Goal: Task Accomplishment & Management: Use online tool/utility

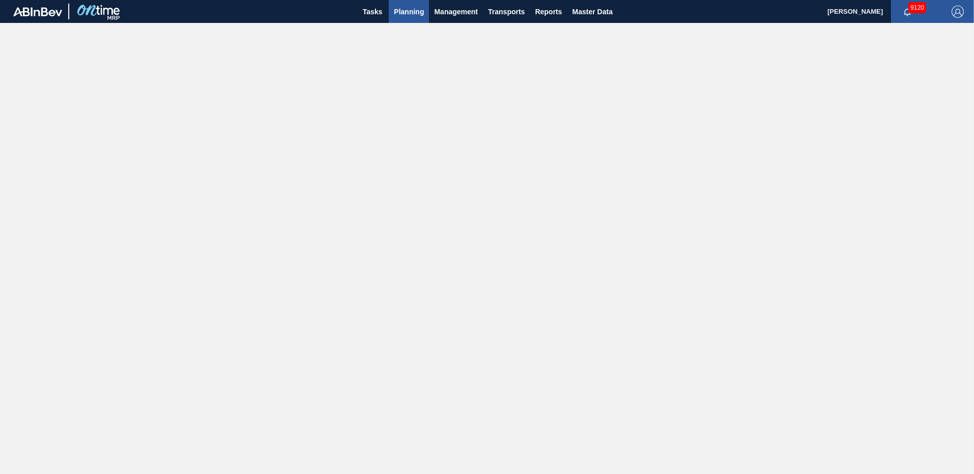
click at [417, 14] on span "Planning" at bounding box center [409, 12] width 30 height 12
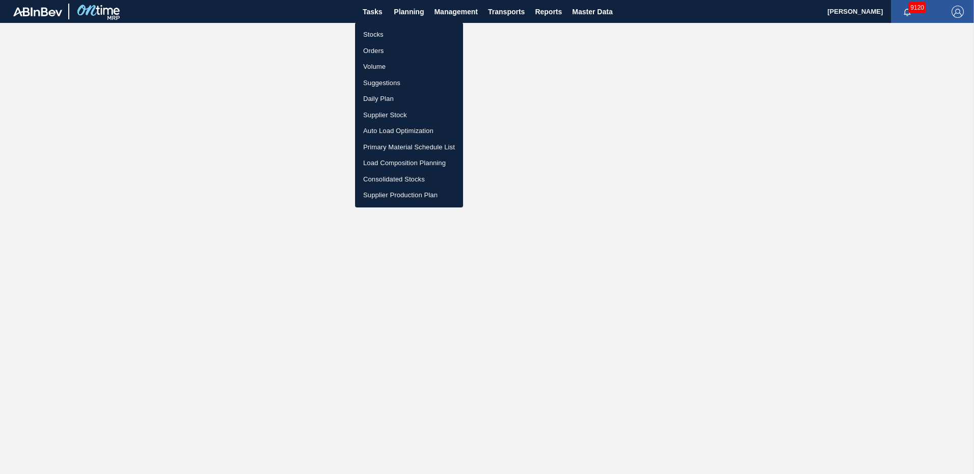
click at [379, 83] on li "Suggestions" at bounding box center [409, 83] width 108 height 16
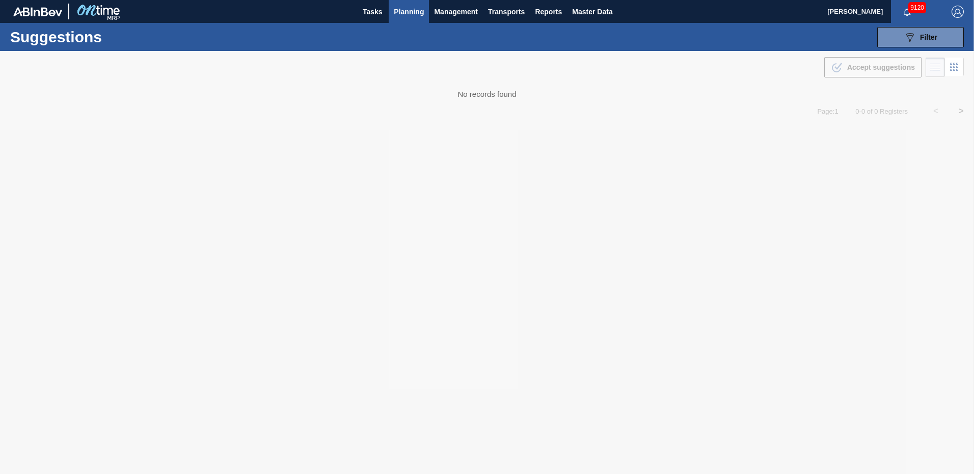
type from "09/01/2025"
type to "10/10/2025"
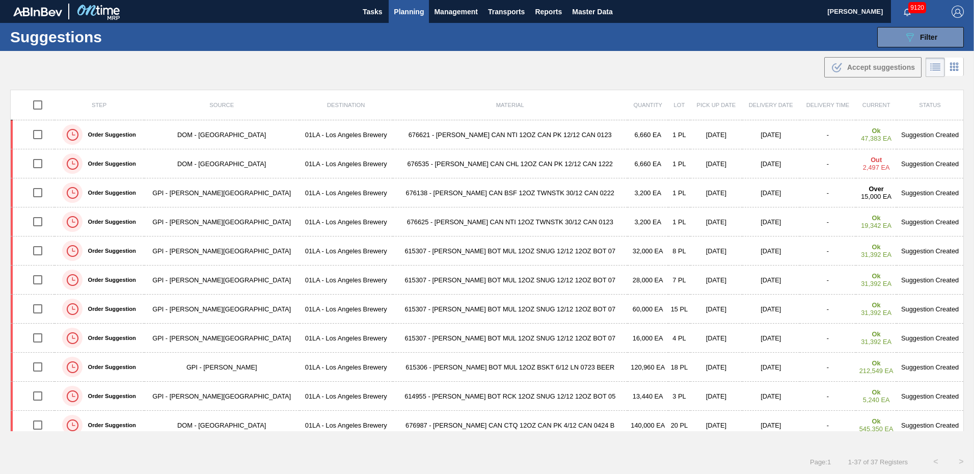
click at [748, 36] on div "Suggestions 089F7B8B-B2A5-4AFE-B5C0-19BA573D28AC Filter Step Step Source Source…" at bounding box center [487, 37] width 974 height 28
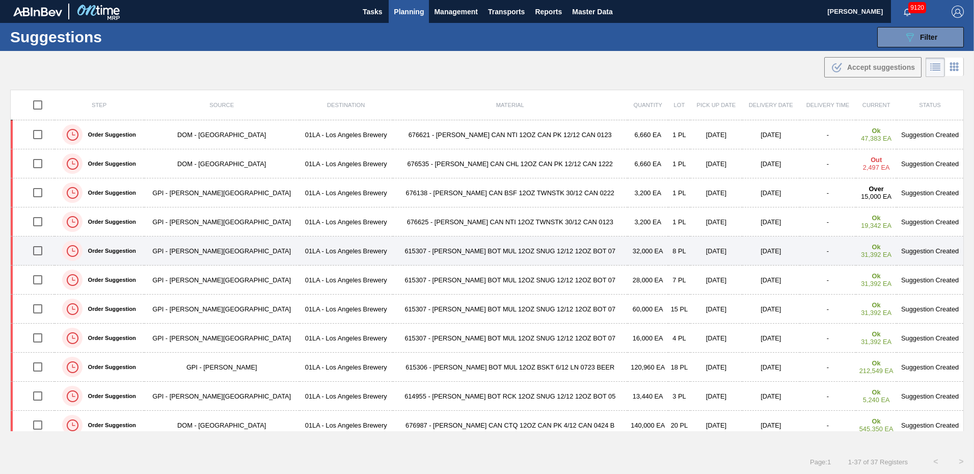
click at [923, 251] on td "Suggestion Created" at bounding box center [929, 250] width 67 height 29
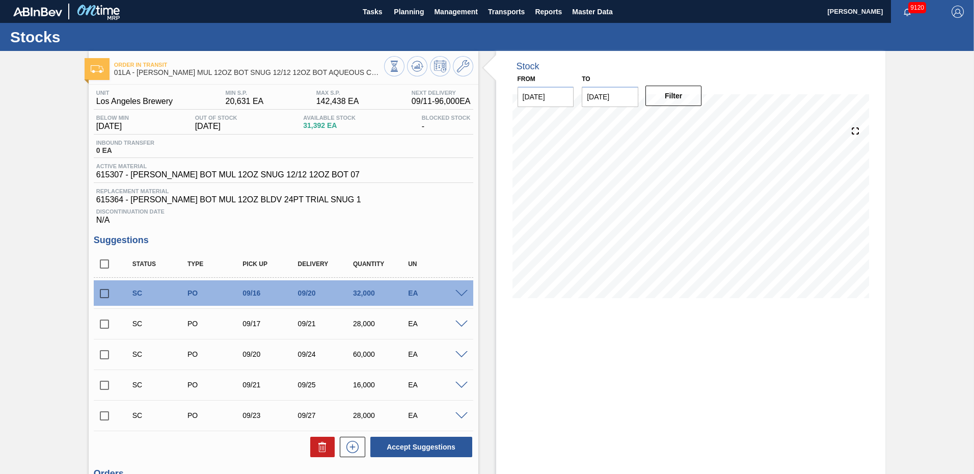
click at [456, 294] on span at bounding box center [461, 294] width 12 height 8
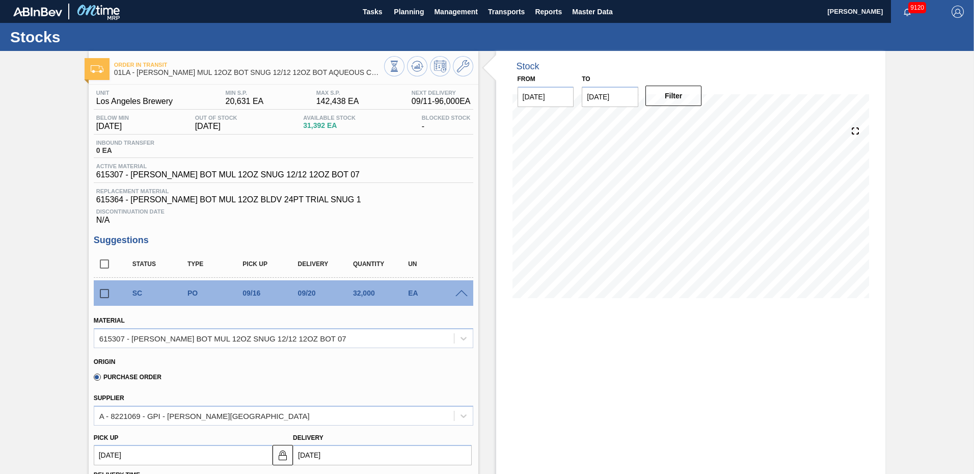
scroll to position [153, 0]
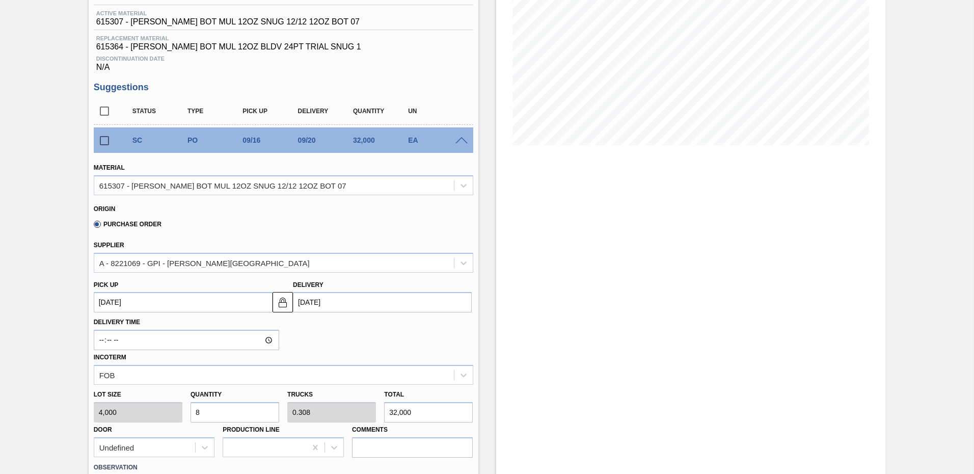
click at [351, 298] on input "09/20/2025" at bounding box center [382, 302] width 179 height 20
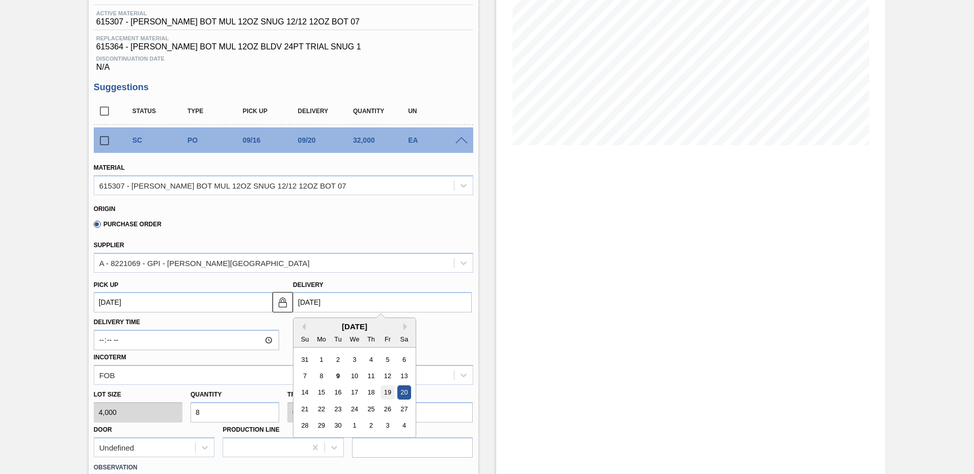
click at [381, 392] on div "19" at bounding box center [387, 393] width 14 height 14
type up103965590 "[DATE]"
type input "[DATE]"
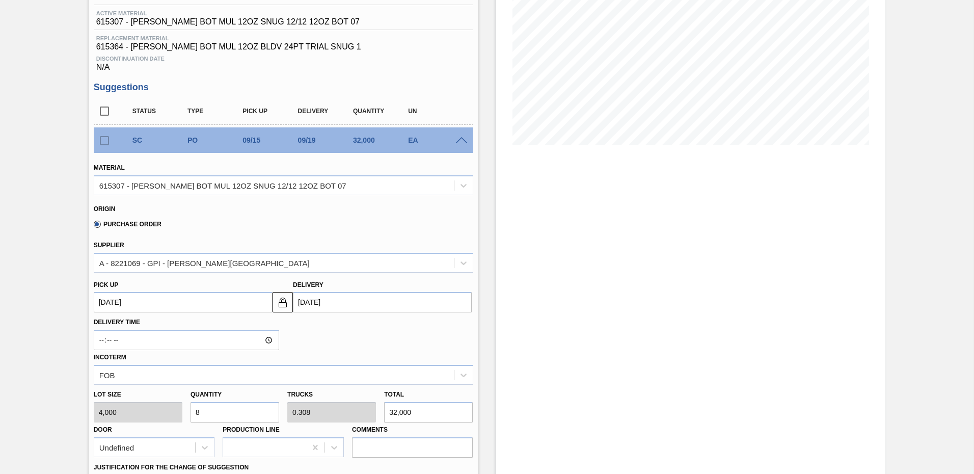
scroll to position [356, 0]
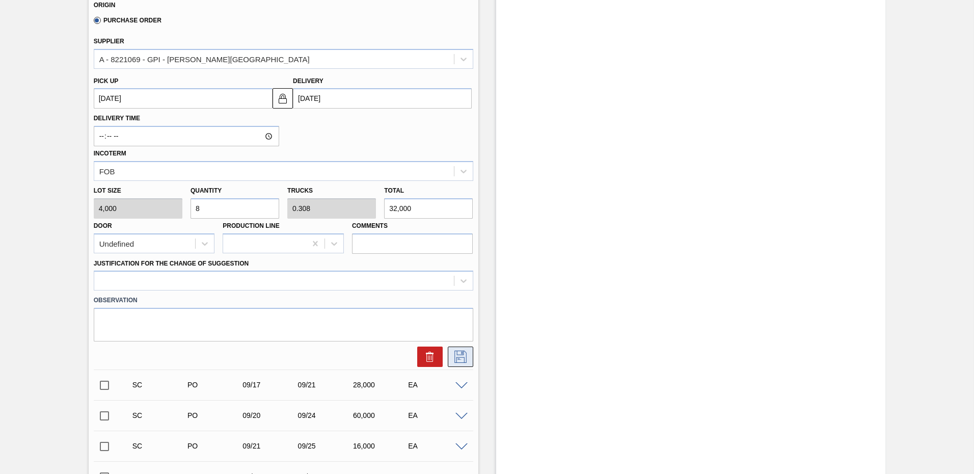
click at [466, 360] on icon at bounding box center [460, 356] width 16 height 12
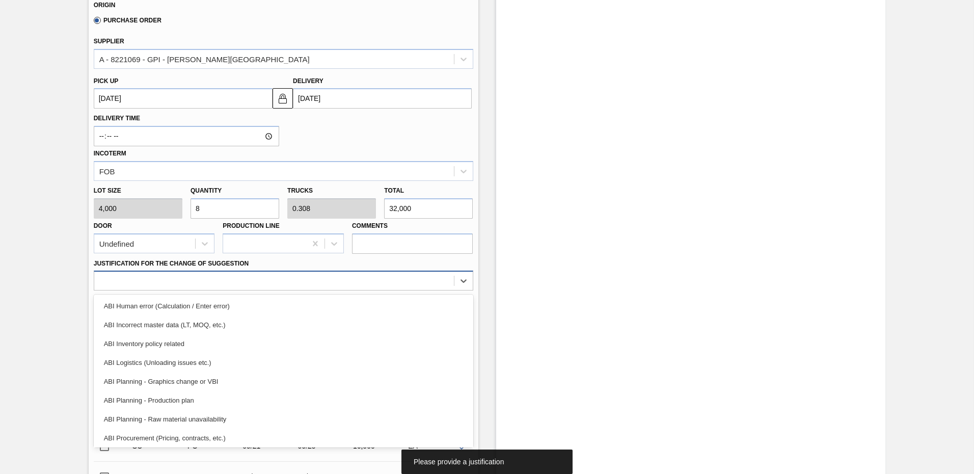
click at [142, 290] on div at bounding box center [283, 280] width 379 height 20
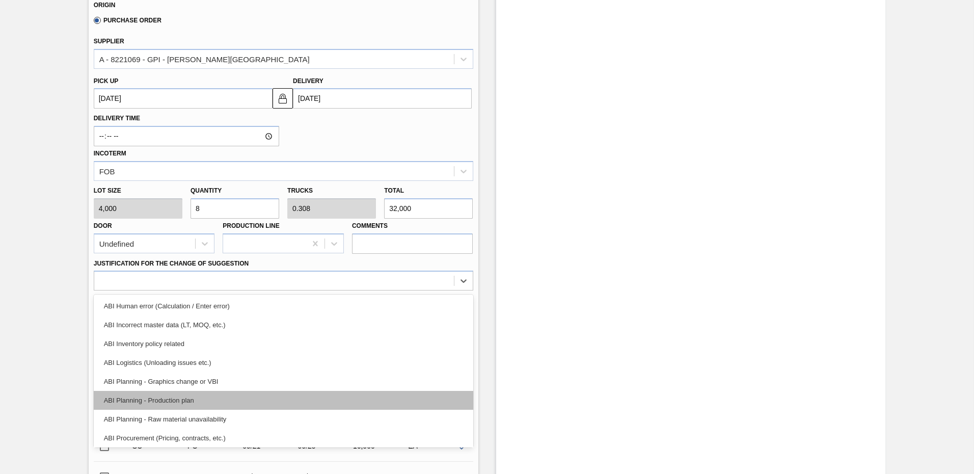
click at [177, 403] on div "ABI Planning - Production plan" at bounding box center [283, 400] width 379 height 19
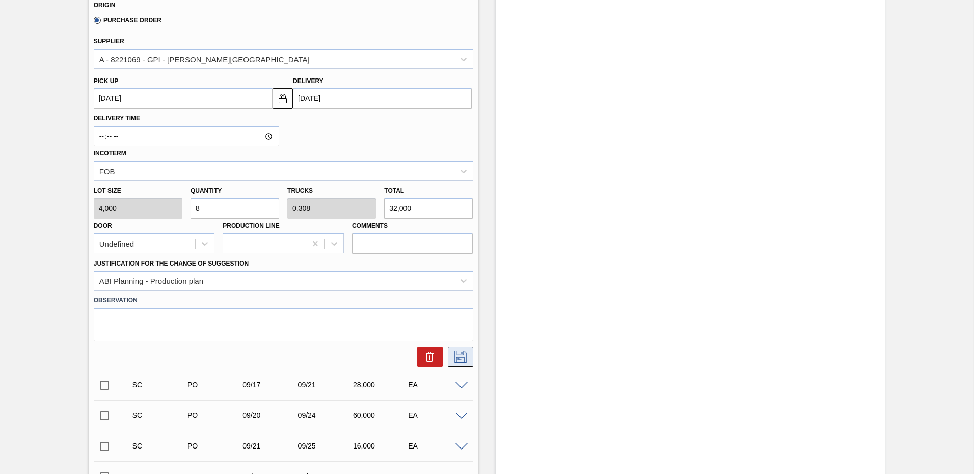
click at [465, 356] on icon at bounding box center [460, 356] width 16 height 12
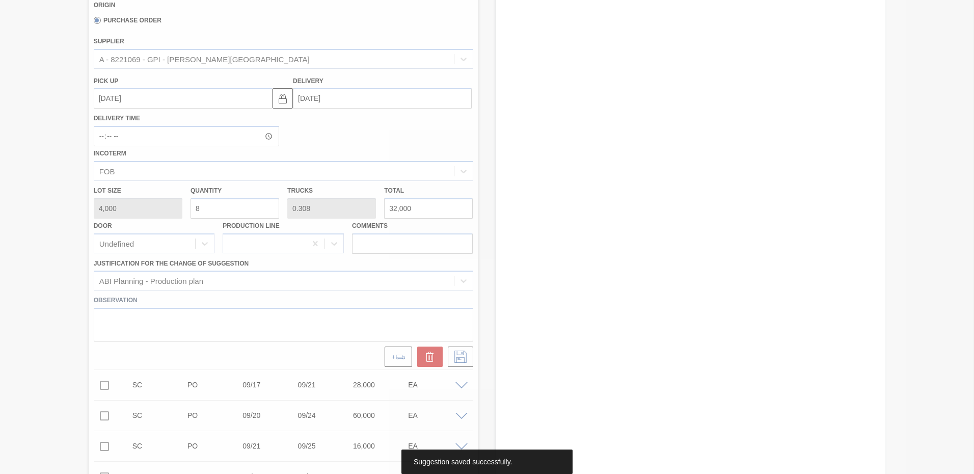
scroll to position [132, 0]
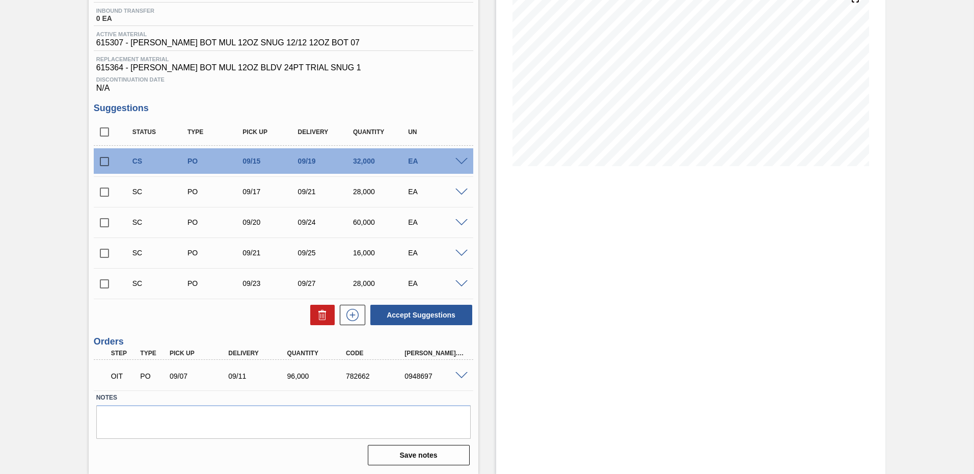
click at [463, 194] on span at bounding box center [461, 192] width 12 height 8
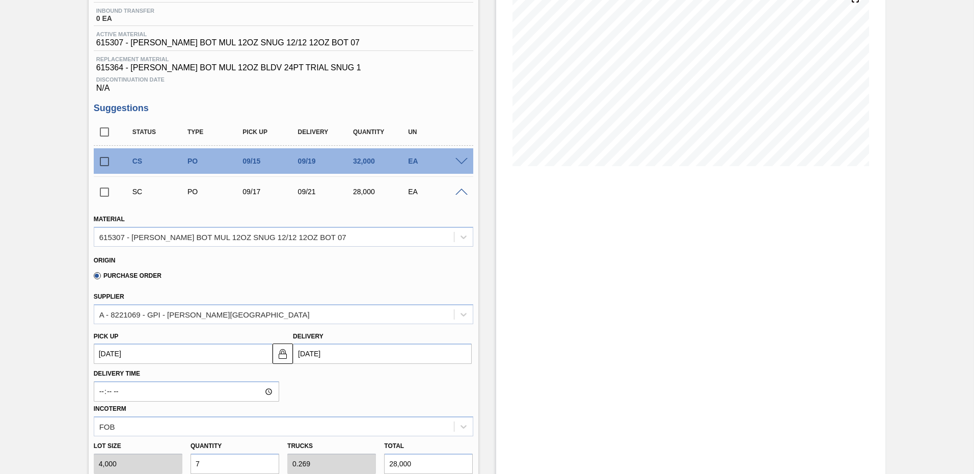
click at [448, 103] on h3 "Suggestions" at bounding box center [283, 108] width 379 height 11
click at [462, 191] on span at bounding box center [461, 192] width 12 height 8
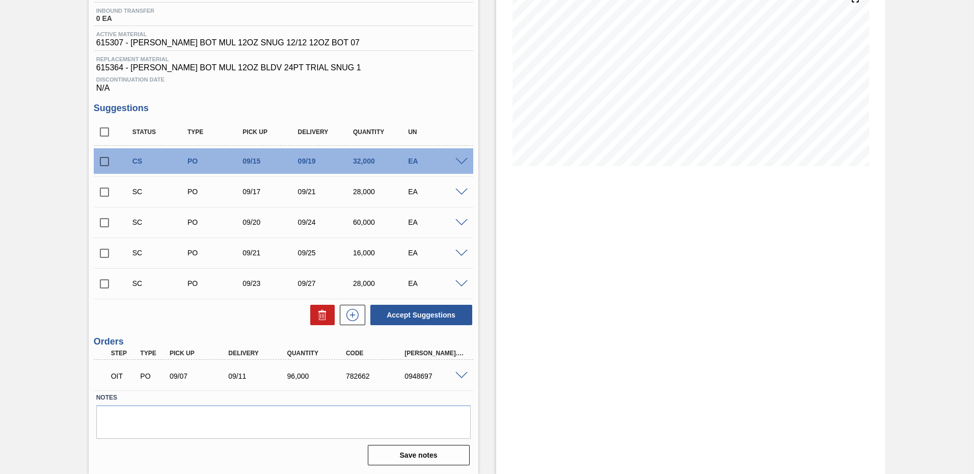
click at [464, 221] on span at bounding box center [461, 223] width 12 height 8
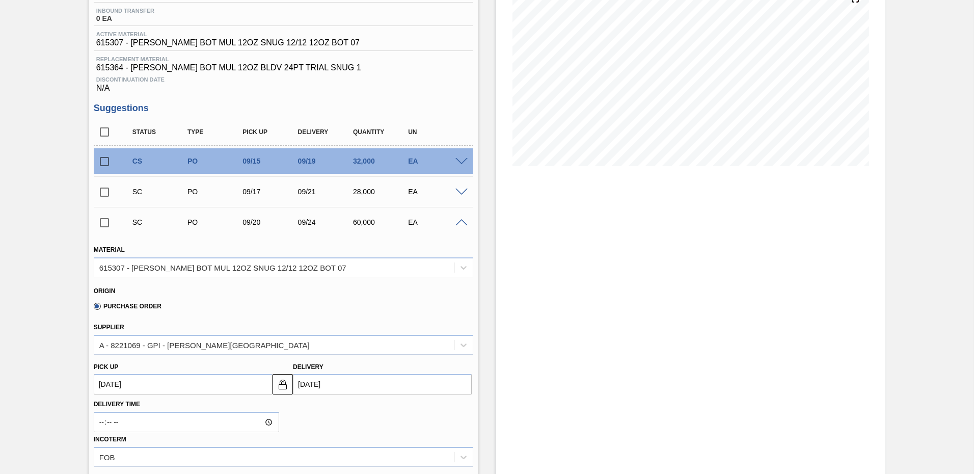
click at [460, 194] on span at bounding box center [461, 192] width 12 height 8
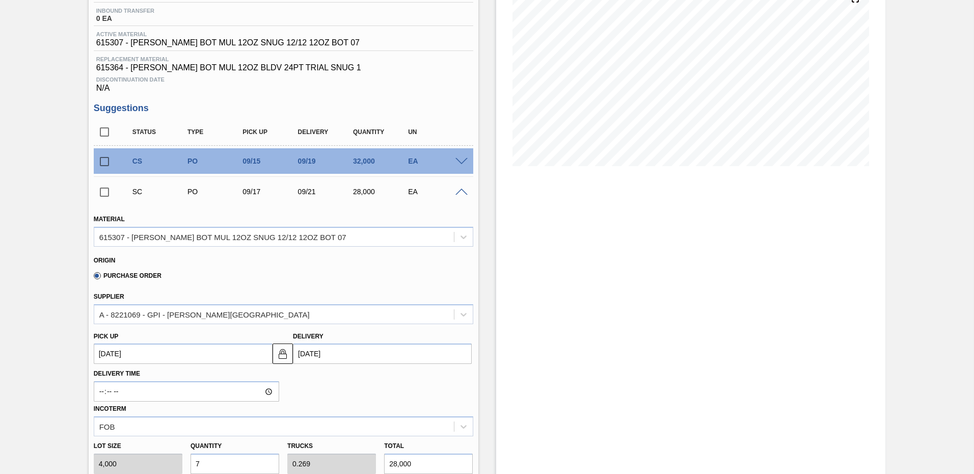
click at [375, 349] on input "[DATE]" at bounding box center [382, 353] width 179 height 20
click at [384, 288] on div "19" at bounding box center [387, 291] width 14 height 14
type up103965591 "[DATE]"
type input "[DATE]"
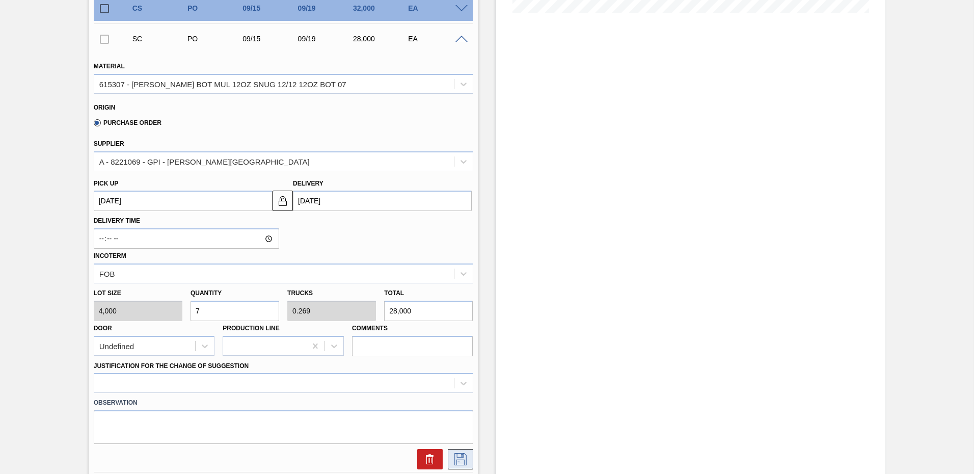
click at [458, 465] on button at bounding box center [460, 459] width 25 height 20
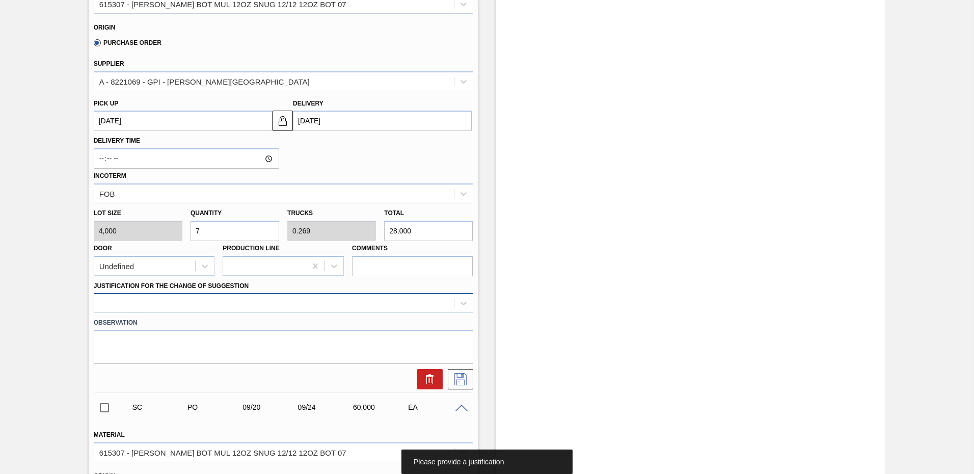
click at [201, 313] on div at bounding box center [283, 303] width 379 height 20
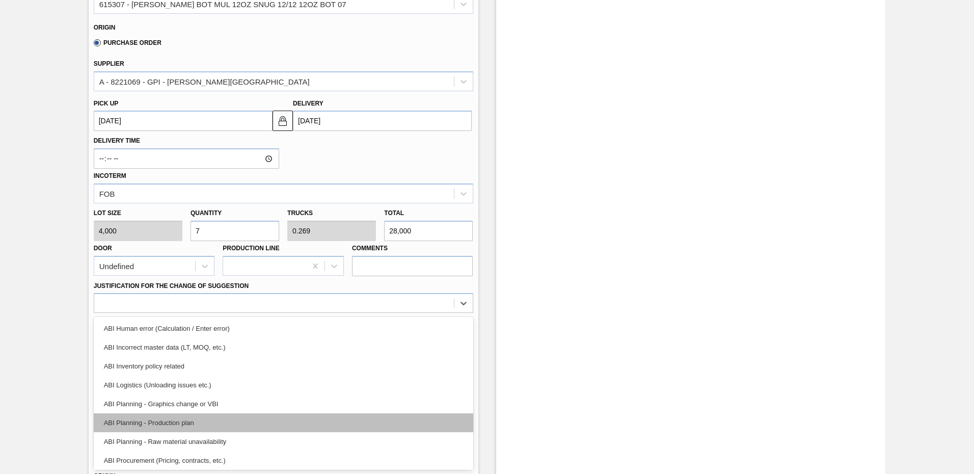
click at [184, 424] on div "ABI Planning - Production plan" at bounding box center [283, 422] width 379 height 19
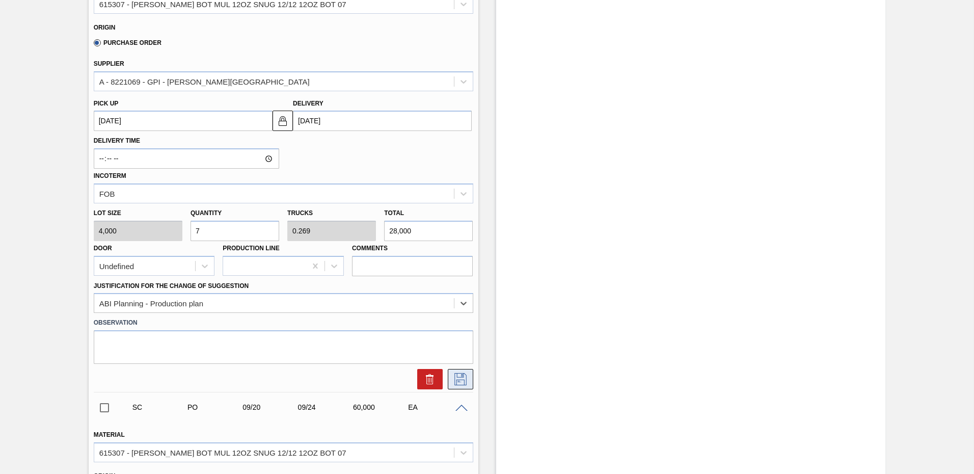
click at [465, 378] on icon at bounding box center [460, 379] width 12 height 12
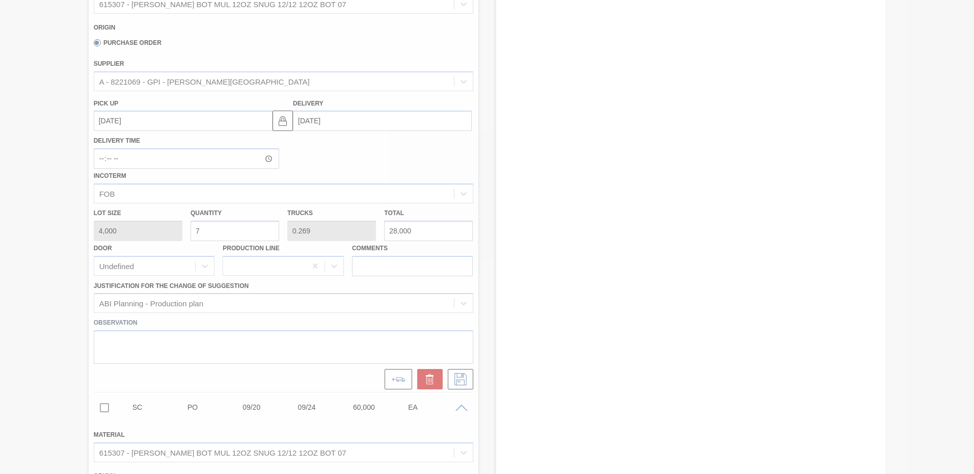
scroll to position [132, 0]
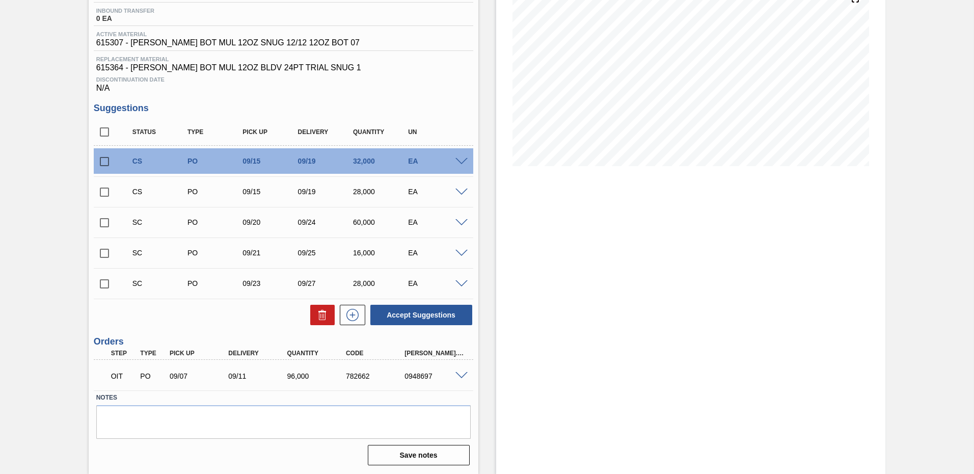
click at [459, 249] on div "EA" at bounding box center [436, 253] width 62 height 8
click at [457, 255] on span at bounding box center [461, 254] width 12 height 8
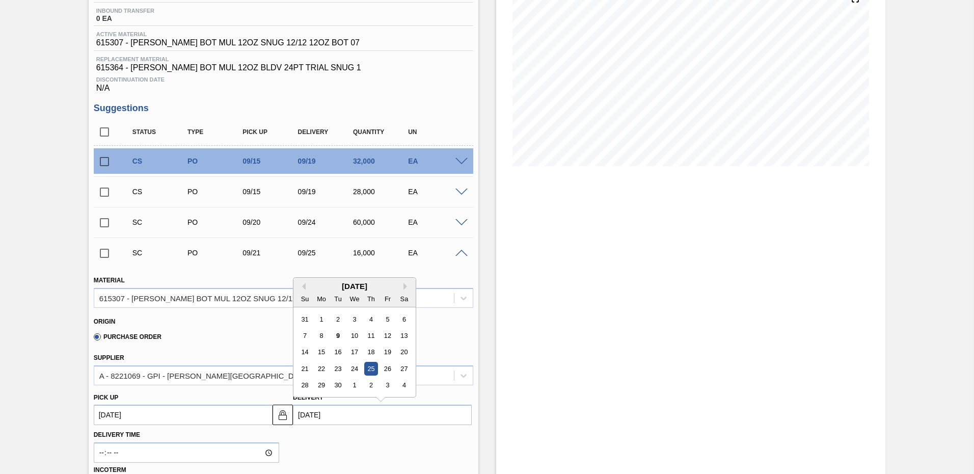
click at [350, 408] on input "[DATE]" at bounding box center [382, 414] width 179 height 20
click at [390, 347] on div "19" at bounding box center [387, 352] width 14 height 14
type up103965593 "[DATE]"
type input "[DATE]"
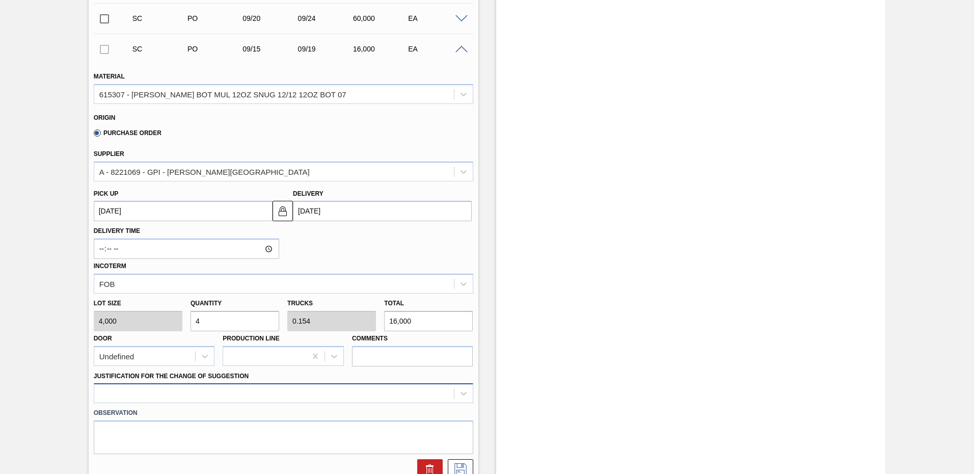
scroll to position [426, 0]
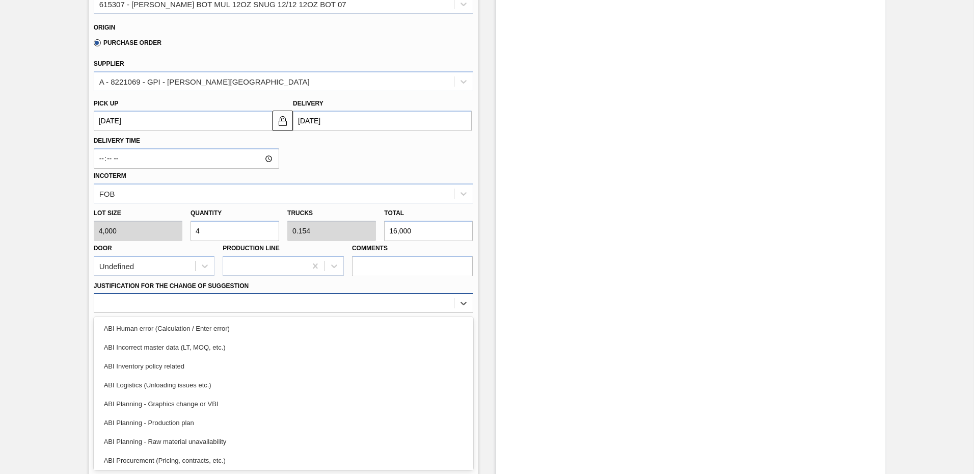
click at [240, 313] on div "option ABI Logistics (Unloading issues etc.) focused, 4 of 18. 18 results avail…" at bounding box center [283, 303] width 379 height 20
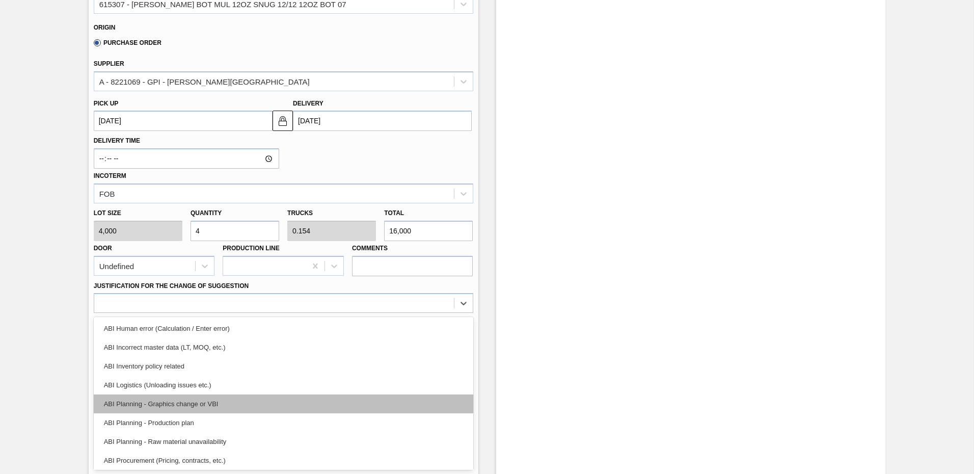
scroll to position [102, 0]
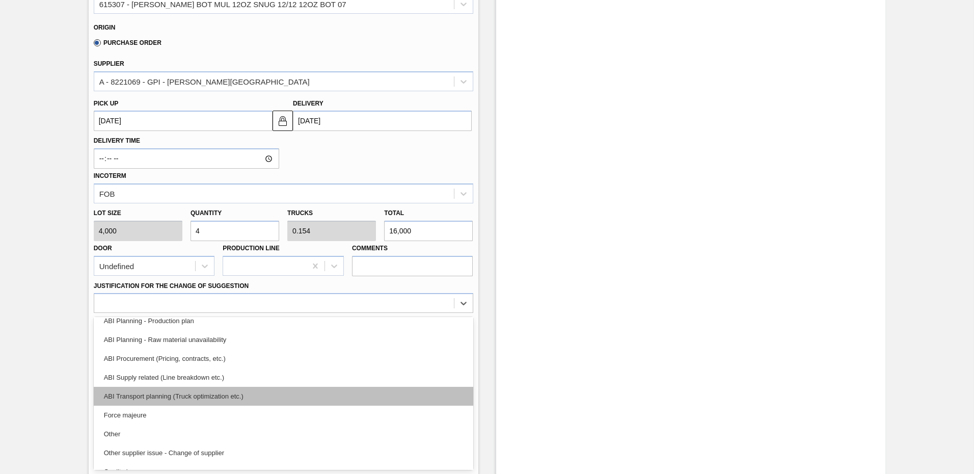
click at [196, 396] on div "ABI Transport planning (Truck optimization etc.)" at bounding box center [283, 396] width 379 height 19
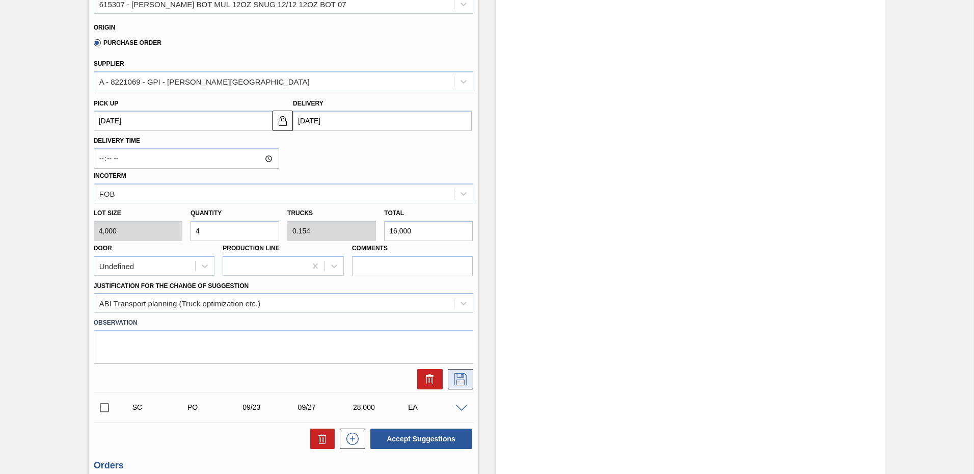
click at [455, 376] on icon at bounding box center [460, 379] width 16 height 12
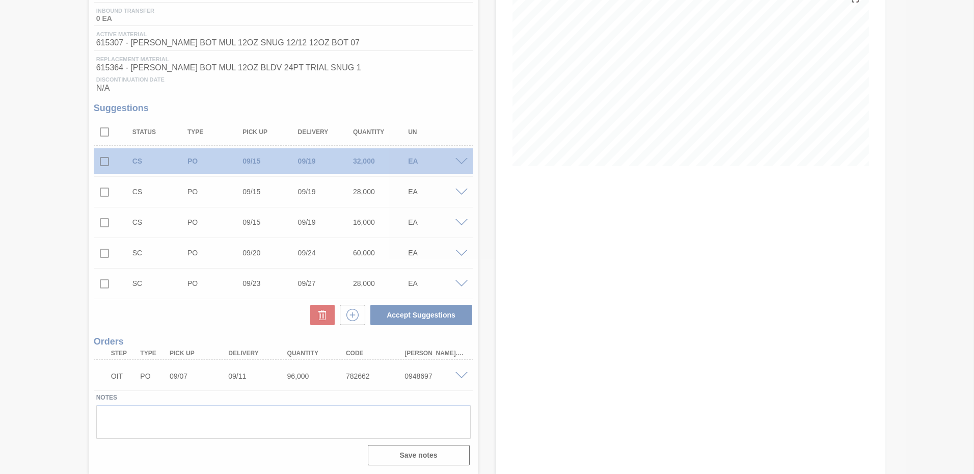
scroll to position [132, 0]
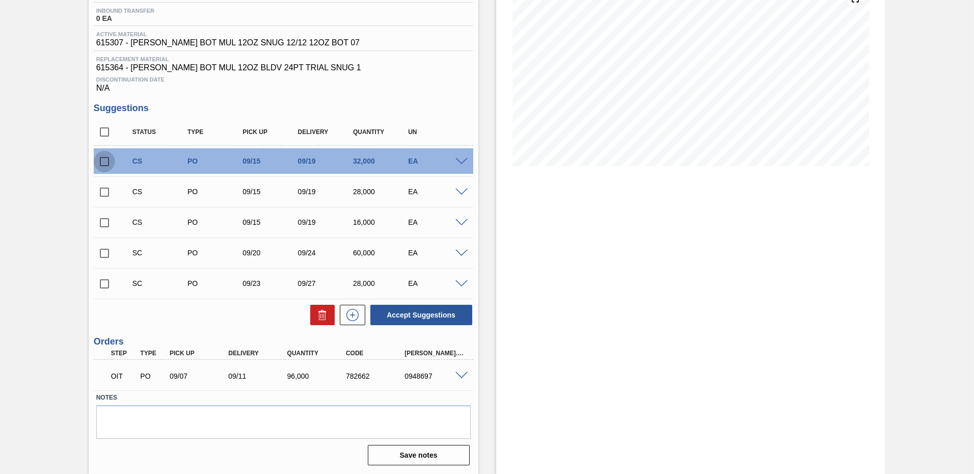
click at [102, 163] on input "checkbox" at bounding box center [104, 161] width 21 height 21
checkbox input "true"
drag, startPoint x: 98, startPoint y: 190, endPoint x: 99, endPoint y: 207, distance: 16.8
click at [98, 191] on input "checkbox" at bounding box center [104, 191] width 21 height 21
checkbox input "true"
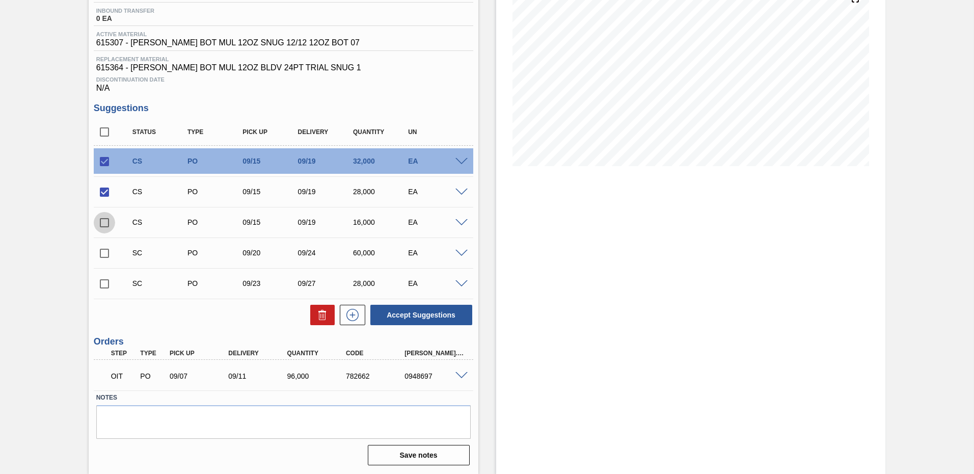
click at [100, 216] on input "checkbox" at bounding box center [104, 222] width 21 height 21
checkbox input "true"
click at [432, 318] on button "Accept Suggestions" at bounding box center [421, 315] width 102 height 20
checkbox input "false"
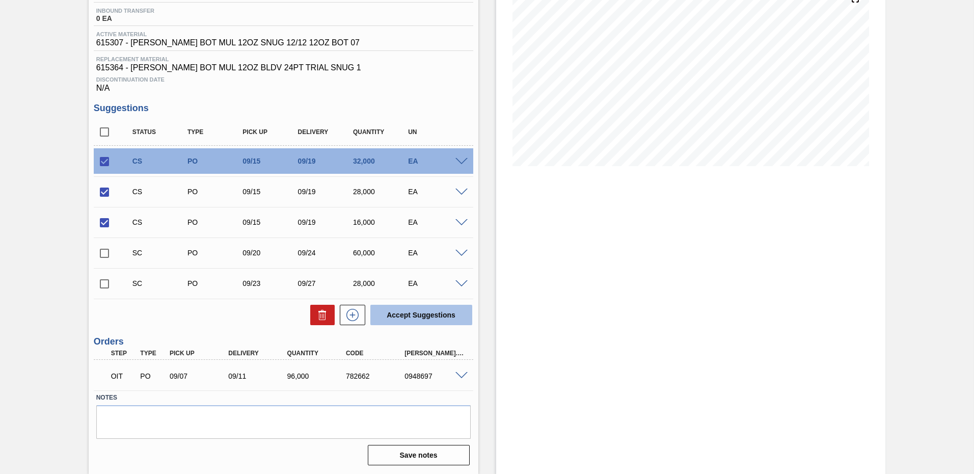
checkbox input "false"
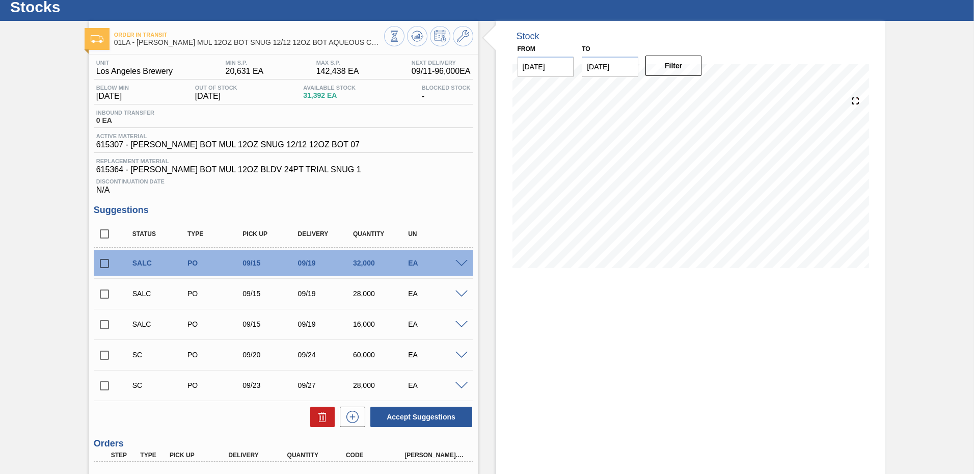
scroll to position [0, 0]
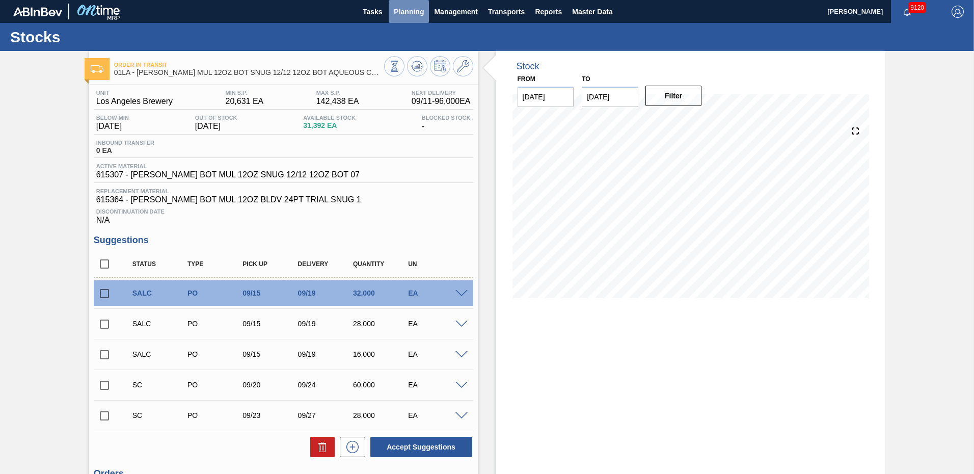
click at [406, 15] on span "Planning" at bounding box center [409, 12] width 30 height 12
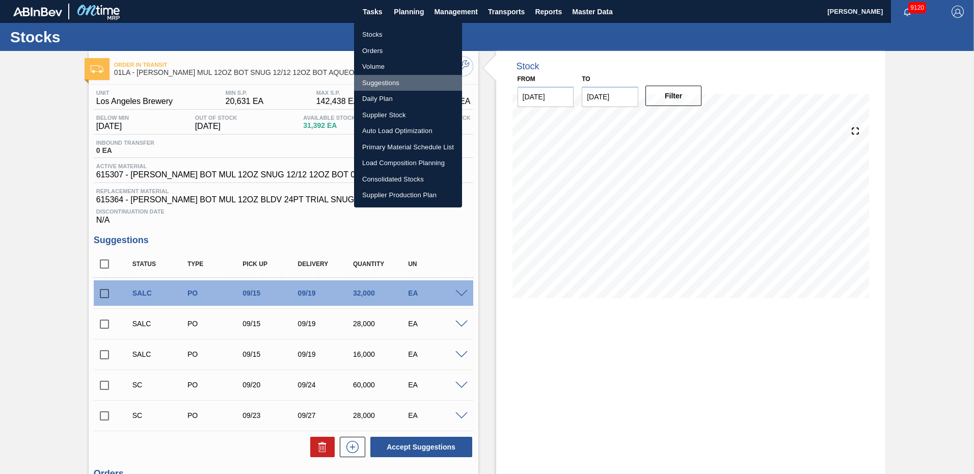
click at [395, 81] on li "Suggestions" at bounding box center [408, 83] width 108 height 16
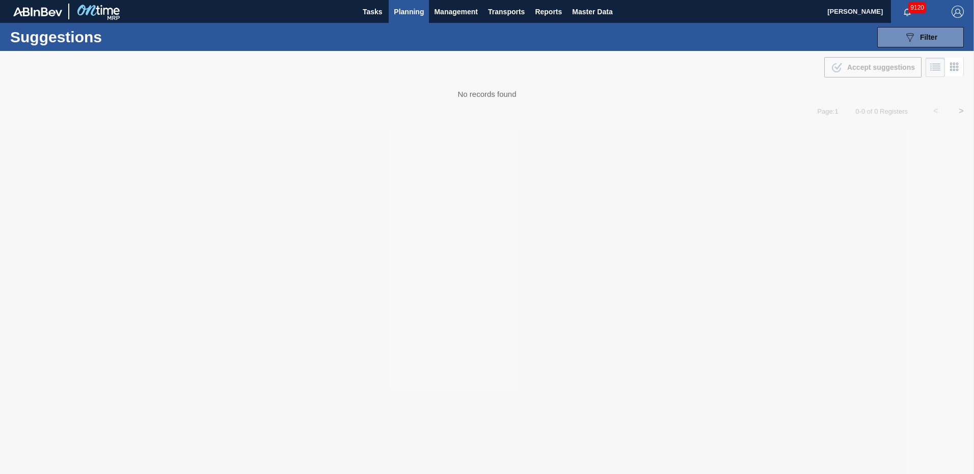
type from "[DATE]"
type to "10/10/2025"
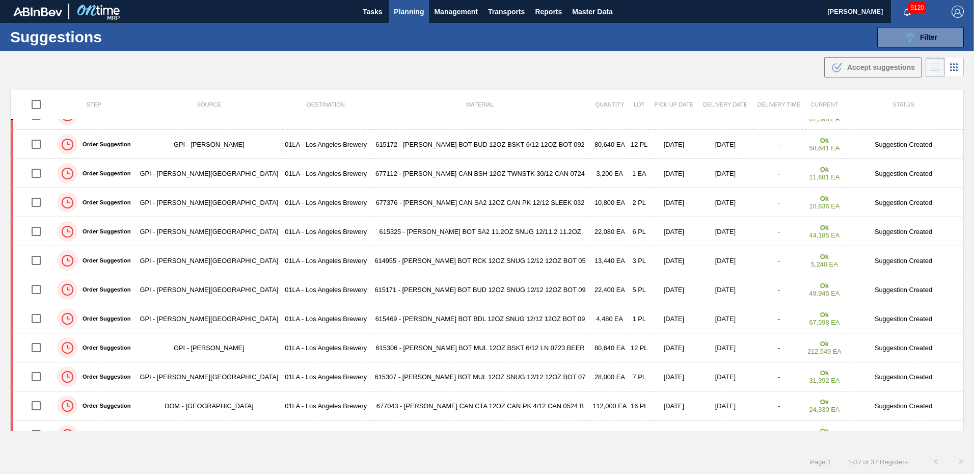
scroll to position [135, 0]
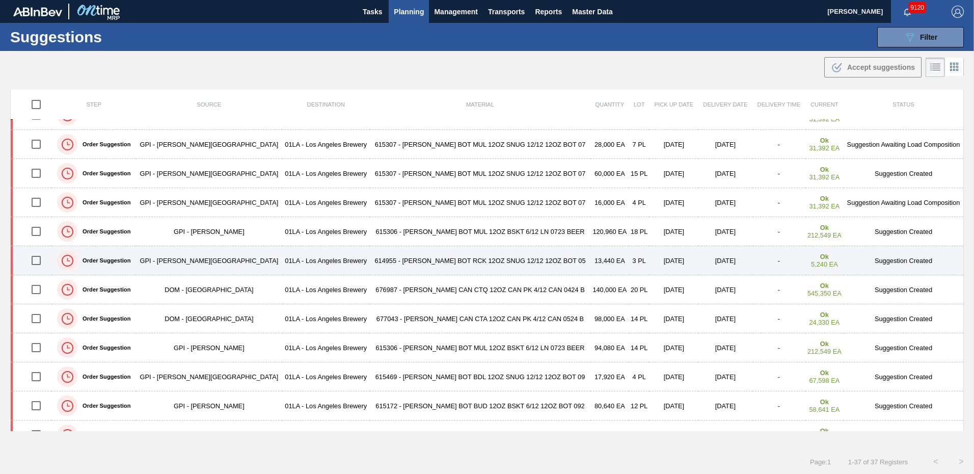
click at [887, 256] on td "Suggestion Created" at bounding box center [903, 260] width 120 height 29
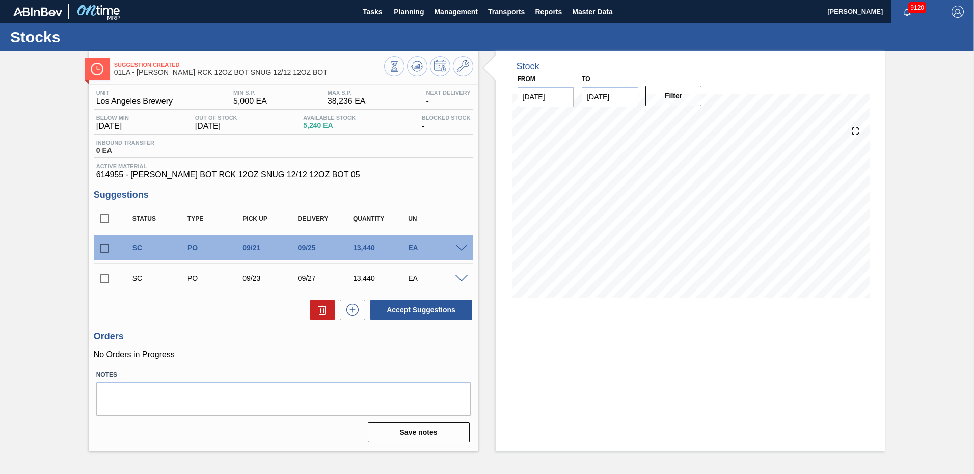
click at [463, 248] on span at bounding box center [461, 248] width 12 height 8
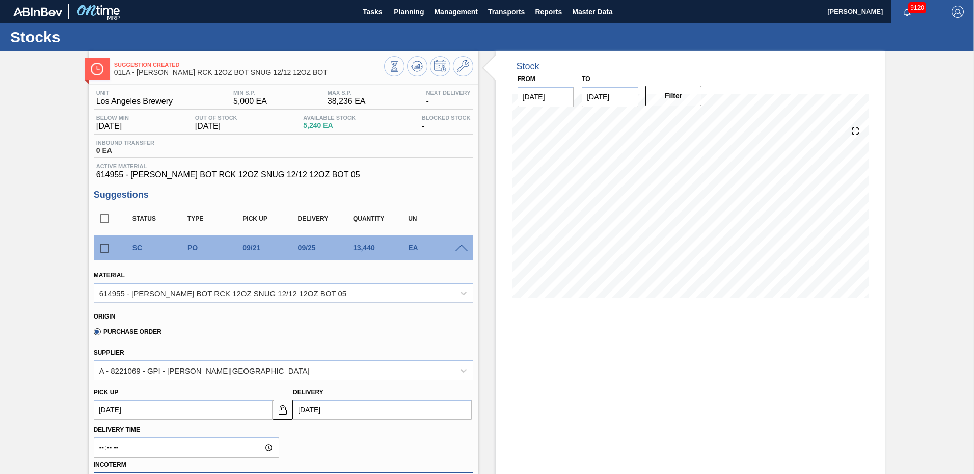
scroll to position [102, 0]
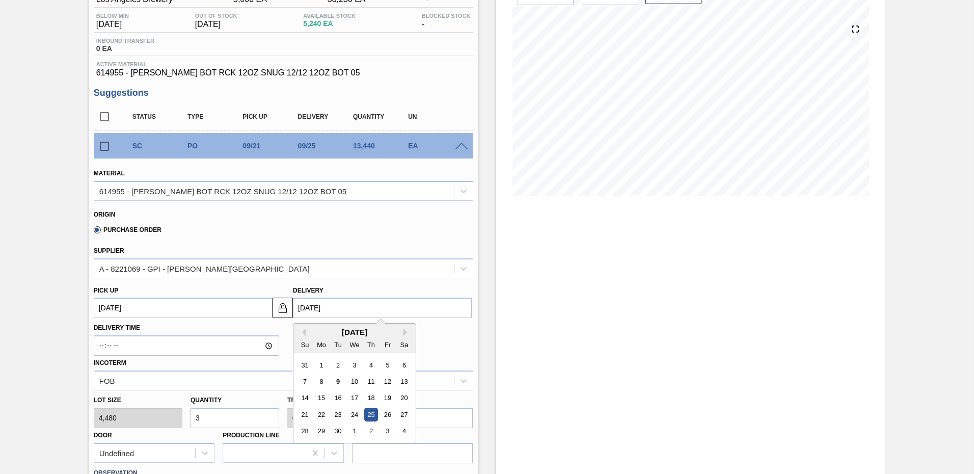
click at [369, 305] on input "[DATE]" at bounding box center [382, 307] width 179 height 20
click at [386, 396] on div "19" at bounding box center [387, 398] width 14 height 14
type up103963179 "[DATE]"
type input "[DATE]"
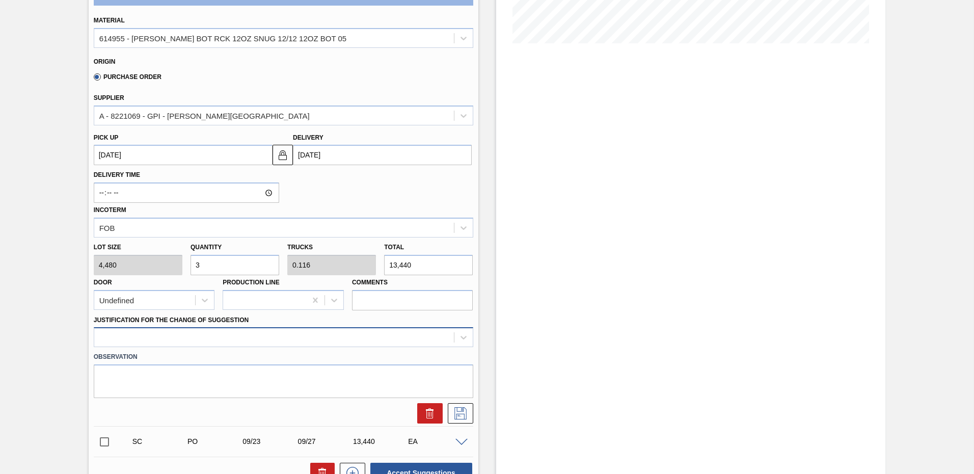
scroll to position [289, 0]
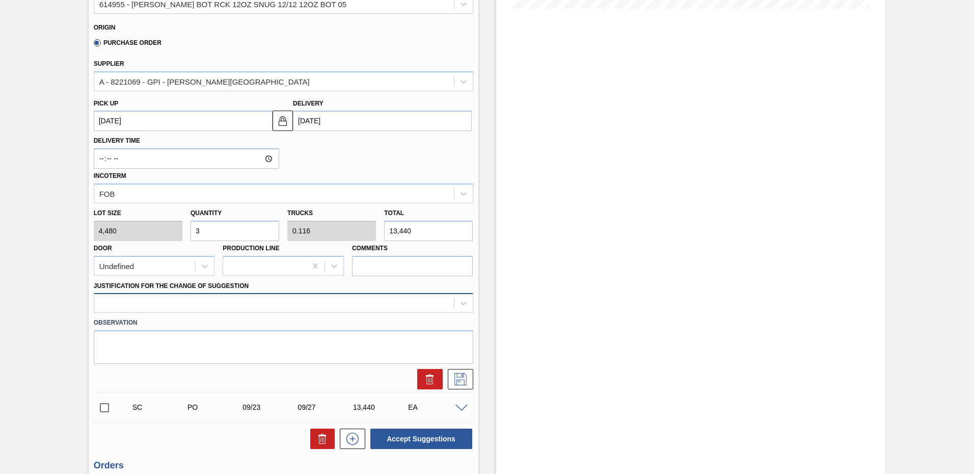
click at [268, 313] on div at bounding box center [283, 303] width 379 height 20
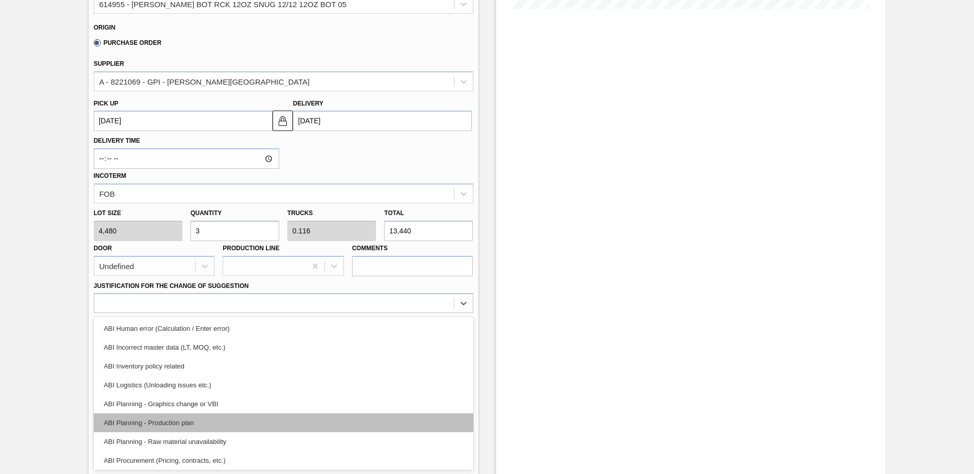
click at [203, 424] on div "ABI Planning - Production plan" at bounding box center [283, 422] width 379 height 19
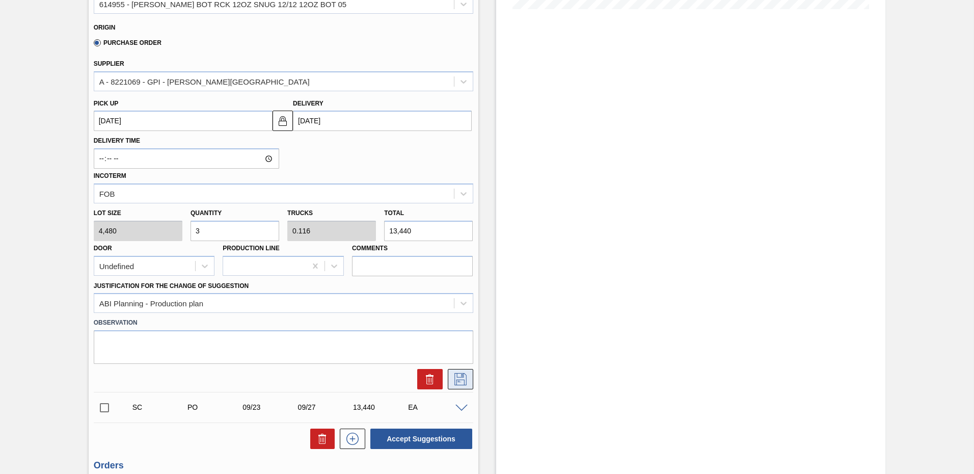
click at [460, 380] on icon at bounding box center [460, 379] width 16 height 12
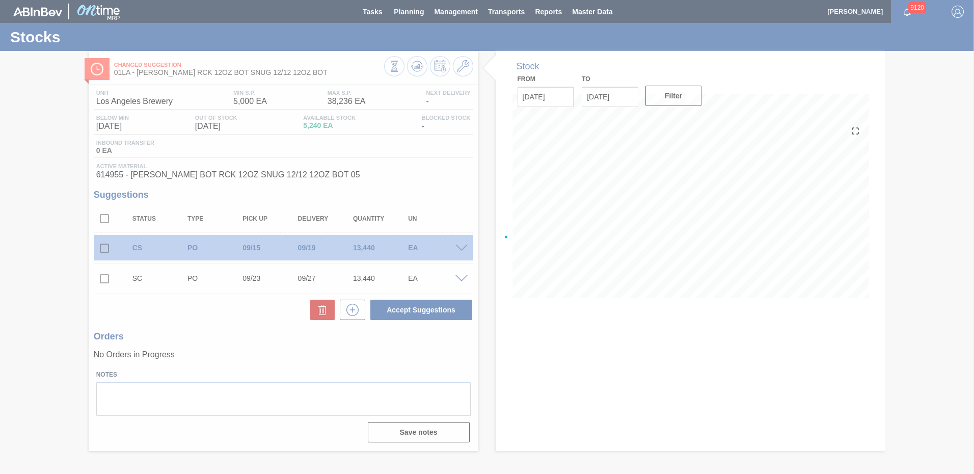
scroll to position [0, 0]
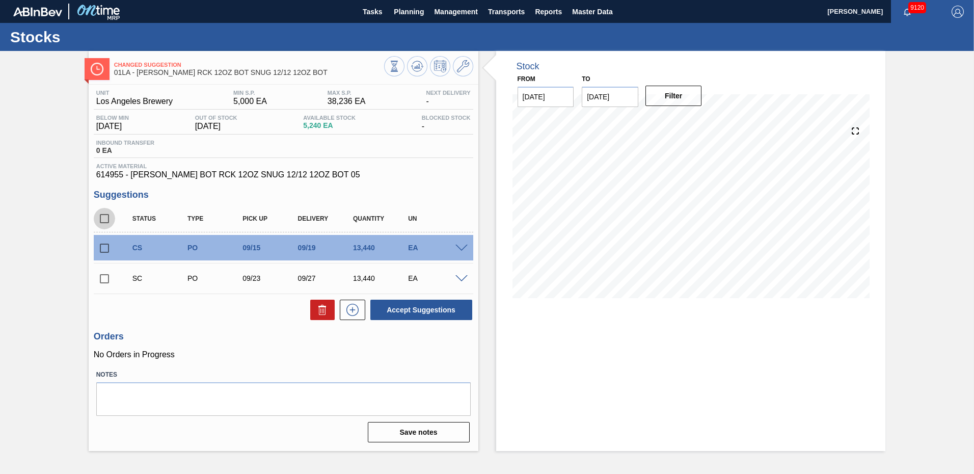
drag, startPoint x: 102, startPoint y: 217, endPoint x: 346, endPoint y: 256, distance: 247.1
click at [103, 217] on input "checkbox" at bounding box center [104, 218] width 21 height 21
checkbox input "true"
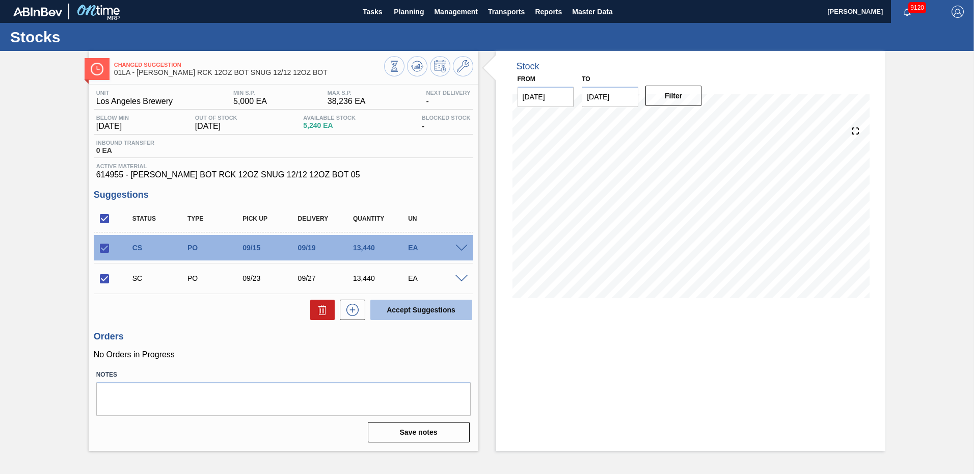
click at [415, 312] on button "Accept Suggestions" at bounding box center [421, 309] width 102 height 20
checkbox input "false"
click at [417, 12] on span "Planning" at bounding box center [409, 12] width 30 height 12
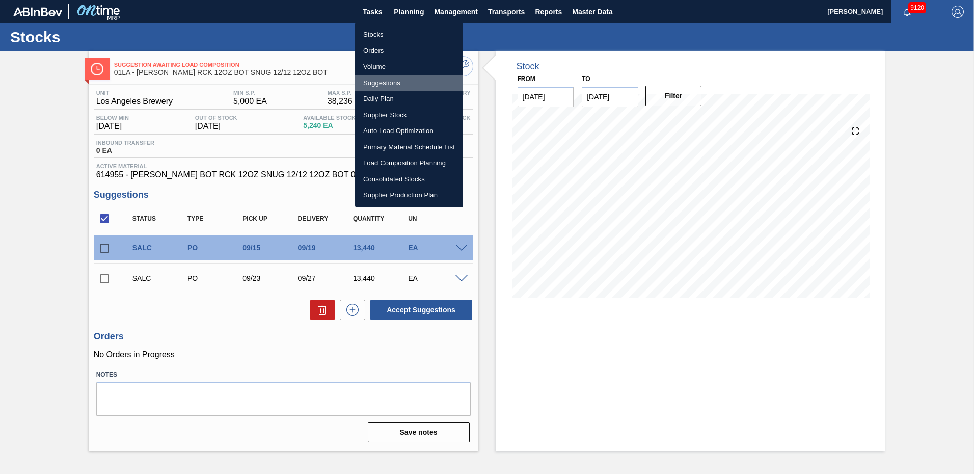
click at [390, 82] on li "Suggestions" at bounding box center [409, 83] width 108 height 16
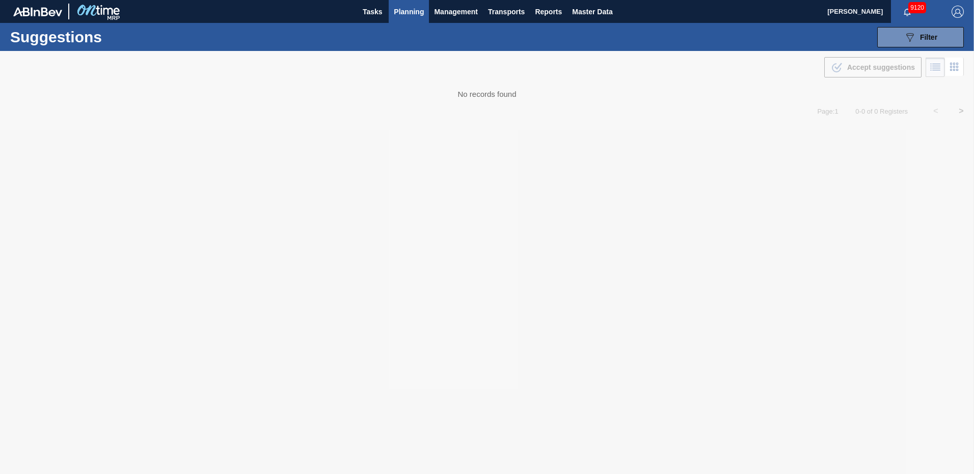
type from "[DATE]"
type to "10/10/2025"
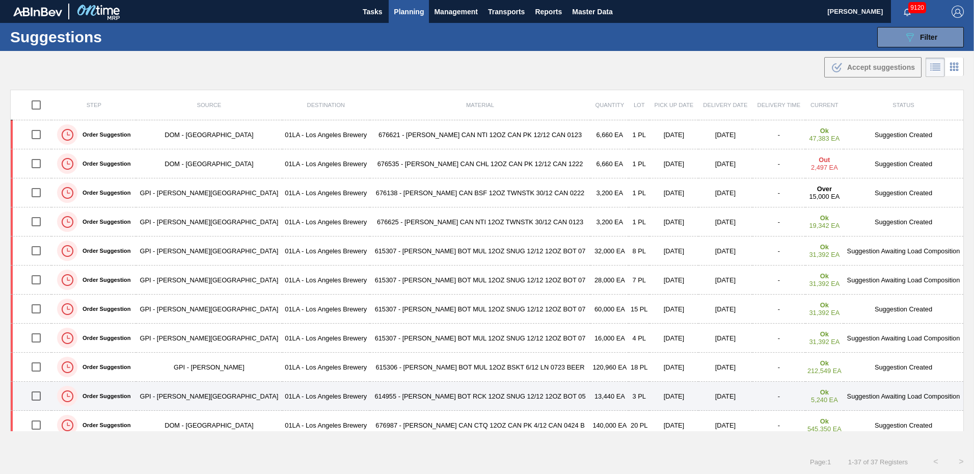
scroll to position [102, 0]
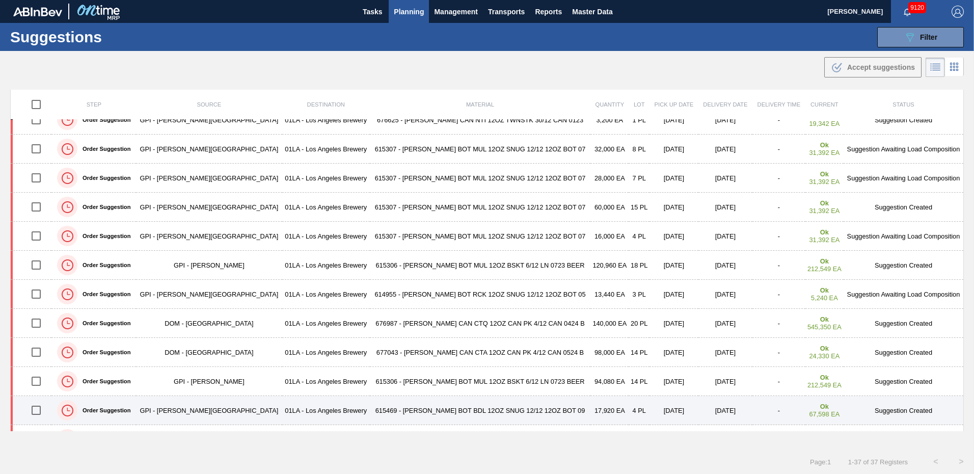
click at [897, 409] on td "Suggestion Created" at bounding box center [903, 410] width 120 height 29
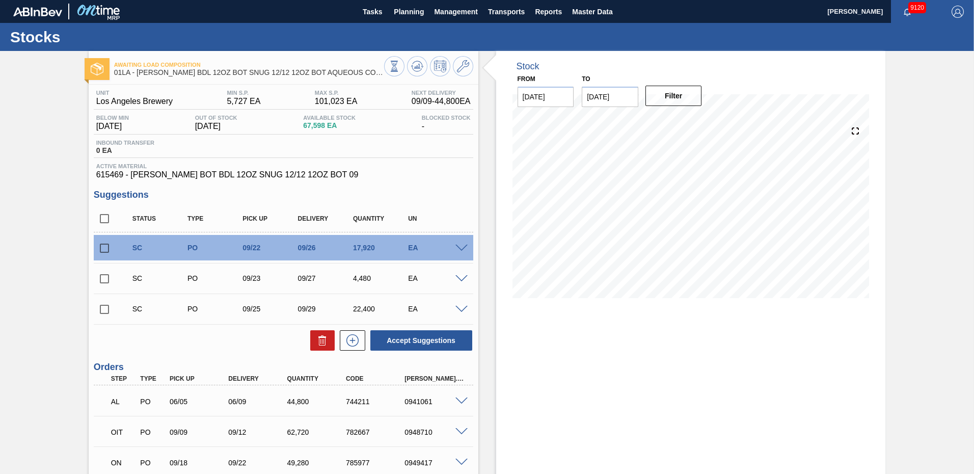
click at [457, 244] on div at bounding box center [463, 247] width 20 height 8
click at [457, 251] on span at bounding box center [461, 248] width 12 height 8
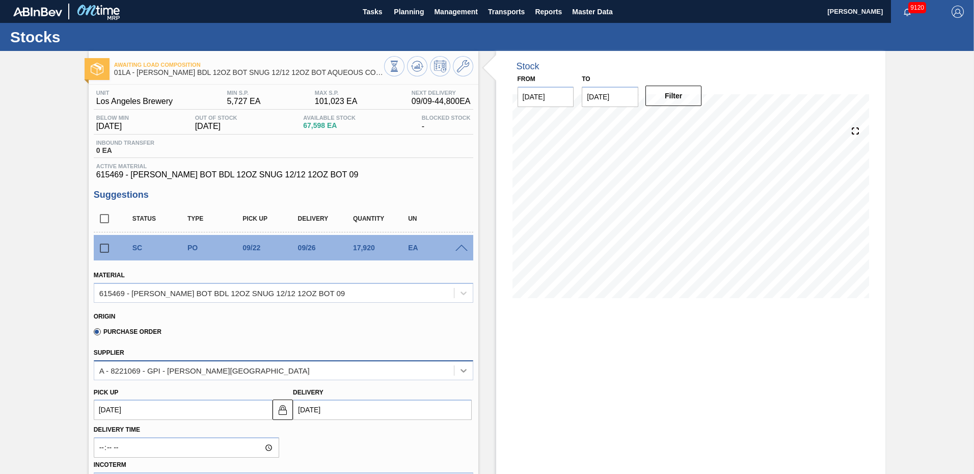
scroll to position [153, 0]
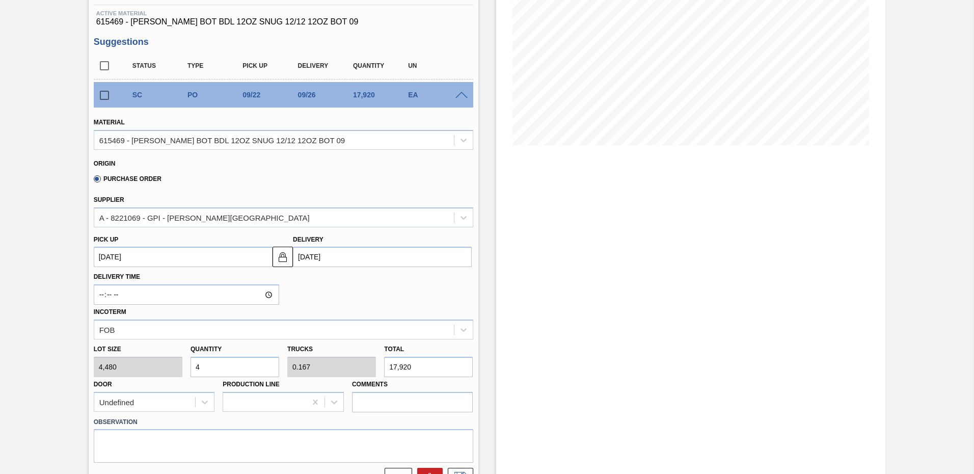
click at [370, 265] on input "[DATE]" at bounding box center [382, 256] width 179 height 20
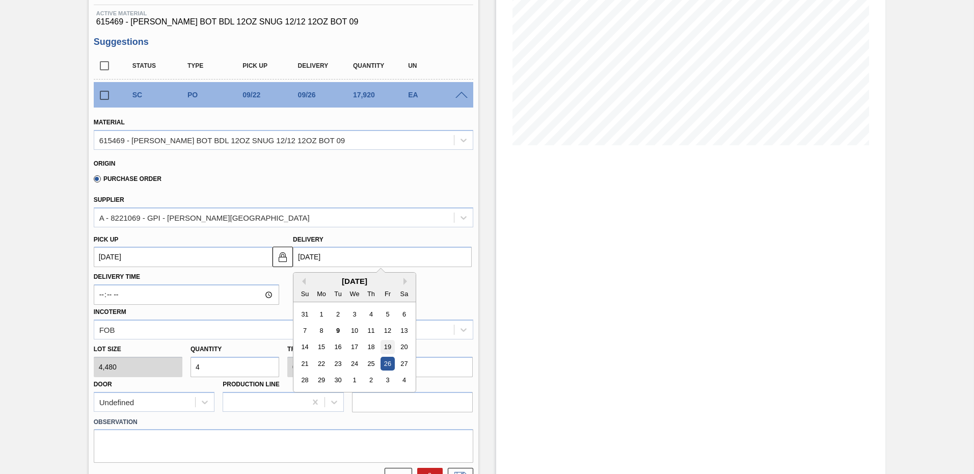
click at [387, 343] on div "19" at bounding box center [387, 347] width 14 height 14
type up103965644 "[DATE]"
type input "[DATE]"
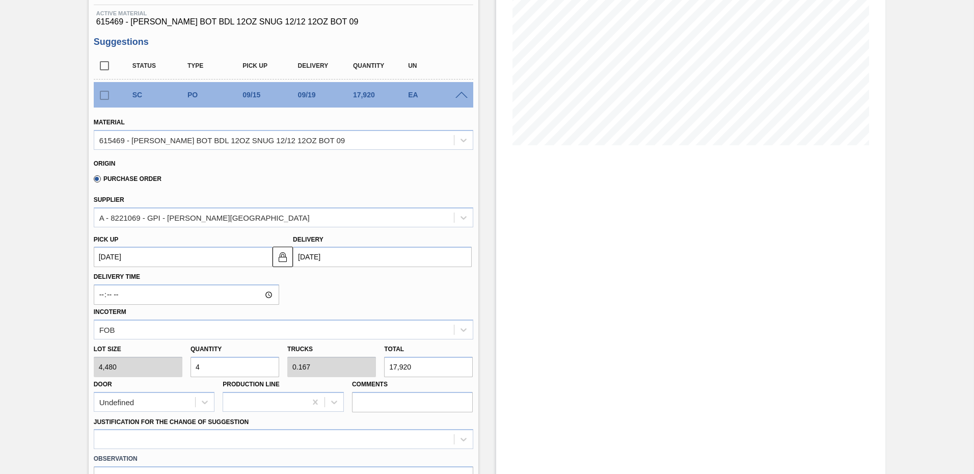
scroll to position [306, 0]
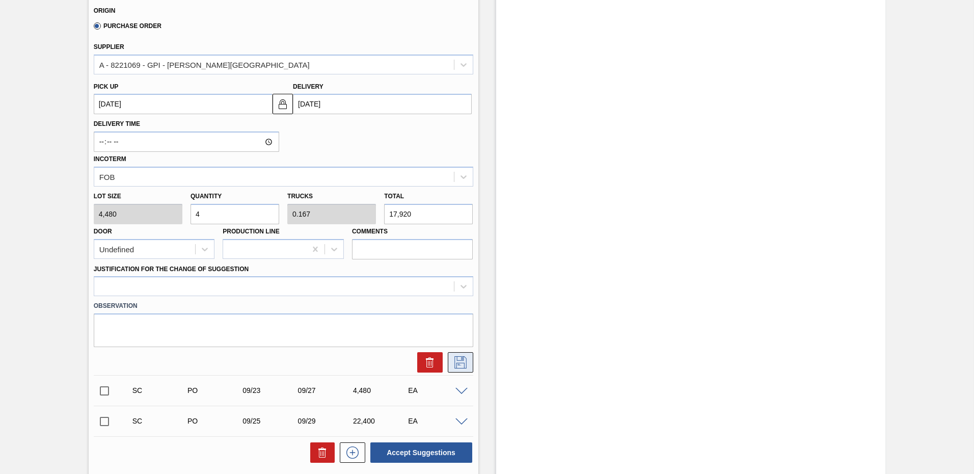
click at [458, 362] on icon at bounding box center [460, 362] width 16 height 12
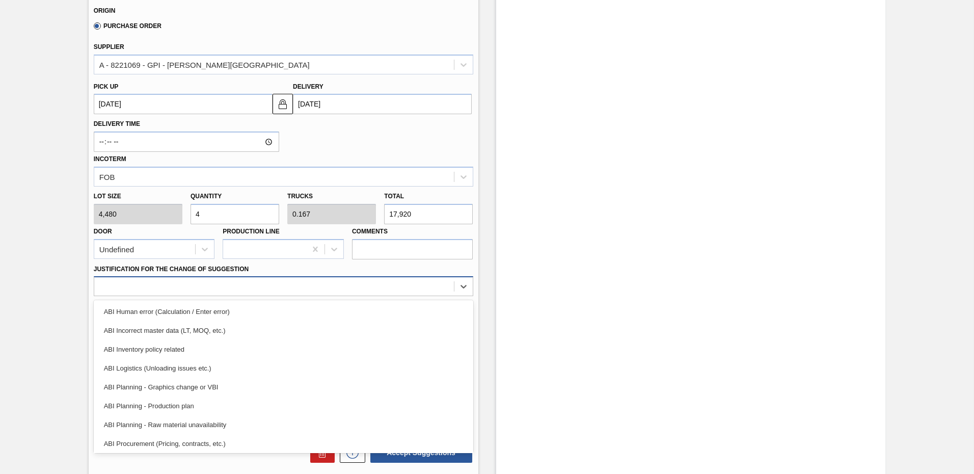
click at [223, 279] on div at bounding box center [274, 286] width 360 height 15
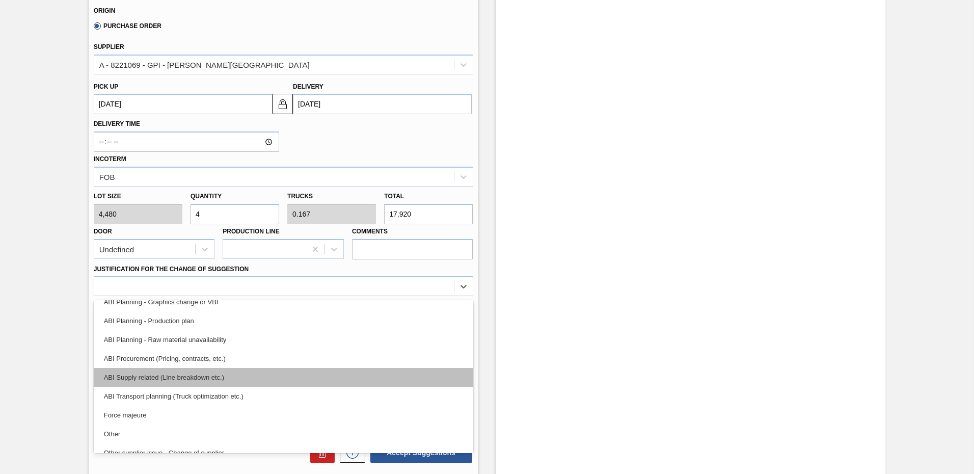
scroll to position [86, 0]
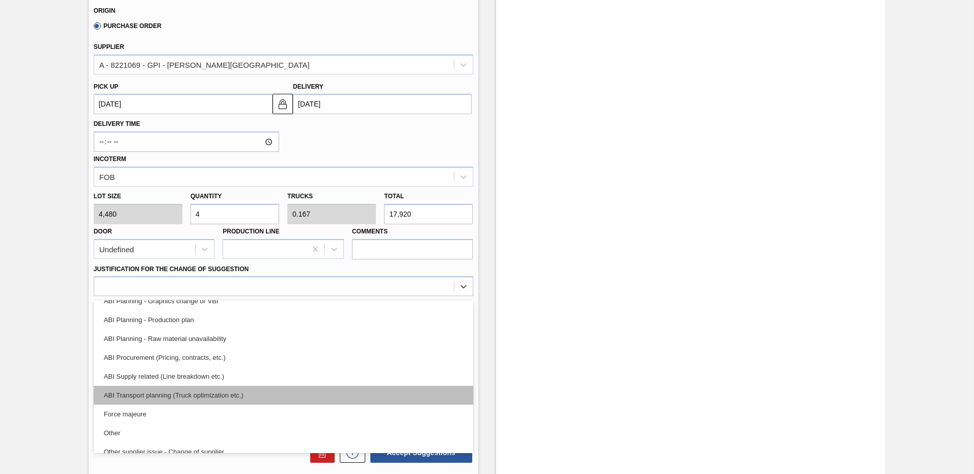
click at [192, 391] on div "ABI Transport planning (Truck optimization etc.)" at bounding box center [283, 395] width 379 height 19
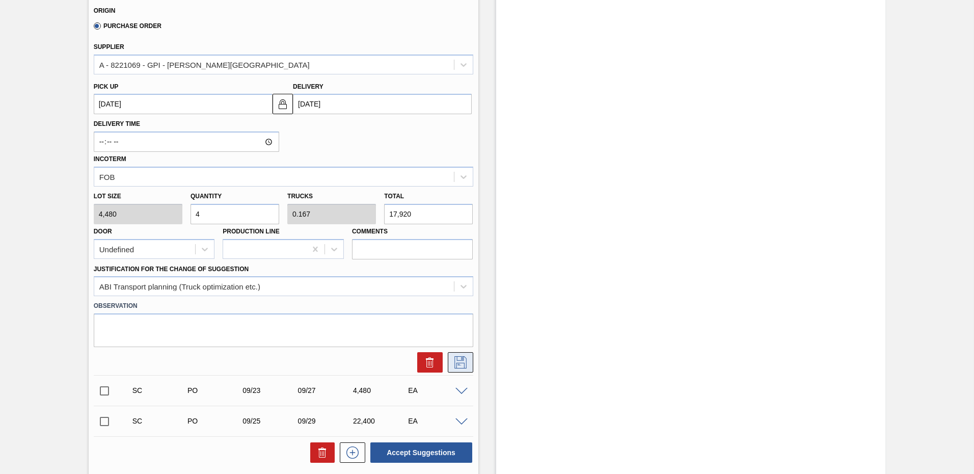
click at [457, 360] on icon at bounding box center [460, 362] width 16 height 12
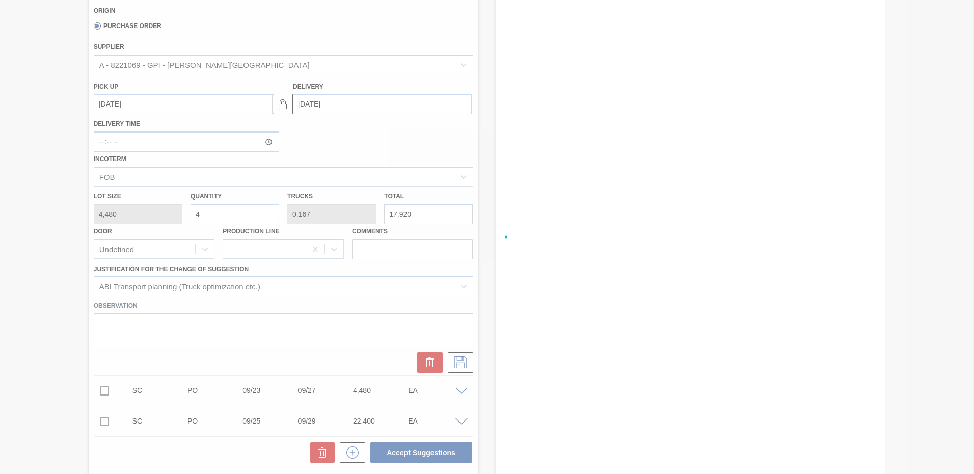
click at [575, 173] on div at bounding box center [487, 237] width 974 height 474
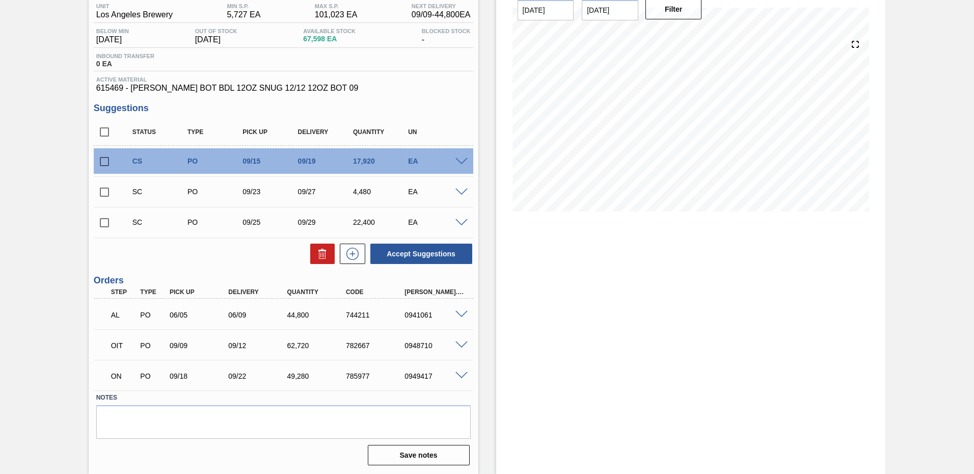
scroll to position [87, 0]
click at [101, 157] on input "checkbox" at bounding box center [104, 161] width 21 height 21
click at [427, 254] on button "Accept Suggestions" at bounding box center [421, 253] width 102 height 20
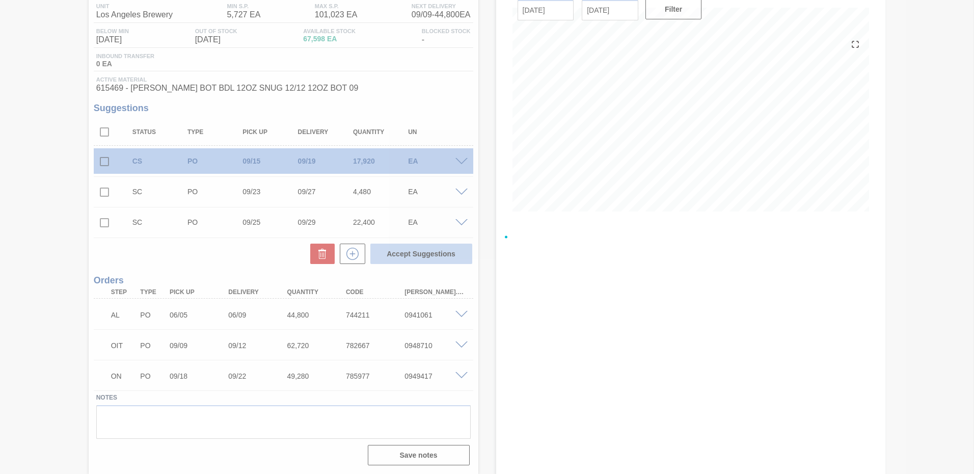
checkbox input "false"
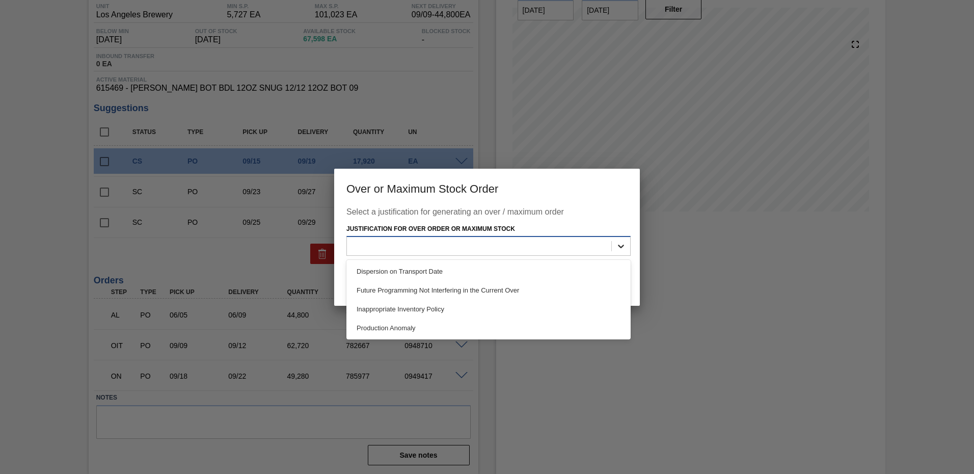
click at [620, 241] on icon at bounding box center [621, 246] width 10 height 10
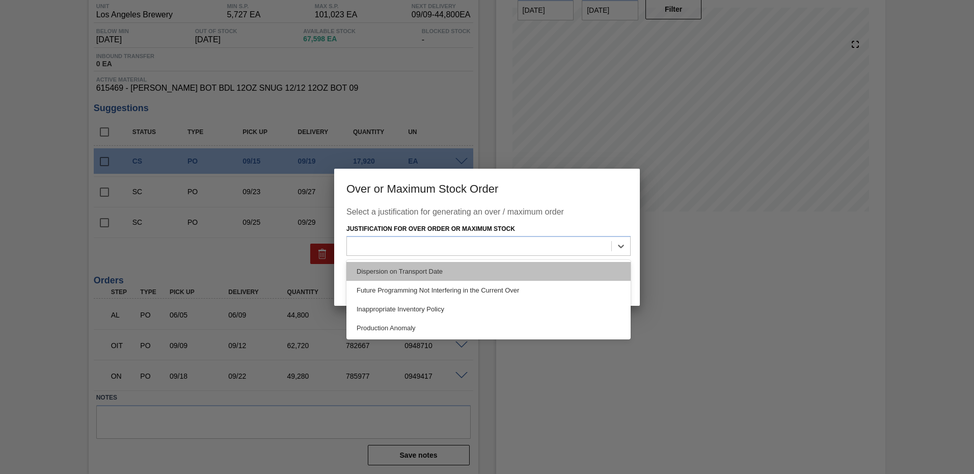
click at [402, 270] on div "Dispersion on Transport Date" at bounding box center [488, 271] width 284 height 19
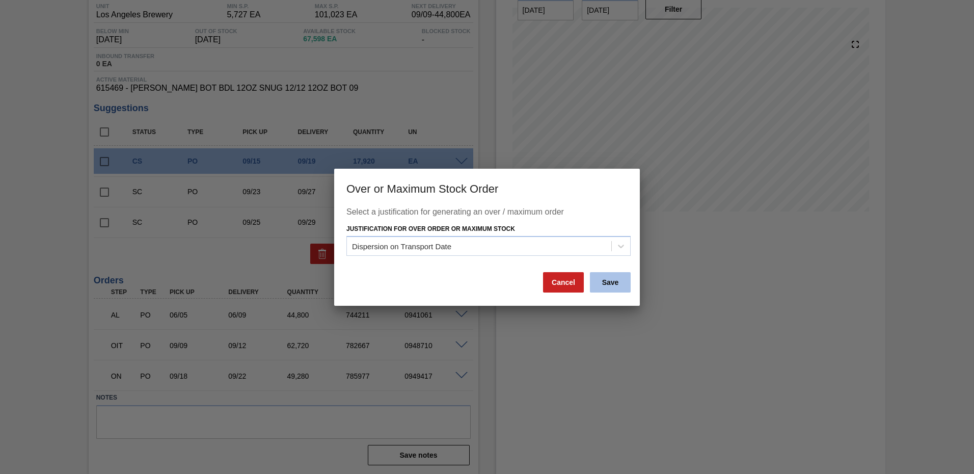
click at [619, 278] on button "Save" at bounding box center [610, 282] width 41 height 20
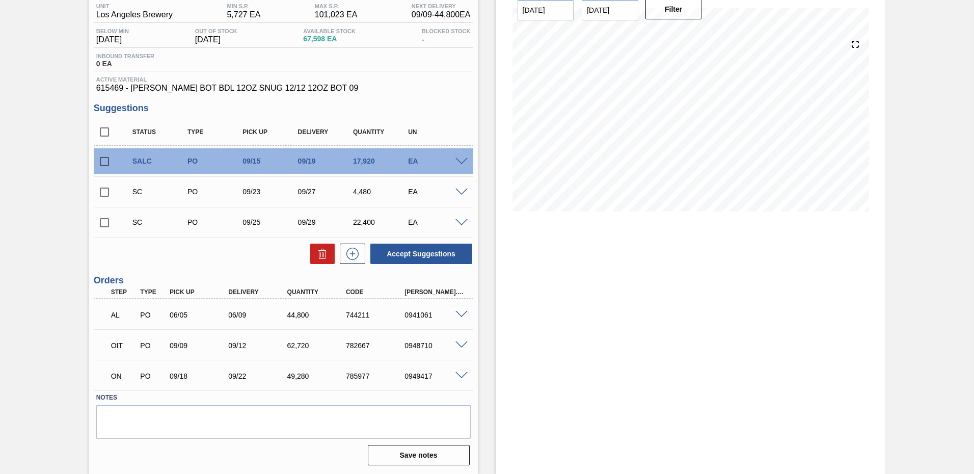
scroll to position [0, 0]
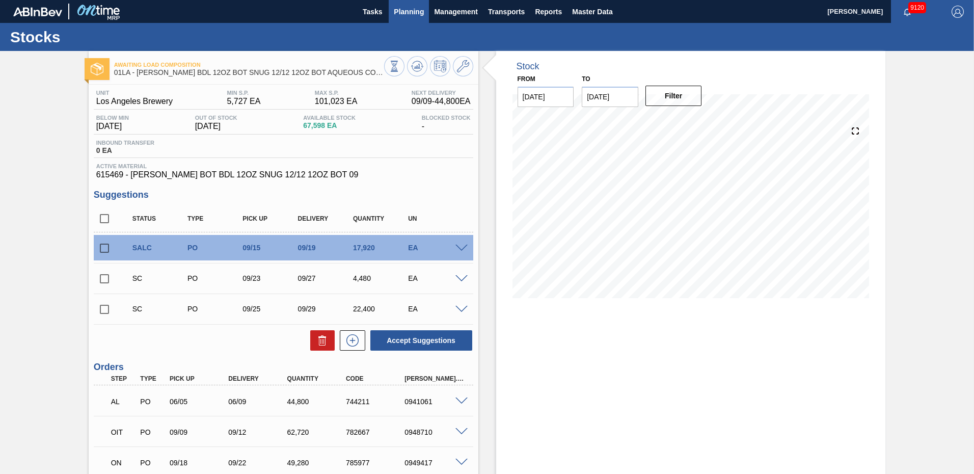
click at [403, 11] on span "Planning" at bounding box center [409, 12] width 30 height 12
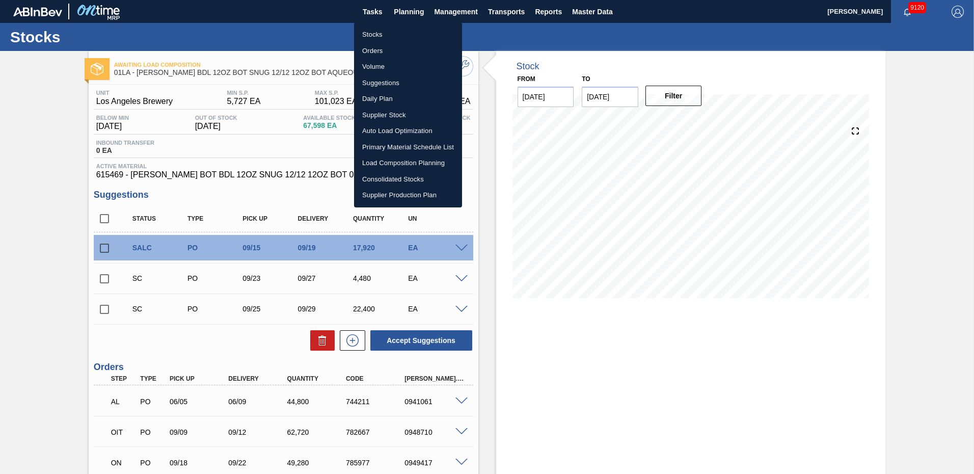
click at [375, 86] on li "Suggestions" at bounding box center [408, 83] width 108 height 16
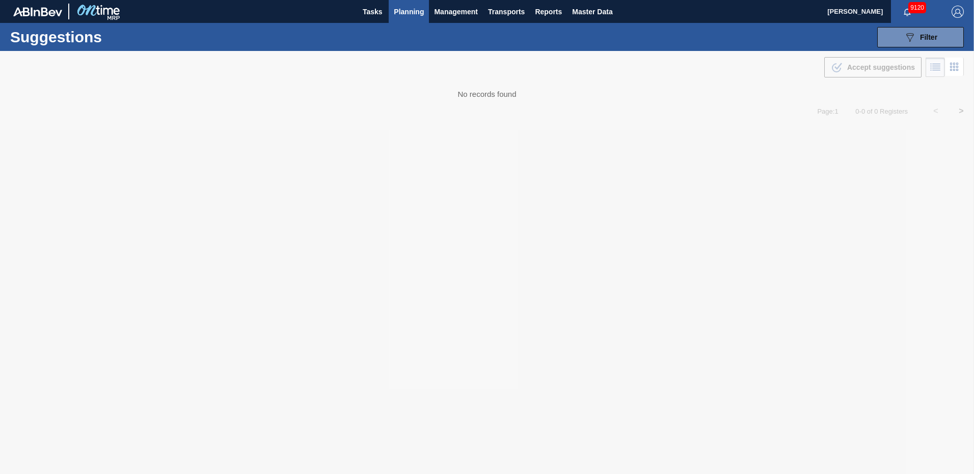
type from "[DATE]"
type to "10/10/2025"
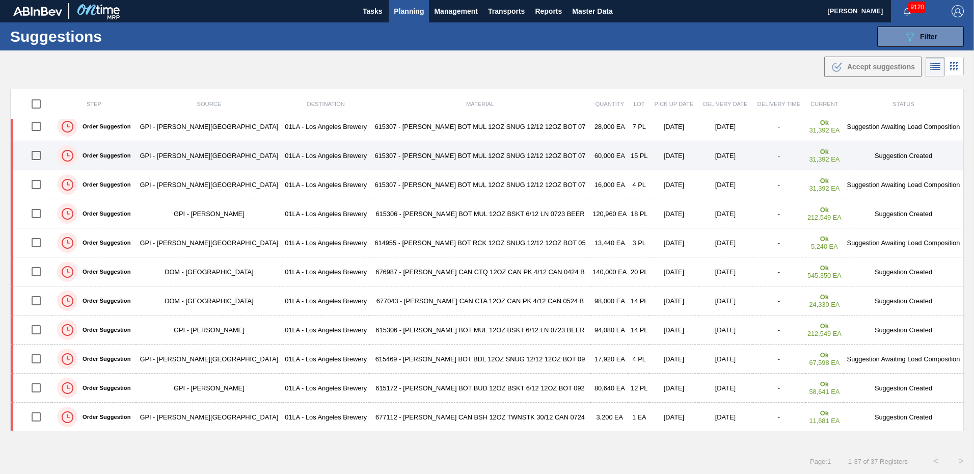
scroll to position [255, 0]
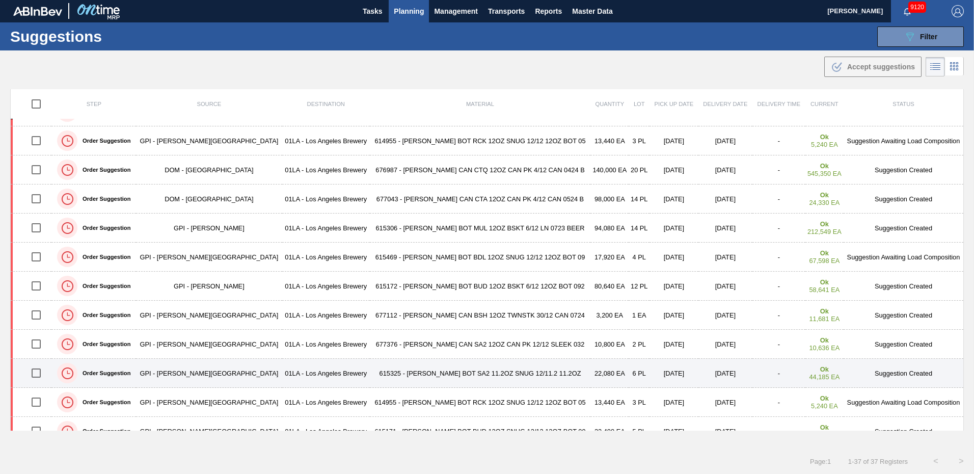
click at [909, 371] on td "Suggestion Created" at bounding box center [903, 373] width 120 height 29
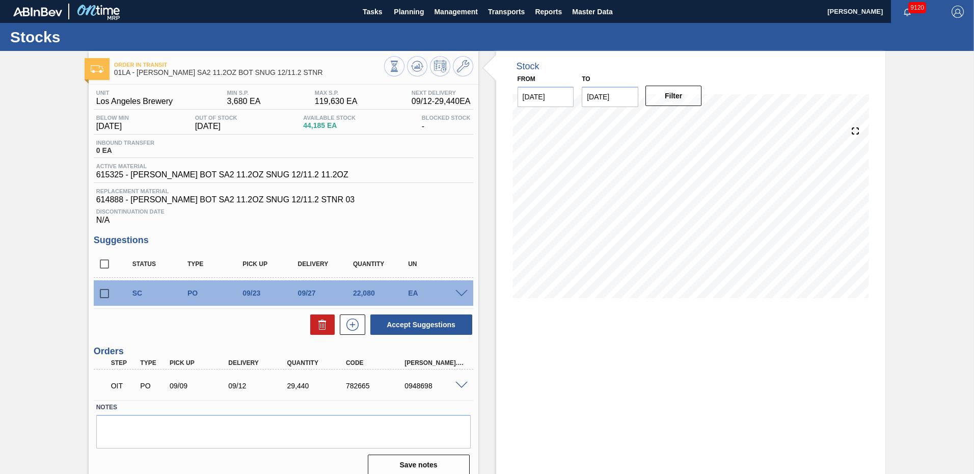
click at [462, 296] on span at bounding box center [461, 294] width 12 height 8
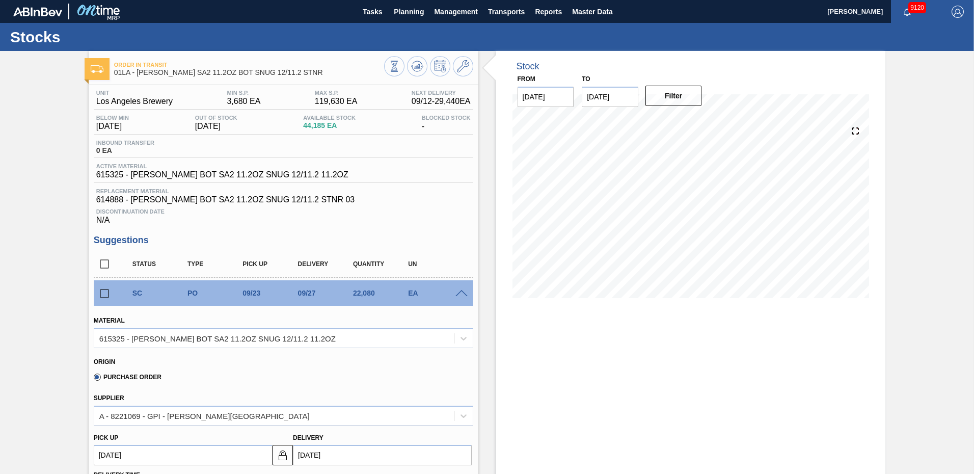
scroll to position [204, 0]
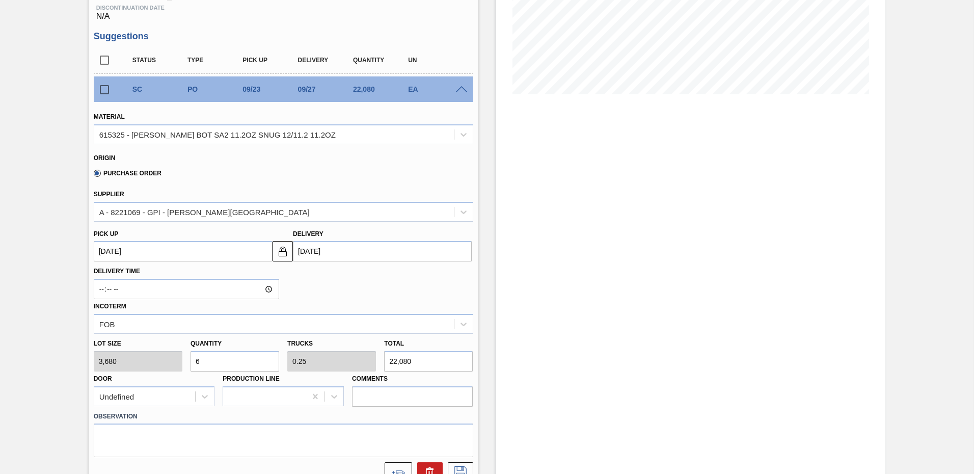
click at [321, 245] on input "[DATE]" at bounding box center [382, 251] width 179 height 20
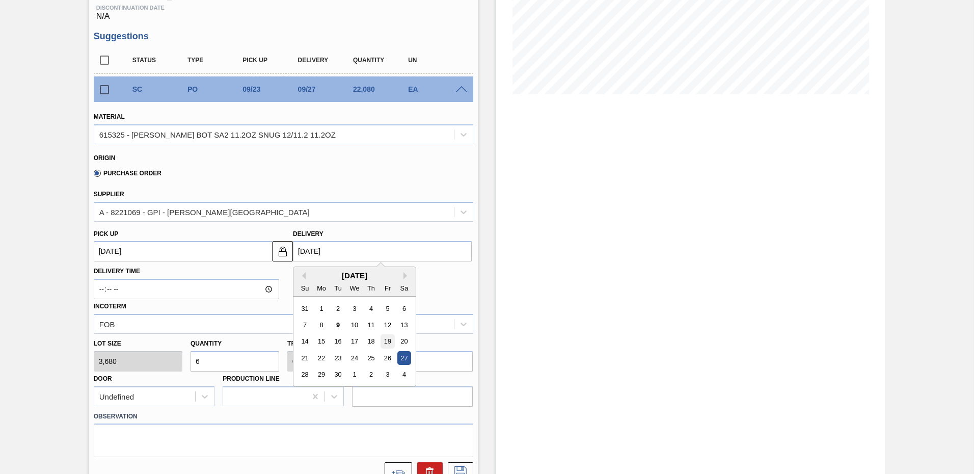
click at [389, 339] on div "19" at bounding box center [387, 342] width 14 height 14
type up103962679 "[DATE]"
type input "[DATE]"
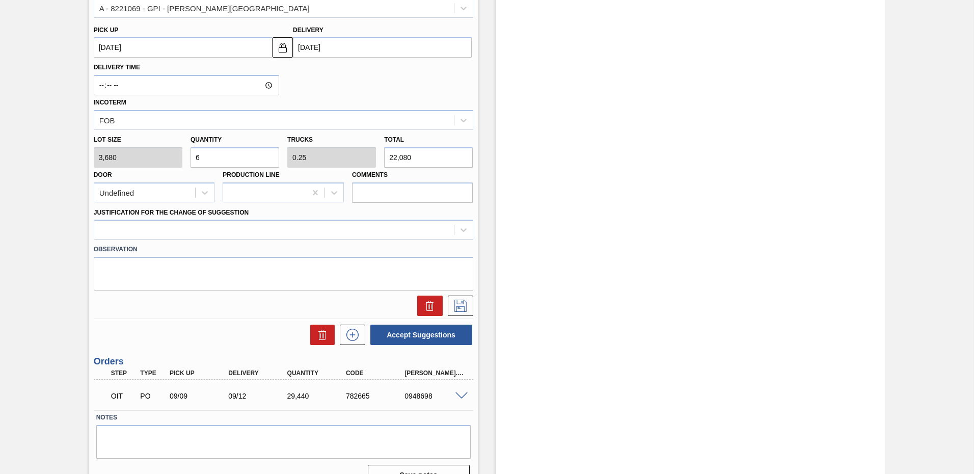
scroll to position [356, 0]
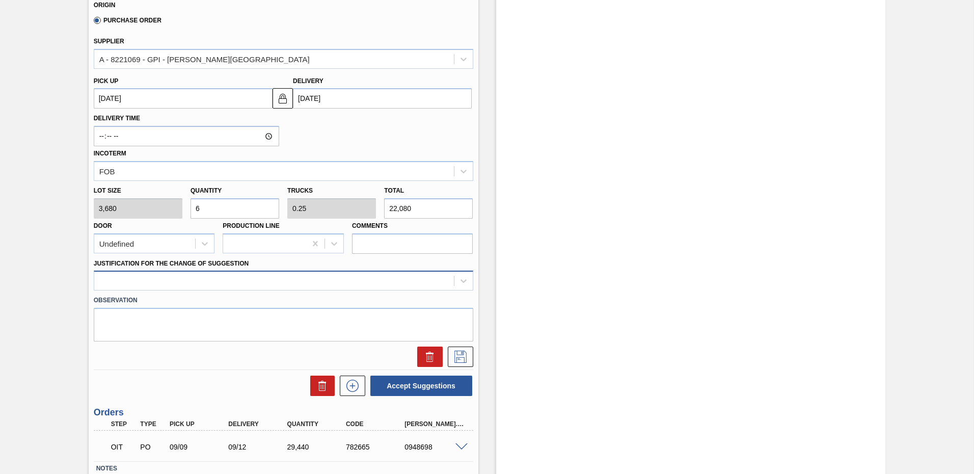
click at [189, 281] on div at bounding box center [274, 280] width 360 height 15
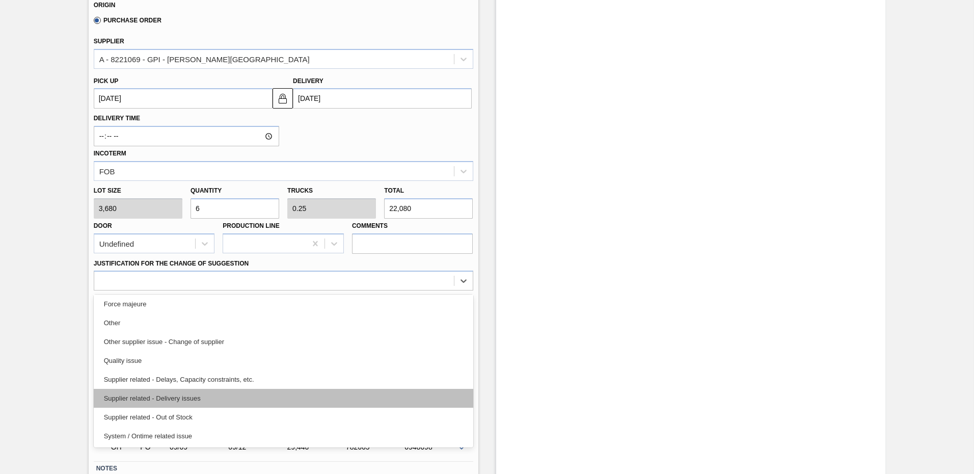
scroll to position [140, 0]
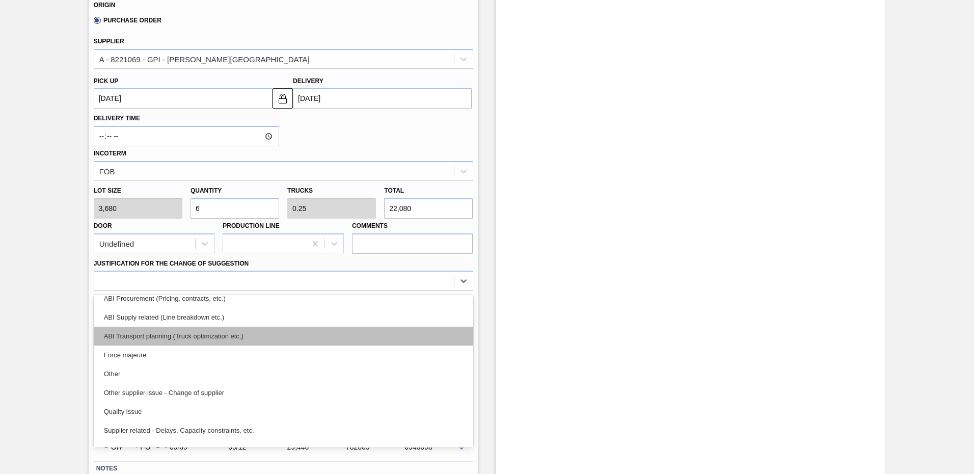
click at [197, 335] on div "ABI Transport planning (Truck optimization etc.)" at bounding box center [283, 335] width 379 height 19
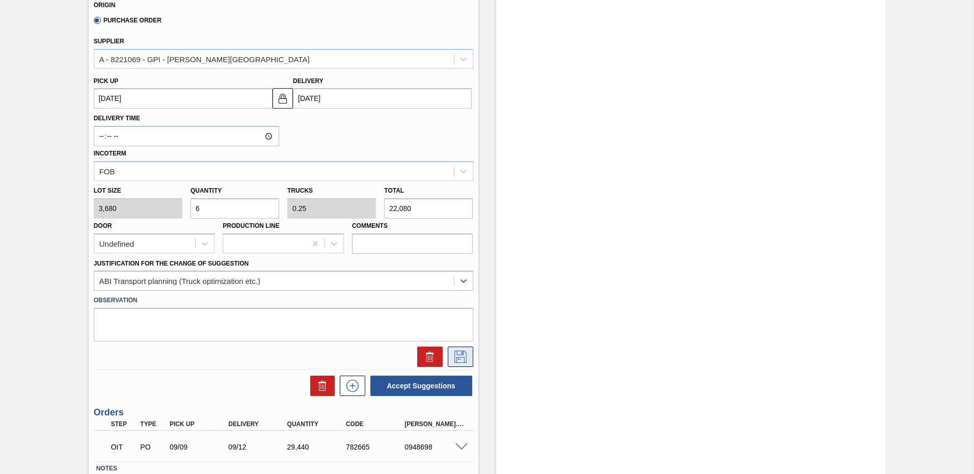
click at [461, 356] on icon at bounding box center [460, 356] width 16 height 12
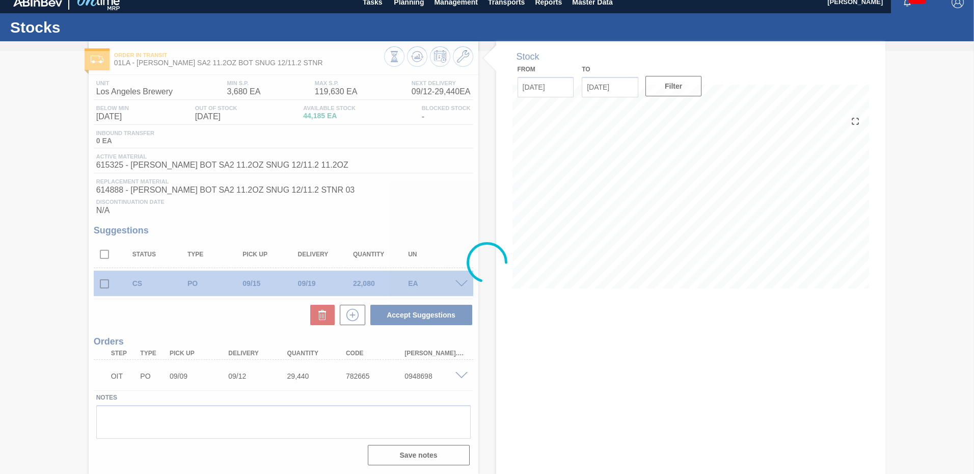
scroll to position [10, 0]
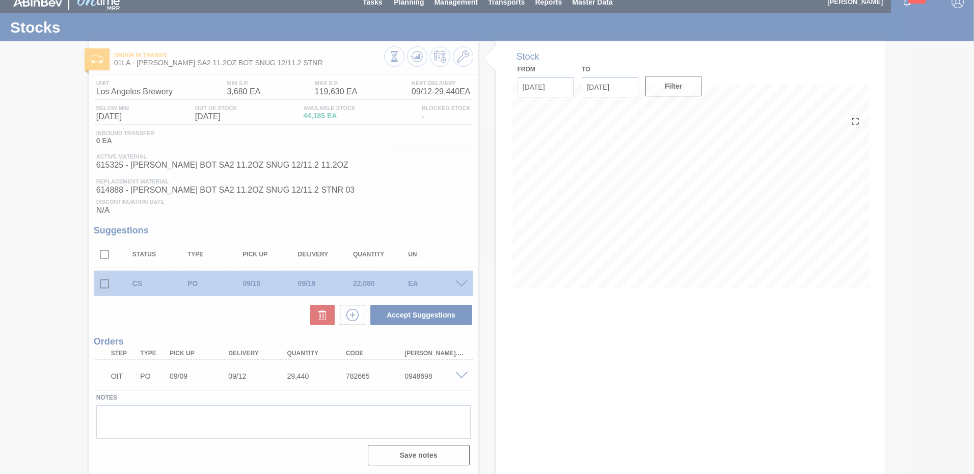
click at [104, 256] on div at bounding box center [487, 237] width 974 height 474
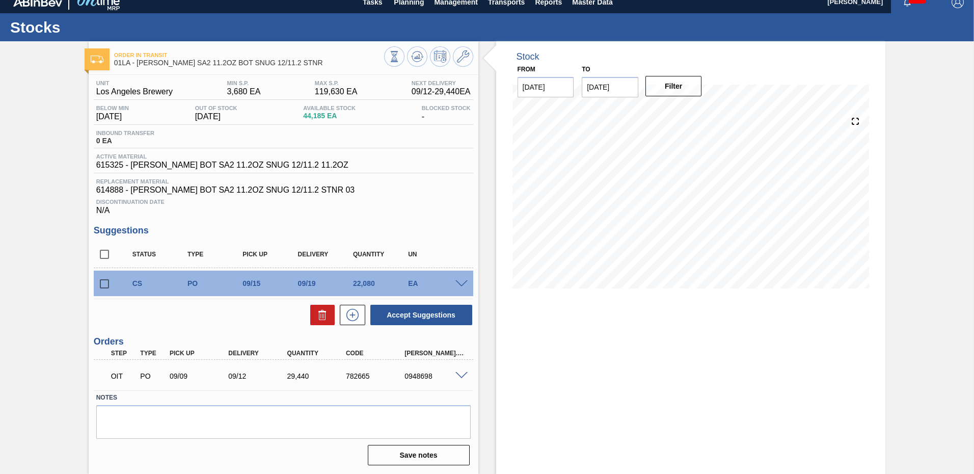
click at [104, 254] on input "checkbox" at bounding box center [104, 253] width 21 height 21
checkbox input "true"
click at [431, 314] on button "Accept Suggestions" at bounding box center [421, 315] width 102 height 20
checkbox input "false"
click at [410, 2] on span "Planning" at bounding box center [409, 2] width 30 height 12
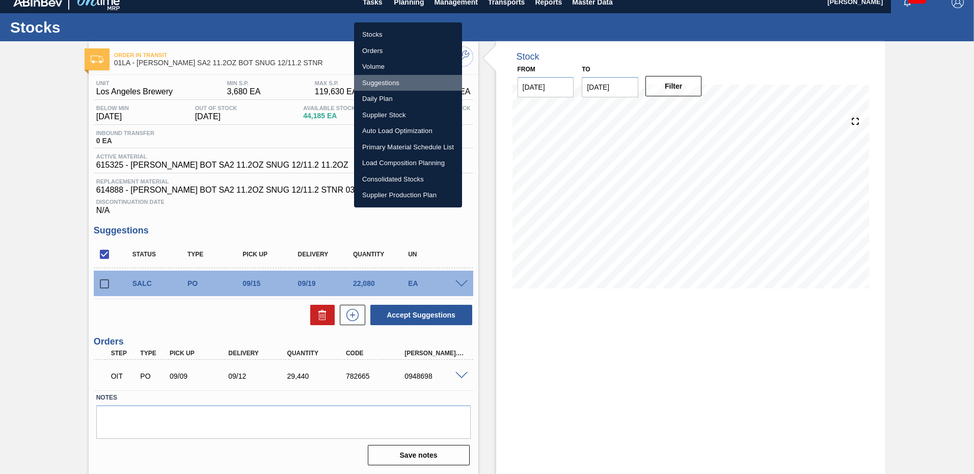
click at [396, 84] on li "Suggestions" at bounding box center [408, 83] width 108 height 16
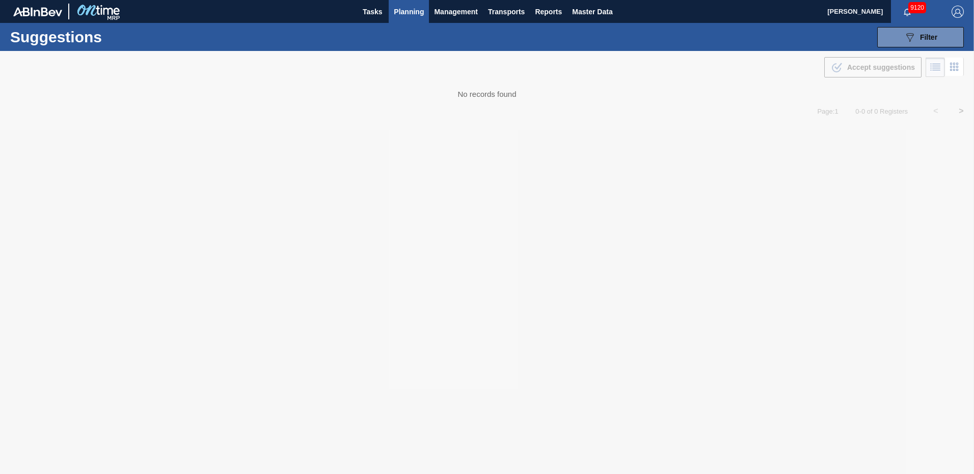
type from "[DATE]"
type to "10/10/2025"
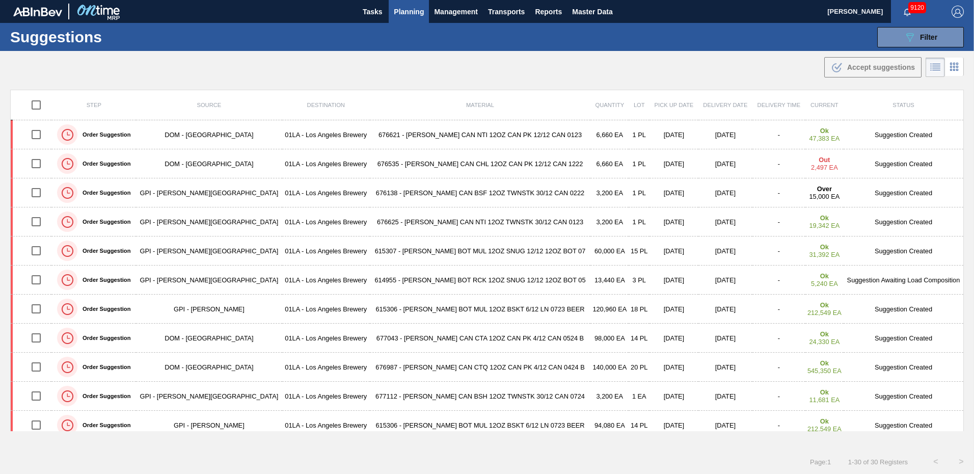
scroll to position [281, 0]
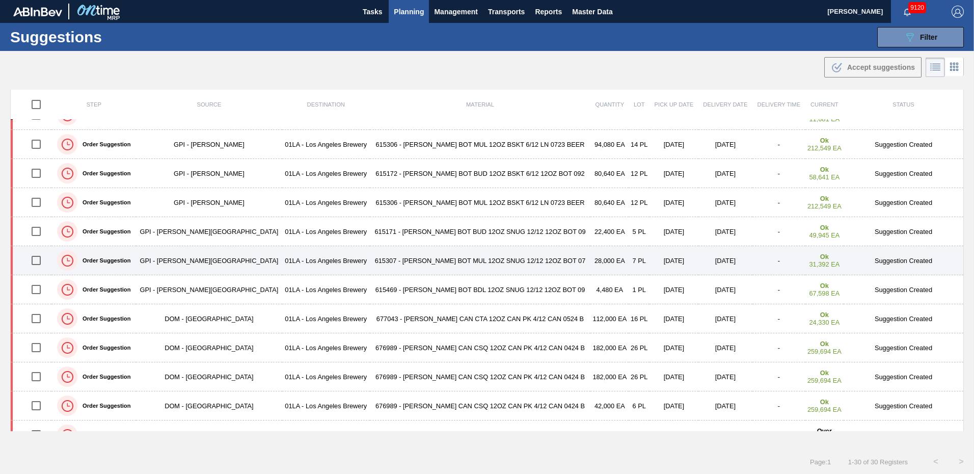
click at [903, 259] on td "Suggestion Created" at bounding box center [903, 260] width 120 height 29
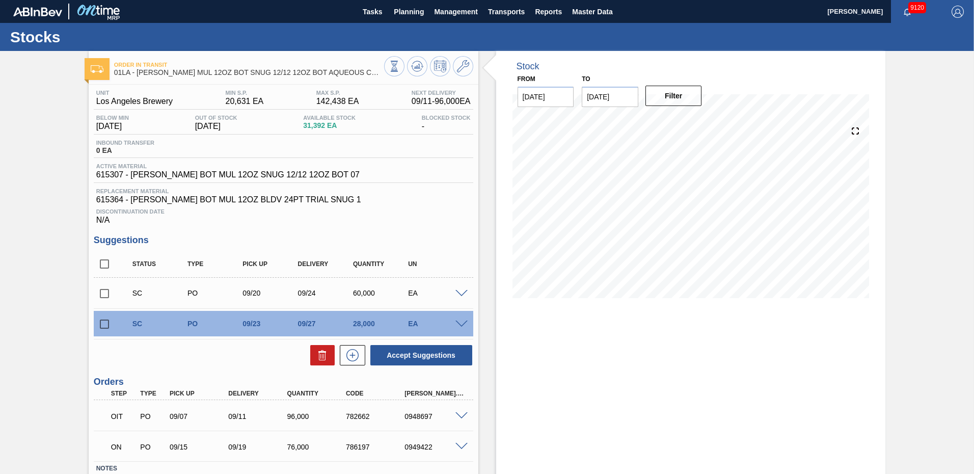
click at [454, 322] on div at bounding box center [463, 323] width 20 height 8
click at [462, 322] on span at bounding box center [461, 324] width 12 height 8
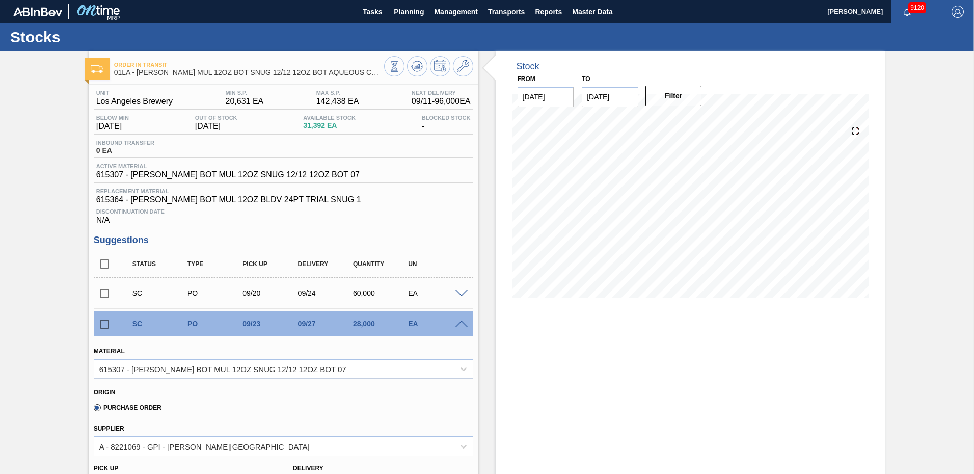
scroll to position [153, 0]
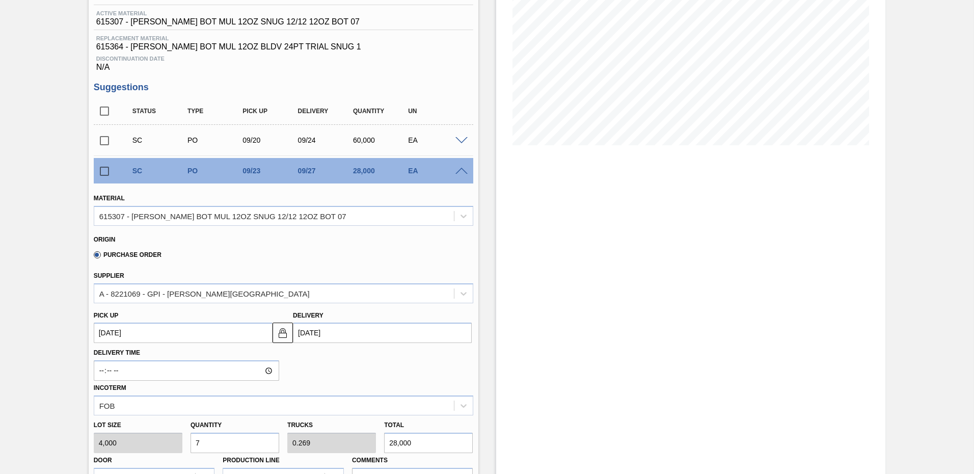
click at [326, 333] on input "[DATE]" at bounding box center [382, 332] width 179 height 20
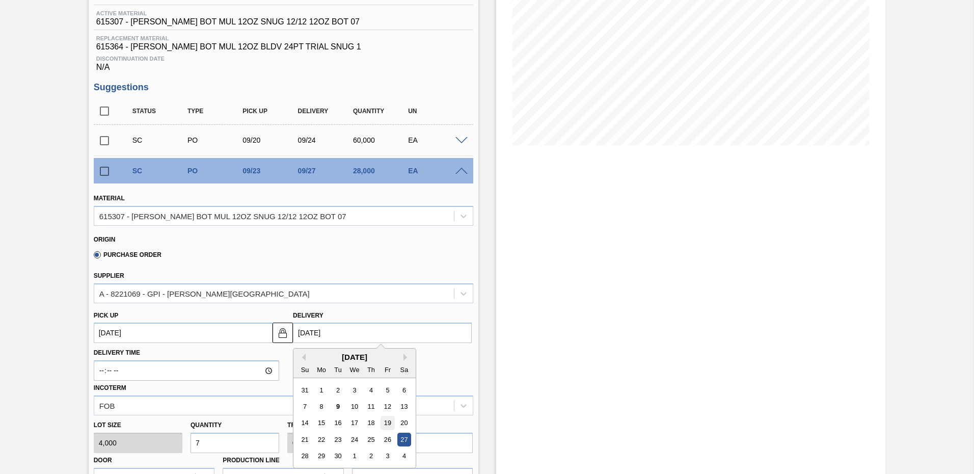
click at [387, 421] on div "19" at bounding box center [387, 423] width 14 height 14
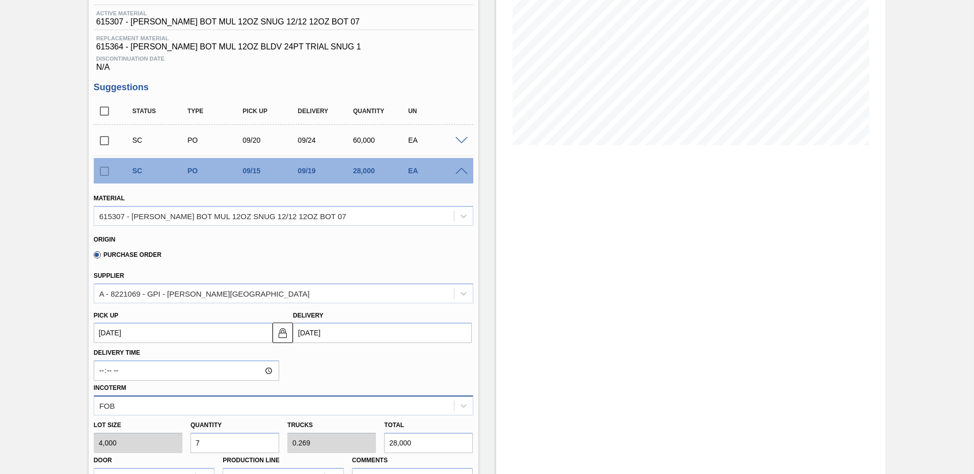
type up103965594 "[DATE]"
type input "[DATE]"
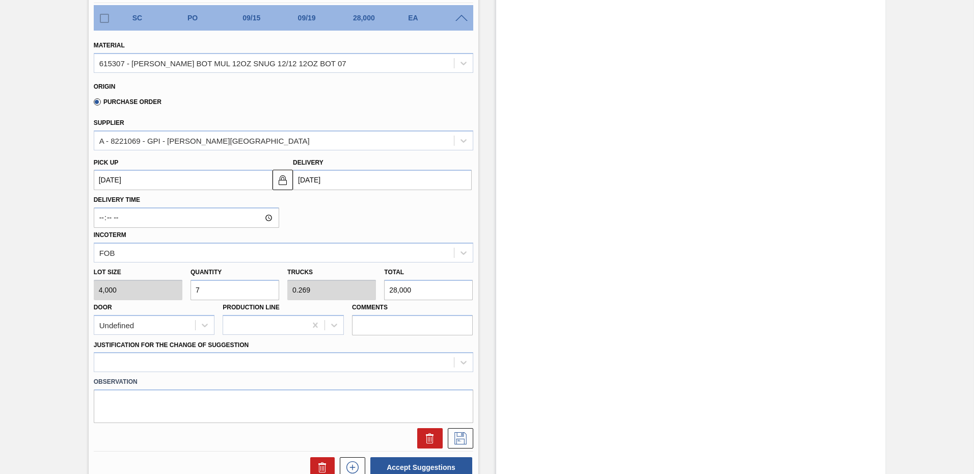
drag, startPoint x: 209, startPoint y: 289, endPoint x: 0, endPoint y: 259, distance: 210.9
click at [0, 0] on html "Tasks Planning Management Transports Reports Master Data Ken Truong 9120 Mark a…" at bounding box center [487, 0] width 974 height 0
type input "2"
type input "0.077"
type input "8,000"
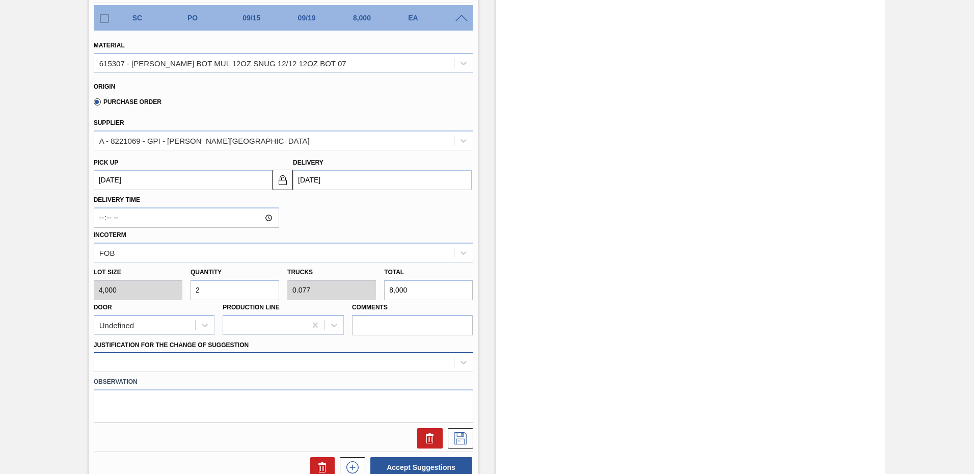
type input "2"
click at [276, 361] on div at bounding box center [283, 362] width 379 height 20
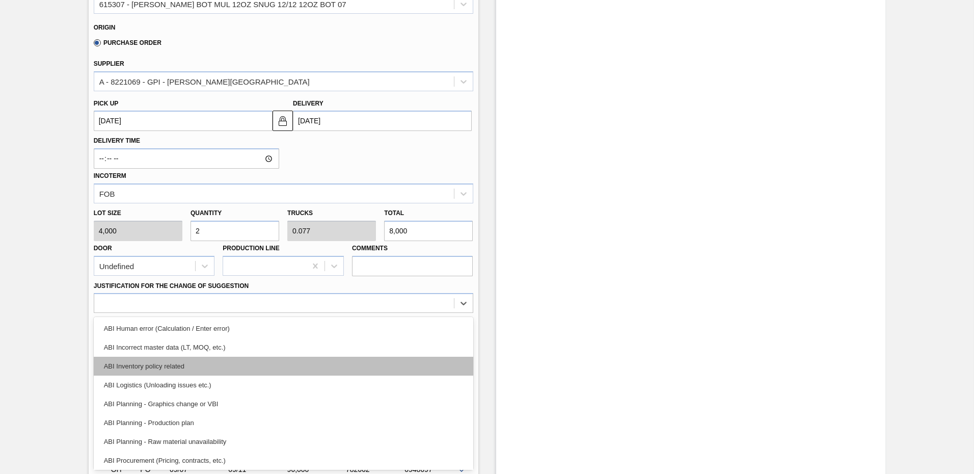
scroll to position [51, 0]
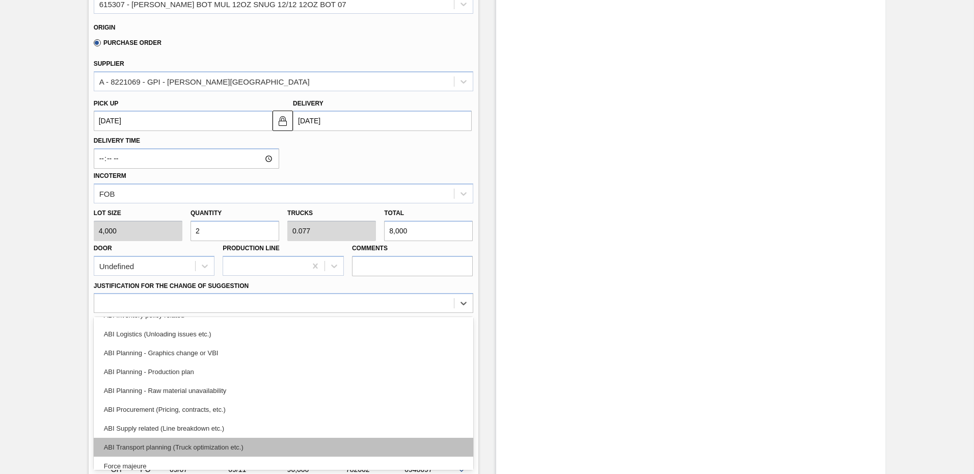
click at [183, 442] on div "ABI Transport planning (Truck optimization etc.)" at bounding box center [283, 446] width 379 height 19
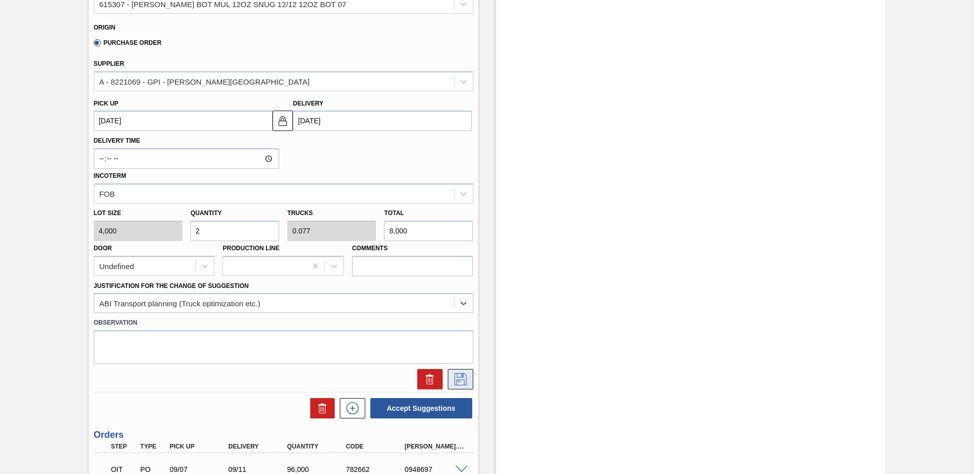
click at [462, 372] on button at bounding box center [460, 379] width 25 height 20
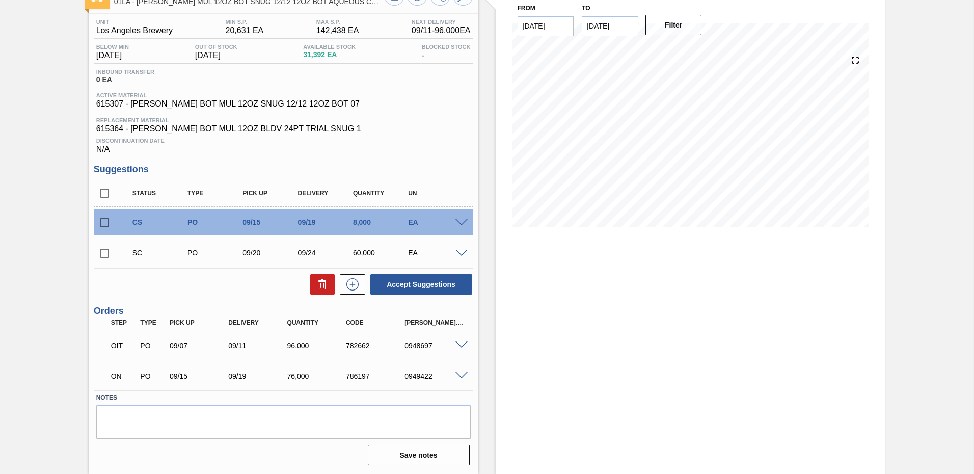
scroll to position [71, 0]
click at [105, 223] on input "checkbox" at bounding box center [104, 222] width 21 height 21
click at [440, 290] on button "Accept Suggestions" at bounding box center [421, 284] width 102 height 20
checkbox input "false"
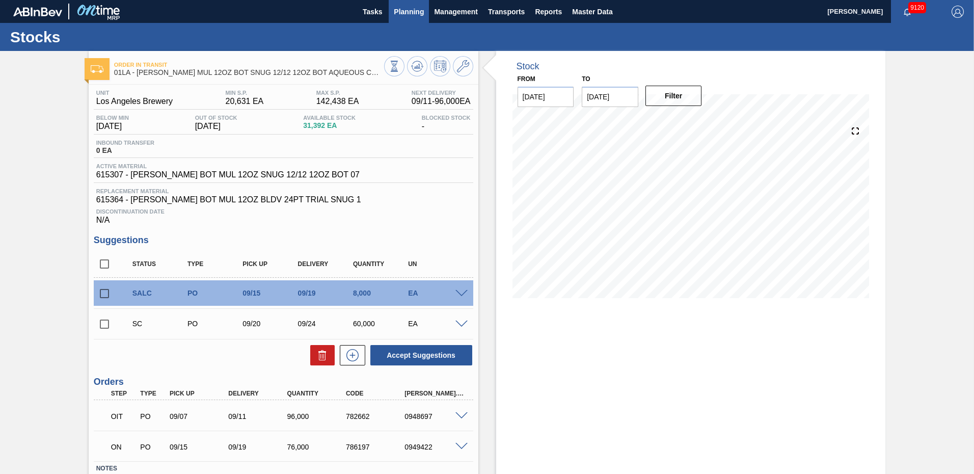
click at [400, 12] on span "Planning" at bounding box center [409, 12] width 30 height 12
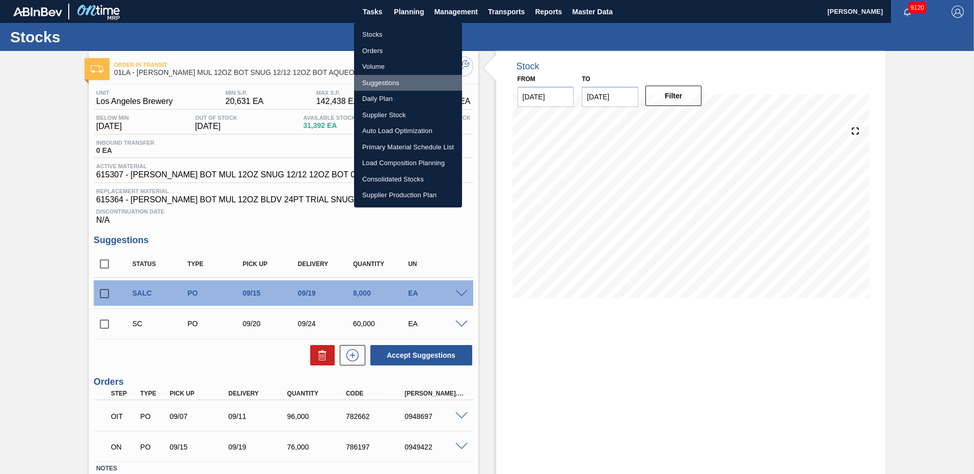
click at [394, 80] on li "Suggestions" at bounding box center [408, 83] width 108 height 16
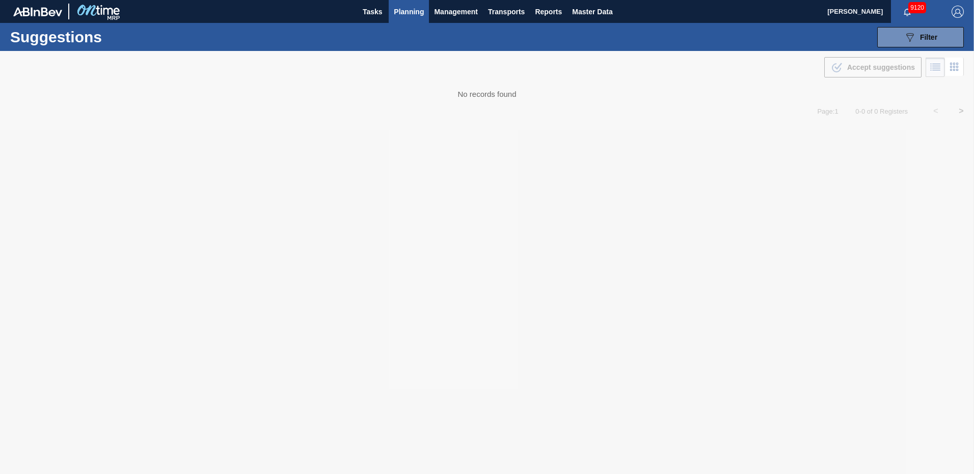
type from "[DATE]"
type to "10/10/2025"
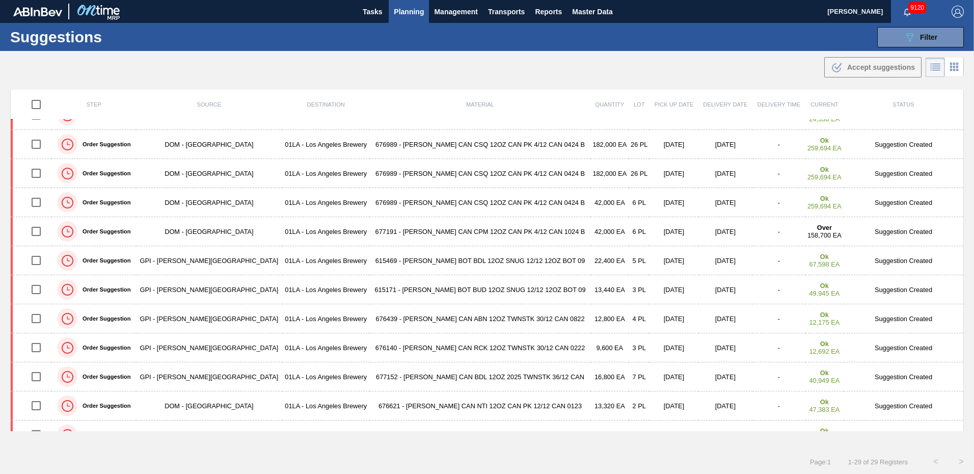
scroll to position [252, 0]
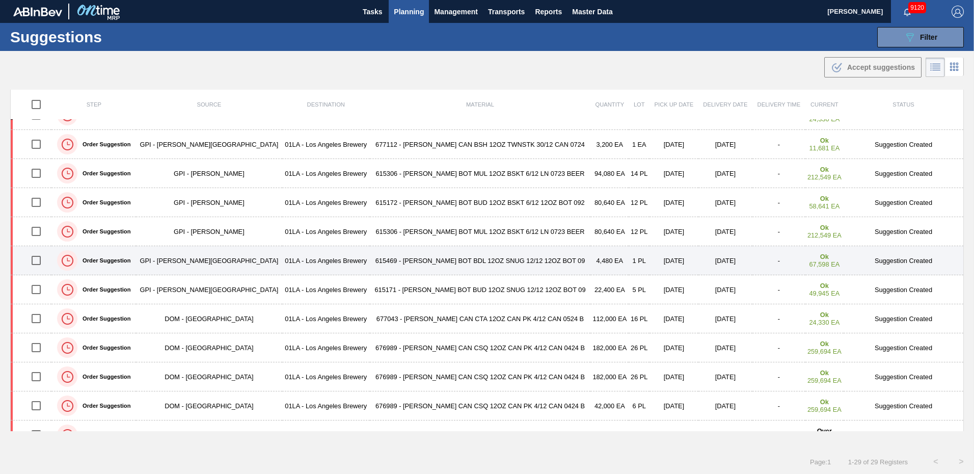
click at [916, 262] on td "Suggestion Created" at bounding box center [903, 260] width 120 height 29
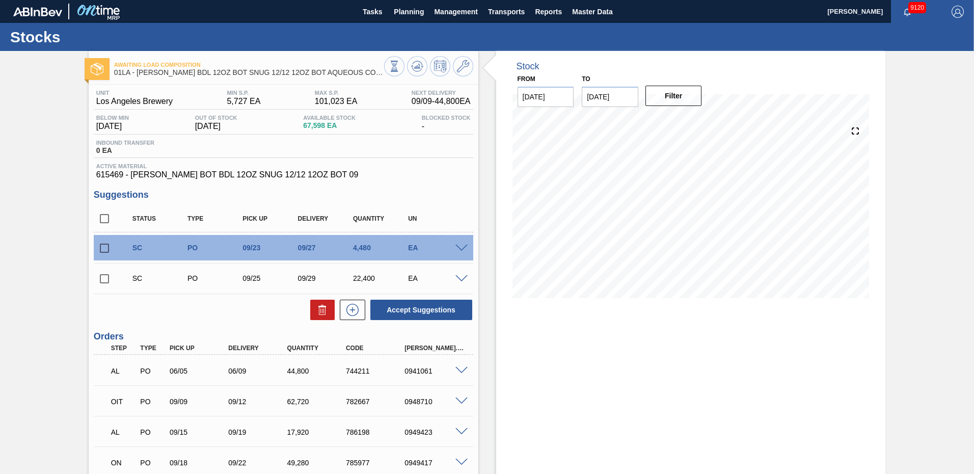
click at [462, 250] on span at bounding box center [461, 248] width 12 height 8
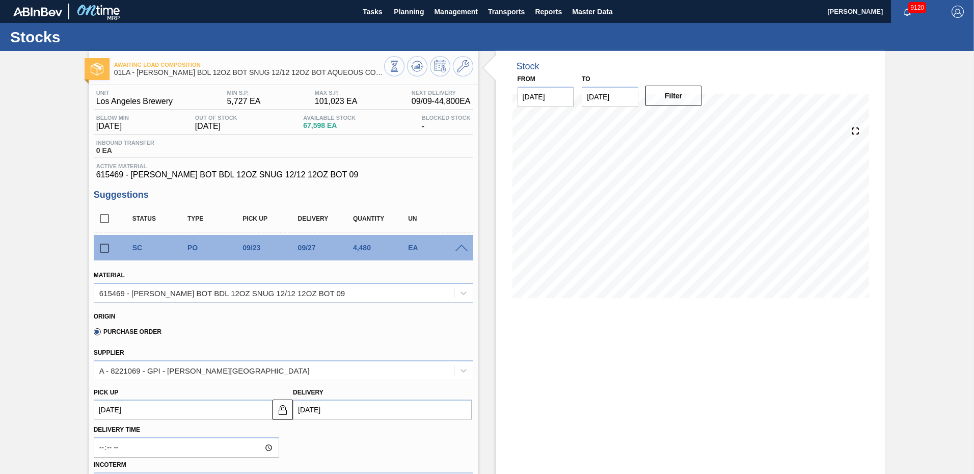
click at [331, 402] on input "[DATE]" at bounding box center [382, 409] width 179 height 20
click at [333, 363] on div "23" at bounding box center [338, 363] width 14 height 14
type up103965645 "[DATE]"
type input "[DATE]"
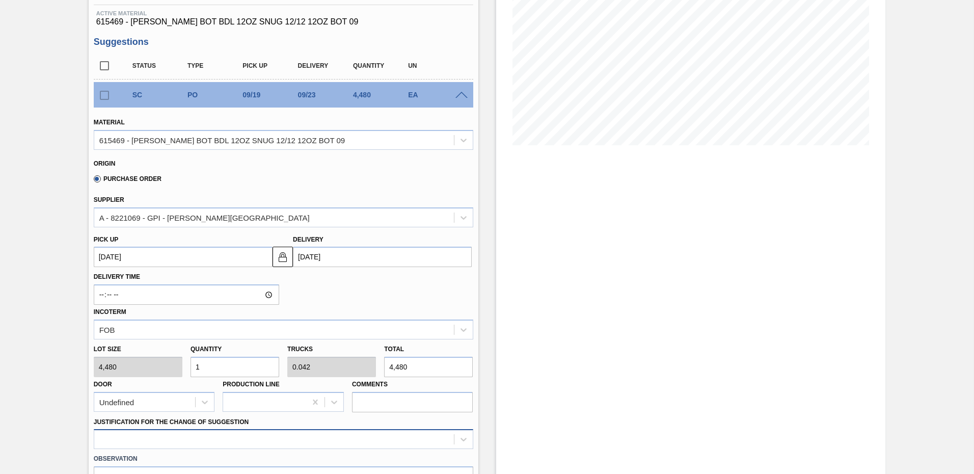
scroll to position [306, 0]
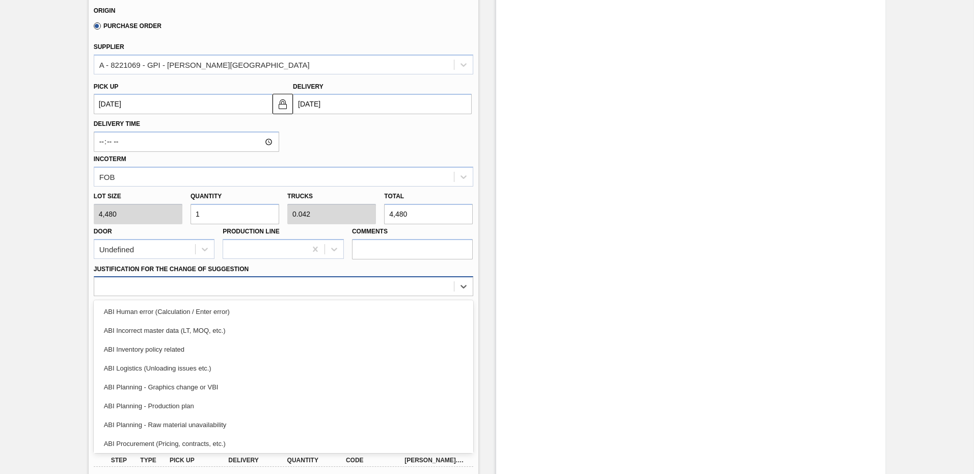
click at [202, 289] on div at bounding box center [274, 286] width 360 height 15
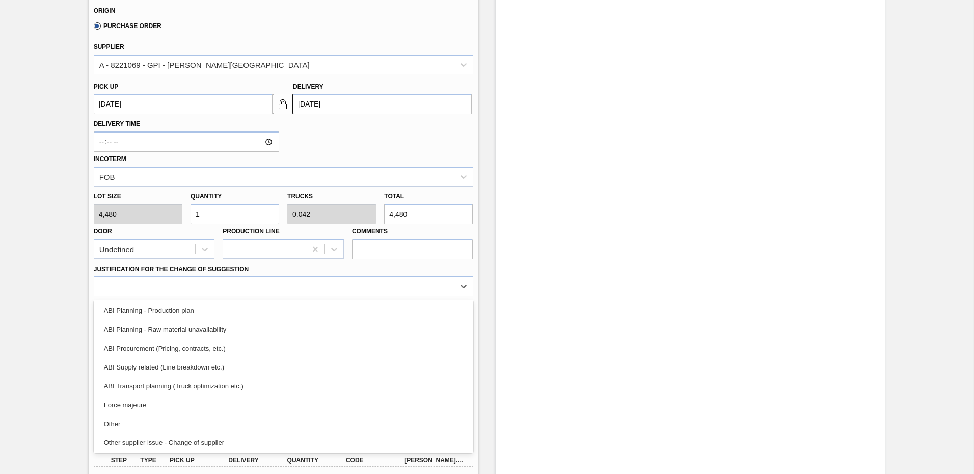
scroll to position [105, 0]
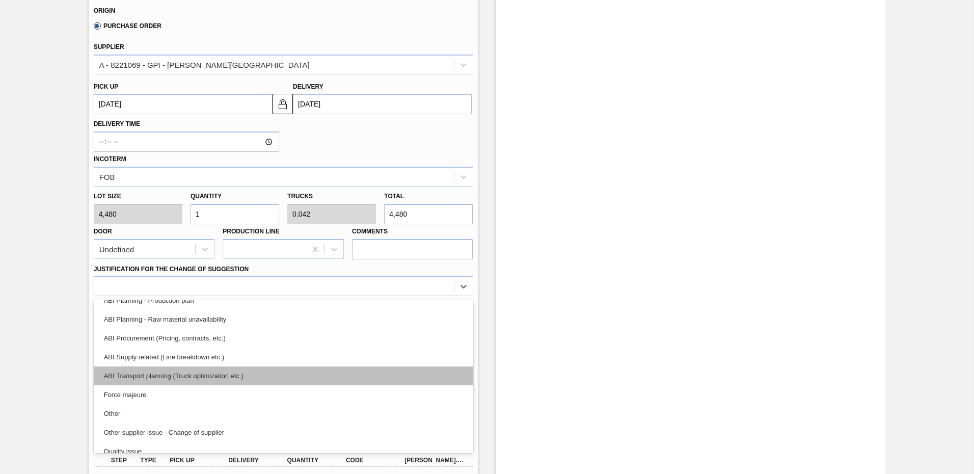
click at [221, 372] on div "ABI Transport planning (Truck optimization etc.)" at bounding box center [283, 375] width 379 height 19
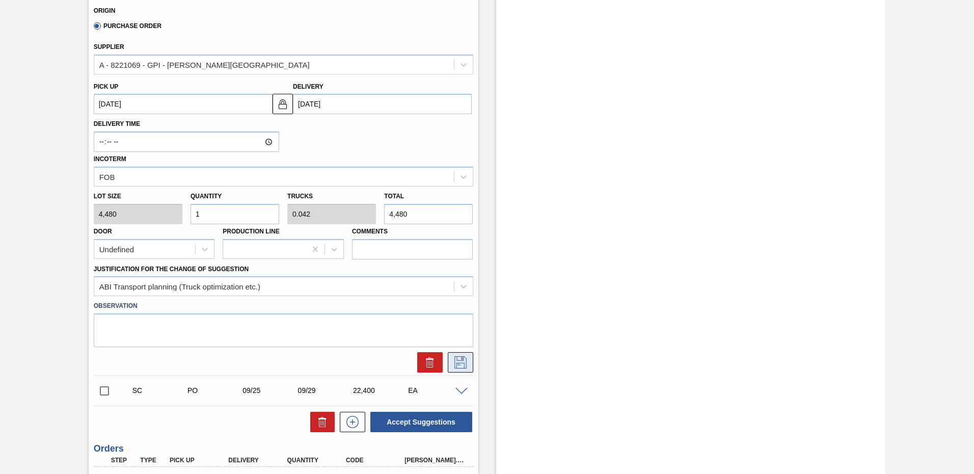
click at [458, 365] on icon at bounding box center [459, 361] width 5 height 8
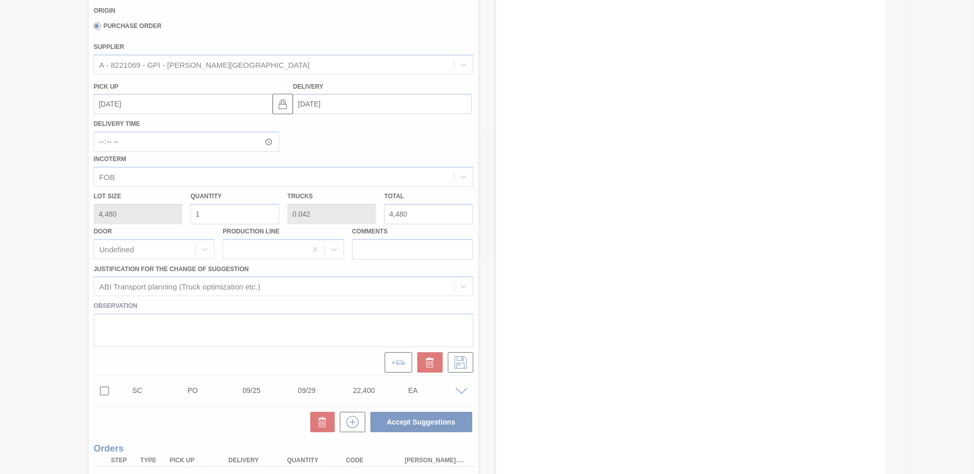
scroll to position [87, 0]
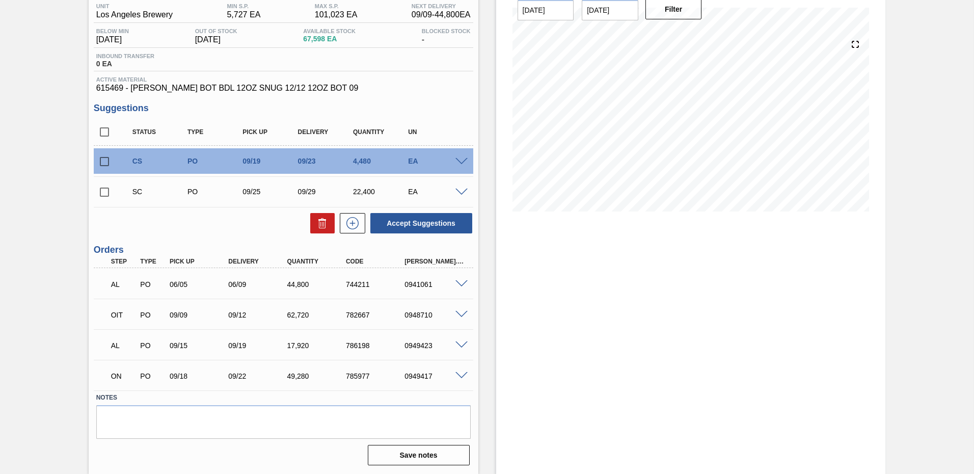
click at [459, 188] on span at bounding box center [461, 192] width 12 height 8
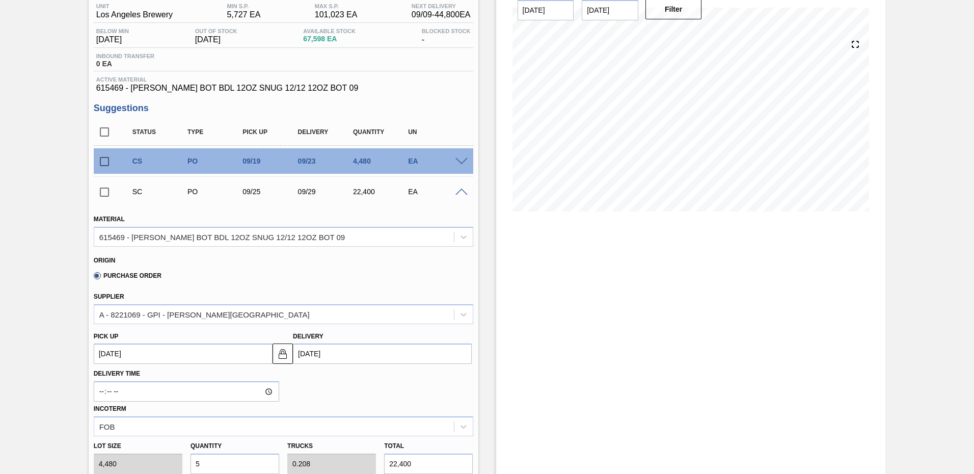
scroll to position [188, 0]
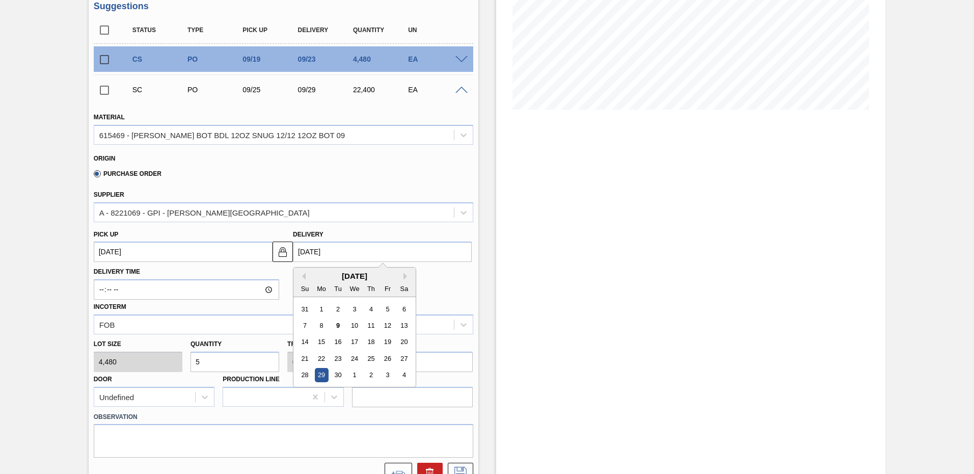
click at [338, 256] on input "[DATE]" at bounding box center [382, 251] width 179 height 20
click at [337, 358] on div "23" at bounding box center [338, 358] width 14 height 14
type up103965646 "[DATE]"
type input "[DATE]"
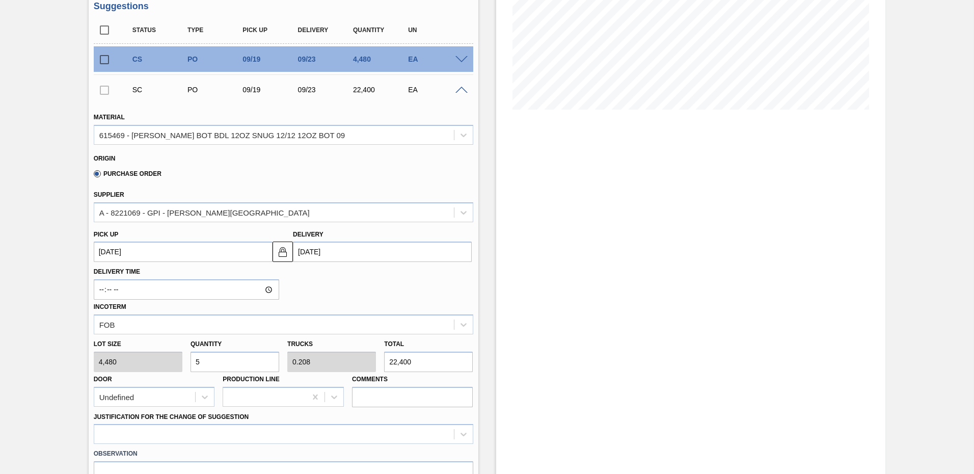
drag, startPoint x: 207, startPoint y: 362, endPoint x: 6, endPoint y: 365, distance: 200.7
click at [23, 369] on div "Awaiting Load Composition 01LA - CARR BDL 12OZ BOT SNUG 12/12 12OZ BOT AQUEOUS …" at bounding box center [487, 325] width 974 height 927
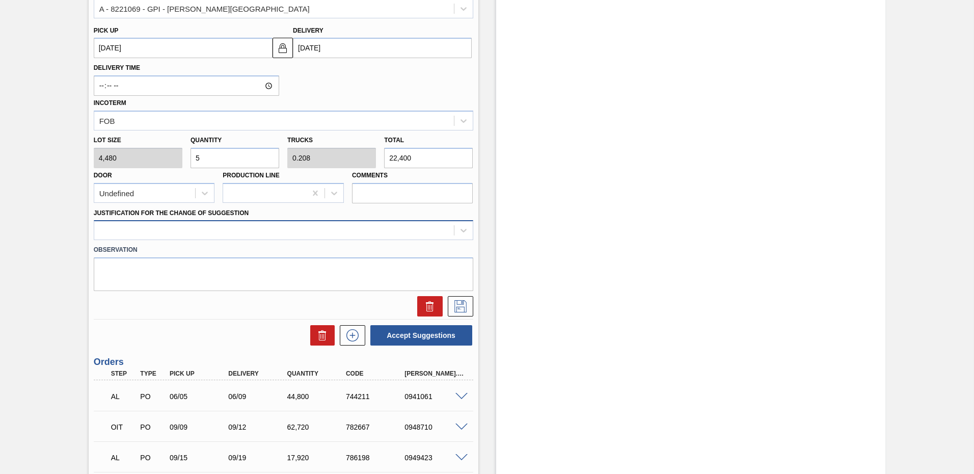
click at [202, 228] on div at bounding box center [274, 230] width 360 height 15
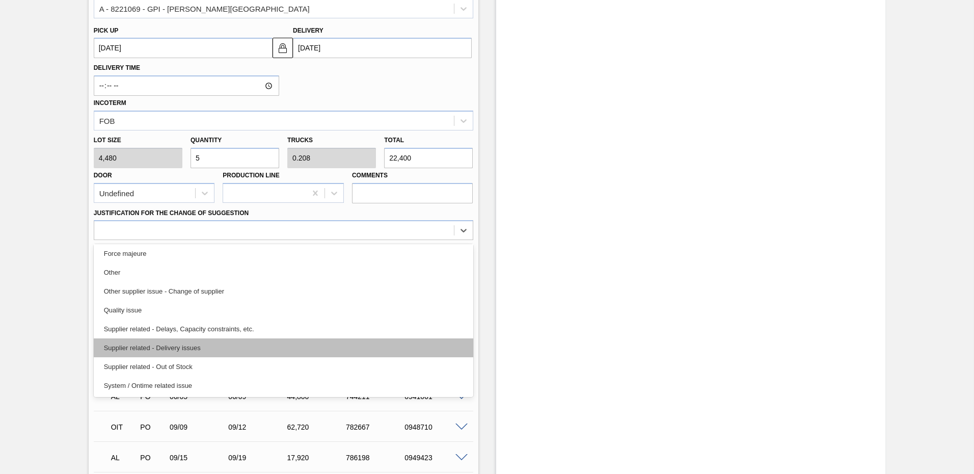
scroll to position [140, 0]
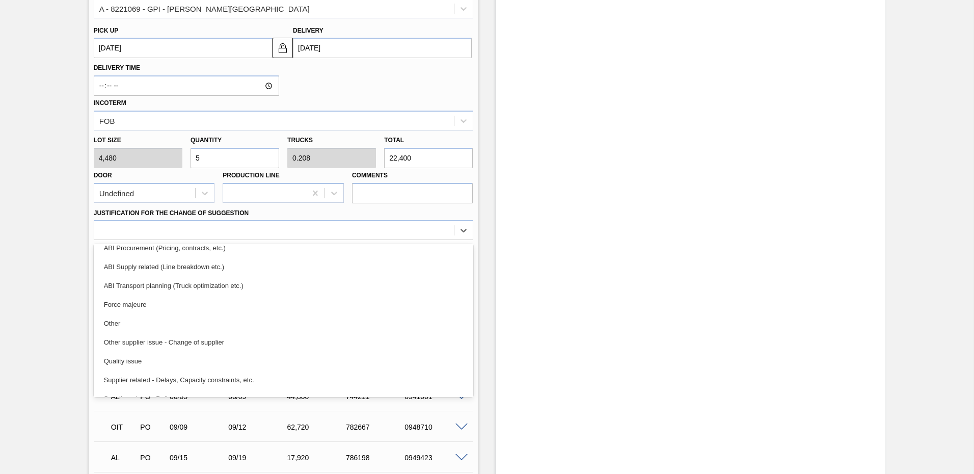
drag, startPoint x: 469, startPoint y: 316, endPoint x: 473, endPoint y: 306, distance: 10.8
click at [473, 306] on div "Material 615469 - CARR BOT BDL 12OZ SNUG 12/12 12OZ BOT 09 Origin Purchase Orde…" at bounding box center [283, 108] width 379 height 418
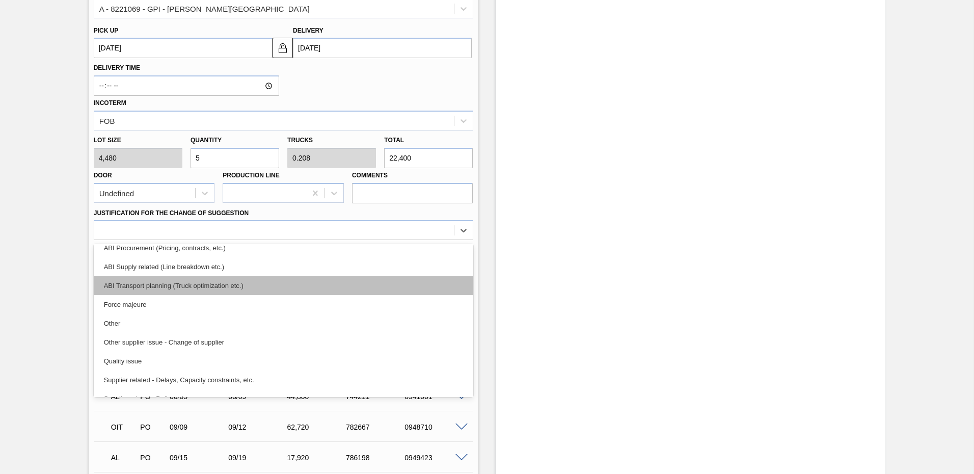
click at [229, 285] on div "ABI Transport planning (Truck optimization etc.)" at bounding box center [283, 285] width 379 height 19
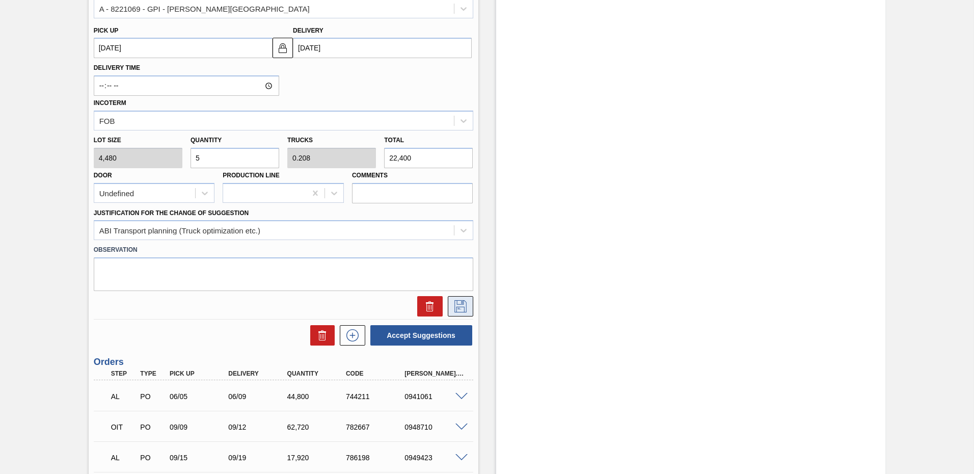
click at [457, 305] on icon at bounding box center [460, 306] width 16 height 12
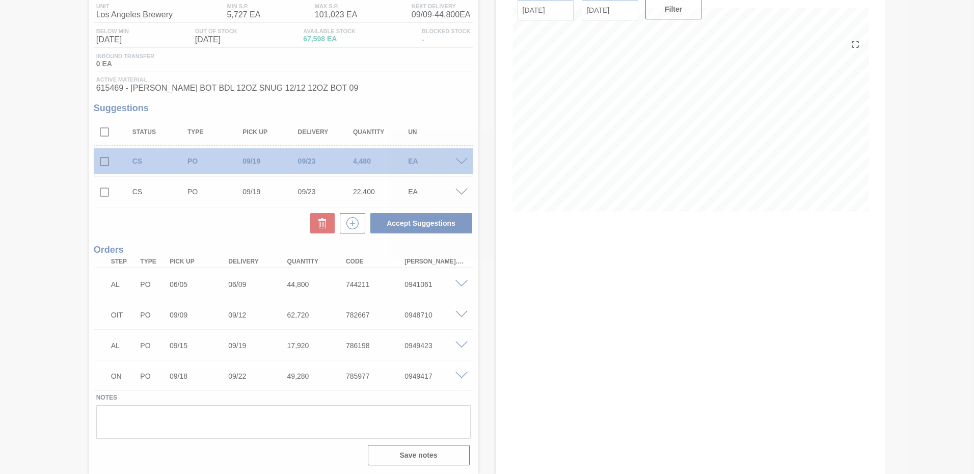
scroll to position [87, 0]
click at [110, 188] on div at bounding box center [487, 237] width 974 height 474
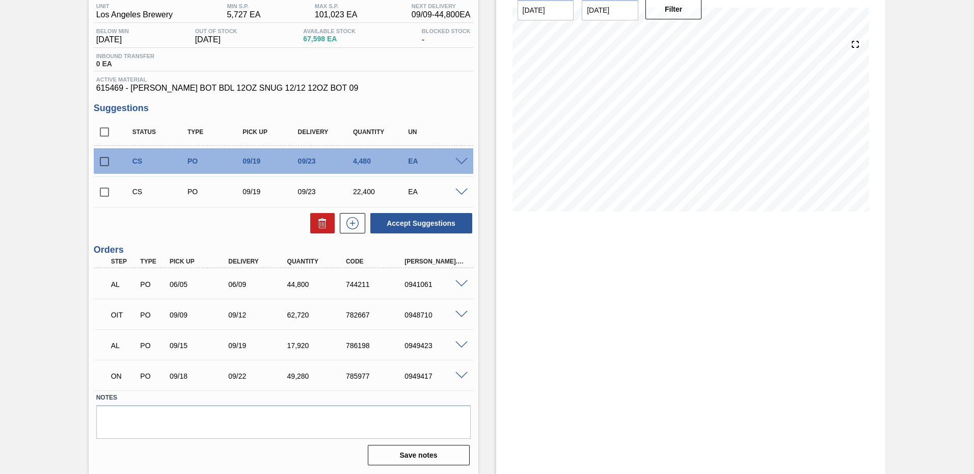
click at [102, 187] on input "checkbox" at bounding box center [104, 191] width 21 height 21
click at [426, 222] on button "Accept Suggestions" at bounding box center [421, 223] width 102 height 20
checkbox input "false"
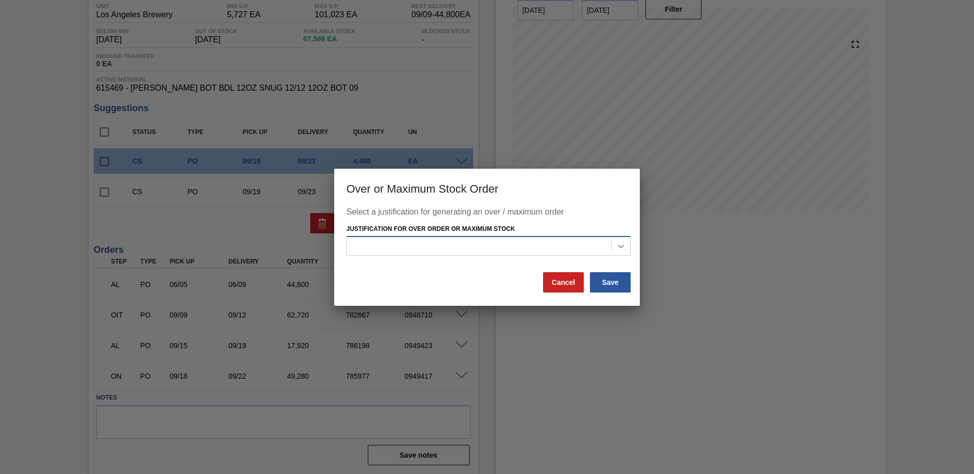
click at [621, 248] on icon at bounding box center [621, 246] width 6 height 4
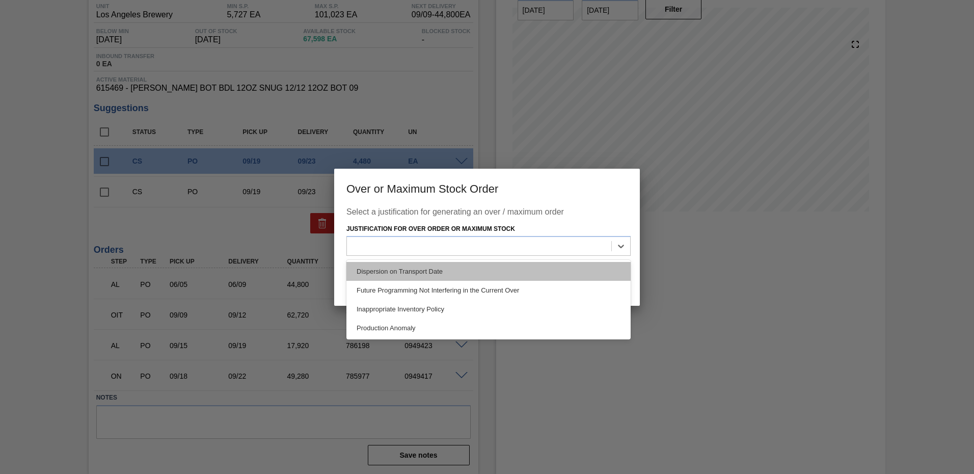
click at [429, 272] on div "Dispersion on Transport Date" at bounding box center [488, 271] width 284 height 19
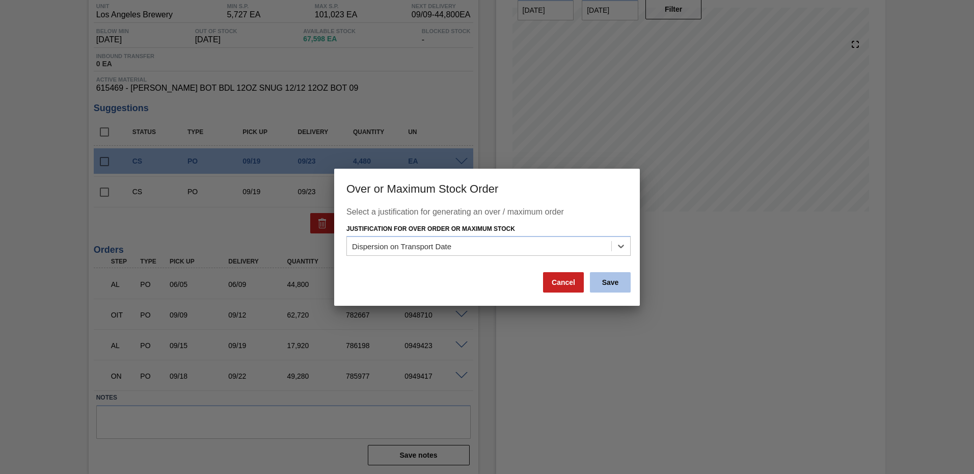
click at [625, 281] on button "Save" at bounding box center [610, 282] width 41 height 20
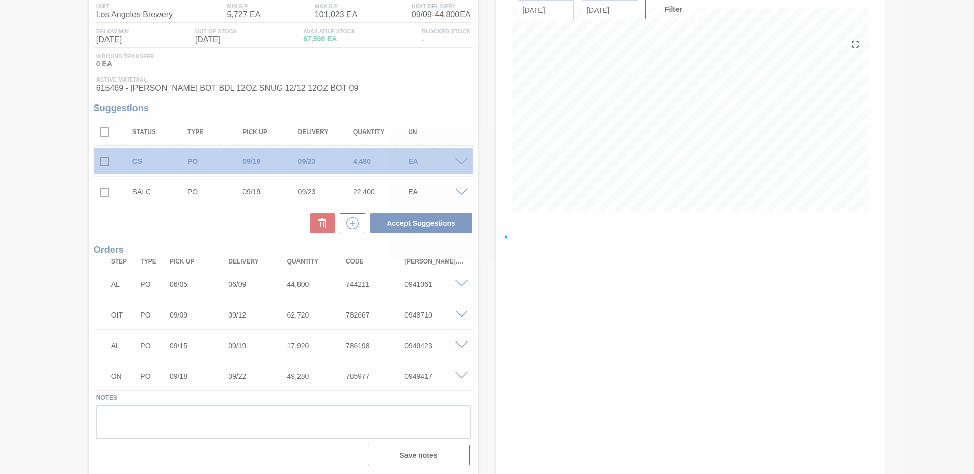
click at [460, 158] on div at bounding box center [487, 237] width 974 height 474
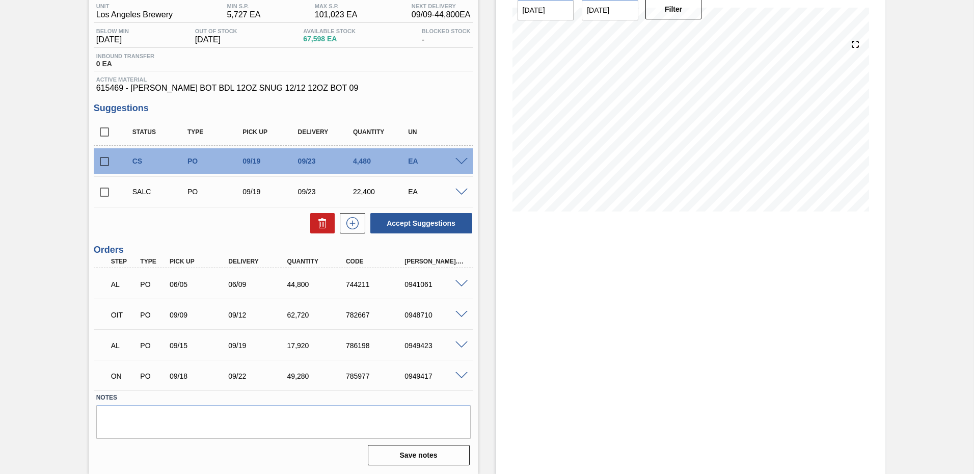
click at [460, 158] on span at bounding box center [461, 162] width 12 height 8
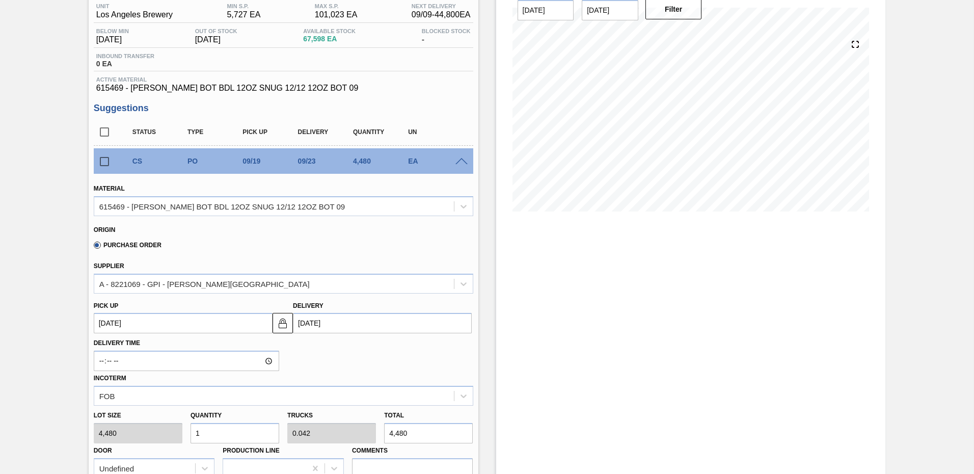
drag, startPoint x: 222, startPoint y: 429, endPoint x: -2, endPoint y: 436, distance: 224.2
click at [0, 0] on html "Tasks Planning Management Transports Reports Master Data Ken Truong 9120 Mark a…" at bounding box center [487, 0] width 974 height 0
type input "4"
type input "0.167"
type input "17,920"
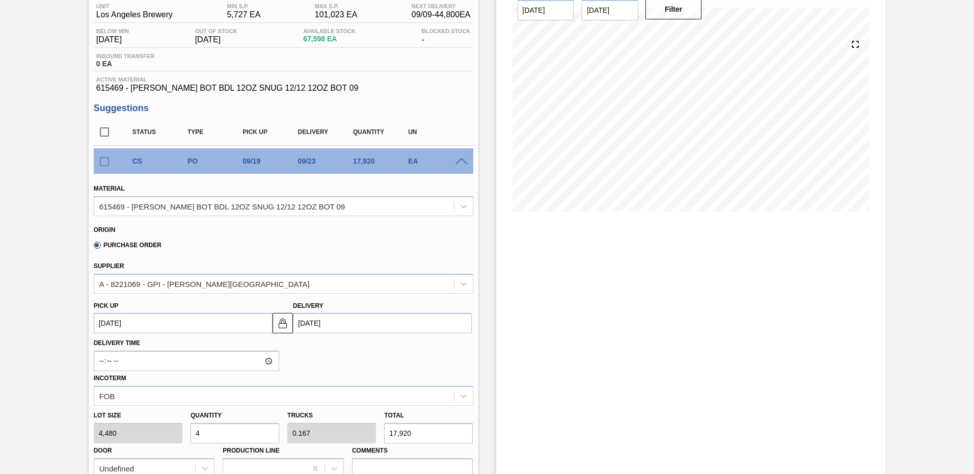
scroll to position [341, 0]
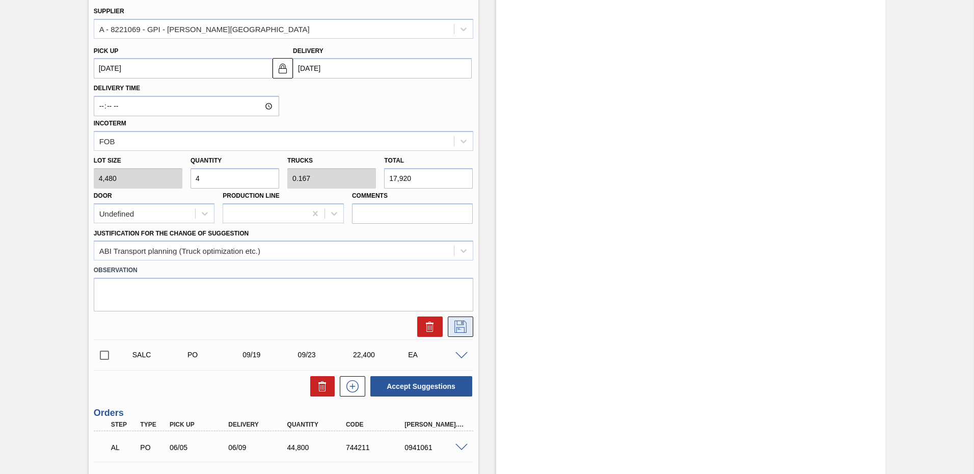
type input "4"
click at [454, 326] on icon at bounding box center [460, 326] width 16 height 12
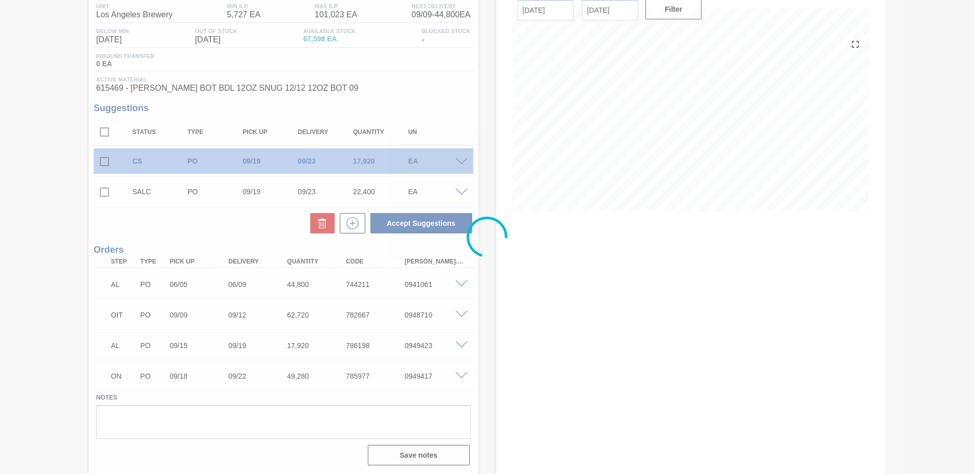
scroll to position [87, 0]
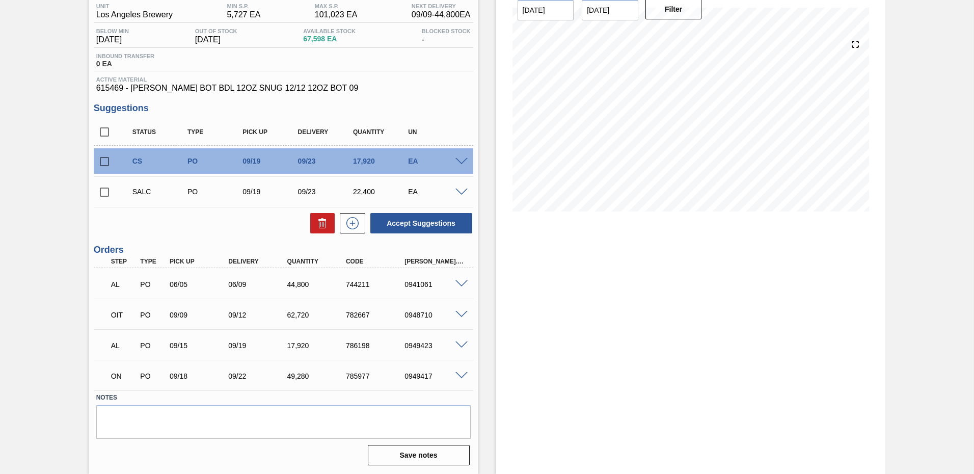
click at [103, 133] on input "checkbox" at bounding box center [104, 131] width 21 height 21
checkbox input "true"
click at [418, 220] on button "Accept Suggestions" at bounding box center [421, 223] width 102 height 20
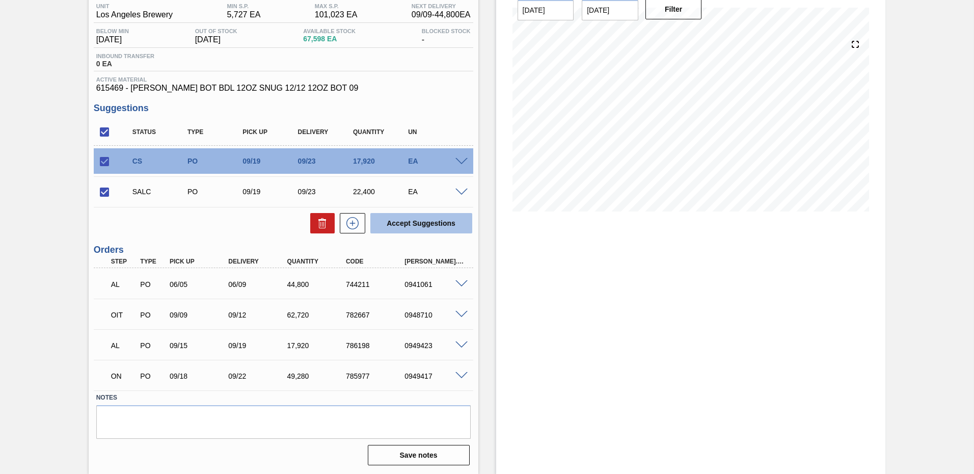
checkbox input "false"
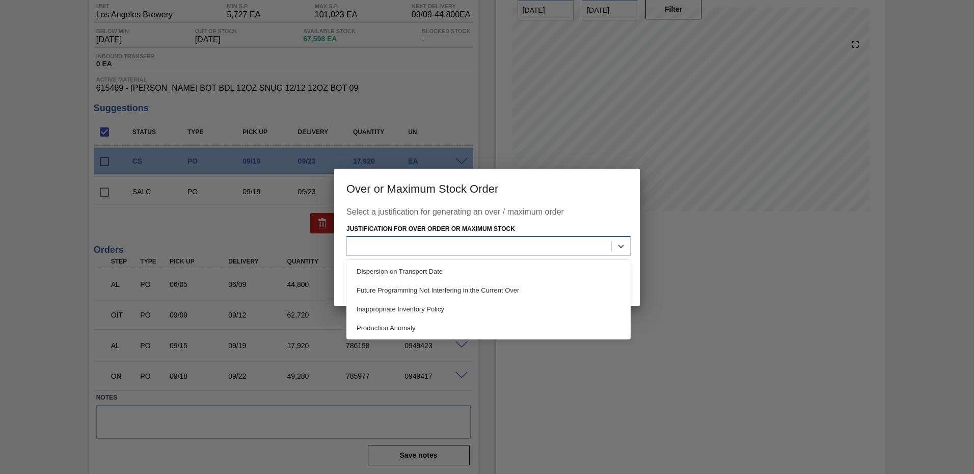
drag, startPoint x: 602, startPoint y: 247, endPoint x: 551, endPoint y: 253, distance: 52.2
click at [601, 247] on div at bounding box center [479, 246] width 264 height 15
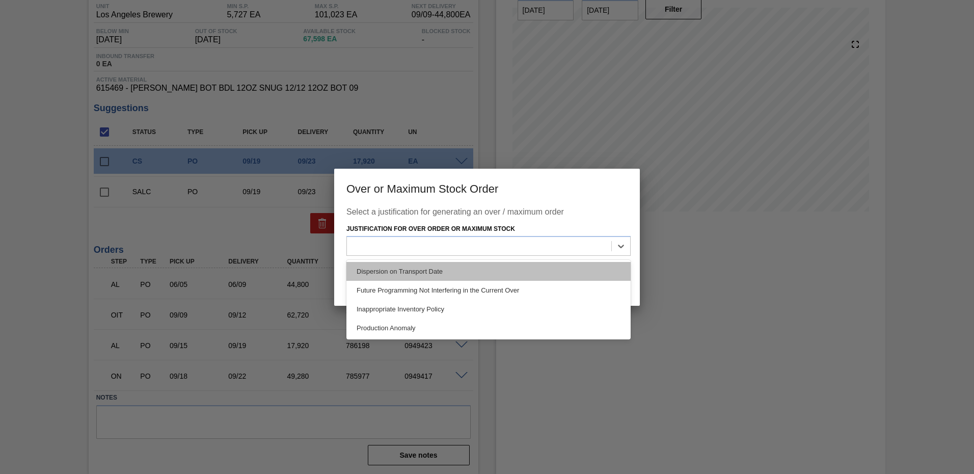
click at [444, 278] on div "Dispersion on Transport Date" at bounding box center [488, 271] width 284 height 19
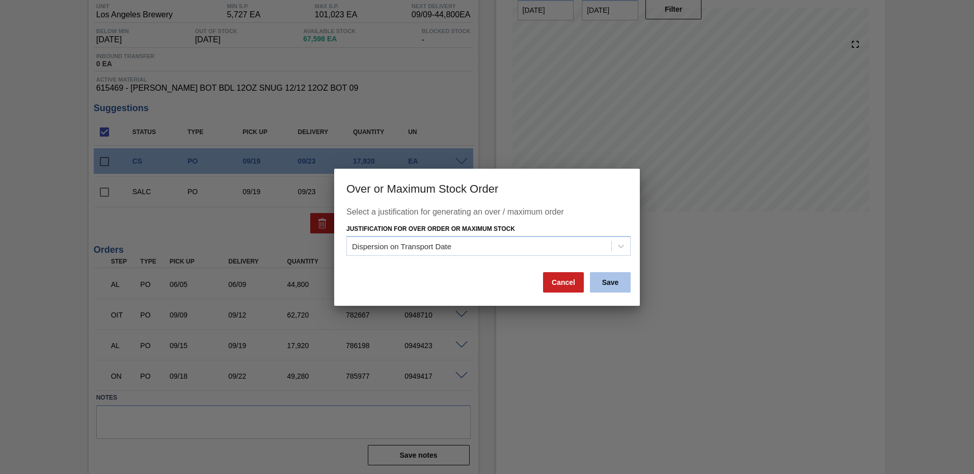
click at [606, 276] on button "Save" at bounding box center [610, 282] width 41 height 20
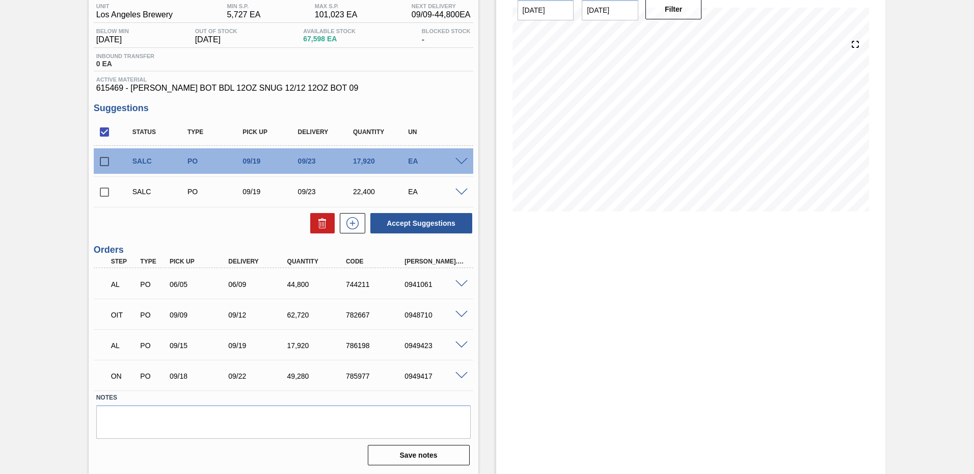
scroll to position [0, 0]
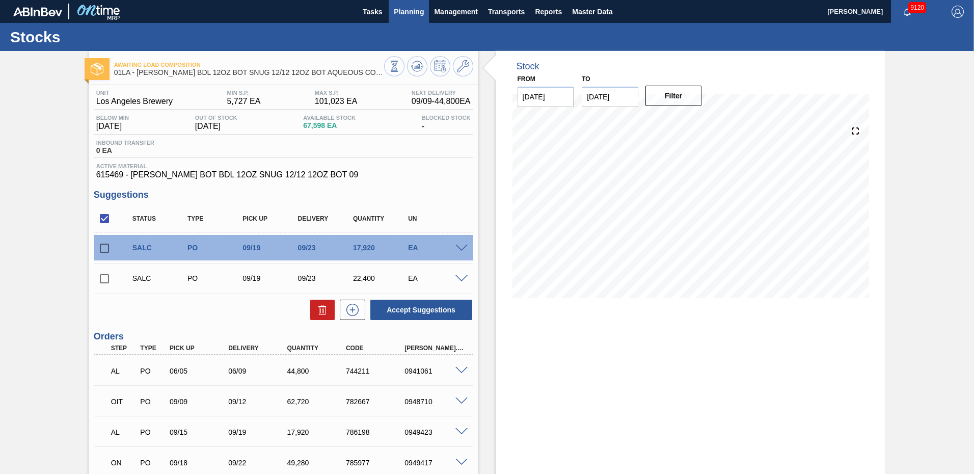
click at [410, 10] on span "Planning" at bounding box center [409, 12] width 30 height 12
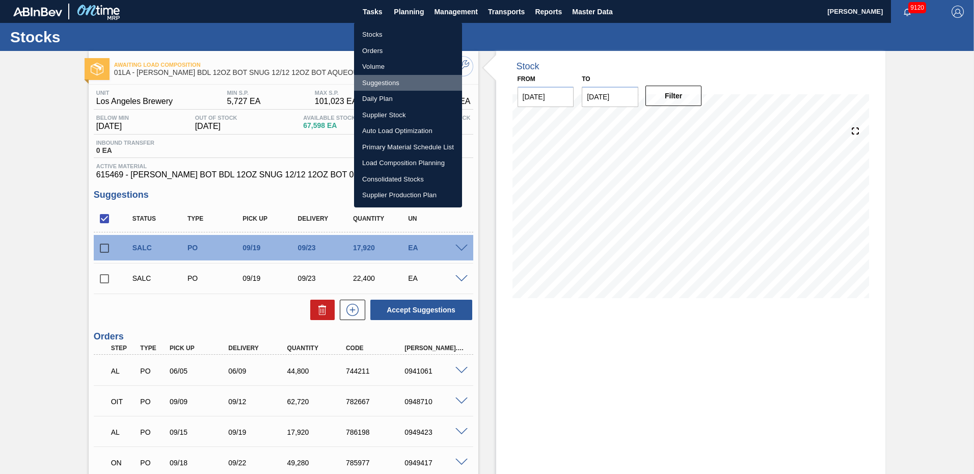
click at [389, 85] on li "Suggestions" at bounding box center [408, 83] width 108 height 16
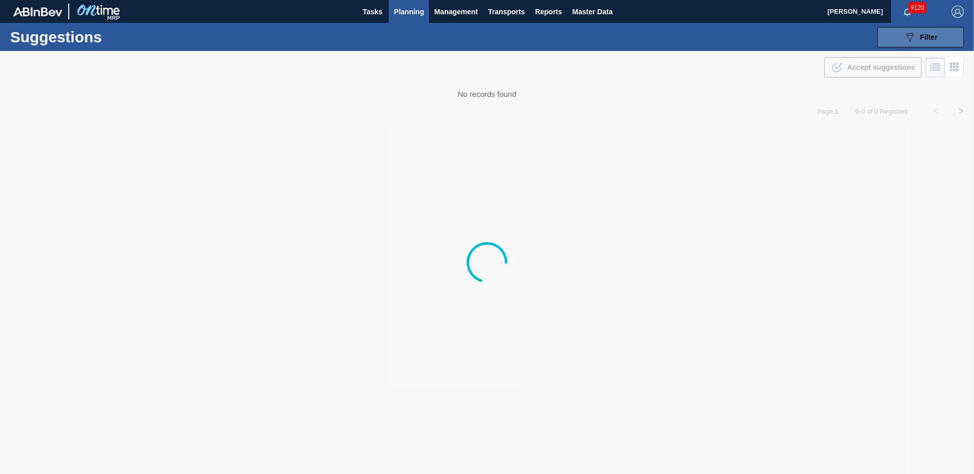
click at [935, 42] on div "089F7B8B-B2A5-4AFE-B5C0-19BA573D28AC Filter" at bounding box center [920, 37] width 34 height 12
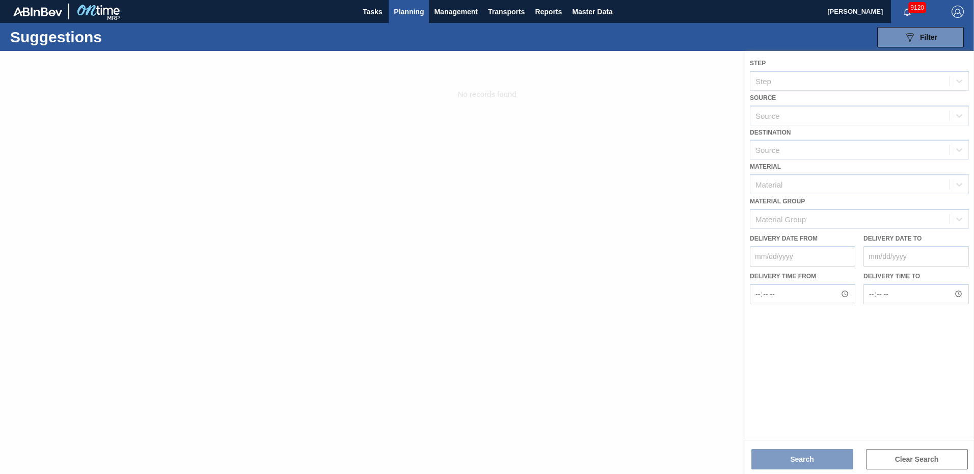
type from "[DATE]"
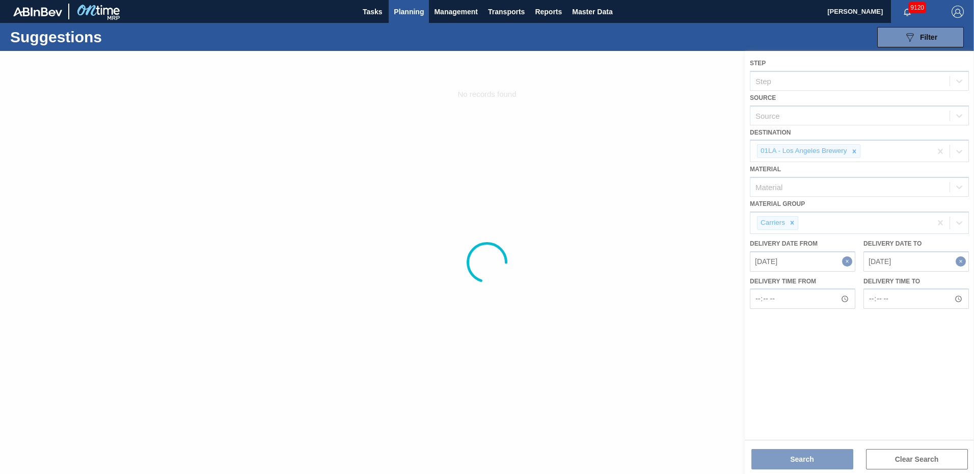
click at [789, 223] on div at bounding box center [487, 262] width 974 height 423
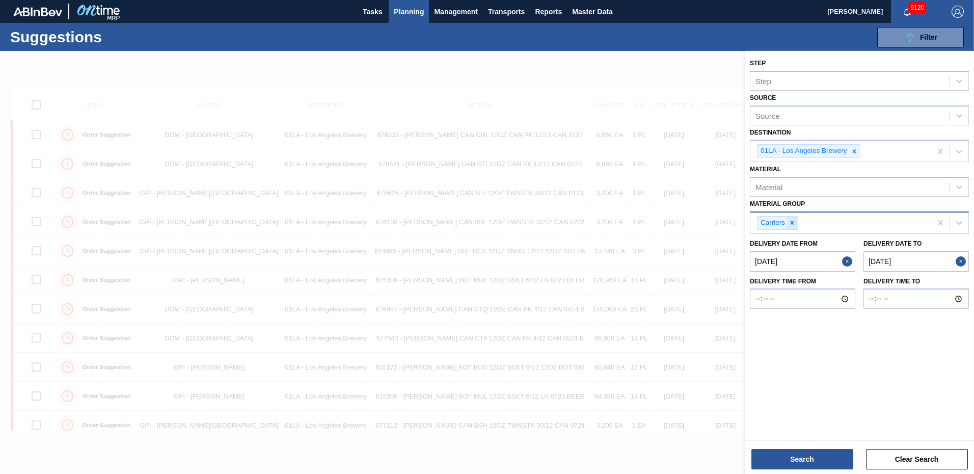
click at [790, 222] on icon at bounding box center [791, 222] width 7 height 7
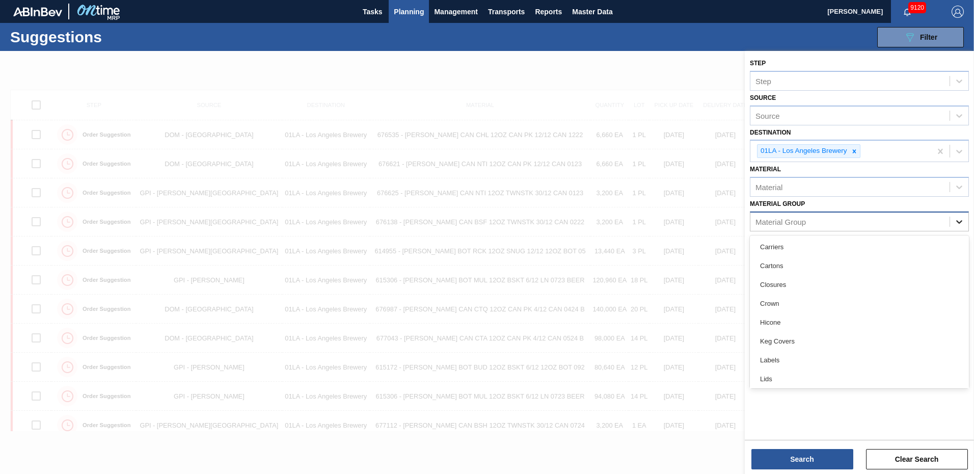
click at [957, 219] on icon at bounding box center [959, 221] width 10 height 10
drag, startPoint x: 775, startPoint y: 372, endPoint x: 768, endPoint y: 368, distance: 7.8
click at [774, 372] on div "Trays" at bounding box center [859, 376] width 219 height 19
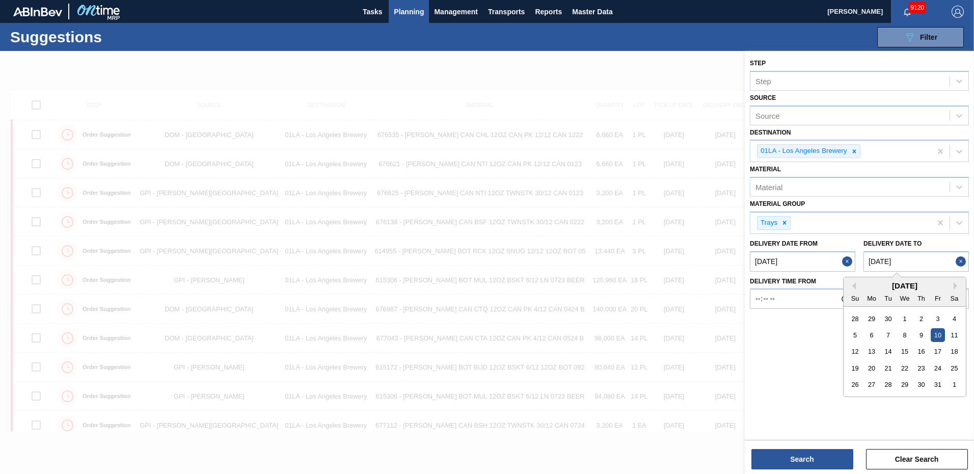
click at [937, 264] on to "10/10/2025" at bounding box center [915, 261] width 105 height 20
click at [856, 289] on div "October 2025" at bounding box center [904, 285] width 122 height 9
click at [941, 318] on div "3" at bounding box center [937, 318] width 14 height 14
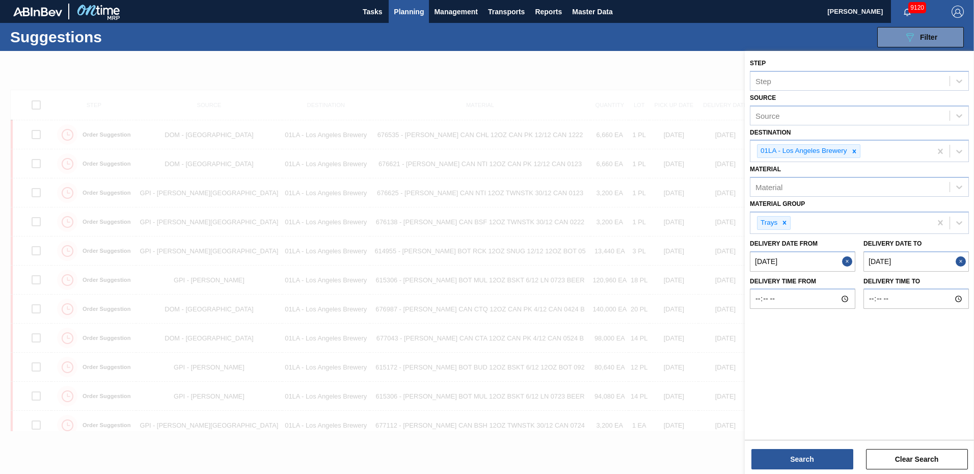
click at [932, 265] on to "[DATE]" at bounding box center [915, 261] width 105 height 20
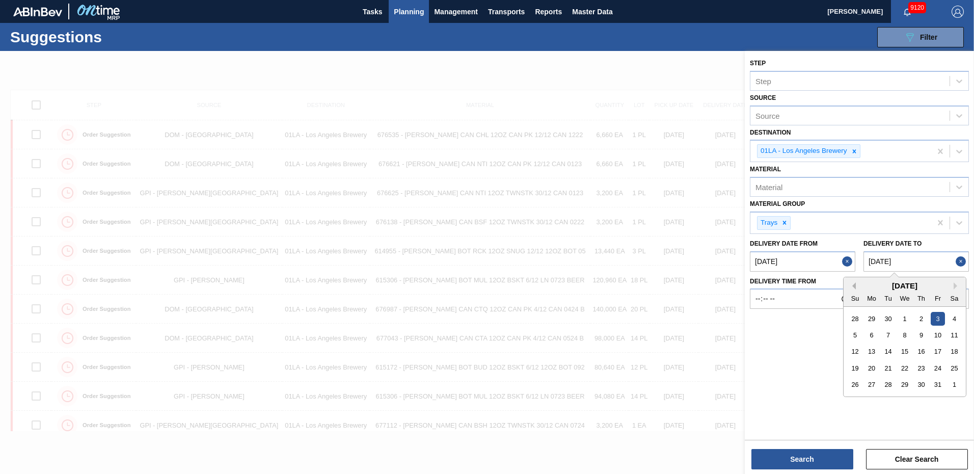
click at [854, 286] on button "Previous Month" at bounding box center [851, 285] width 7 height 7
click at [939, 369] on div "26" at bounding box center [937, 368] width 14 height 14
type to "[DATE]"
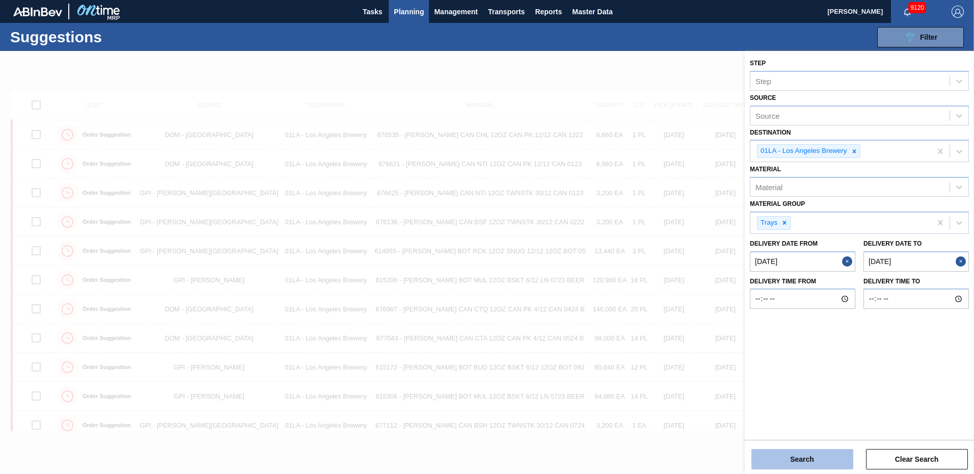
click at [810, 456] on button "Search" at bounding box center [802, 459] width 102 height 20
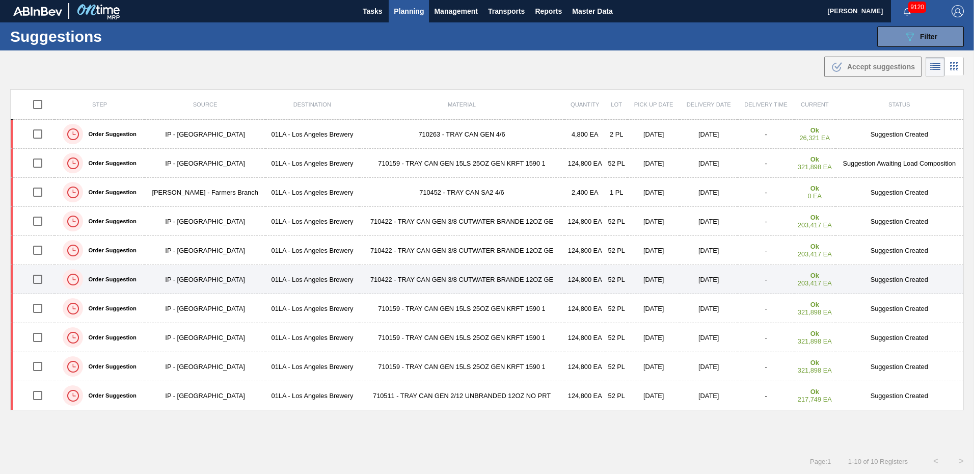
scroll to position [0, 0]
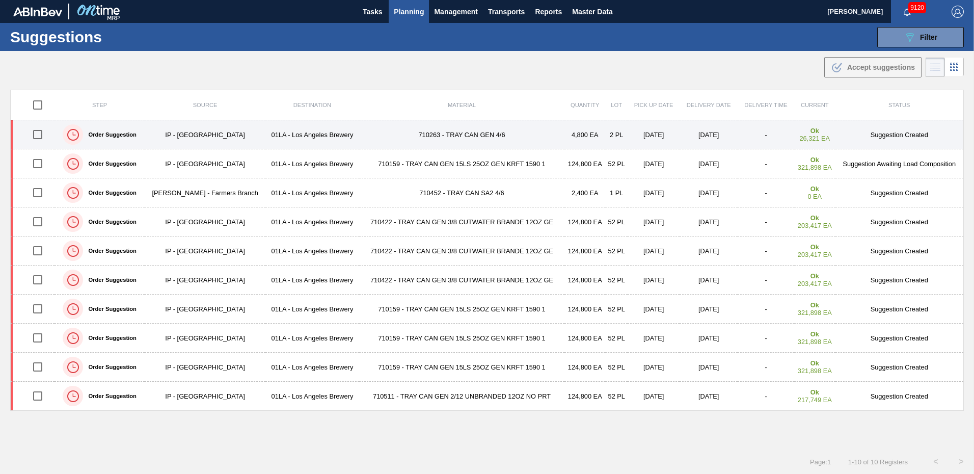
click at [908, 136] on td "Suggestion Created" at bounding box center [899, 134] width 128 height 29
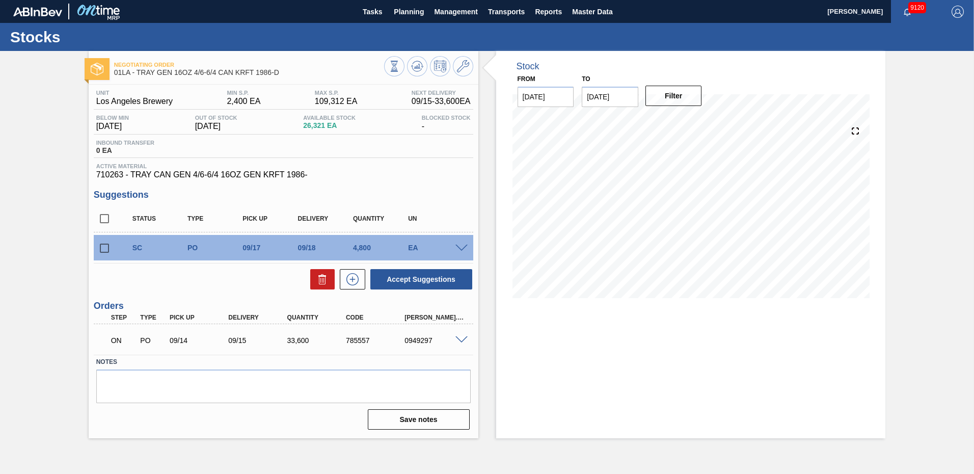
click at [446, 244] on div "EA" at bounding box center [436, 247] width 62 height 8
click at [450, 244] on div "EA" at bounding box center [436, 247] width 62 height 8
click at [459, 246] on span at bounding box center [461, 248] width 12 height 8
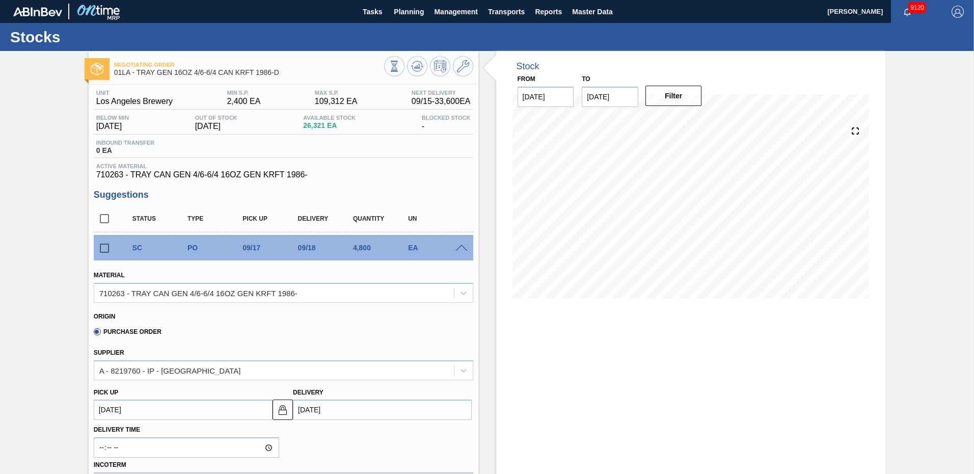
scroll to position [204, 0]
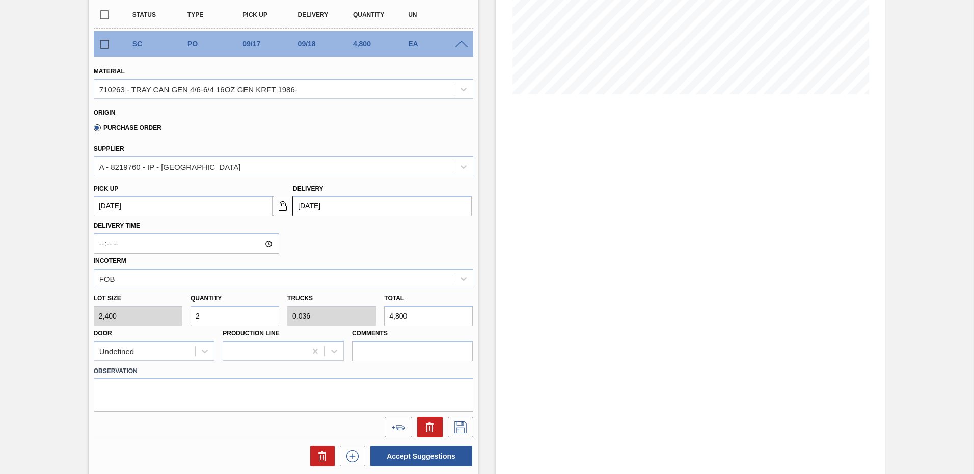
drag, startPoint x: 211, startPoint y: 319, endPoint x: 11, endPoint y: 307, distance: 201.0
click at [11, 307] on div "Negotiating Order 01LA - TRAY GEN 16OZ 4/6-6/4 CAN KRFT 1986-D Unit Los Angeles…" at bounding box center [487, 230] width 974 height 767
type input "8"
type input "0.143"
type input "19,200"
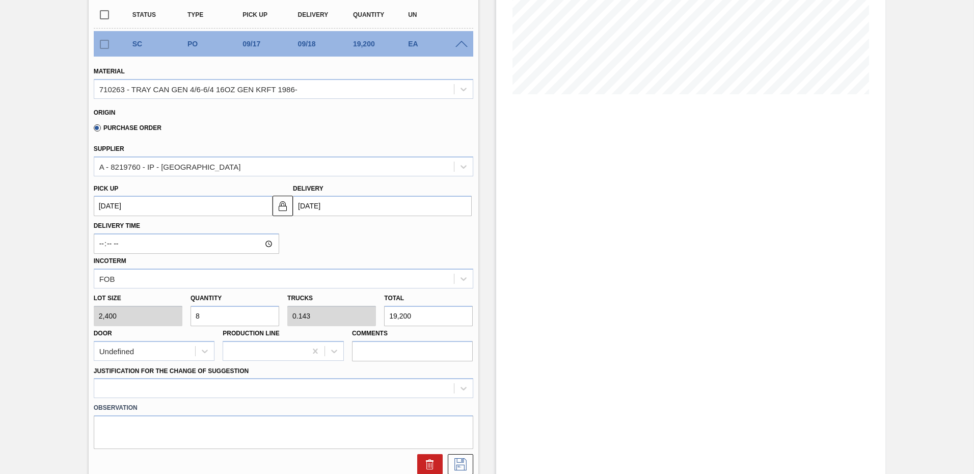
scroll to position [102, 0]
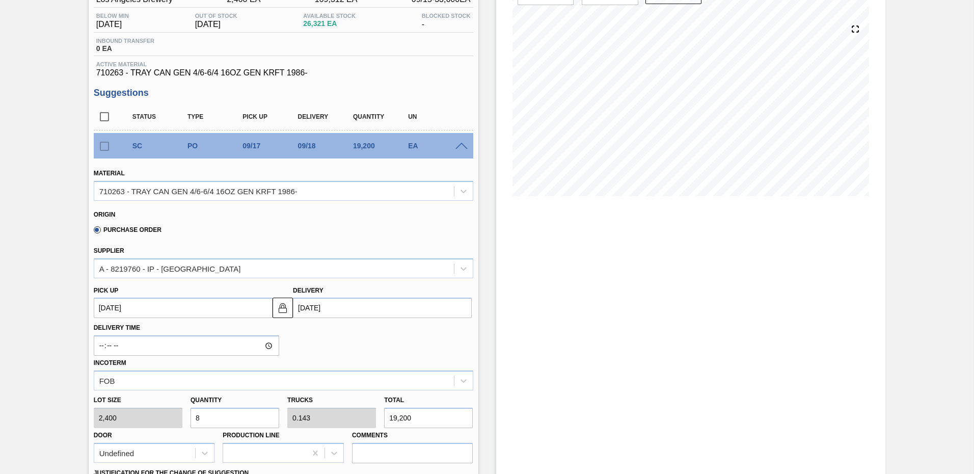
type input "8"
click at [341, 302] on input "[DATE]" at bounding box center [382, 307] width 179 height 20
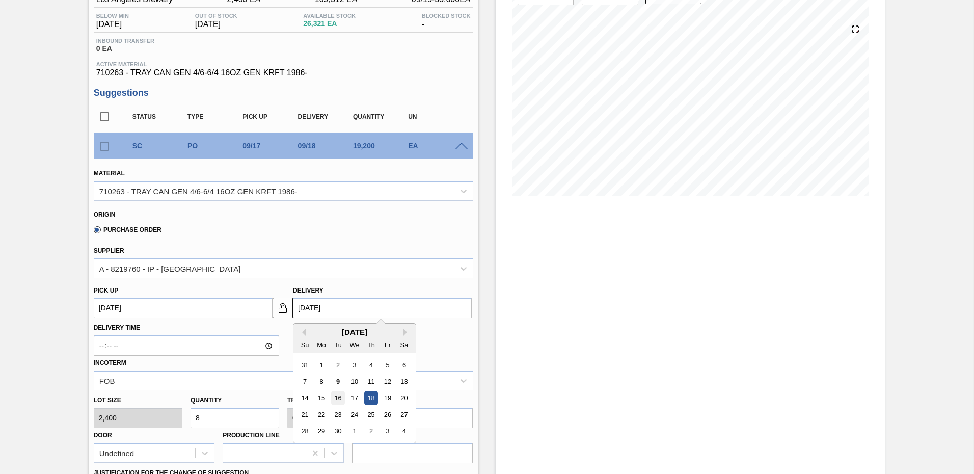
click at [339, 399] on div "16" at bounding box center [338, 398] width 14 height 14
type up103966767 "[DATE]"
type input "[DATE]"
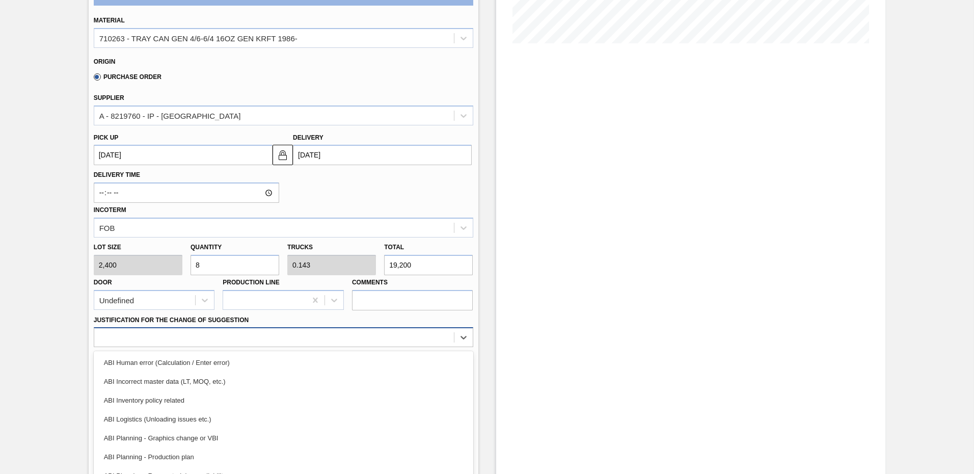
scroll to position [289, 0]
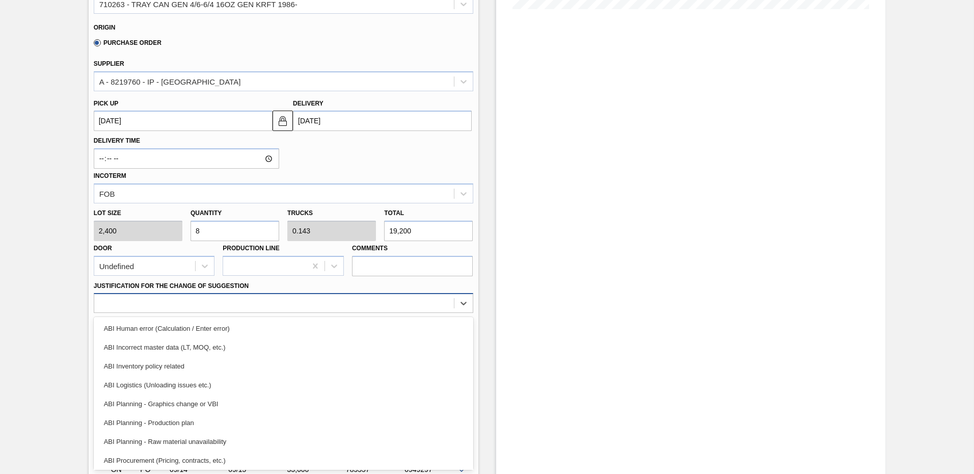
click at [185, 313] on div "option ABI Human error (Calculation / Enter error) focused, 1 of 18. 18 results…" at bounding box center [283, 303] width 379 height 20
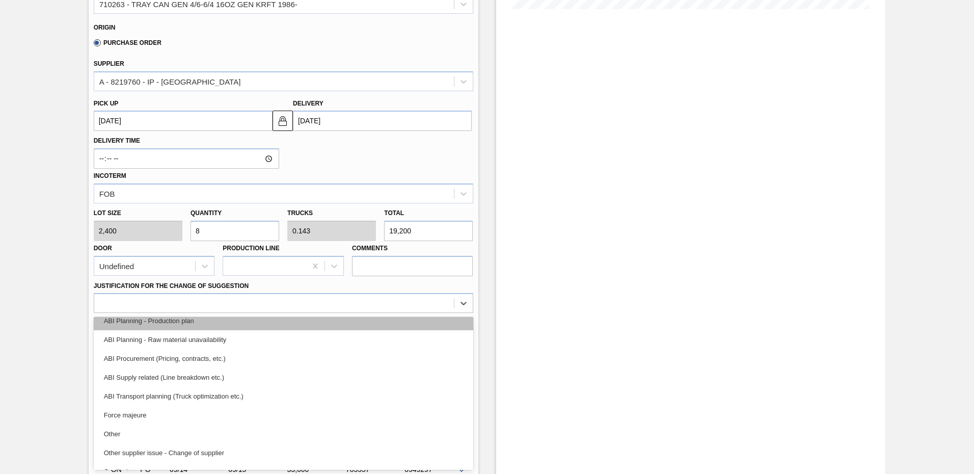
click at [160, 321] on div "ABI Planning - Production plan" at bounding box center [283, 320] width 379 height 19
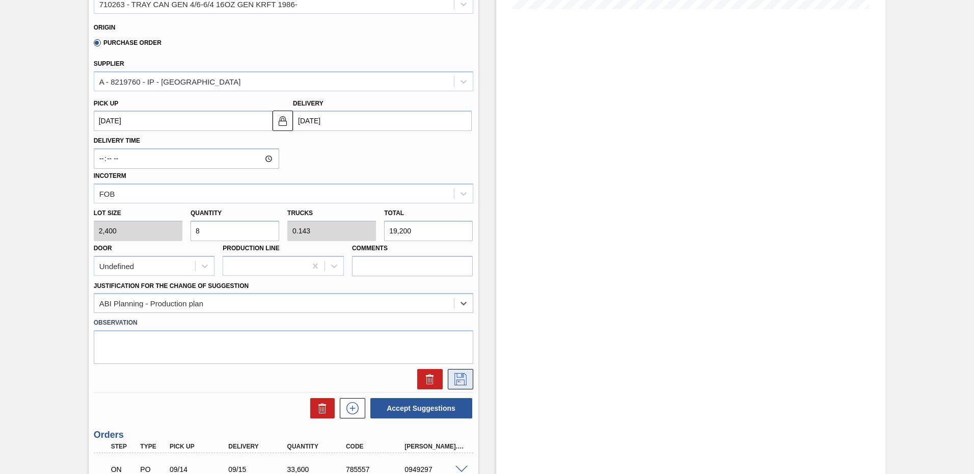
click at [459, 378] on icon at bounding box center [460, 379] width 16 height 12
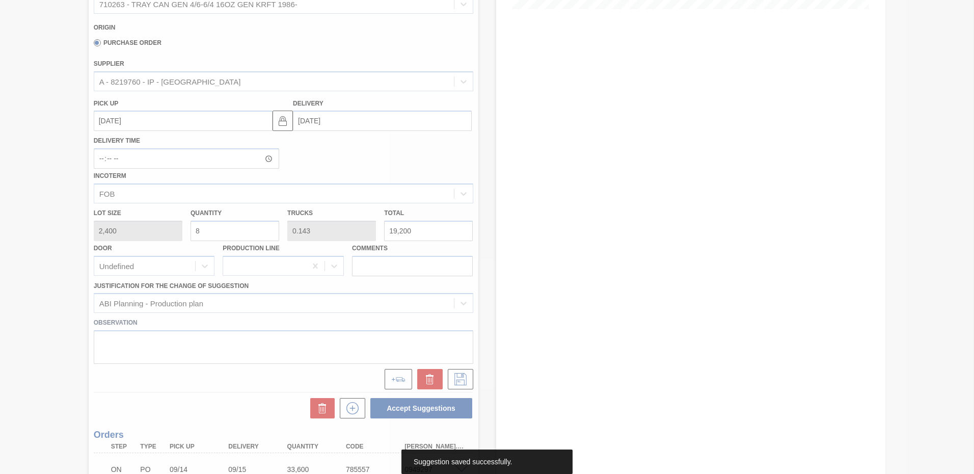
scroll to position [0, 0]
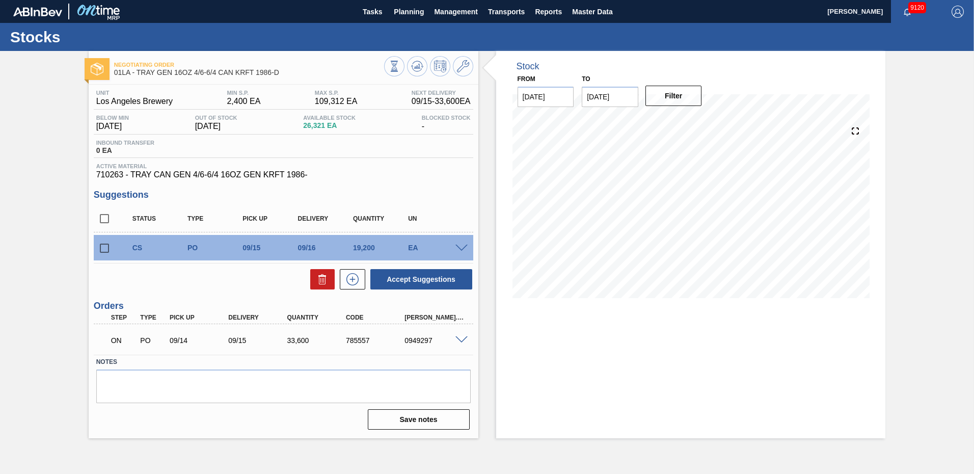
click at [464, 246] on span at bounding box center [461, 248] width 12 height 8
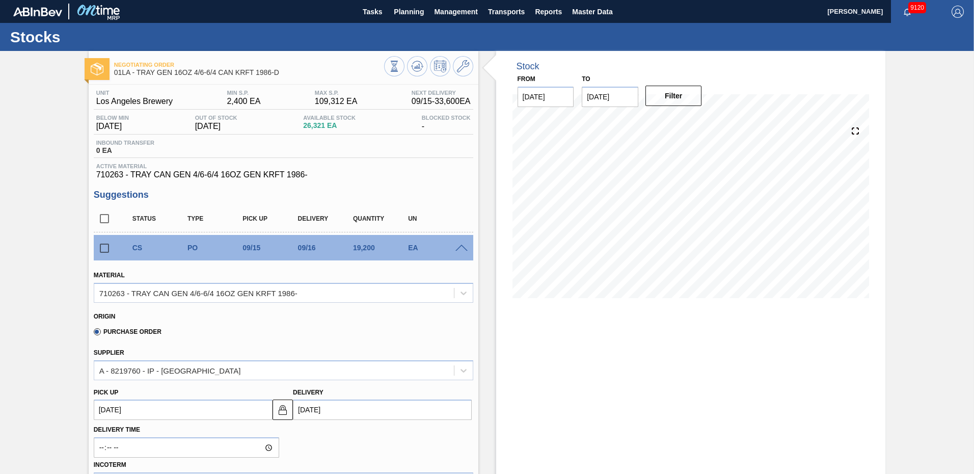
click at [107, 218] on input "checkbox" at bounding box center [104, 218] width 21 height 21
checkbox input "true"
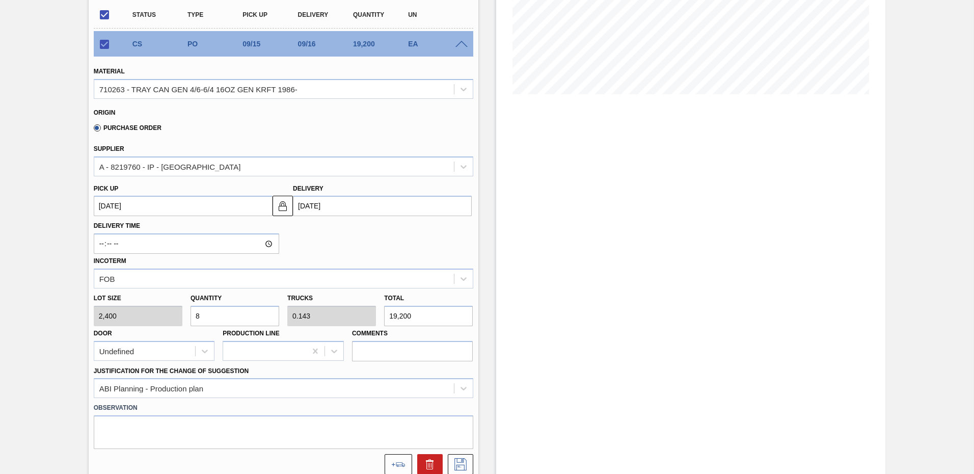
scroll to position [382, 0]
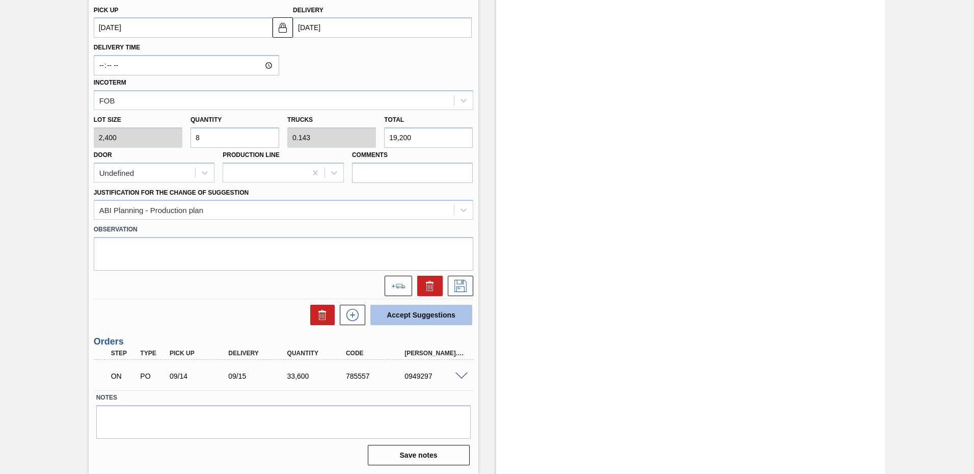
click at [429, 312] on button "Accept Suggestions" at bounding box center [421, 315] width 102 height 20
checkbox input "false"
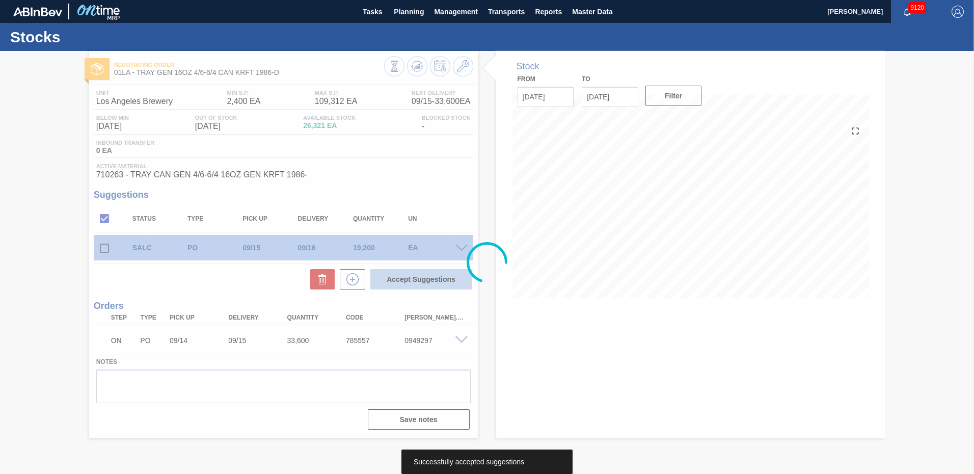
scroll to position [0, 0]
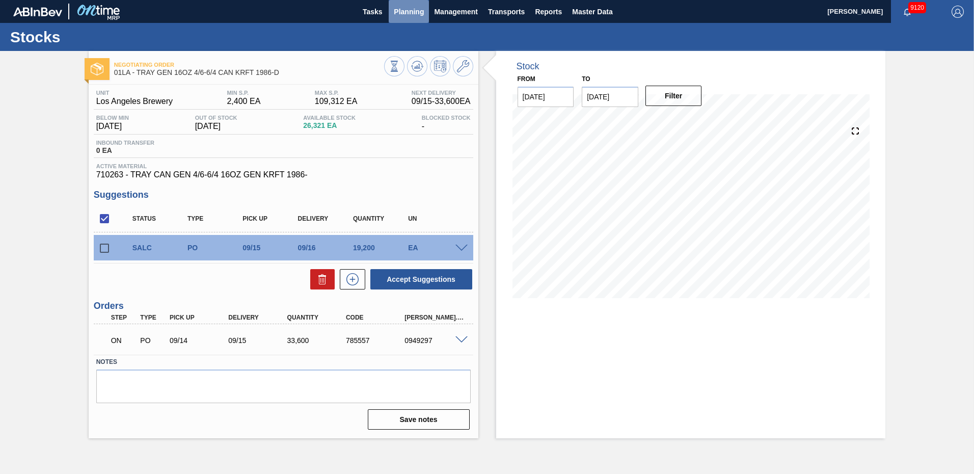
click at [414, 10] on span "Planning" at bounding box center [409, 12] width 30 height 12
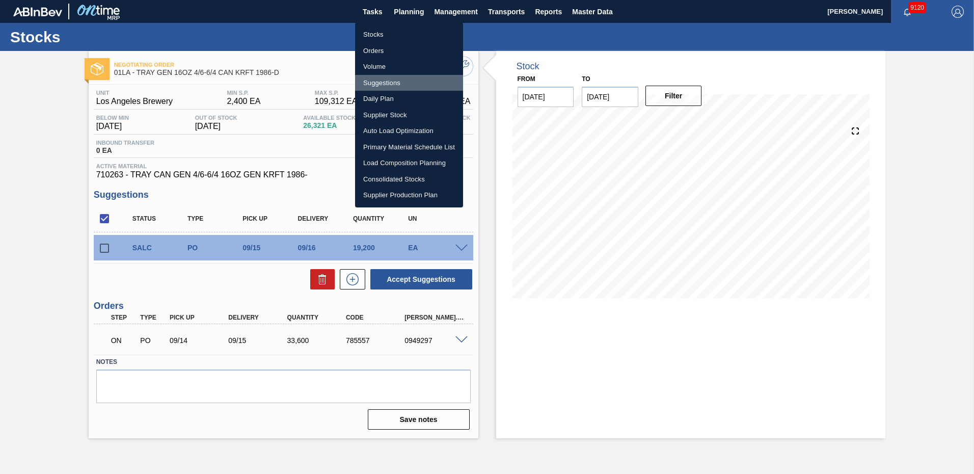
click at [383, 79] on li "Suggestions" at bounding box center [409, 83] width 108 height 16
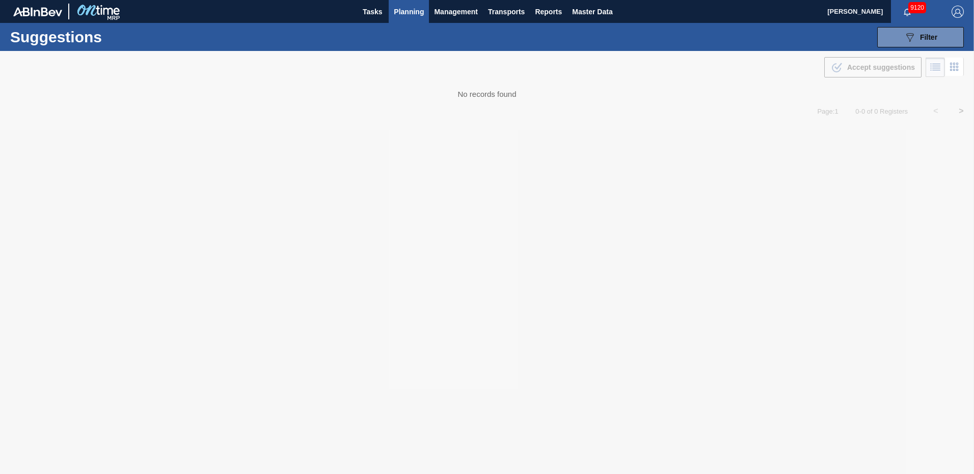
type from "[DATE]"
type to "[DATE]"
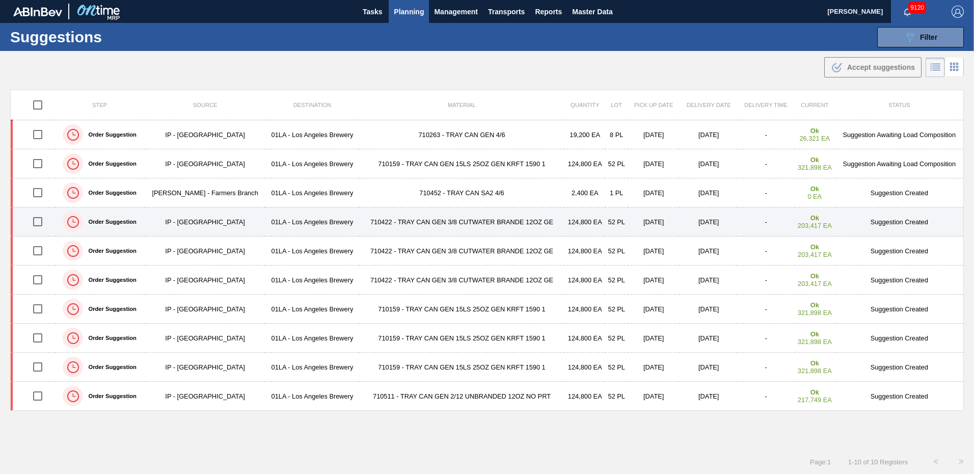
click at [897, 225] on td "Suggestion Created" at bounding box center [899, 221] width 128 height 29
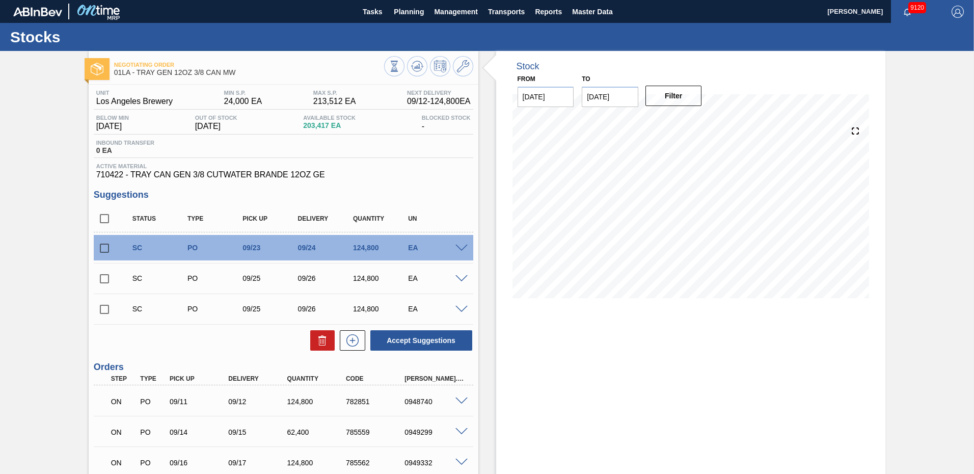
click at [462, 246] on span at bounding box center [461, 248] width 12 height 8
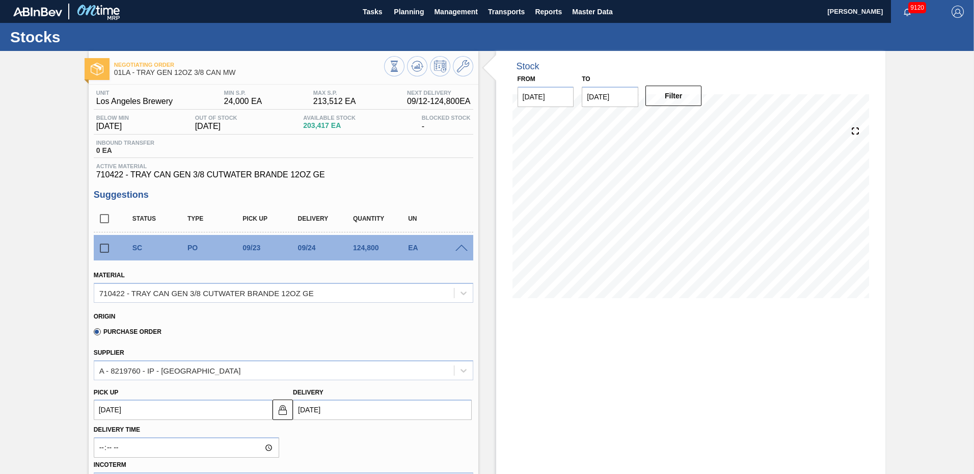
scroll to position [153, 0]
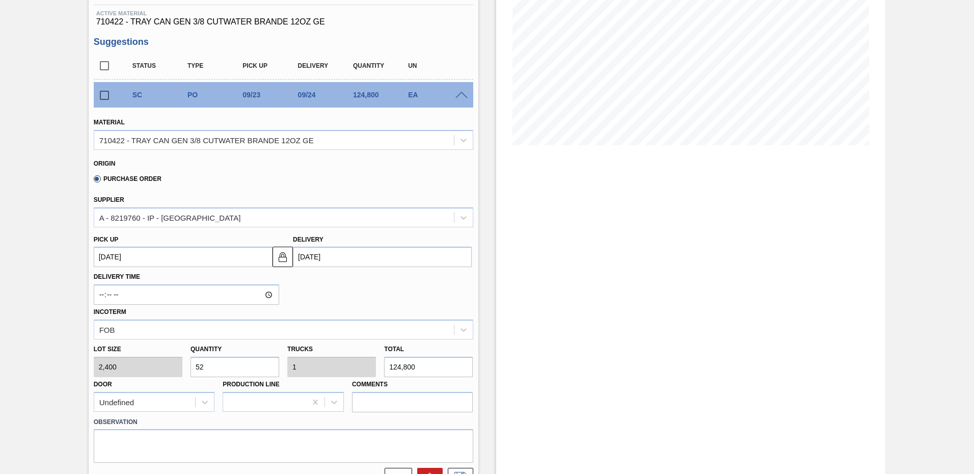
drag, startPoint x: 216, startPoint y: 362, endPoint x: -2, endPoint y: 366, distance: 218.5
click at [0, 0] on html "Tasks Planning Management Transports Reports Master Data Ken Truong 9120 Mark a…" at bounding box center [487, 0] width 974 height 0
type input "2"
type input "0.038"
type input "4,800"
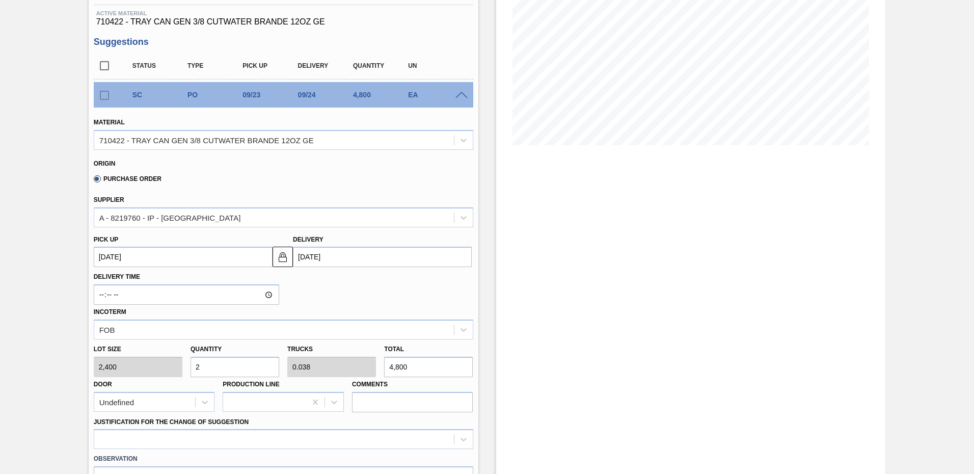
type input "20"
type input "0.385"
type input "48,000"
type input "20"
click at [345, 261] on input "[DATE]" at bounding box center [382, 256] width 179 height 20
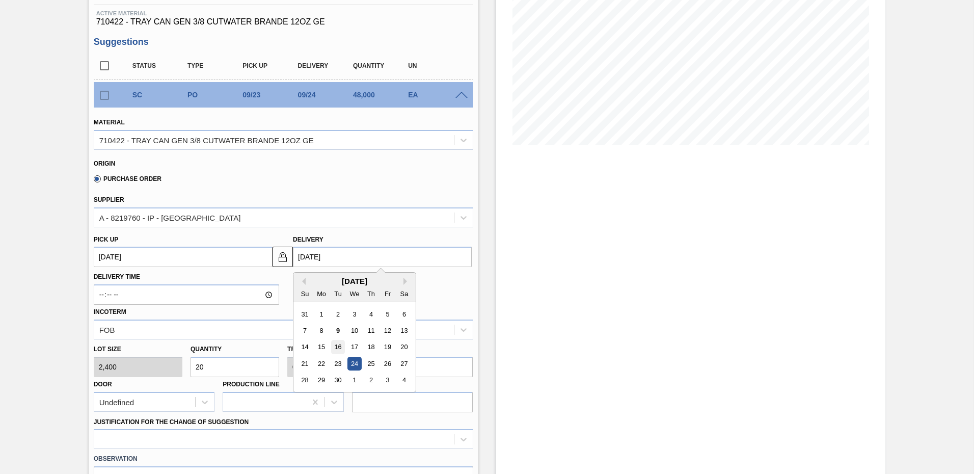
click at [334, 346] on div "16" at bounding box center [338, 347] width 14 height 14
type up103965366 "[DATE]"
type input "[DATE]"
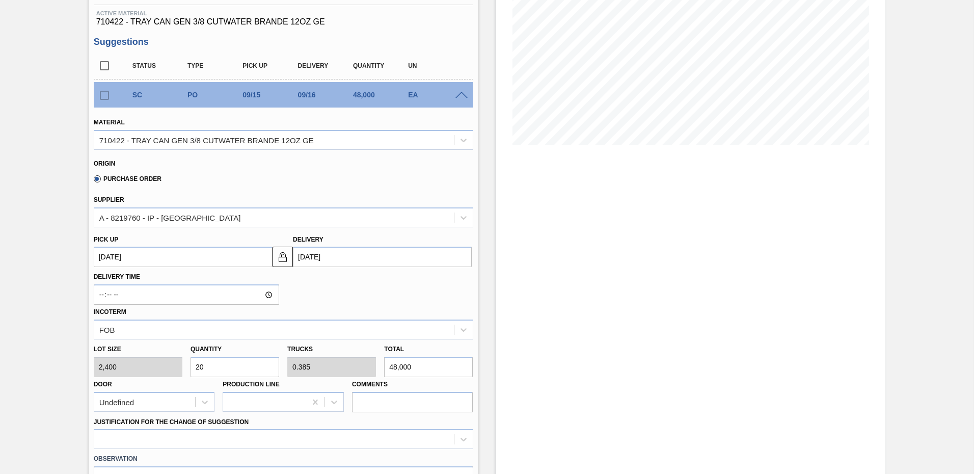
scroll to position [306, 0]
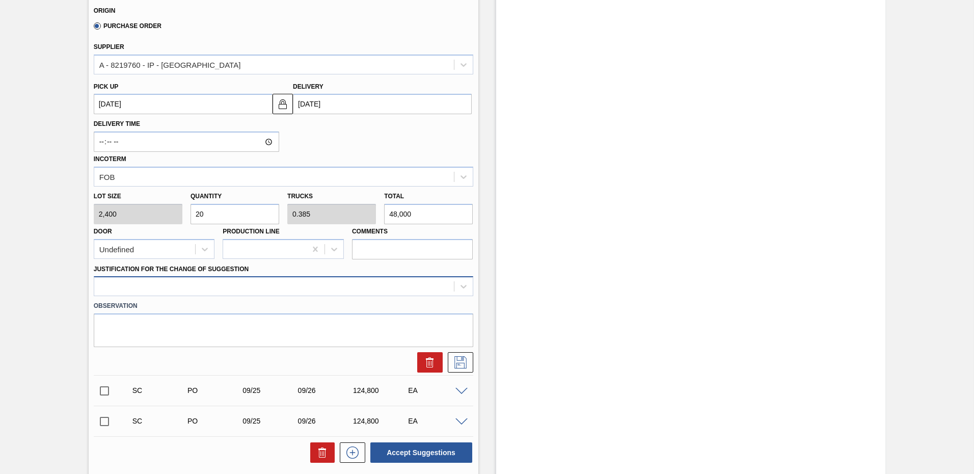
click at [215, 290] on div at bounding box center [274, 286] width 360 height 15
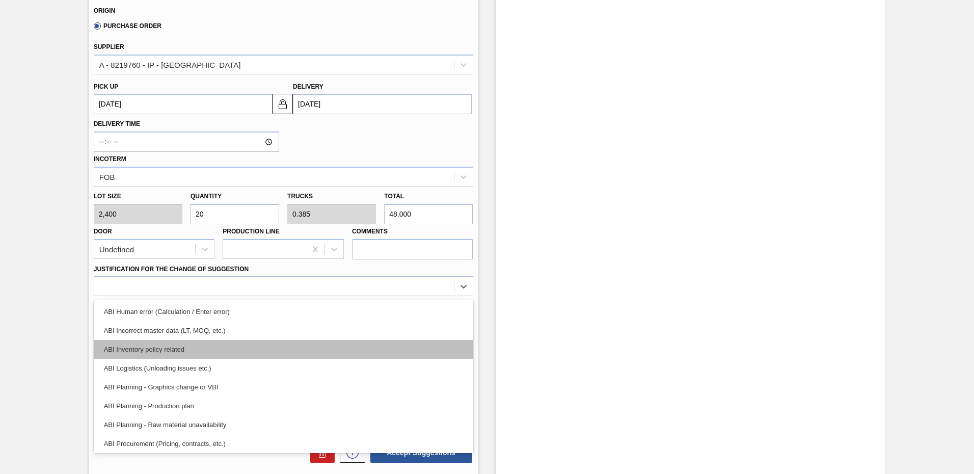
scroll to position [51, 0]
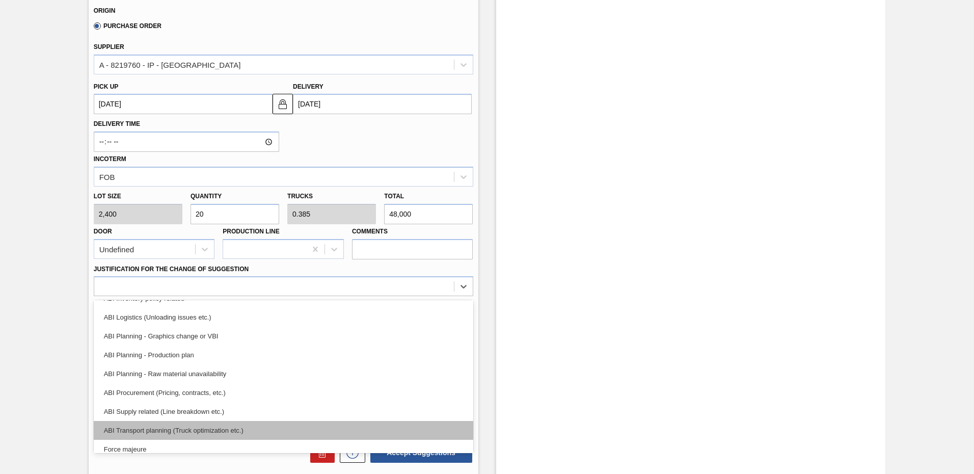
click at [189, 431] on div "ABI Transport planning (Truck optimization etc.)" at bounding box center [283, 430] width 379 height 19
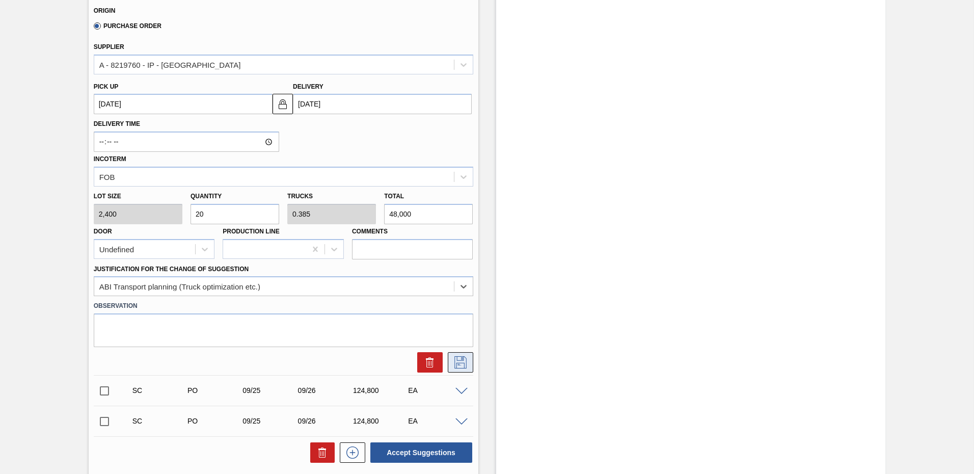
click at [457, 362] on icon at bounding box center [460, 362] width 16 height 12
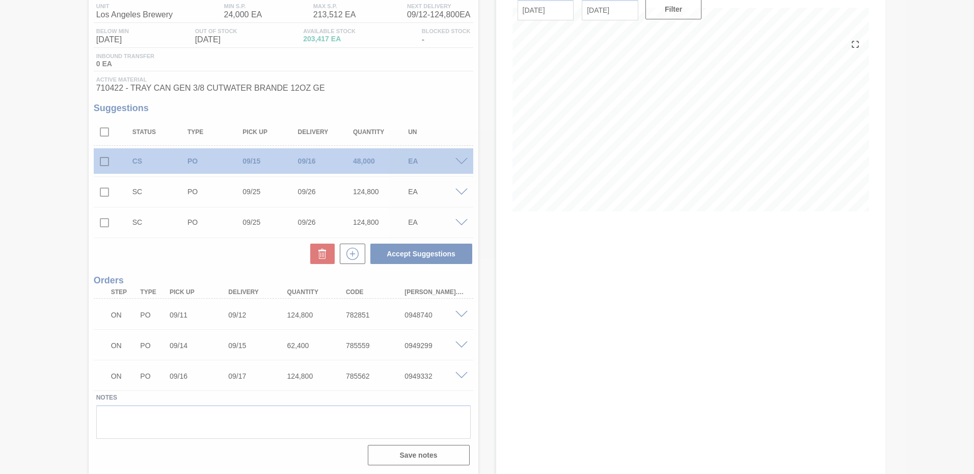
scroll to position [87, 0]
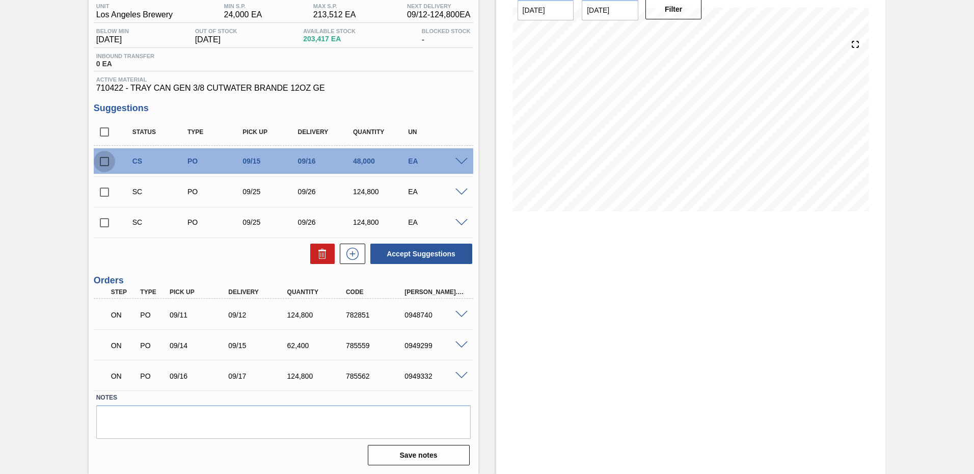
click at [101, 159] on input "checkbox" at bounding box center [104, 161] width 21 height 21
click at [424, 249] on button "Accept Suggestions" at bounding box center [421, 253] width 102 height 20
checkbox input "false"
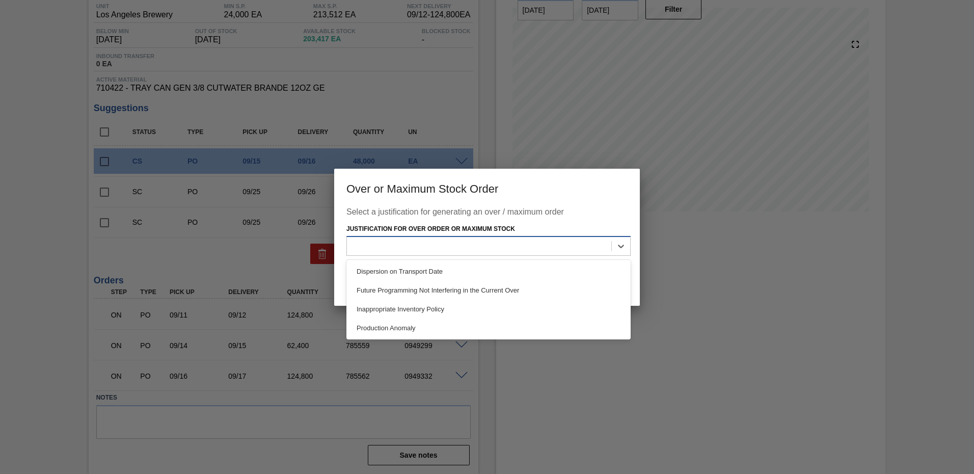
click at [406, 249] on div at bounding box center [479, 246] width 264 height 15
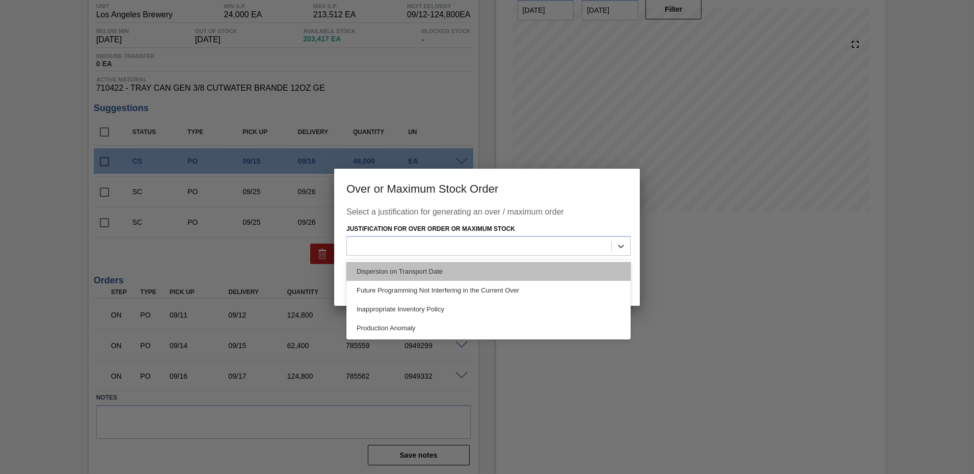
click at [412, 268] on div "Dispersion on Transport Date" at bounding box center [488, 271] width 284 height 19
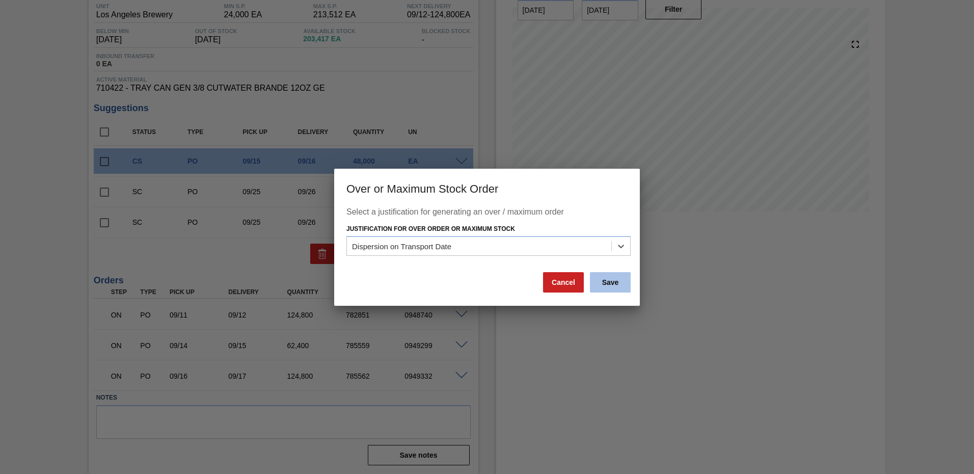
click at [612, 285] on button "Save" at bounding box center [610, 282] width 41 height 20
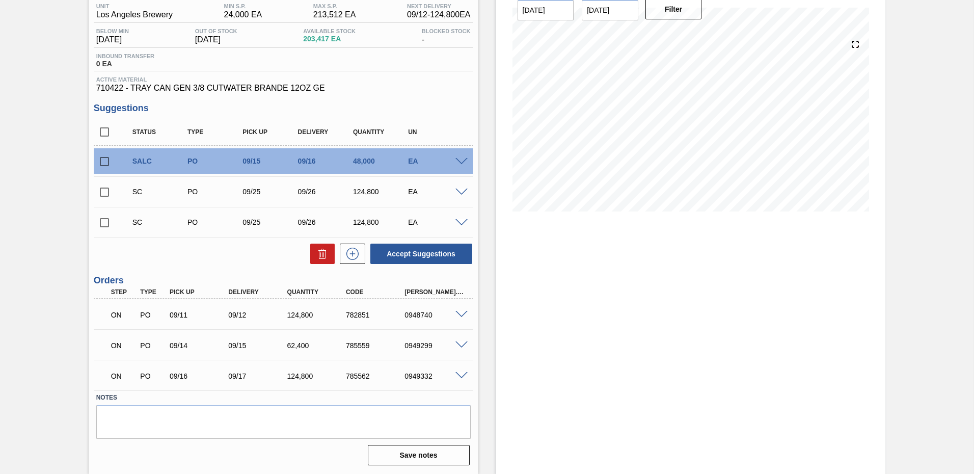
scroll to position [0, 0]
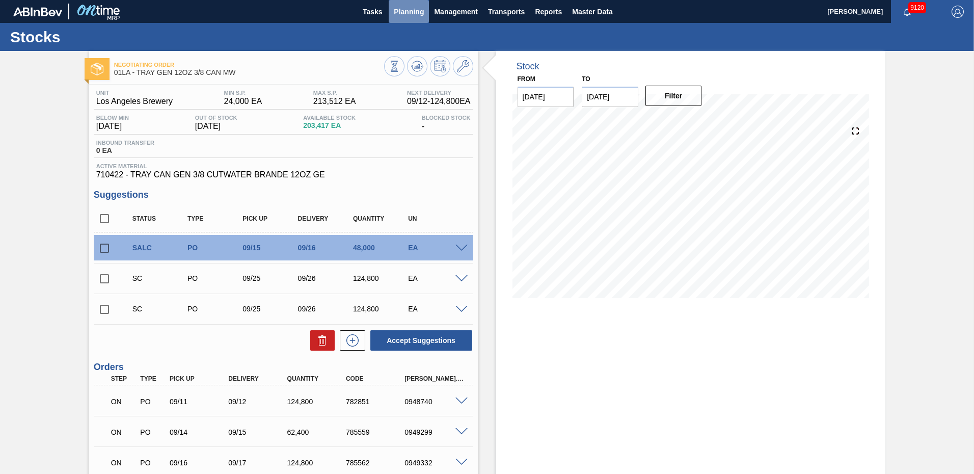
click at [411, 11] on span "Planning" at bounding box center [409, 12] width 30 height 12
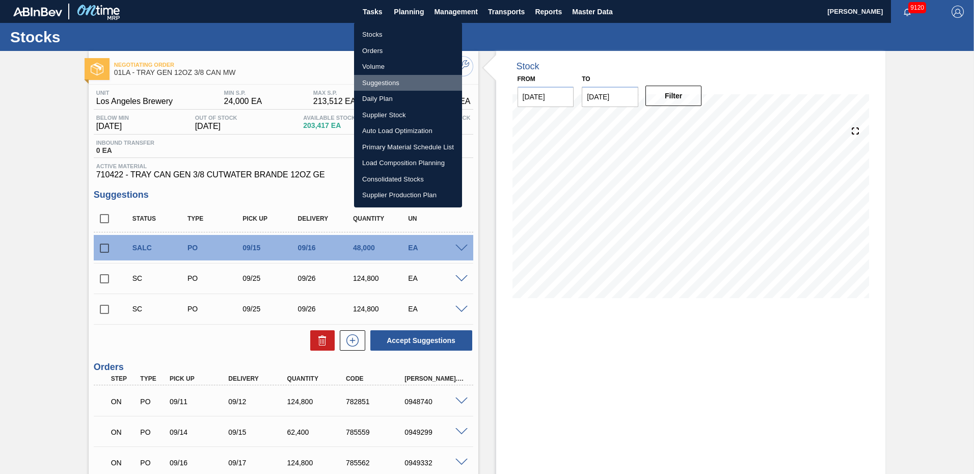
click at [382, 79] on li "Suggestions" at bounding box center [408, 83] width 108 height 16
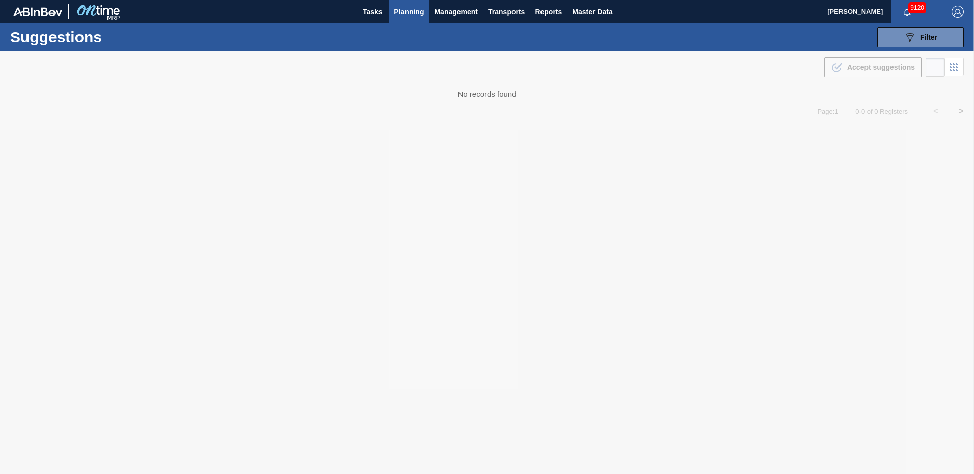
type from "[DATE]"
type to "[DATE]"
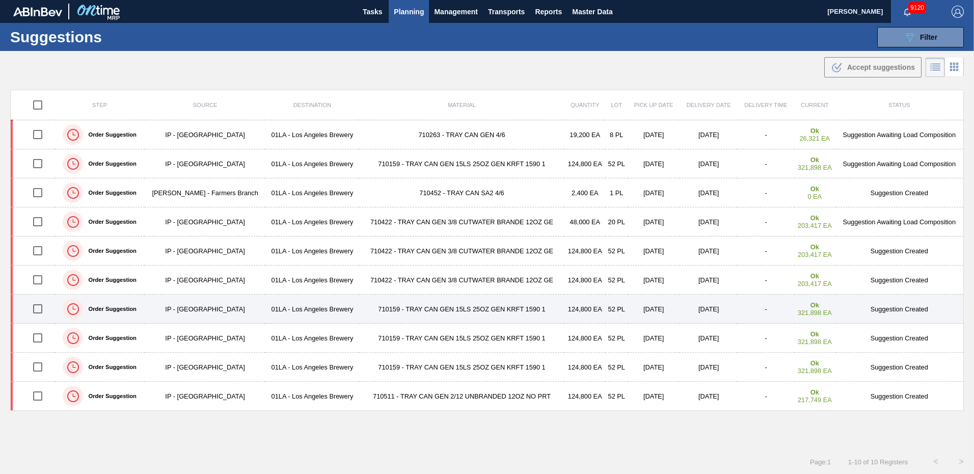
scroll to position [1, 0]
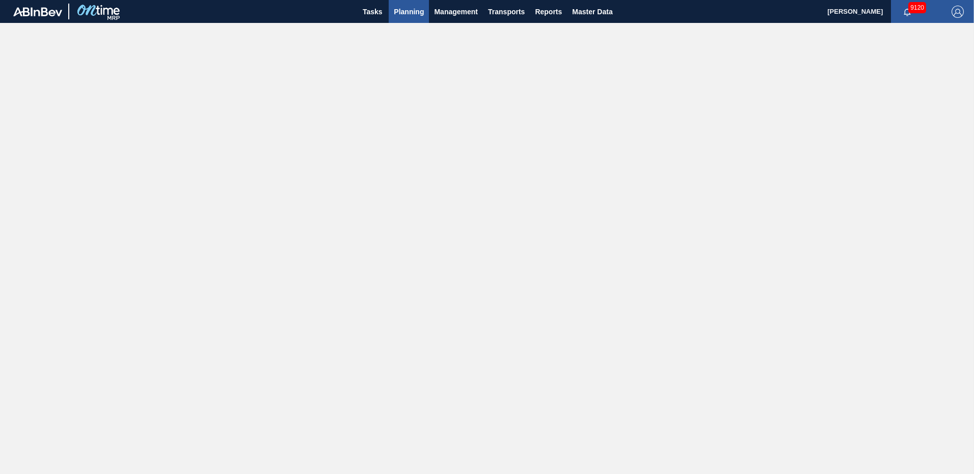
click at [413, 9] on span "Planning" at bounding box center [409, 12] width 30 height 12
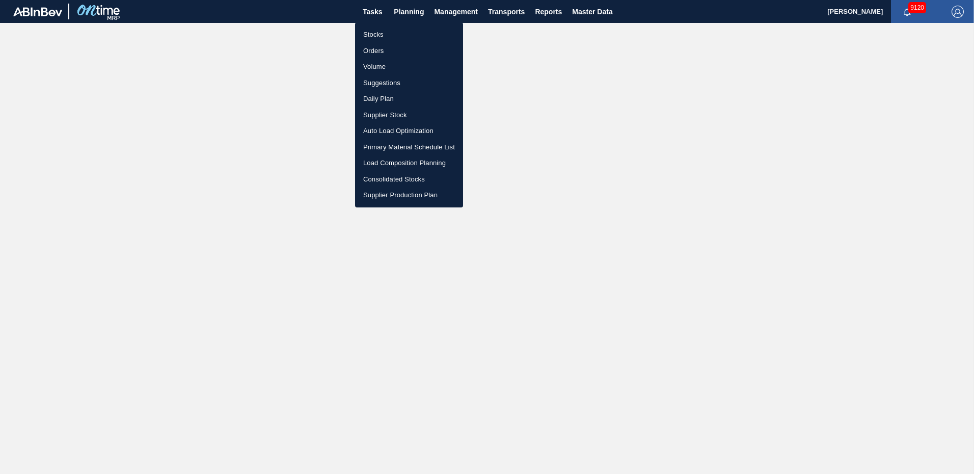
click at [396, 164] on li "Load Composition Planning" at bounding box center [409, 163] width 108 height 16
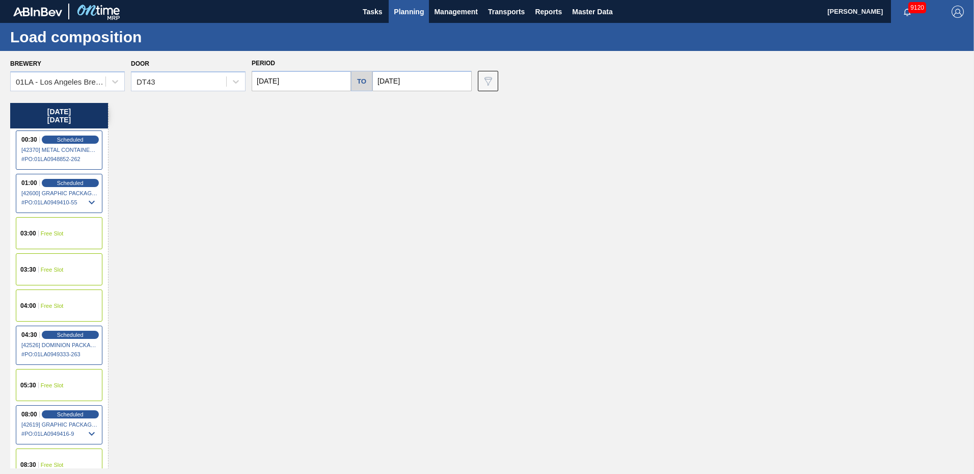
click at [335, 80] on input "09/22/2025" at bounding box center [301, 81] width 99 height 20
click at [345, 170] on div "19" at bounding box center [346, 171] width 14 height 14
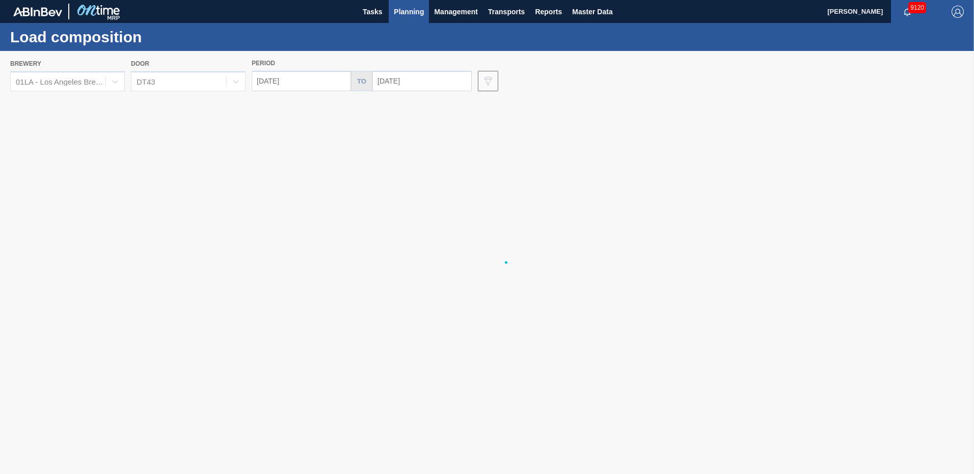
type input "09/19/2025"
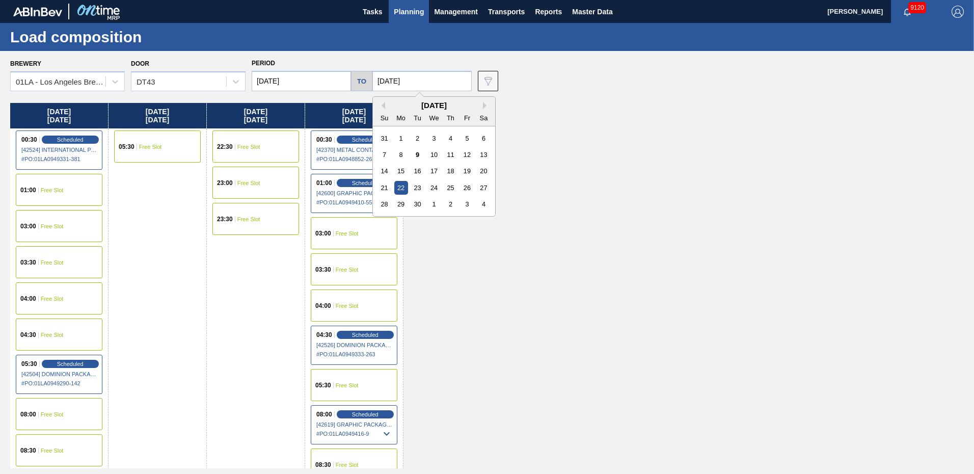
click at [410, 83] on input "09/22/2025" at bounding box center [421, 81] width 99 height 20
click at [464, 170] on div "19" at bounding box center [467, 171] width 14 height 14
type input "09/19/2025"
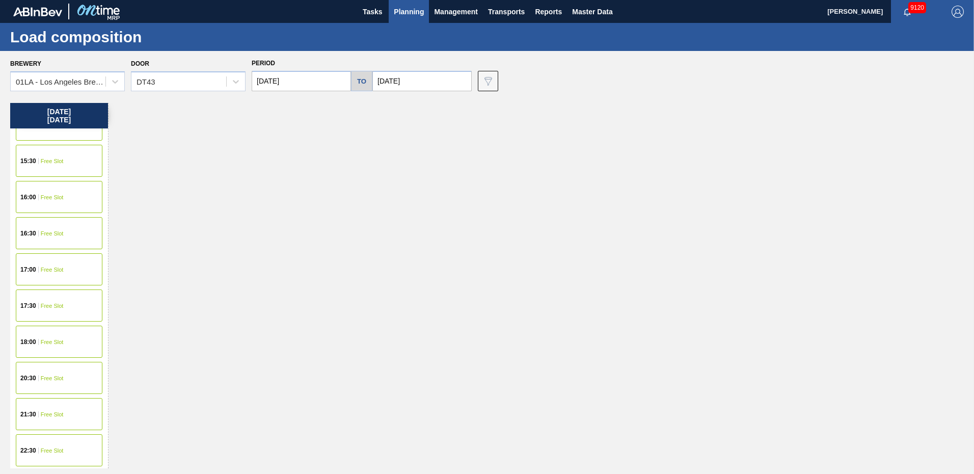
scroll to position [614, 0]
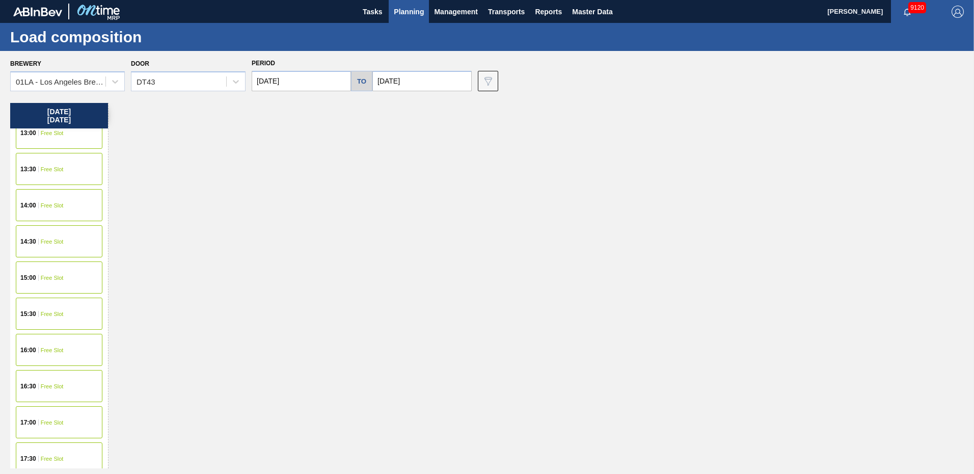
click at [38, 276] on div "15:00" at bounding box center [29, 277] width 18 height 6
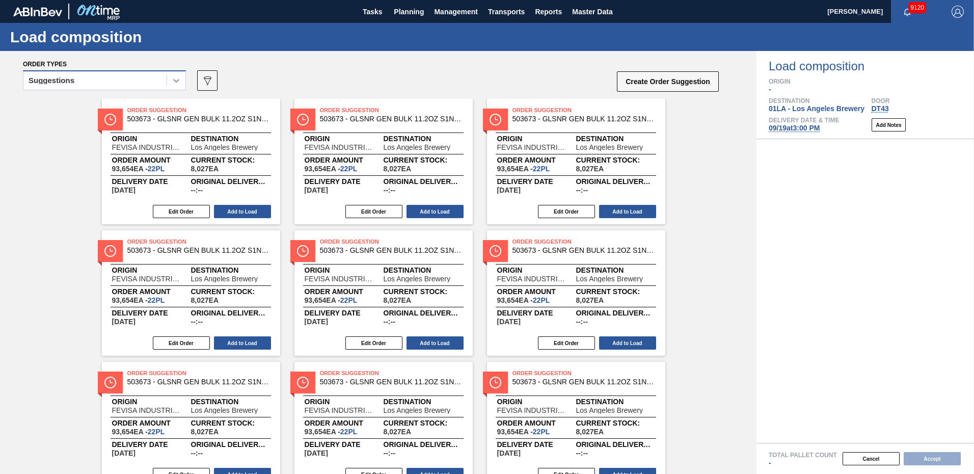
click at [178, 80] on icon at bounding box center [176, 80] width 10 height 10
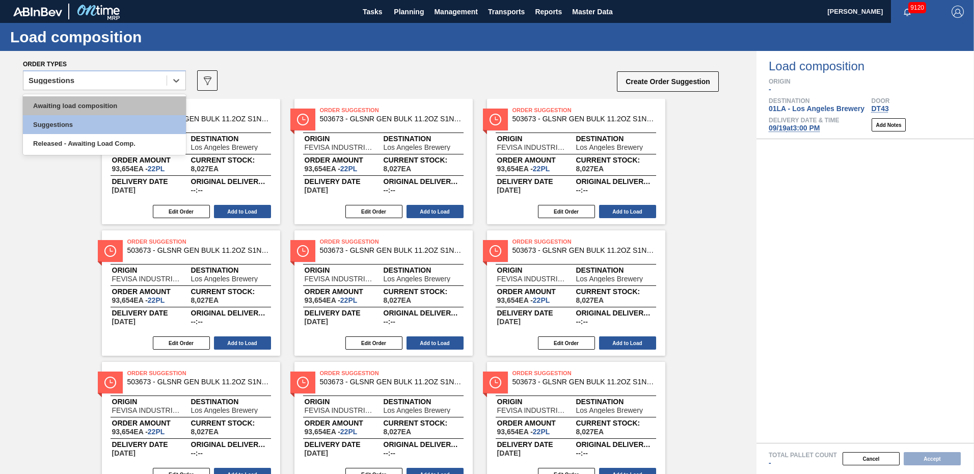
click at [114, 105] on div "Awaiting load composition" at bounding box center [104, 105] width 163 height 19
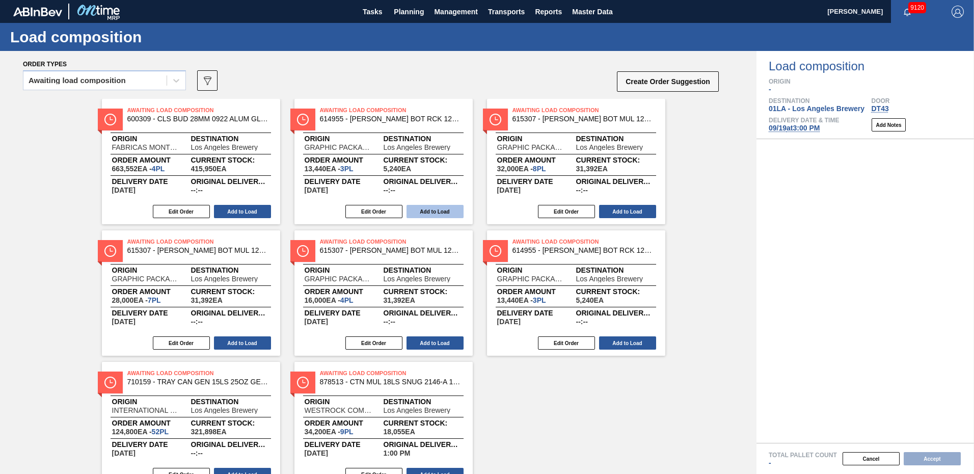
click at [430, 211] on button "Add to Load" at bounding box center [434, 211] width 57 height 13
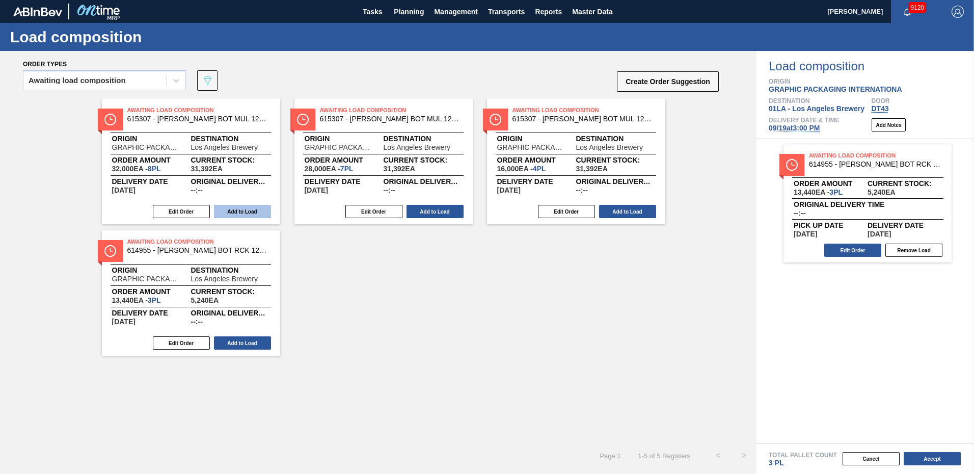
click at [242, 208] on button "Add to Load" at bounding box center [242, 211] width 57 height 13
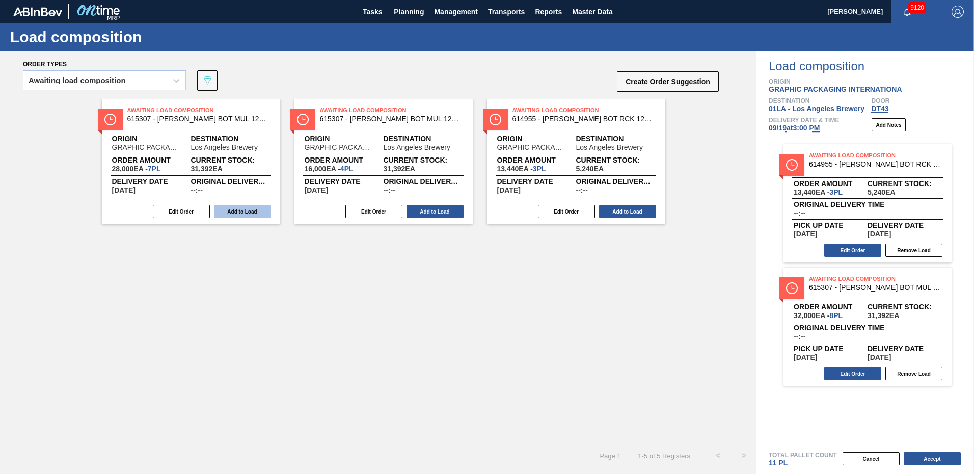
click at [258, 209] on button "Add to Load" at bounding box center [242, 211] width 57 height 13
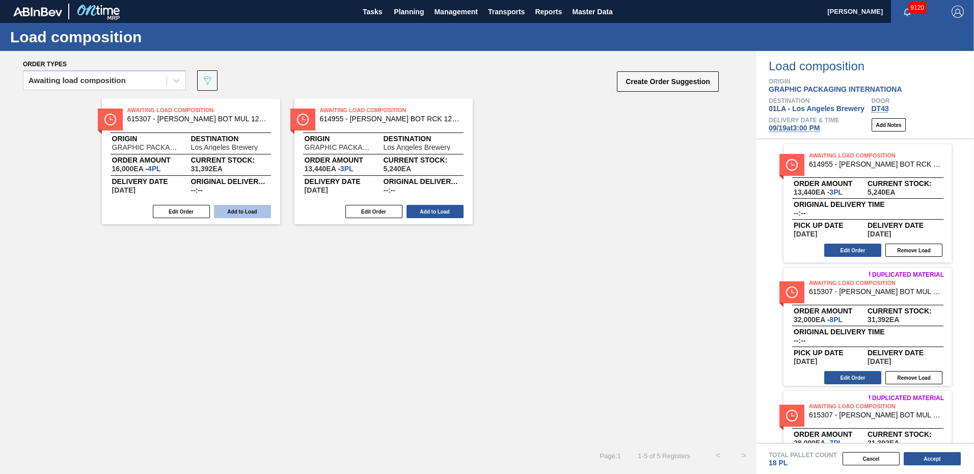
click at [240, 210] on button "Add to Load" at bounding box center [242, 211] width 57 height 13
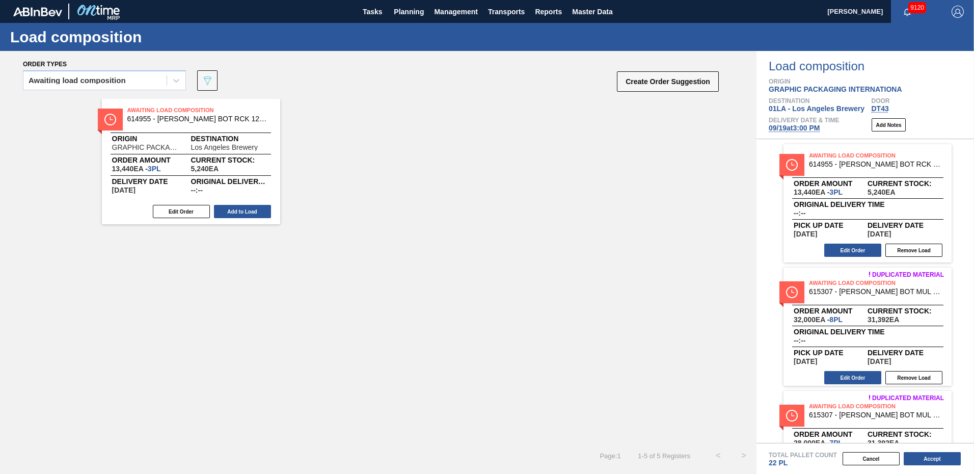
click at [472, 230] on div "Awaiting Load Composition 614955 - CARR BOT RCK 12OZ SNUG 12/12 12OZ BOT 05 Ori…" at bounding box center [378, 271] width 756 height 344
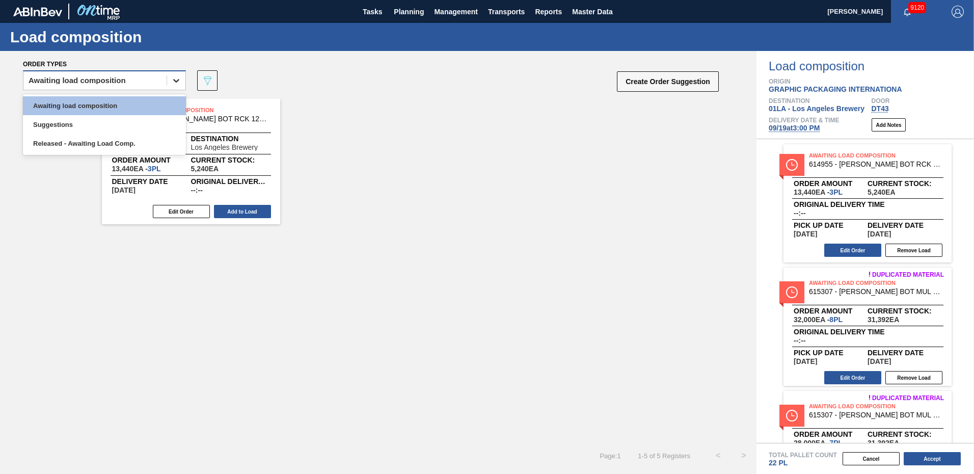
click at [168, 83] on div at bounding box center [176, 80] width 18 height 18
click at [69, 133] on div "Suggestions" at bounding box center [104, 124] width 163 height 19
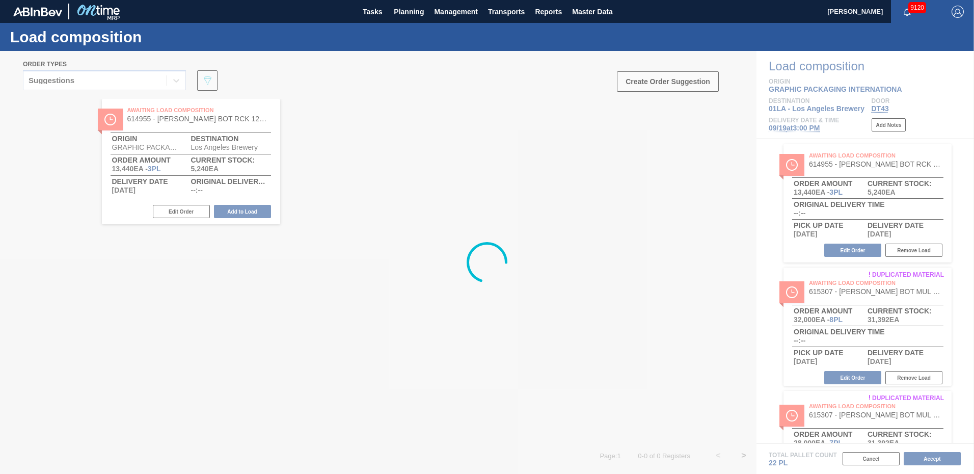
drag, startPoint x: 382, startPoint y: 199, endPoint x: 388, endPoint y: 190, distance: 10.6
click at [383, 199] on div at bounding box center [487, 262] width 974 height 423
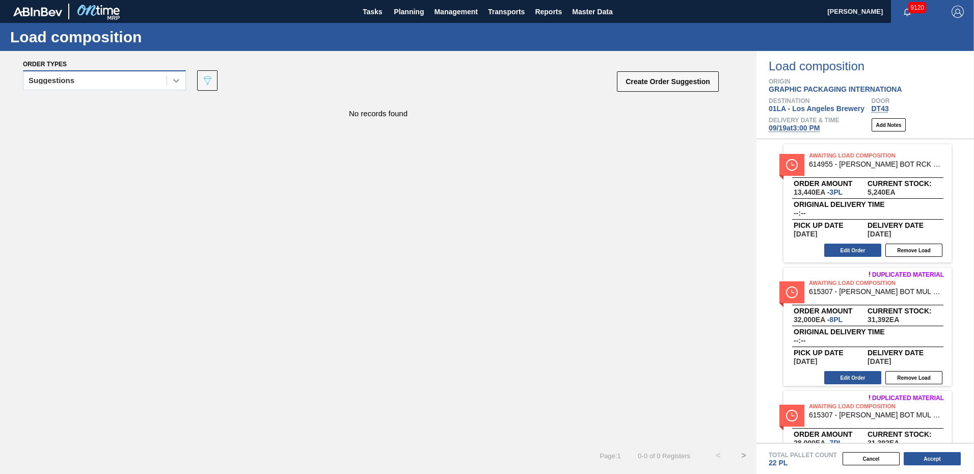
click at [174, 78] on icon at bounding box center [176, 80] width 10 height 10
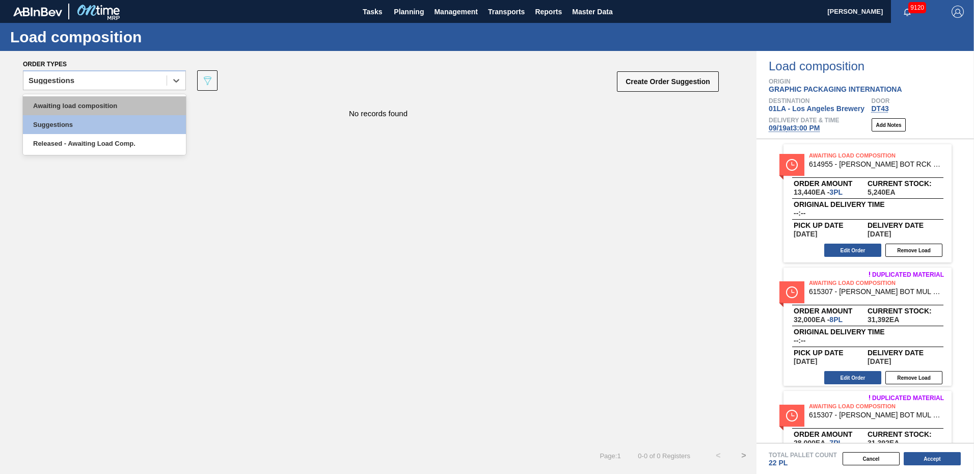
click at [89, 104] on div "Awaiting load composition" at bounding box center [104, 105] width 163 height 19
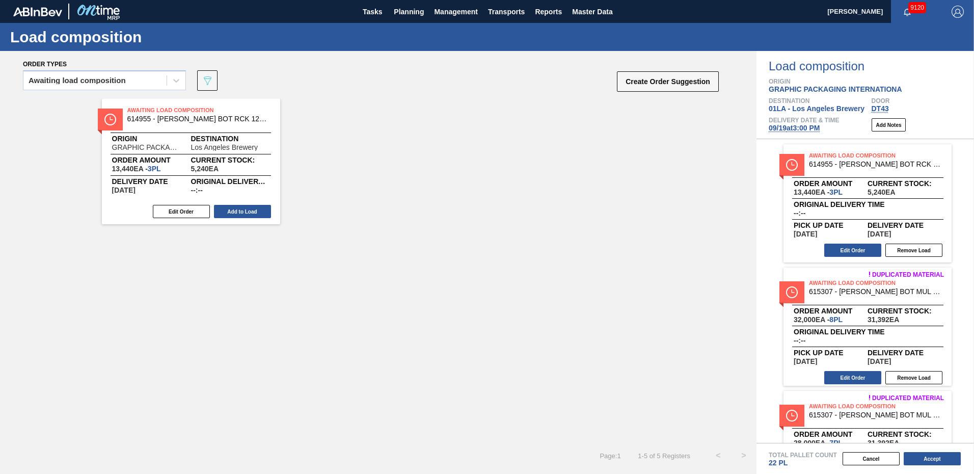
click at [453, 297] on div "Awaiting Load Composition 614955 - CARR BOT RCK 12OZ SNUG 12/12 12OZ BOT 05 Ori…" at bounding box center [378, 271] width 756 height 344
click at [580, 249] on div "Awaiting Load Composition 614955 - CARR BOT RCK 12OZ SNUG 12/12 12OZ BOT 05 Ori…" at bounding box center [378, 271] width 756 height 344
click at [471, 139] on div "Awaiting Load Composition 614955 - CARR BOT RCK 12OZ SNUG 12/12 12OZ BOT 05 Ori…" at bounding box center [378, 161] width 756 height 125
click at [107, 81] on div "Awaiting load composition" at bounding box center [77, 80] width 97 height 7
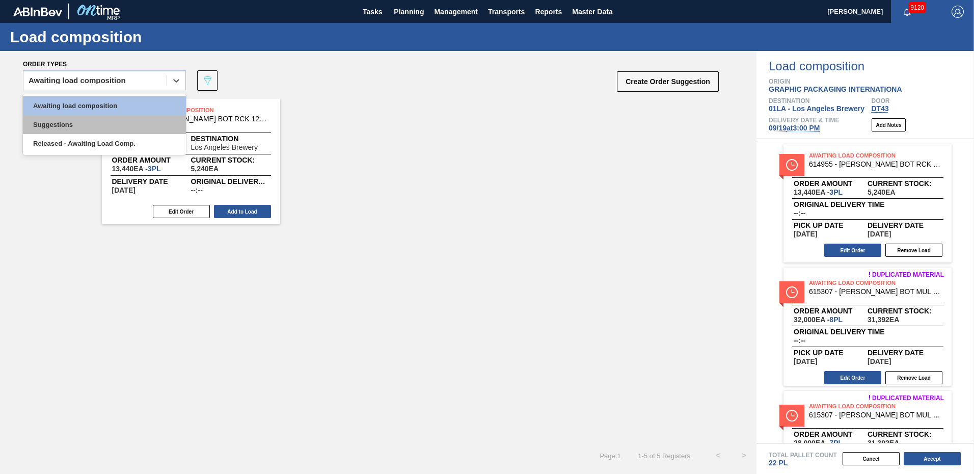
click at [79, 118] on div "Suggestions" at bounding box center [104, 124] width 163 height 19
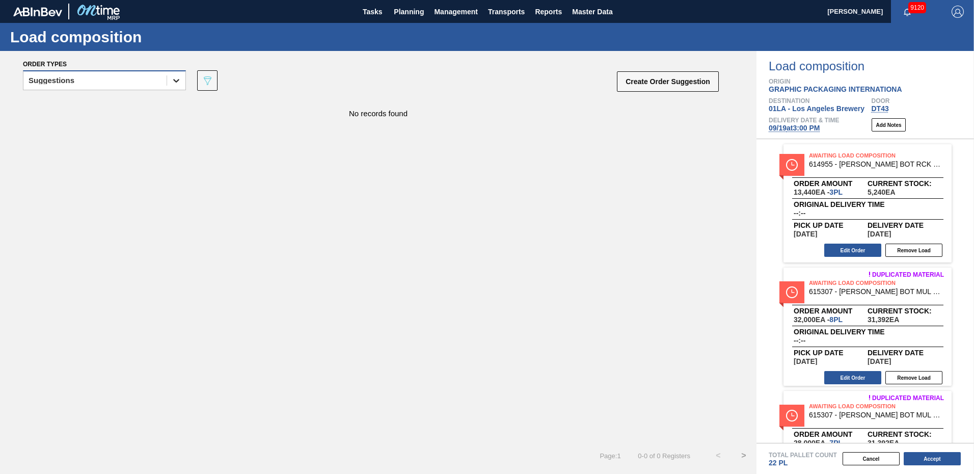
click at [178, 80] on icon at bounding box center [176, 81] width 6 height 4
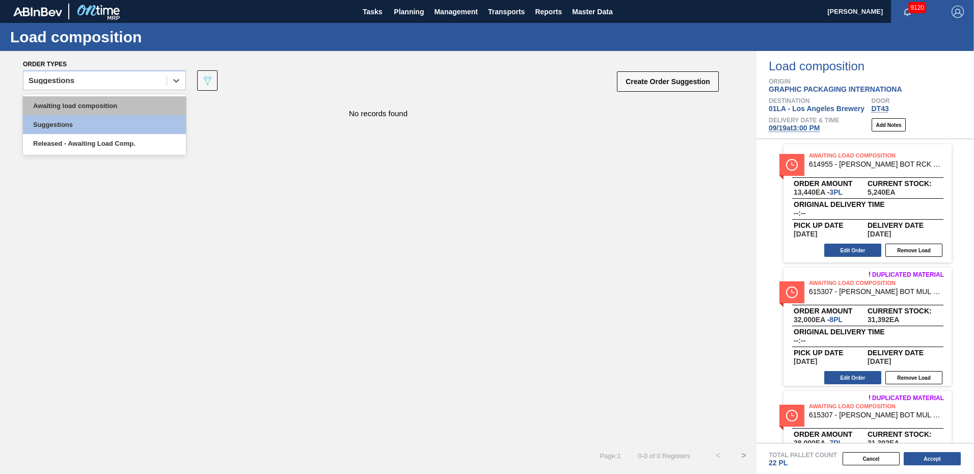
click at [102, 108] on div "Awaiting load composition" at bounding box center [104, 105] width 163 height 19
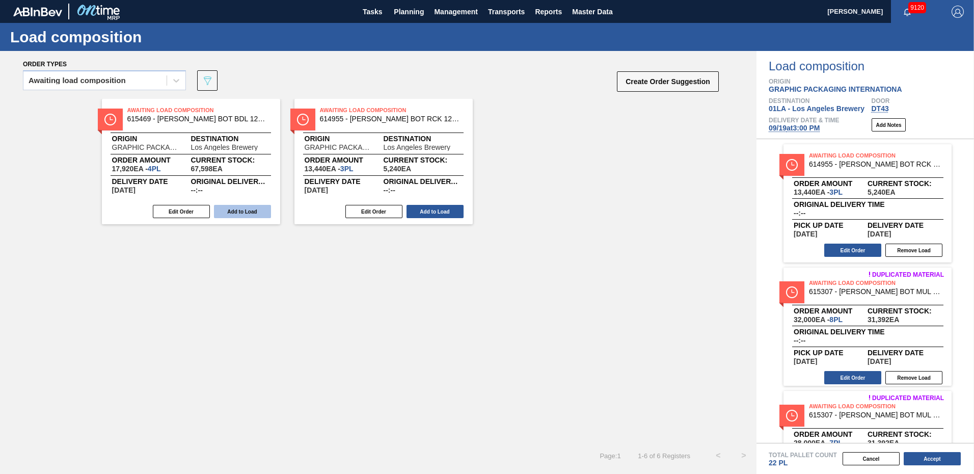
click at [251, 211] on button "Add to Load" at bounding box center [242, 211] width 57 height 13
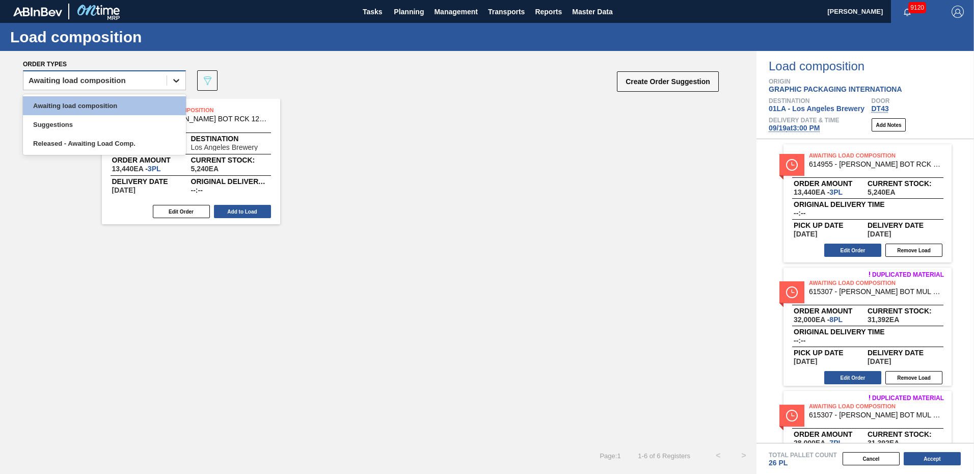
click at [178, 78] on icon at bounding box center [176, 80] width 10 height 10
click at [88, 130] on div "Suggestions" at bounding box center [104, 124] width 163 height 19
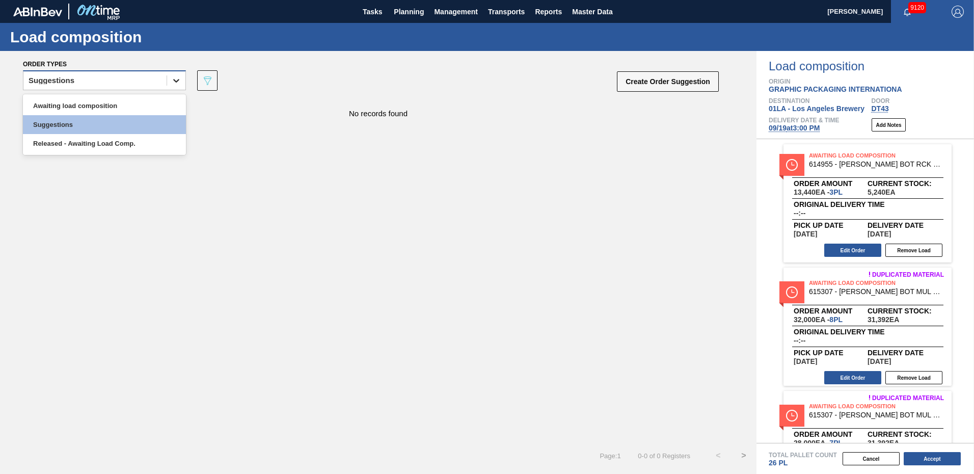
click at [175, 83] on icon at bounding box center [176, 80] width 10 height 10
click at [121, 105] on div "Awaiting load composition" at bounding box center [104, 105] width 163 height 19
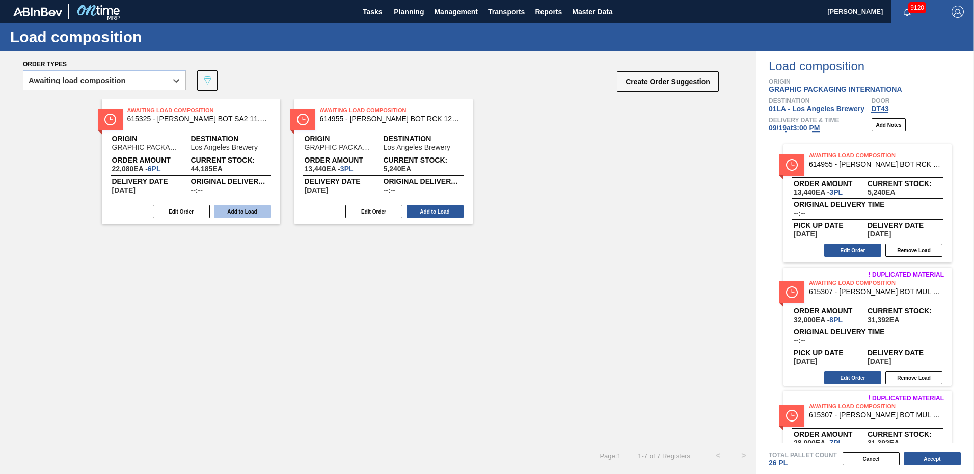
click at [249, 211] on button "Add to Load" at bounding box center [242, 211] width 57 height 13
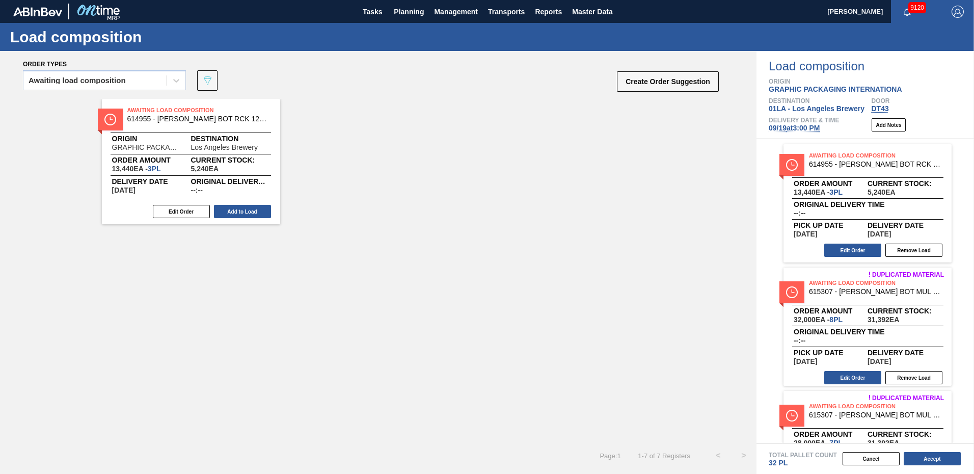
scroll to position [204, 0]
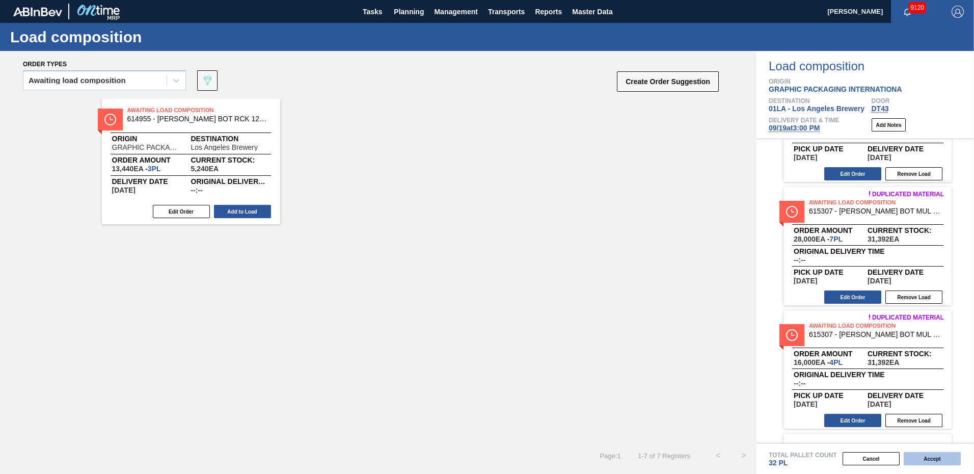
click at [931, 457] on button "Accept" at bounding box center [931, 458] width 57 height 13
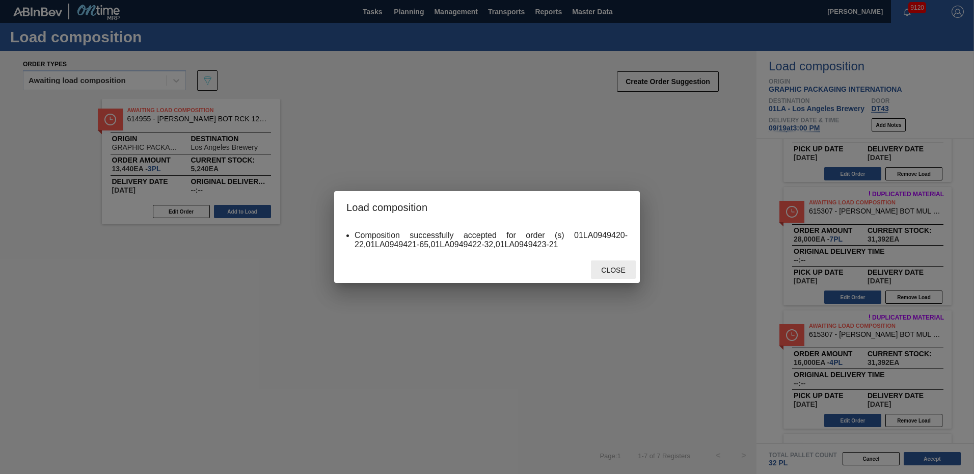
click at [609, 270] on span "Close" at bounding box center [613, 270] width 40 height 8
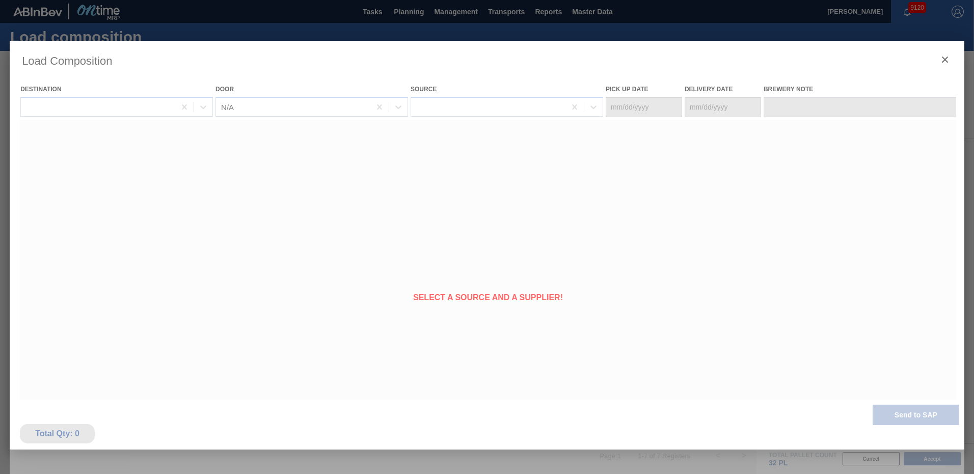
type Date "[DATE]"
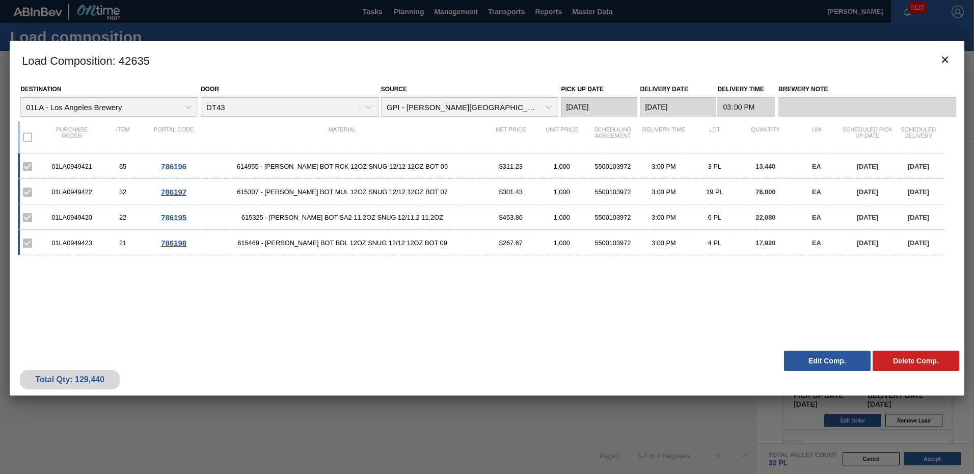
click at [831, 360] on button "Edit Comp." at bounding box center [827, 360] width 87 height 20
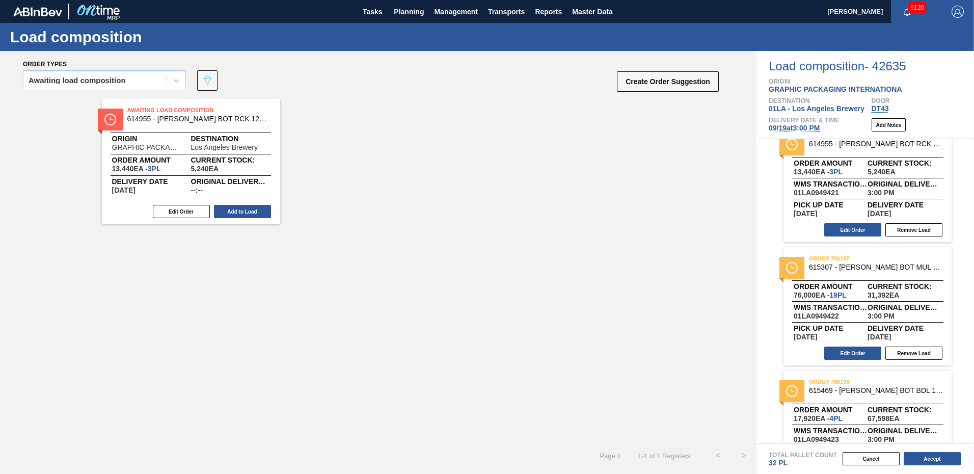
scroll to position [195, 0]
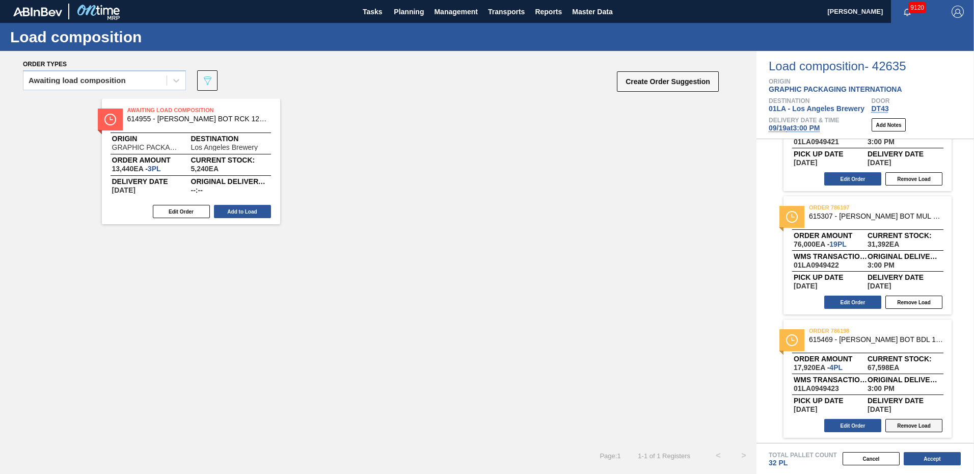
click at [921, 423] on button "Remove Load" at bounding box center [913, 425] width 57 height 13
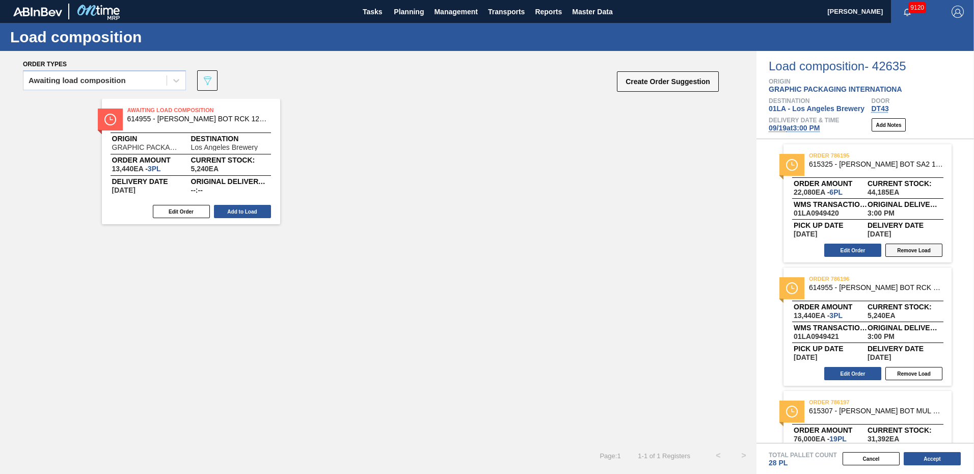
click at [919, 251] on button "Remove Load" at bounding box center [913, 249] width 57 height 13
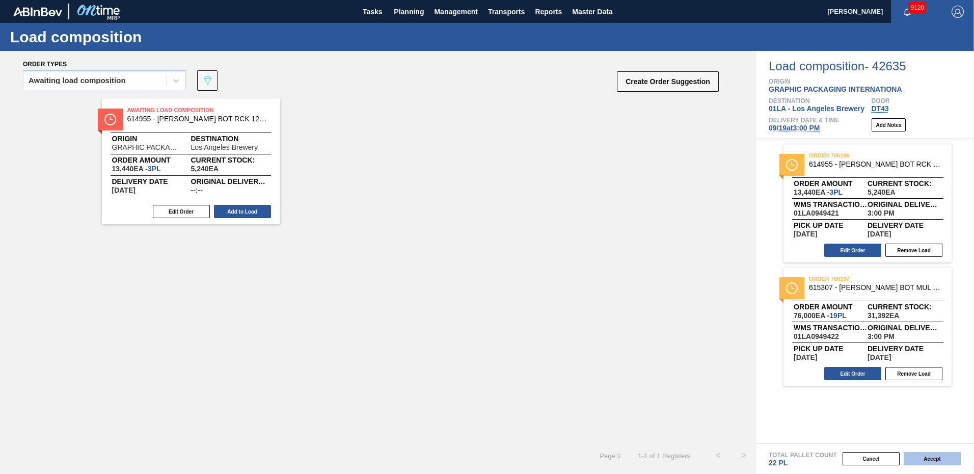
click at [928, 459] on button "Accept" at bounding box center [931, 458] width 57 height 13
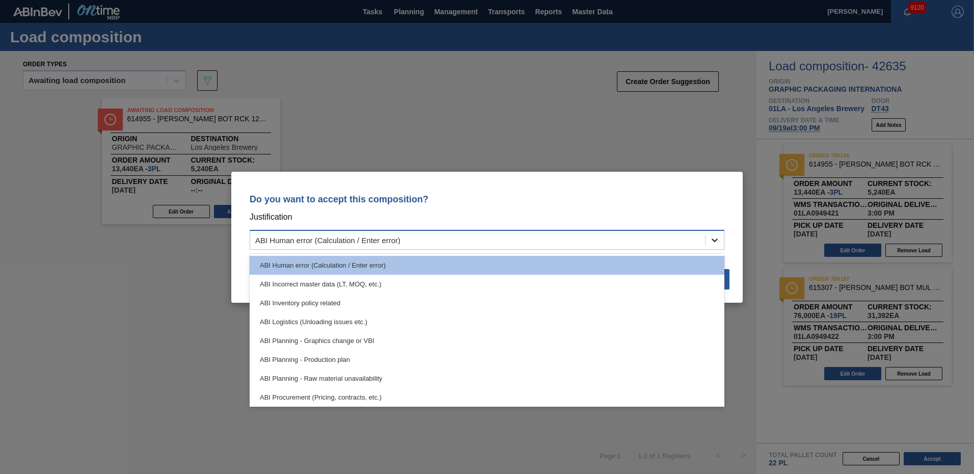
click at [713, 238] on icon at bounding box center [714, 240] width 10 height 10
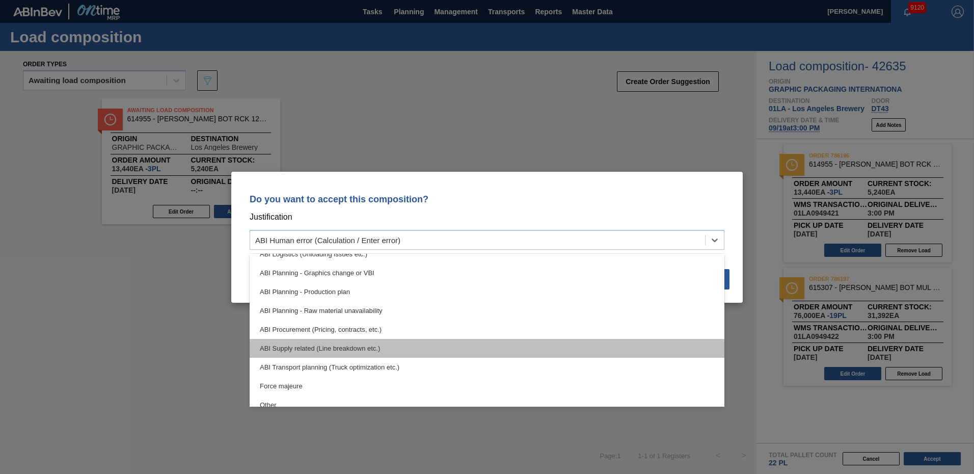
scroll to position [69, 0]
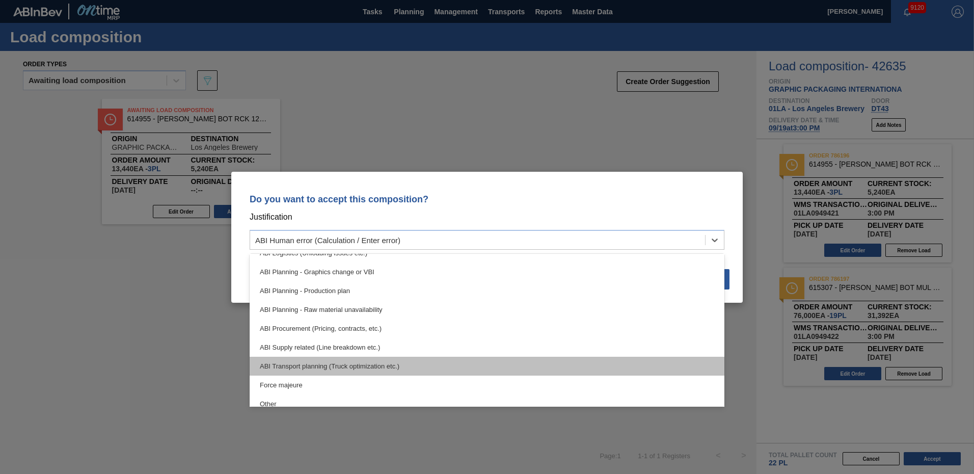
click at [459, 372] on div "ABI Transport planning (Truck optimization etc.)" at bounding box center [487, 365] width 475 height 19
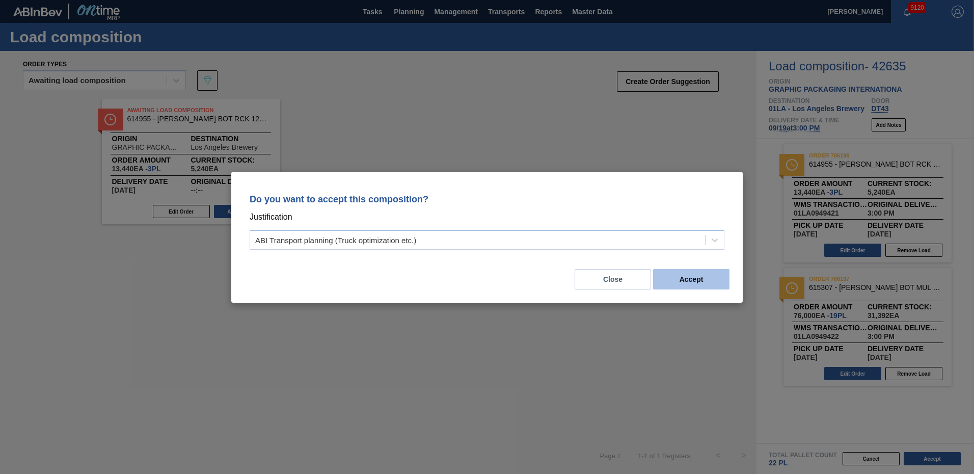
click at [690, 278] on button "Accept" at bounding box center [691, 279] width 76 height 20
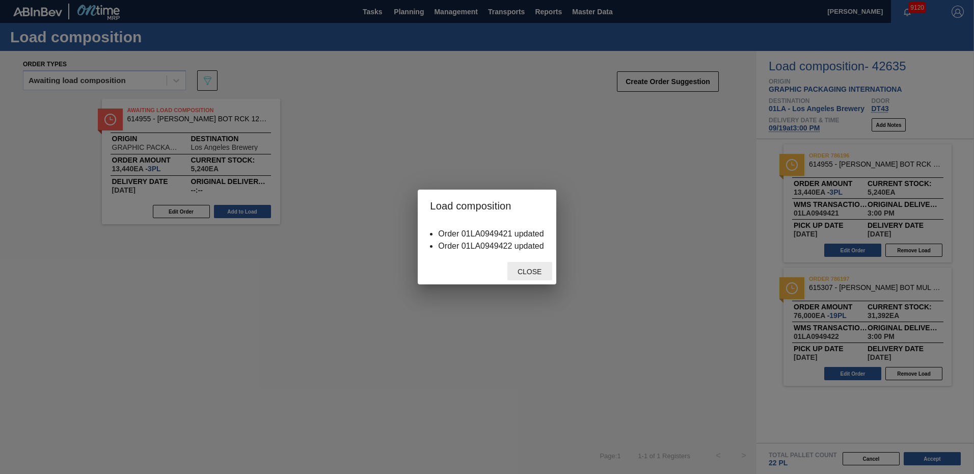
click at [535, 268] on span "Close" at bounding box center [529, 271] width 40 height 8
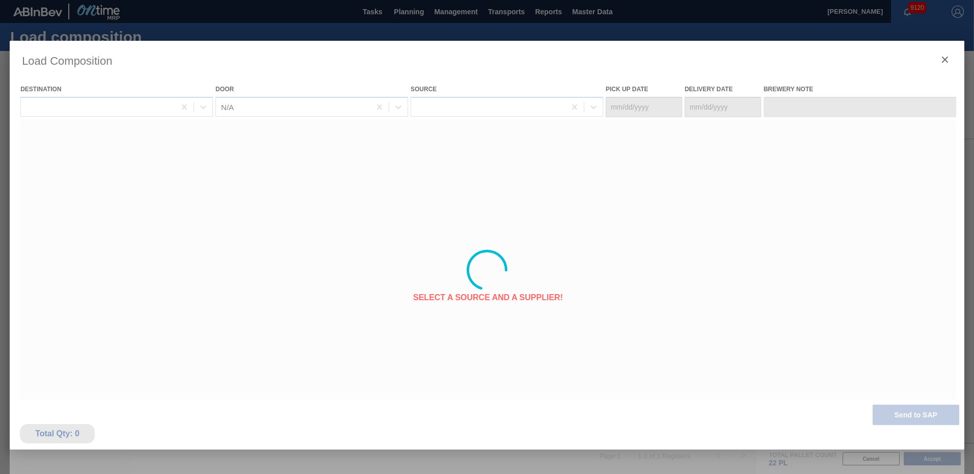
type Date "[DATE]"
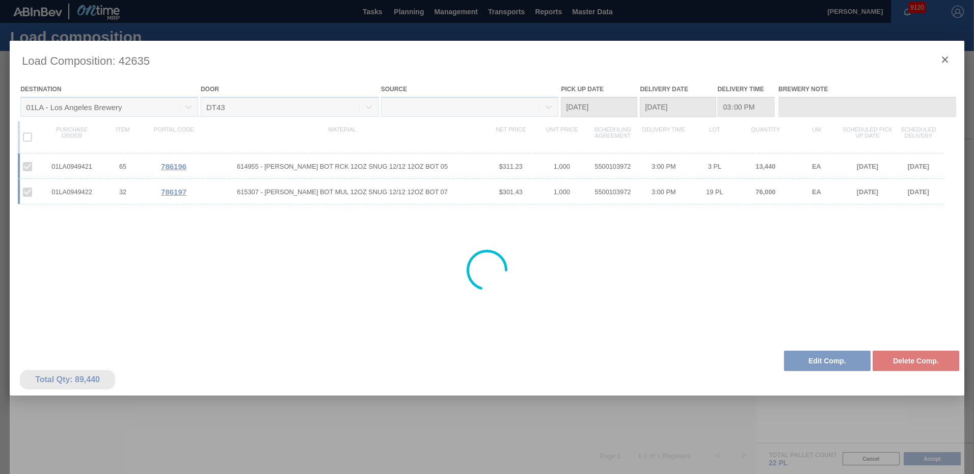
click at [833, 411] on div at bounding box center [487, 270] width 954 height 458
click at [820, 365] on div at bounding box center [487, 270] width 954 height 458
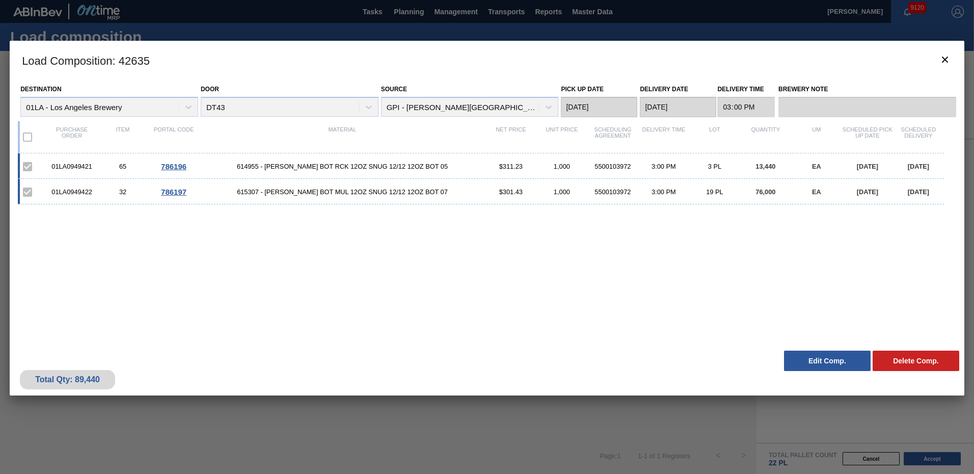
click at [827, 361] on button "Edit Comp." at bounding box center [827, 360] width 87 height 20
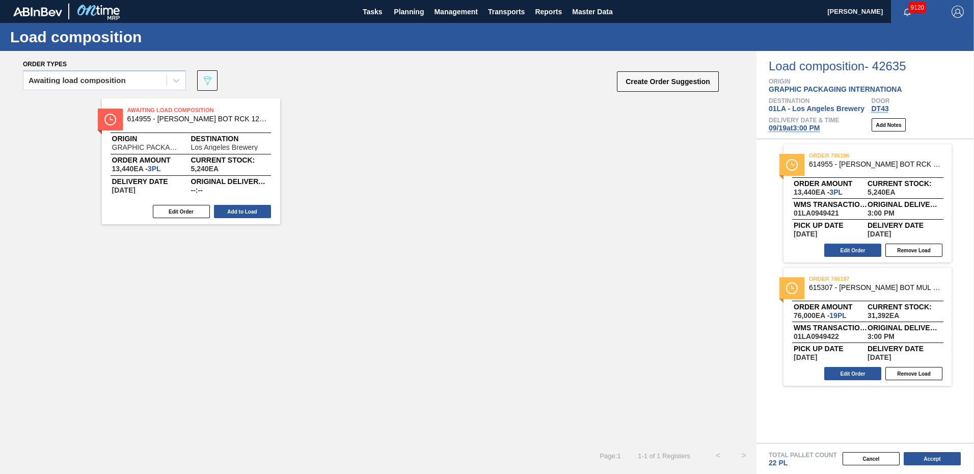
click at [371, 287] on div "Awaiting Load Composition 614955 - CARR BOT RCK 12OZ SNUG 12/12 12OZ BOT 05 Ori…" at bounding box center [378, 271] width 756 height 344
click at [177, 80] on icon at bounding box center [176, 80] width 10 height 10
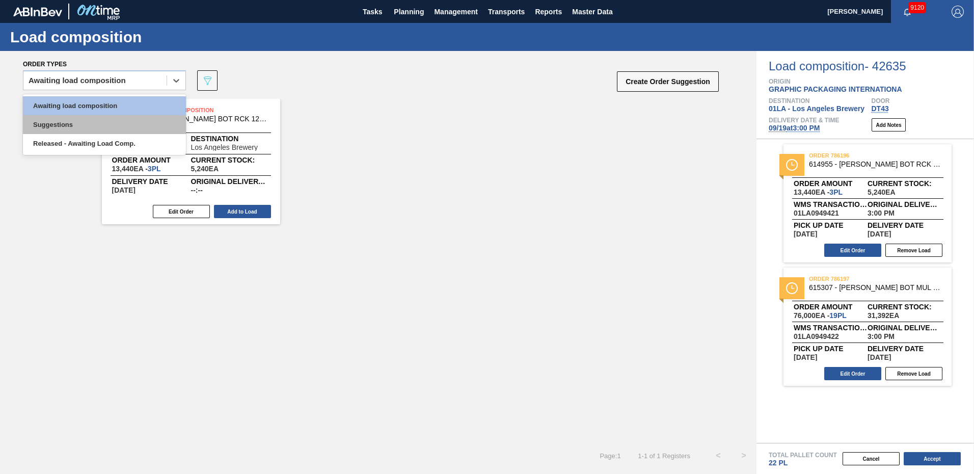
click at [63, 130] on div "Suggestions" at bounding box center [104, 124] width 163 height 19
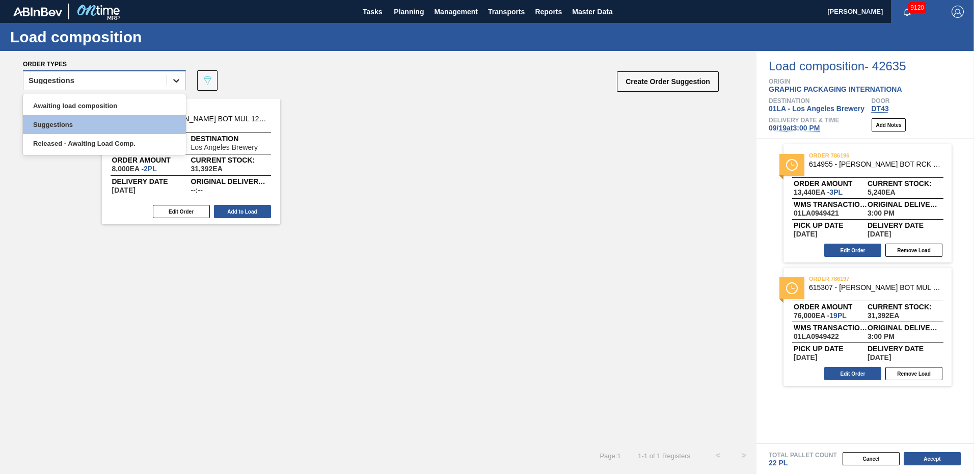
click at [173, 81] on icon at bounding box center [176, 80] width 10 height 10
click at [81, 106] on div "Awaiting load composition" at bounding box center [104, 105] width 163 height 19
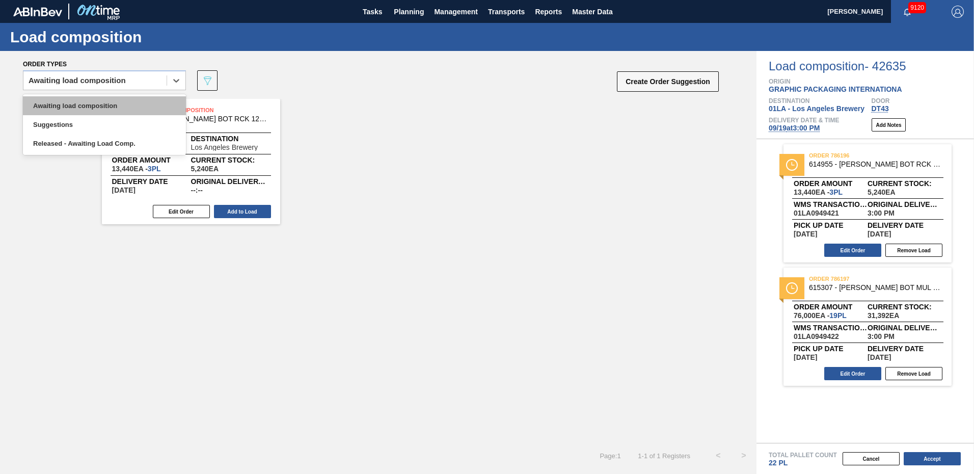
drag, startPoint x: 162, startPoint y: 81, endPoint x: 93, endPoint y: 112, distance: 75.5
click at [162, 83] on div "Awaiting load composition" at bounding box center [94, 80] width 143 height 15
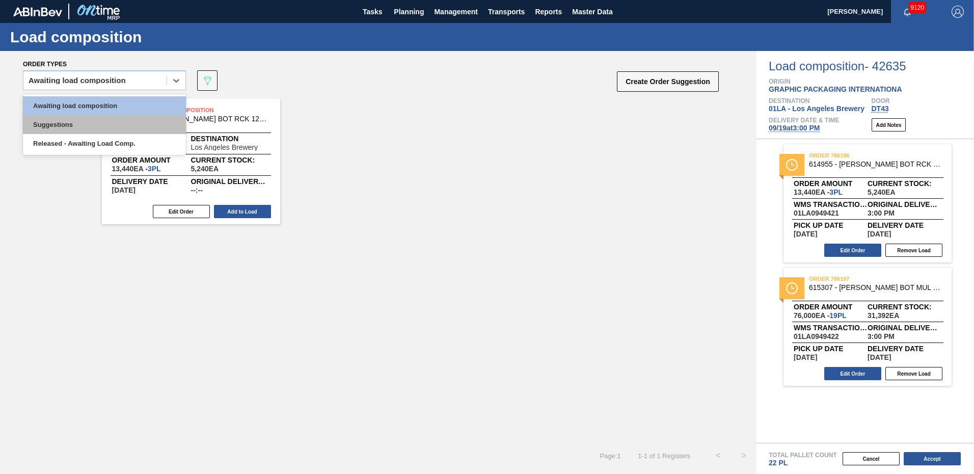
click at [71, 123] on div "Suggestions" at bounding box center [104, 124] width 163 height 19
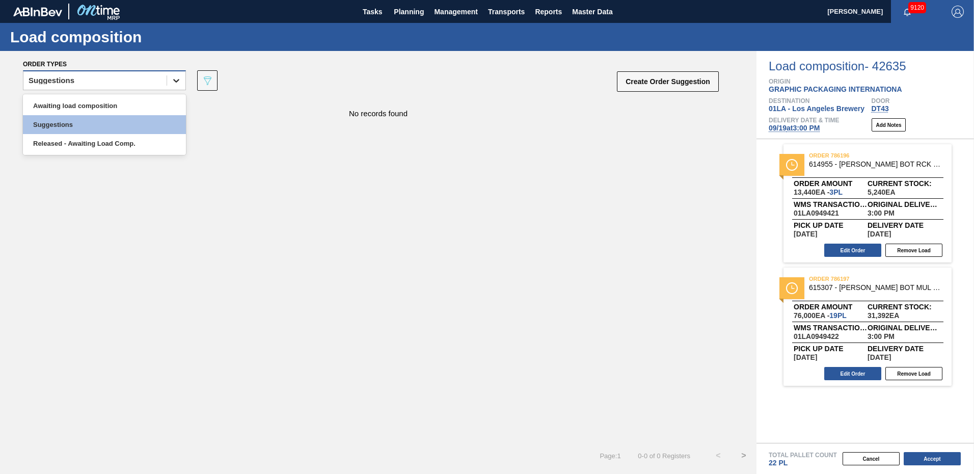
click at [177, 75] on icon at bounding box center [176, 80] width 10 height 10
click at [77, 110] on div "Awaiting load composition" at bounding box center [104, 105] width 163 height 19
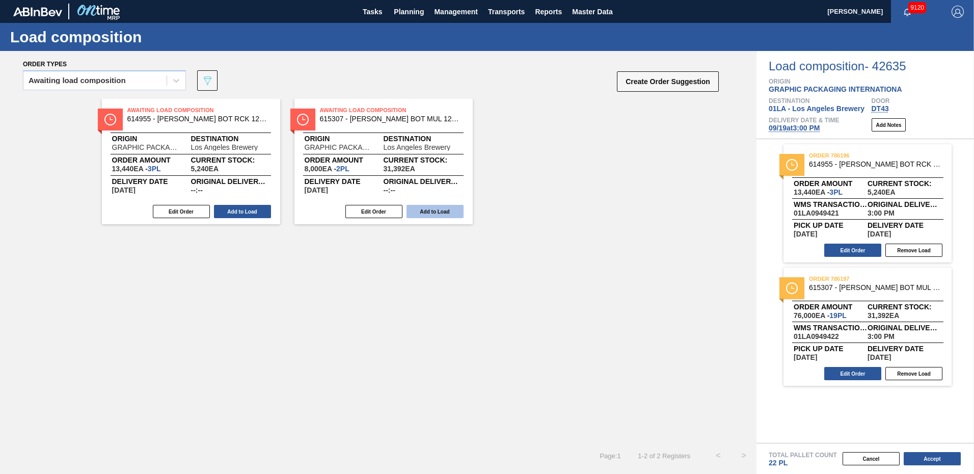
click at [438, 209] on button "Add to Load" at bounding box center [434, 211] width 57 height 13
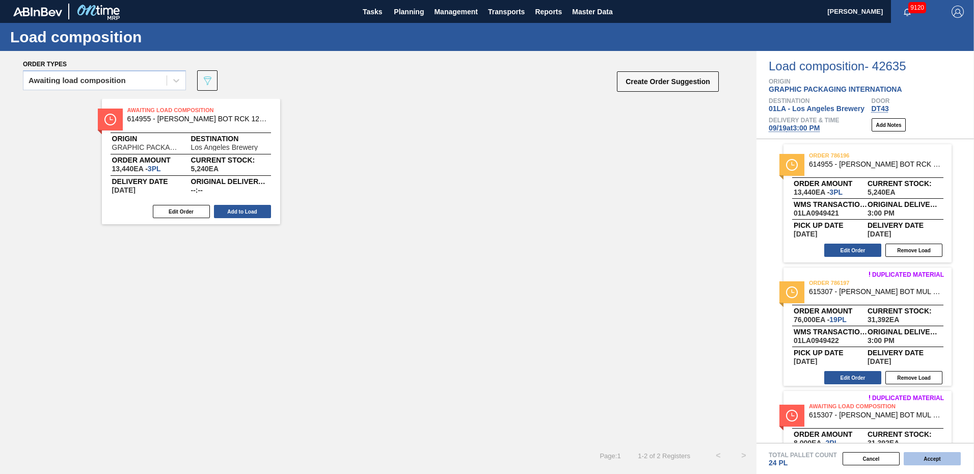
click at [937, 457] on button "Accept" at bounding box center [931, 458] width 57 height 13
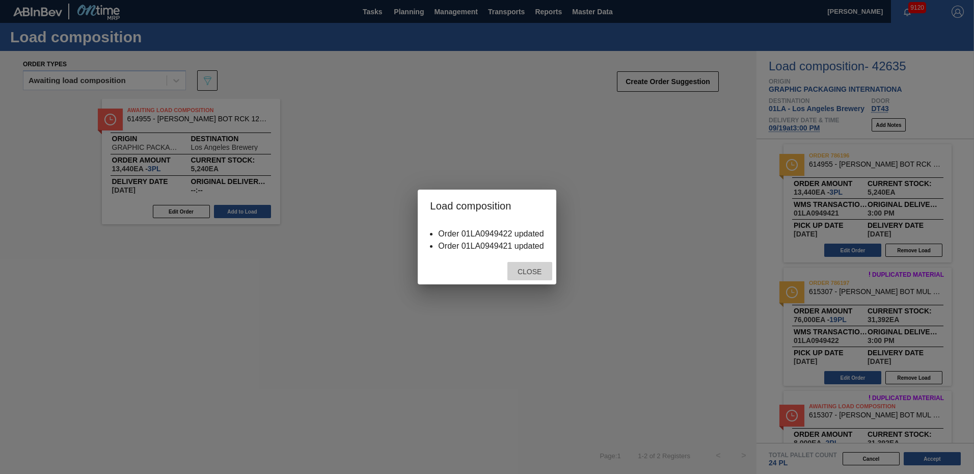
click at [536, 272] on span "Close" at bounding box center [529, 271] width 40 height 8
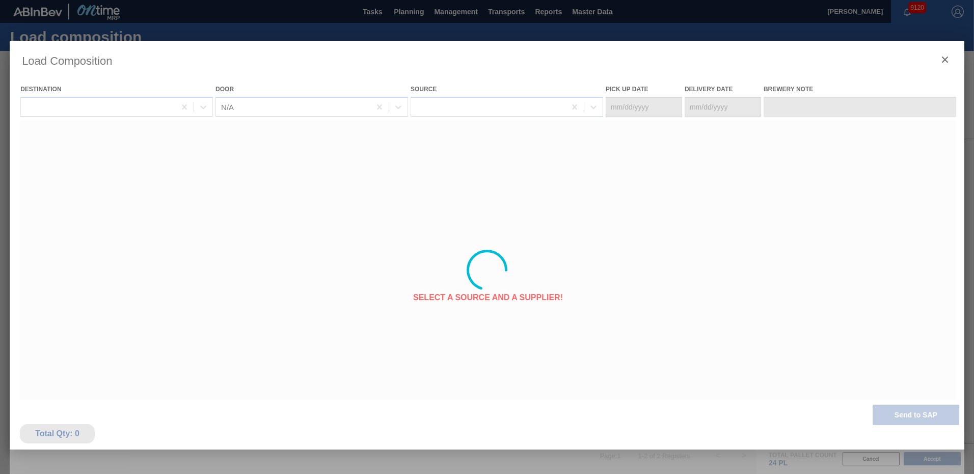
type Date "[DATE]"
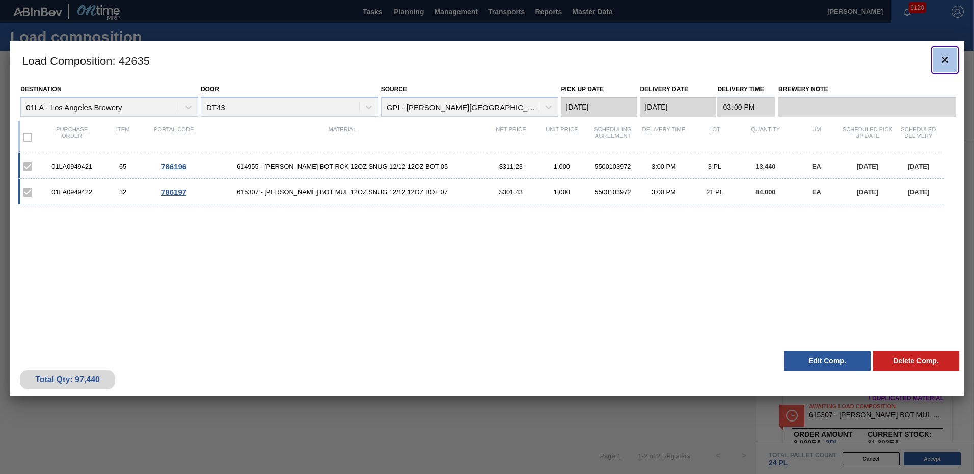
click at [947, 61] on icon "botão de ícone" at bounding box center [945, 60] width 6 height 6
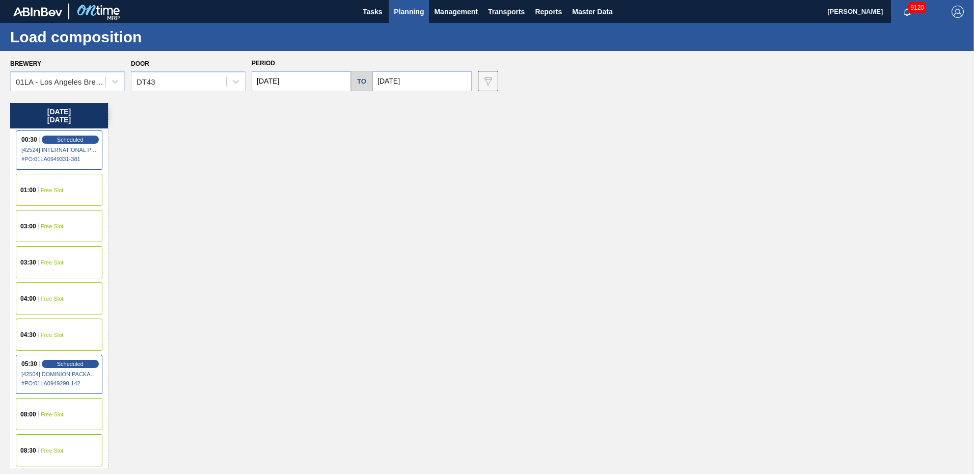
click at [417, 10] on span "Planning" at bounding box center [409, 12] width 30 height 12
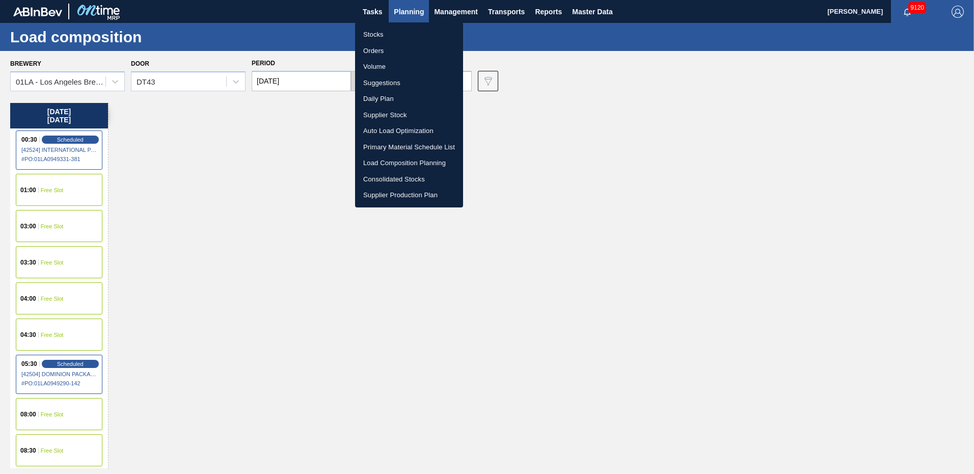
click at [381, 79] on li "Suggestions" at bounding box center [409, 83] width 108 height 16
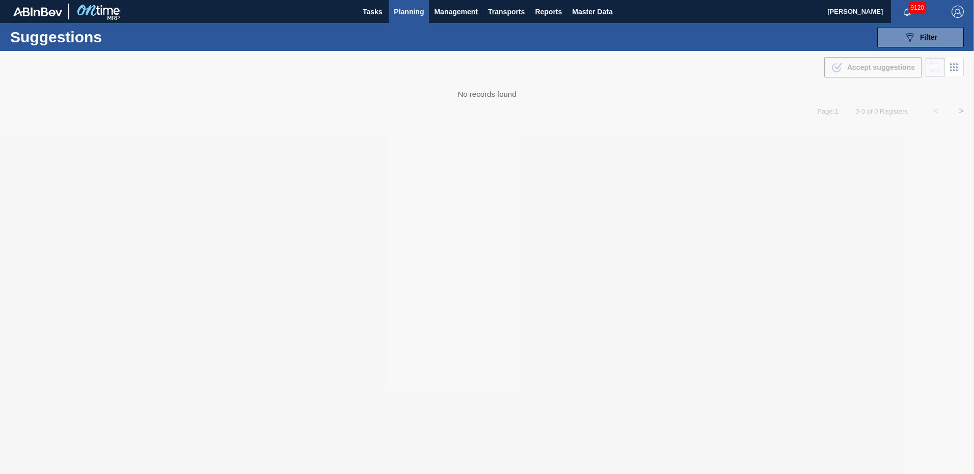
type from "[DATE]"
type to "10/10/2025"
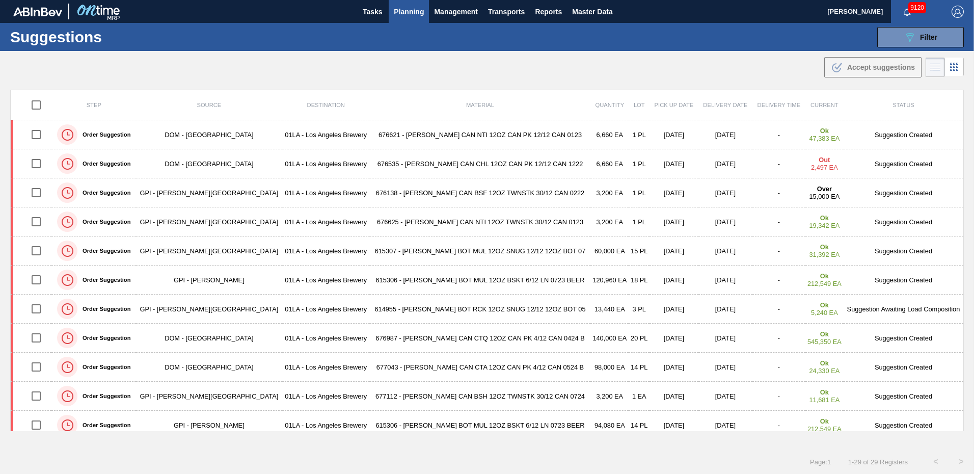
click at [754, 29] on div "Suggestions 089F7B8B-B2A5-4AFE-B5C0-19BA573D28AC Filter Step Step Source Source…" at bounding box center [487, 37] width 974 height 28
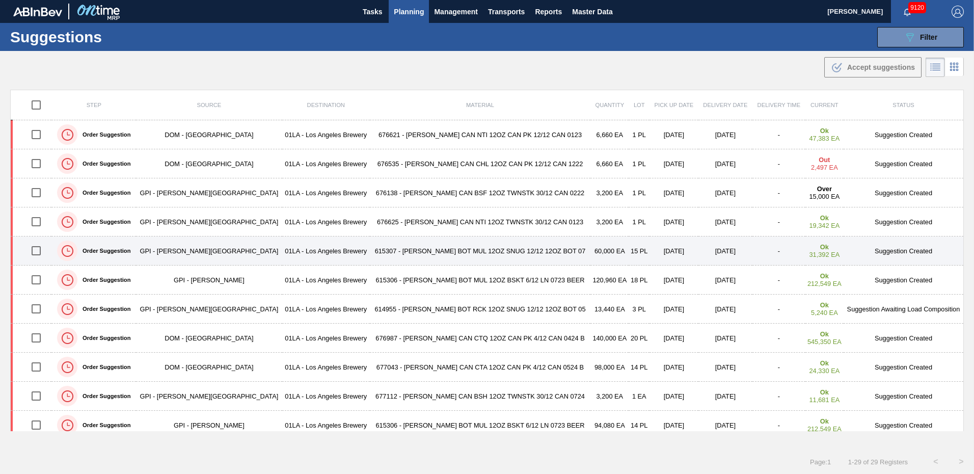
click at [878, 246] on td "Suggestion Created" at bounding box center [903, 250] width 120 height 29
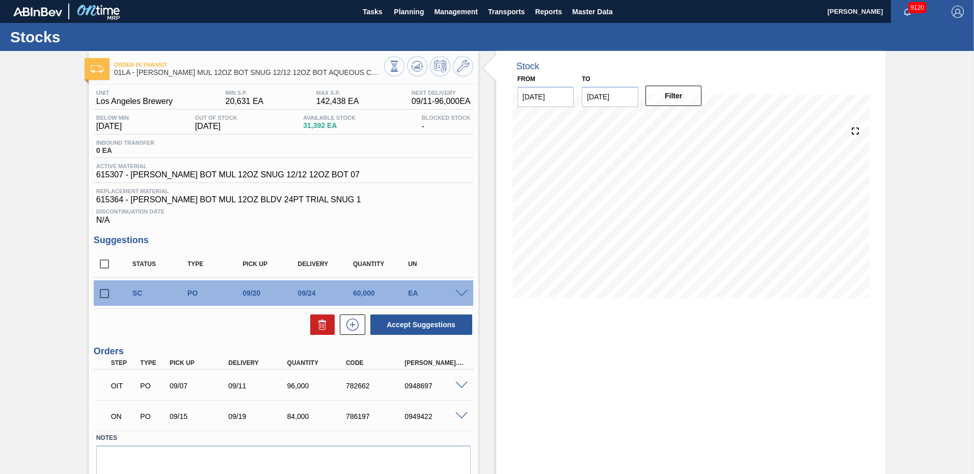
click at [304, 294] on div "09/24" at bounding box center [326, 293] width 62 height 8
click at [456, 293] on span at bounding box center [461, 294] width 12 height 8
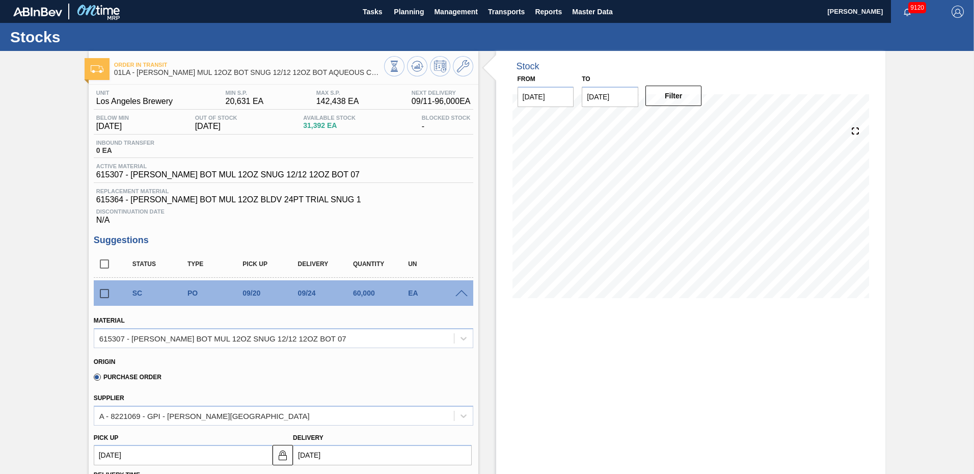
scroll to position [255, 0]
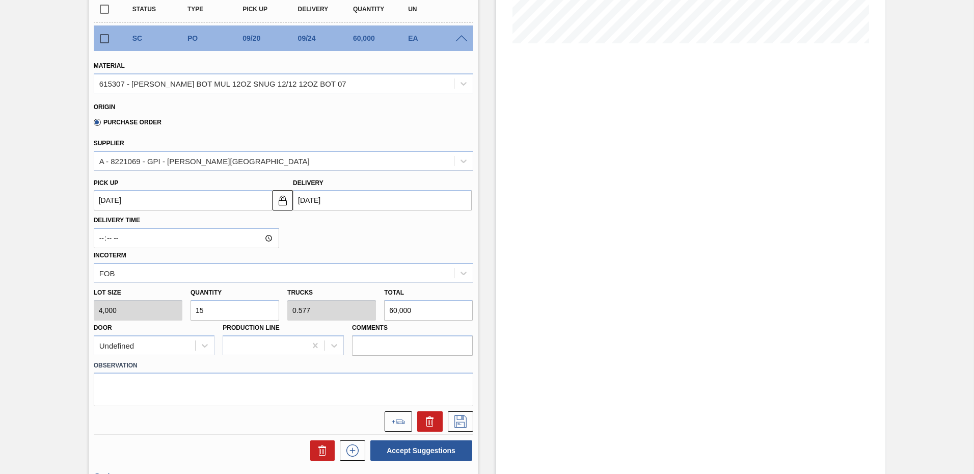
click at [334, 195] on input "[DATE]" at bounding box center [382, 200] width 179 height 20
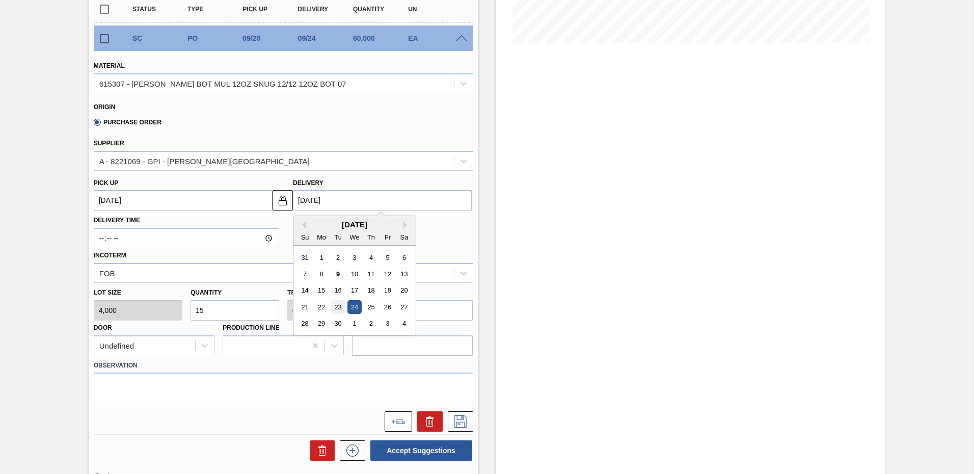
click at [337, 306] on div "23" at bounding box center [338, 307] width 14 height 14
type up103965592 "[DATE]"
type input "[DATE]"
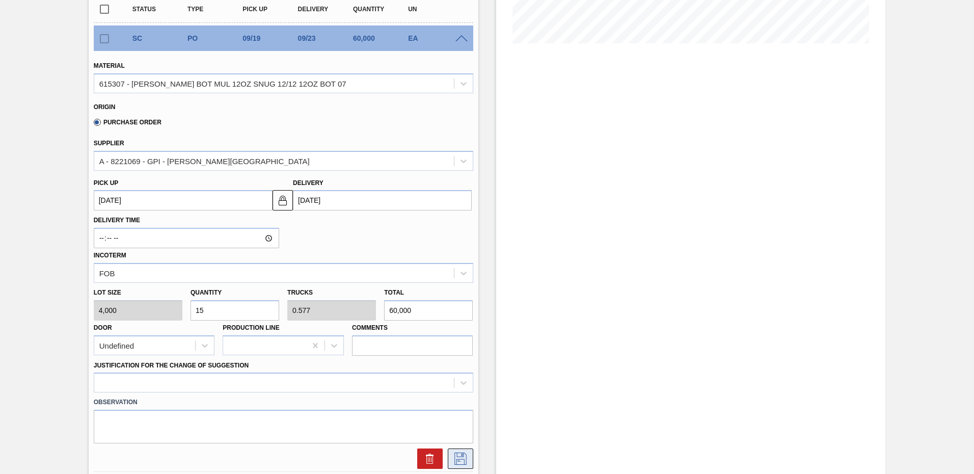
click at [460, 456] on icon at bounding box center [460, 458] width 16 height 12
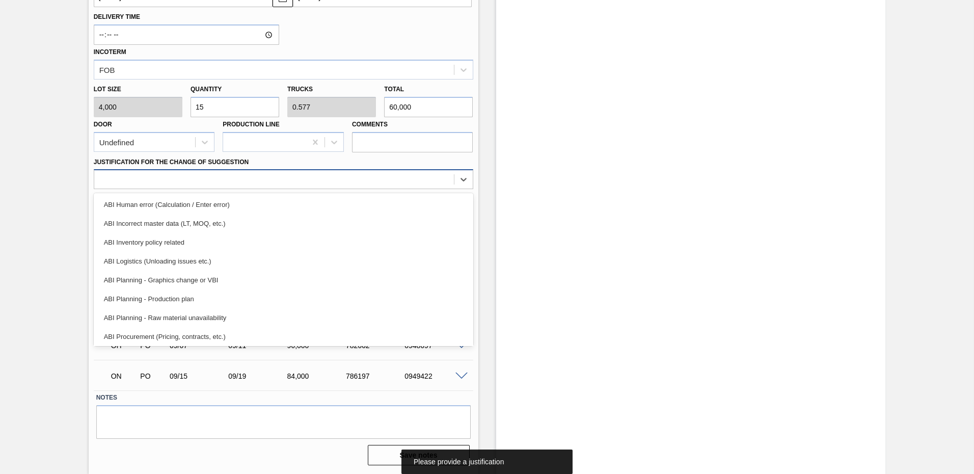
click at [169, 180] on div at bounding box center [274, 179] width 360 height 15
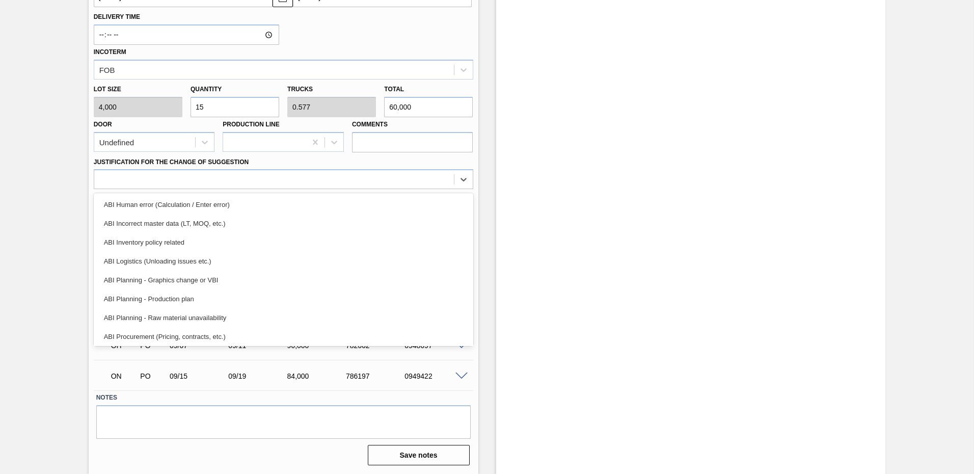
scroll to position [51, 0]
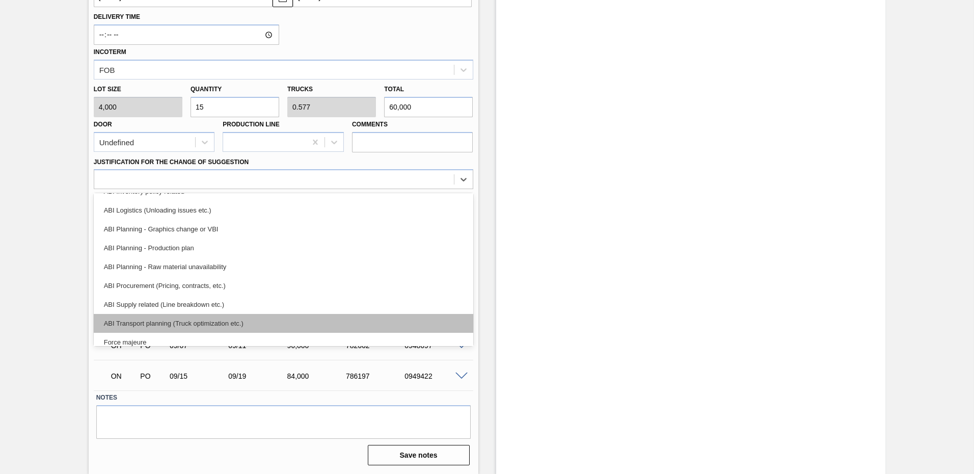
click at [225, 323] on div "ABI Transport planning (Truck optimization etc.)" at bounding box center [283, 323] width 379 height 19
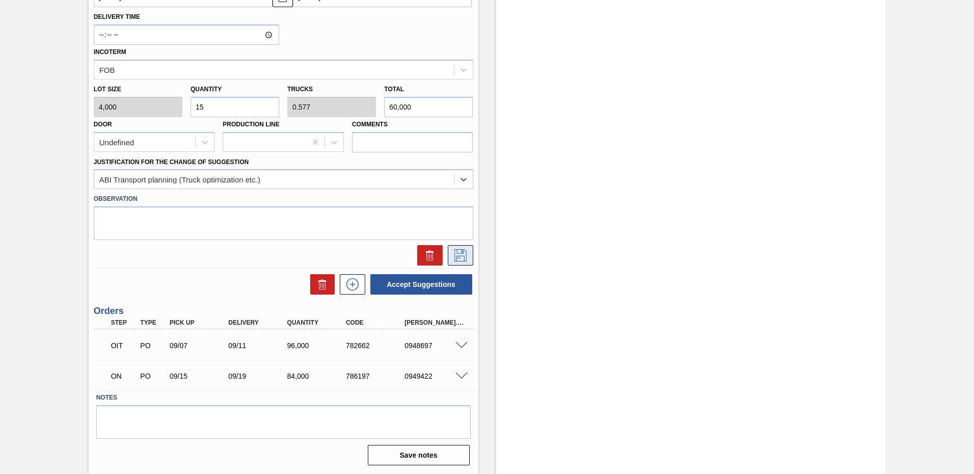
click at [459, 256] on icon at bounding box center [460, 255] width 12 height 12
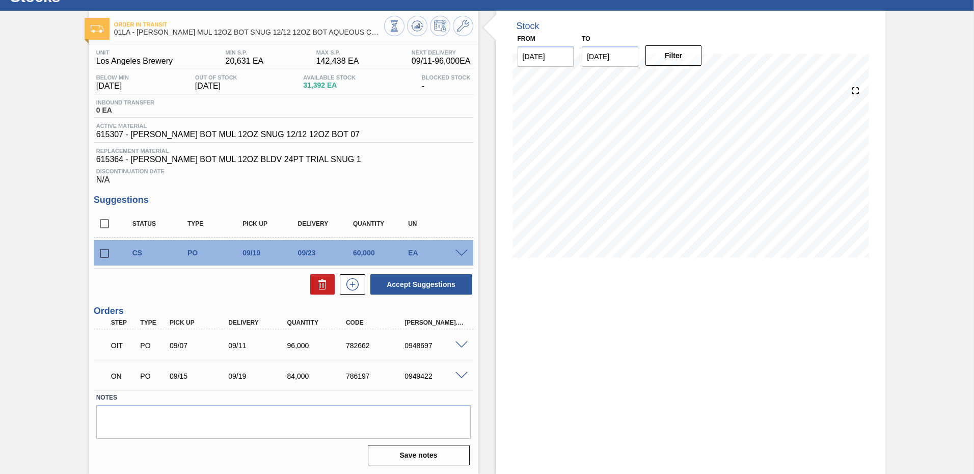
scroll to position [0, 0]
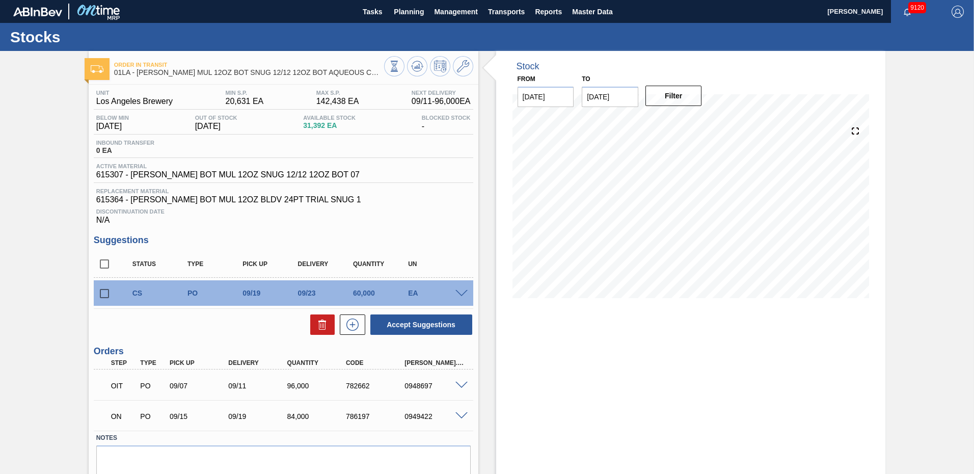
click at [107, 262] on input "checkbox" at bounding box center [104, 263] width 21 height 21
checkbox input "true"
click at [444, 321] on button "Accept Suggestions" at bounding box center [421, 324] width 102 height 20
checkbox input "false"
click at [412, 10] on span "Planning" at bounding box center [409, 12] width 30 height 12
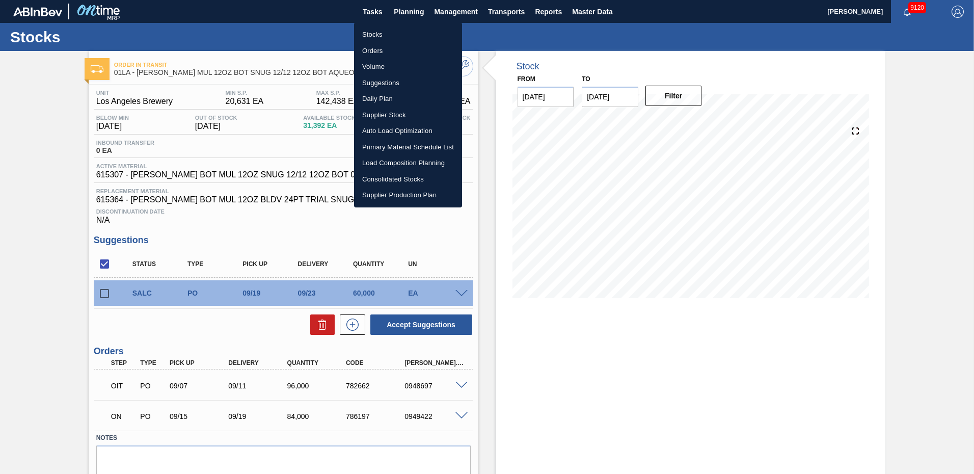
click at [387, 162] on li "Load Composition Planning" at bounding box center [408, 163] width 108 height 16
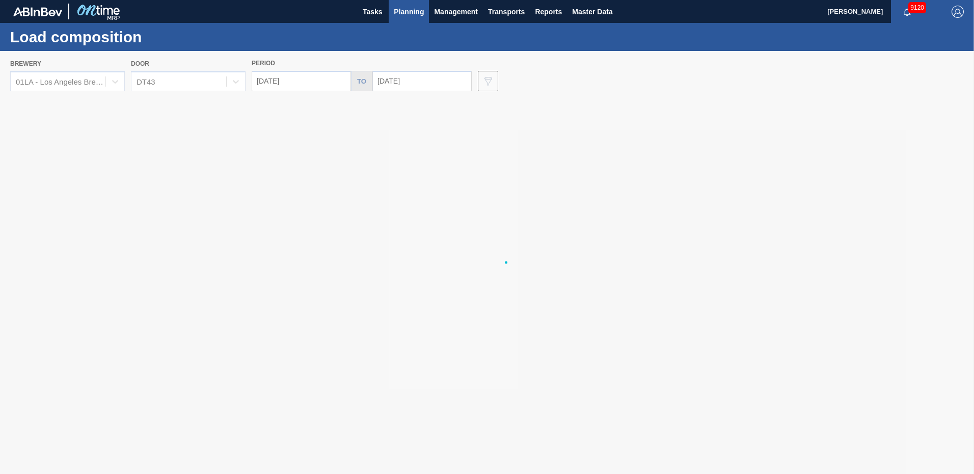
click at [331, 80] on div at bounding box center [487, 262] width 974 height 423
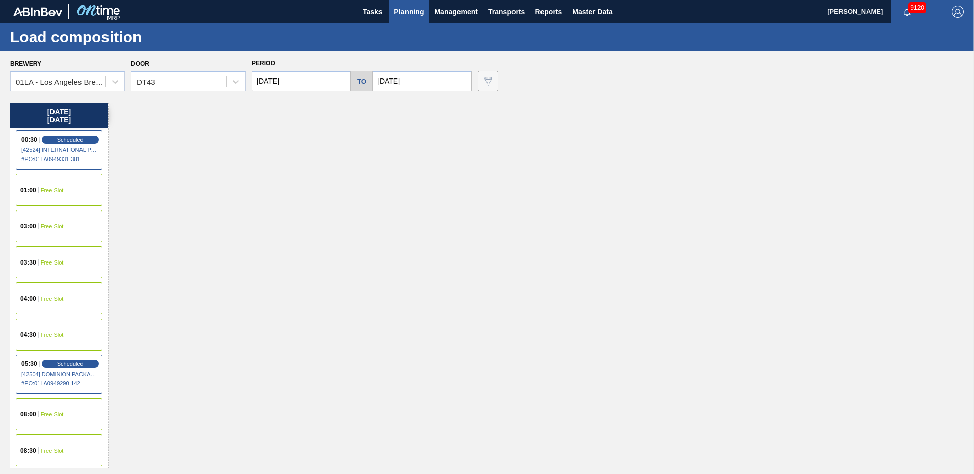
click at [306, 80] on input "[DATE]" at bounding box center [301, 81] width 99 height 20
drag, startPoint x: 293, startPoint y: 190, endPoint x: 306, endPoint y: 176, distance: 19.1
click at [294, 188] on div "23" at bounding box center [297, 188] width 14 height 14
type input "[DATE]"
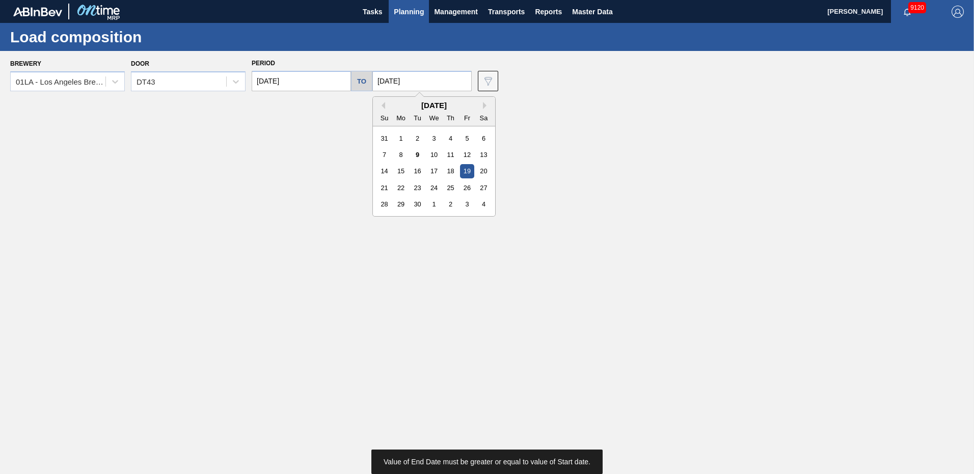
click at [415, 79] on input "[DATE]" at bounding box center [421, 81] width 99 height 20
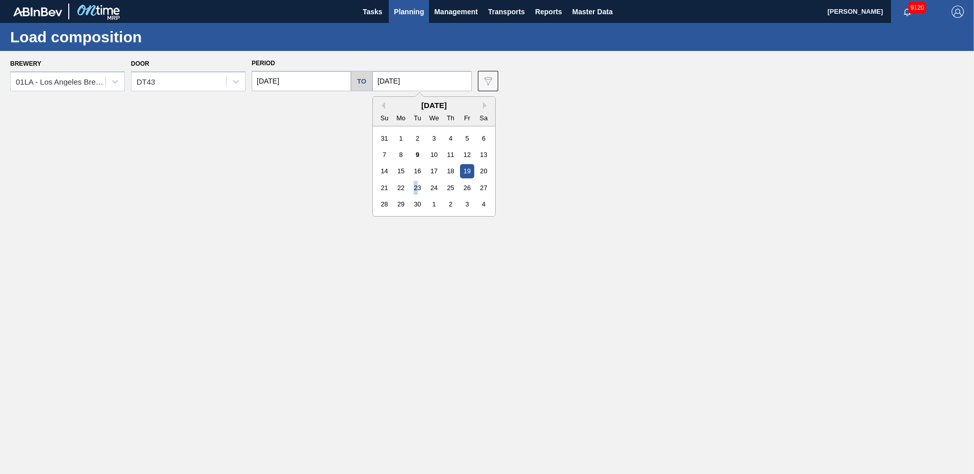
click at [413, 186] on div "23" at bounding box center [417, 188] width 14 height 14
type input "[DATE]"
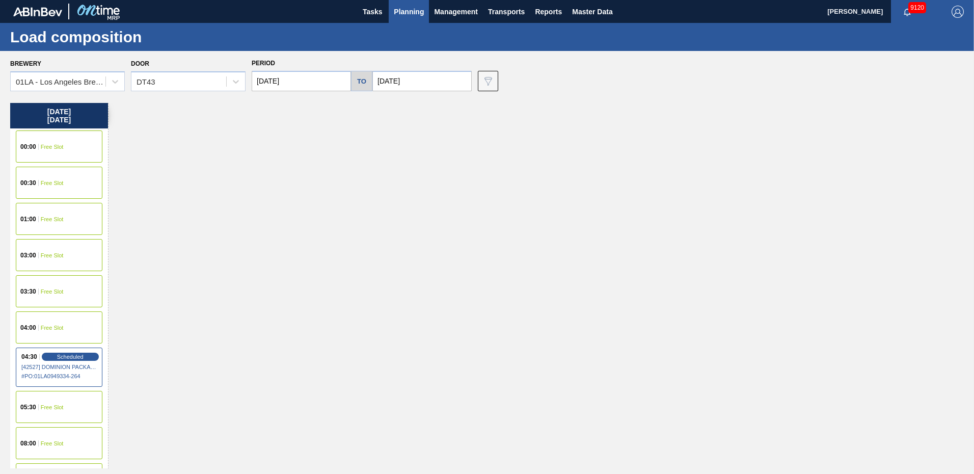
click at [38, 220] on div "01:00" at bounding box center [29, 219] width 18 height 6
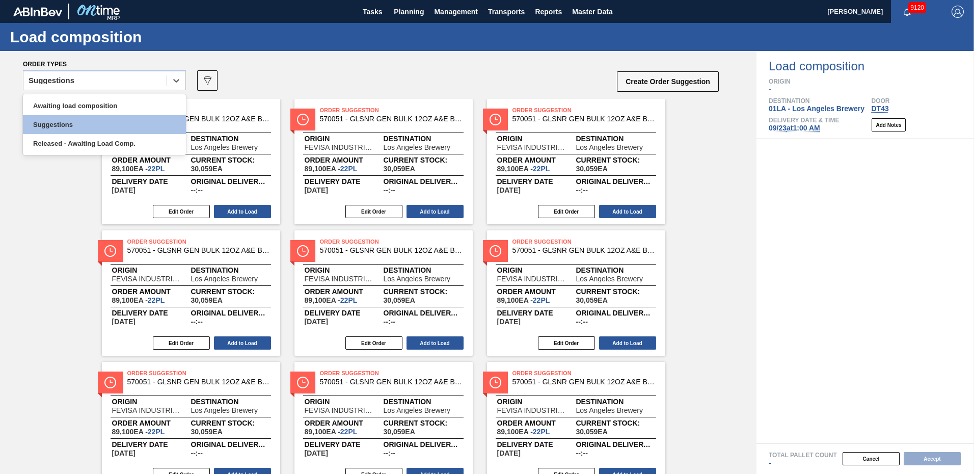
click at [173, 81] on icon at bounding box center [176, 80] width 10 height 10
click at [97, 106] on div "Awaiting load composition" at bounding box center [104, 105] width 163 height 19
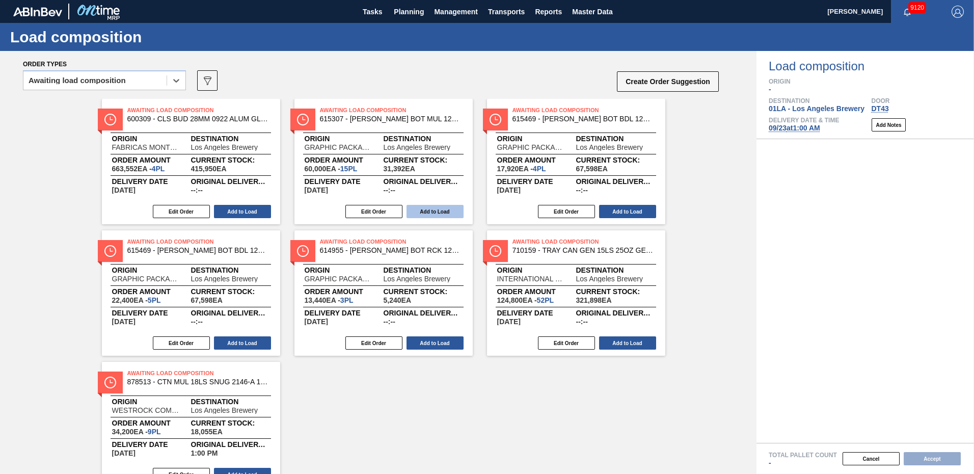
click at [434, 211] on button "Add to Load" at bounding box center [434, 211] width 57 height 13
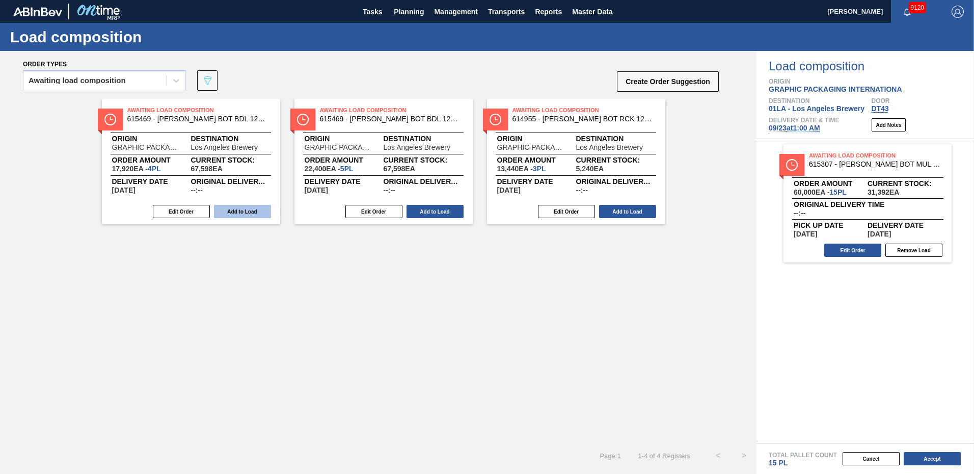
click at [251, 214] on button "Add to Load" at bounding box center [242, 211] width 57 height 13
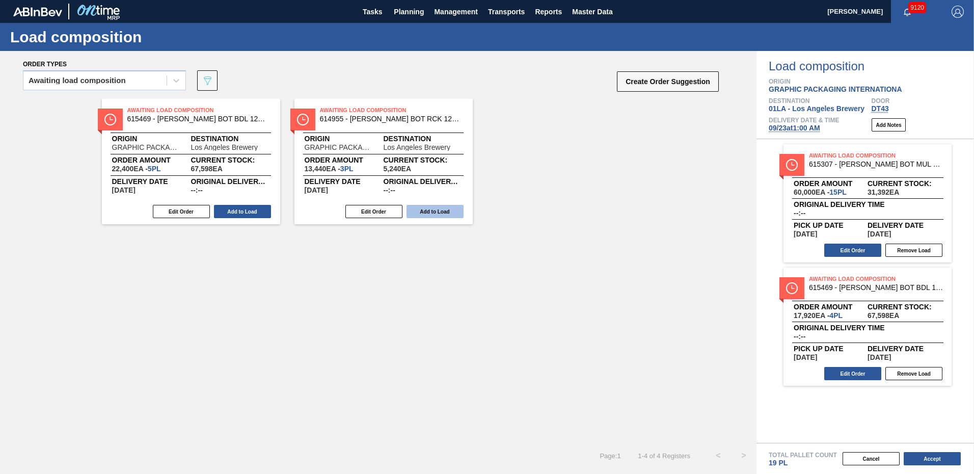
click at [449, 207] on button "Add to Load" at bounding box center [434, 211] width 57 height 13
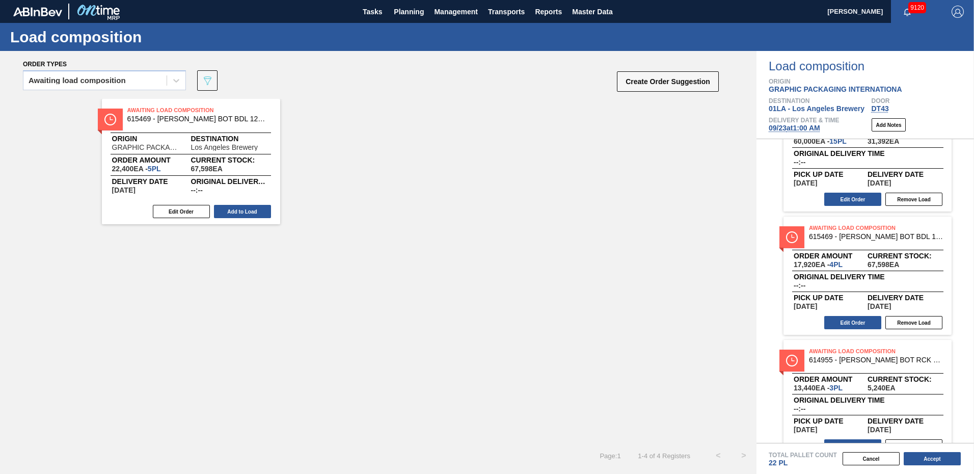
scroll to position [71, 0]
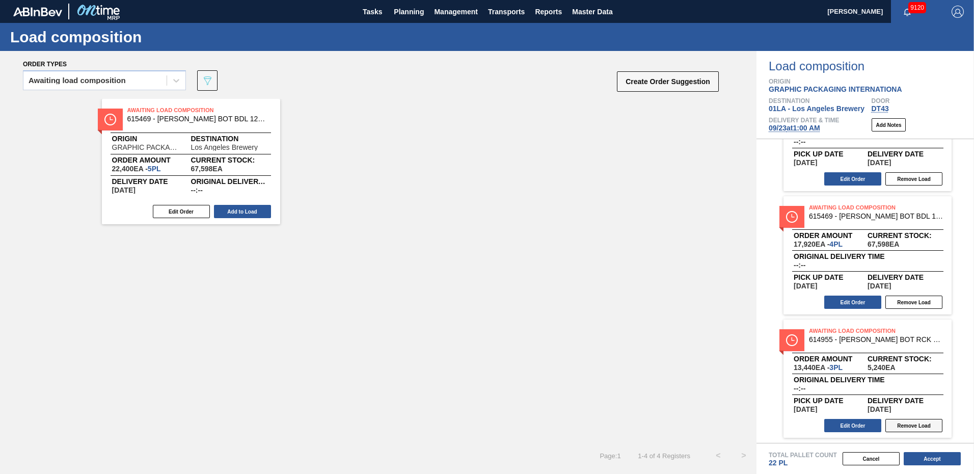
click at [915, 423] on button "Remove Load" at bounding box center [913, 425] width 57 height 13
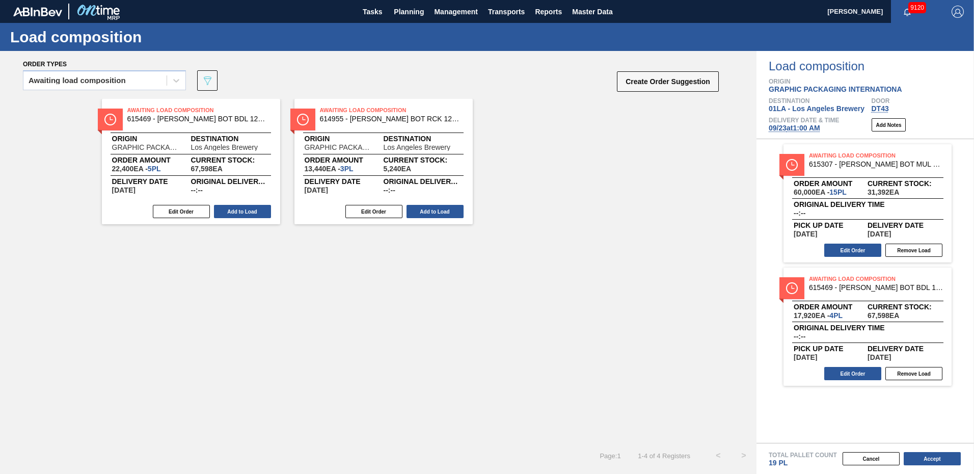
scroll to position [0, 0]
click at [233, 211] on button "Add to Load" at bounding box center [242, 211] width 57 height 13
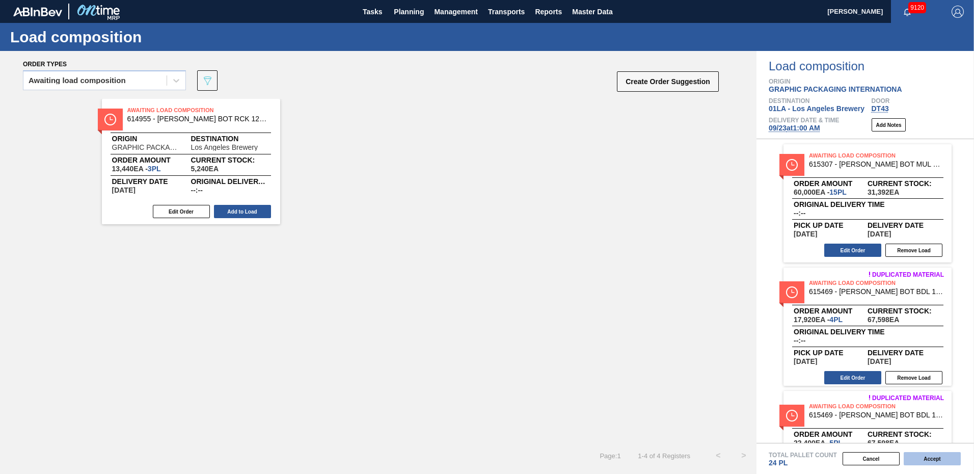
click at [937, 457] on button "Accept" at bounding box center [931, 458] width 57 height 13
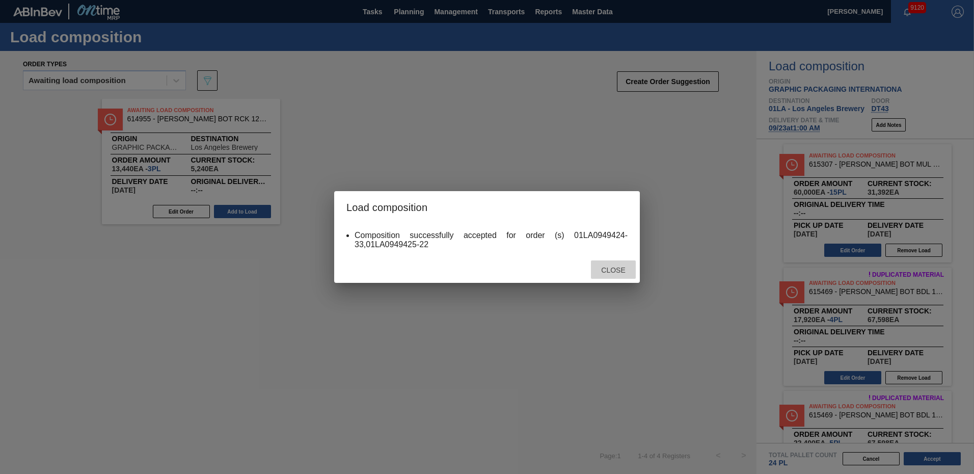
click at [615, 272] on span "Close" at bounding box center [613, 270] width 40 height 8
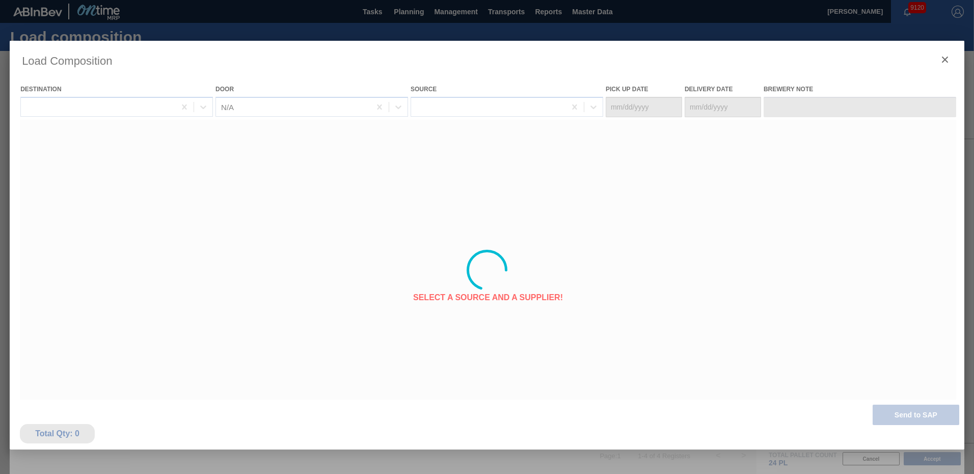
type Date "[DATE]"
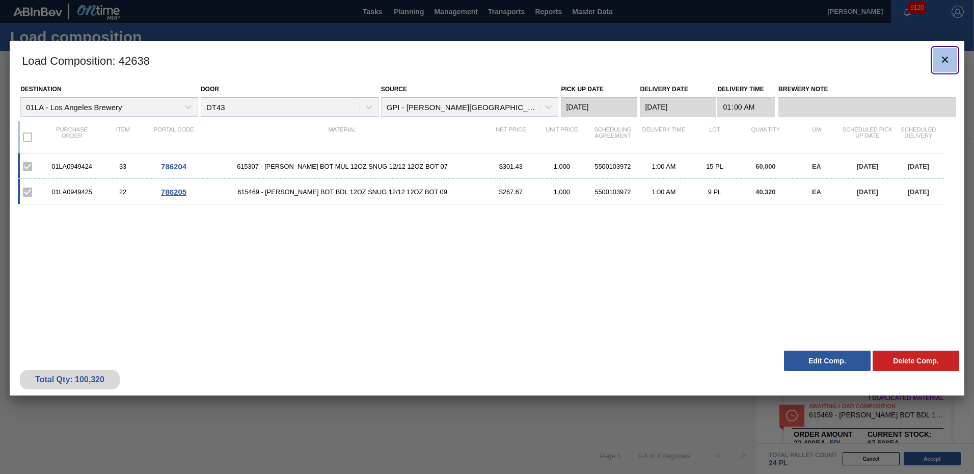
click at [945, 64] on icon "botão de ícone" at bounding box center [945, 59] width 12 height 12
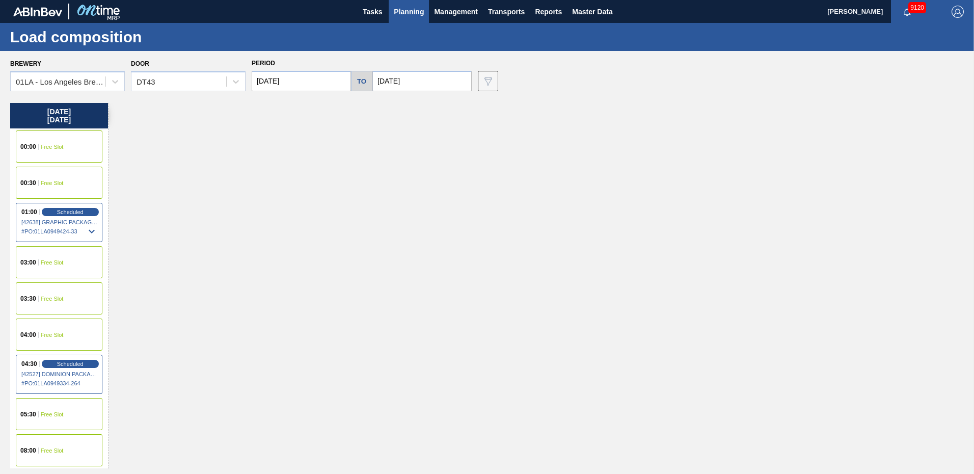
drag, startPoint x: 344, startPoint y: 307, endPoint x: 338, endPoint y: 350, distance: 43.2
click at [343, 307] on div "Tuesday 09/23/2025 00:00 Free Slot 00:30 Free Slot 01:00 Scheduled [42638] GRAP…" at bounding box center [489, 285] width 958 height 365
click at [320, 77] on input "[DATE]" at bounding box center [301, 81] width 99 height 20
drag, startPoint x: 291, startPoint y: 169, endPoint x: 308, endPoint y: 151, distance: 23.8
click at [293, 169] on div "16" at bounding box center [297, 171] width 14 height 14
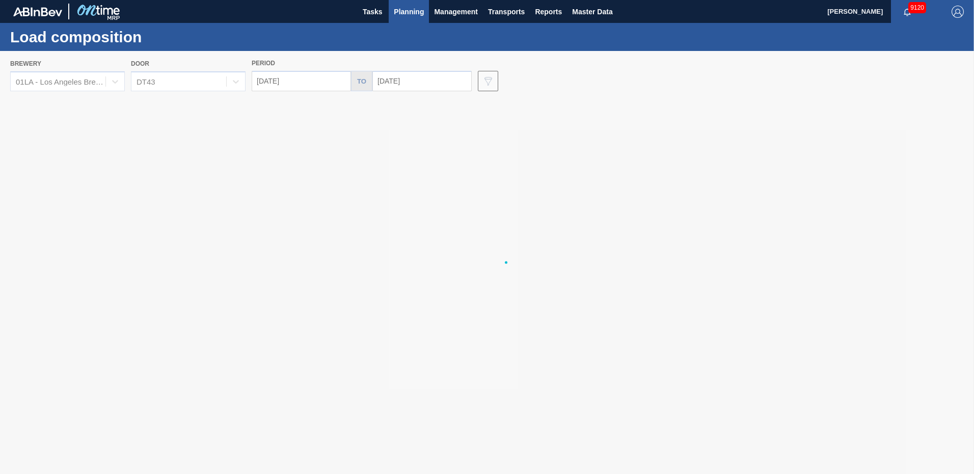
type input "[DATE]"
click at [443, 77] on div at bounding box center [487, 262] width 974 height 423
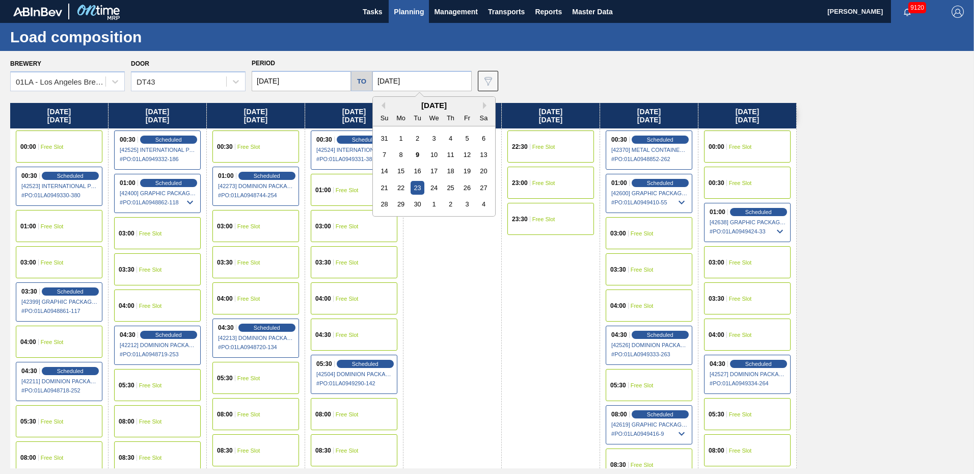
click at [434, 78] on input "[DATE]" at bounding box center [421, 81] width 99 height 20
click at [413, 171] on div "16" at bounding box center [417, 171] width 14 height 14
type input "[DATE]"
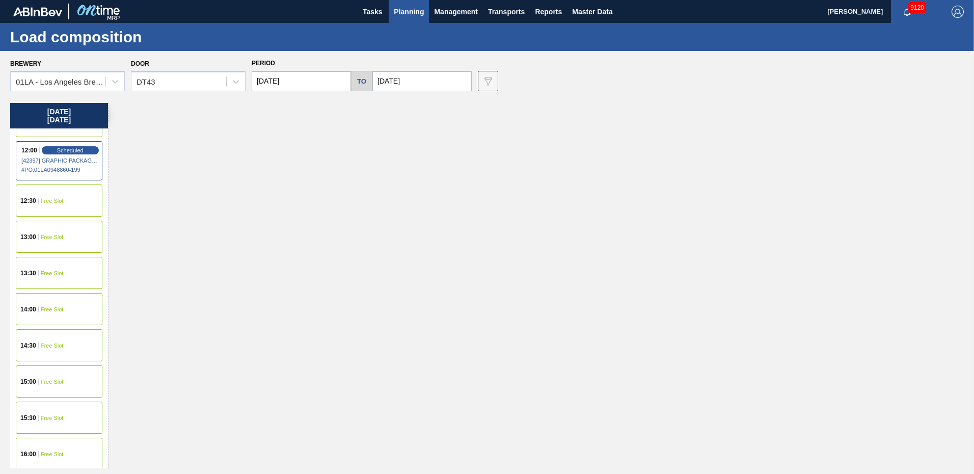
scroll to position [662, 0]
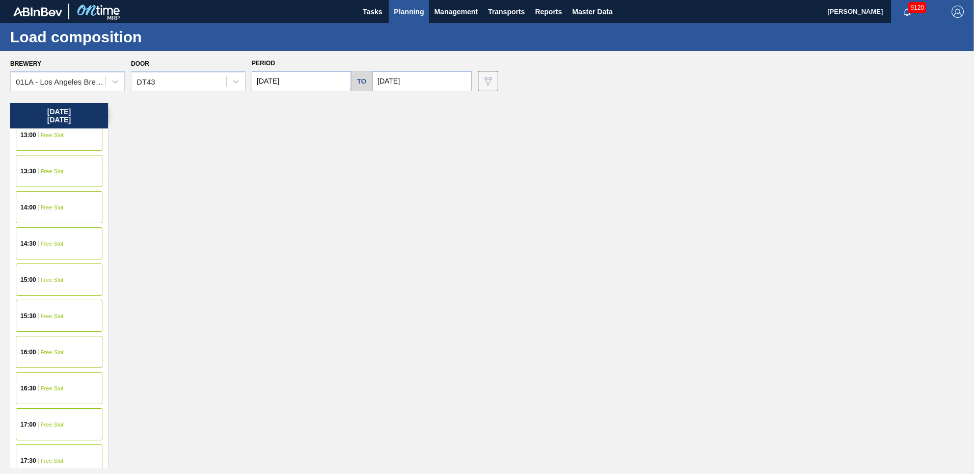
click at [35, 388] on span "16:30" at bounding box center [28, 388] width 16 height 6
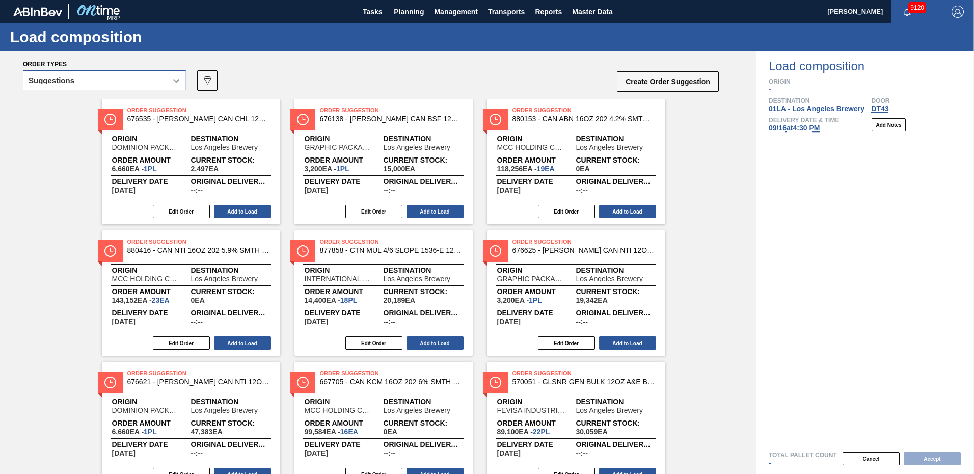
click at [175, 78] on icon at bounding box center [176, 80] width 10 height 10
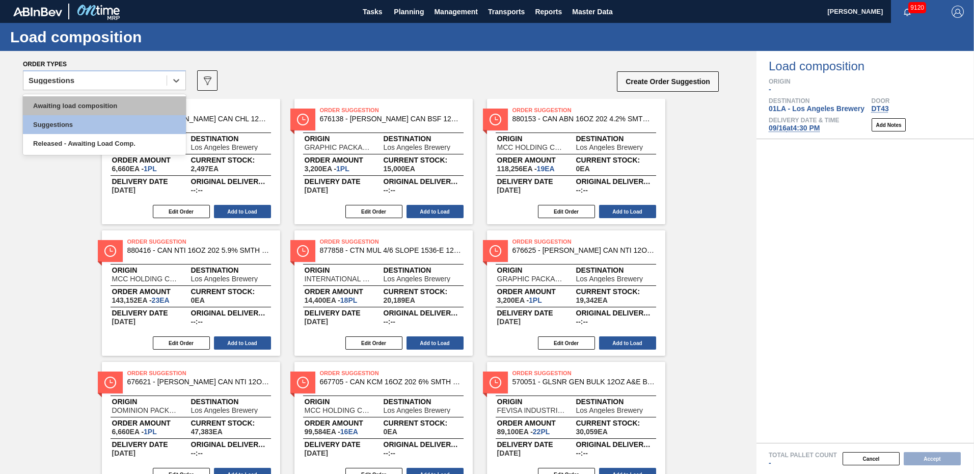
click at [125, 101] on div "Awaiting load composition" at bounding box center [104, 105] width 163 height 19
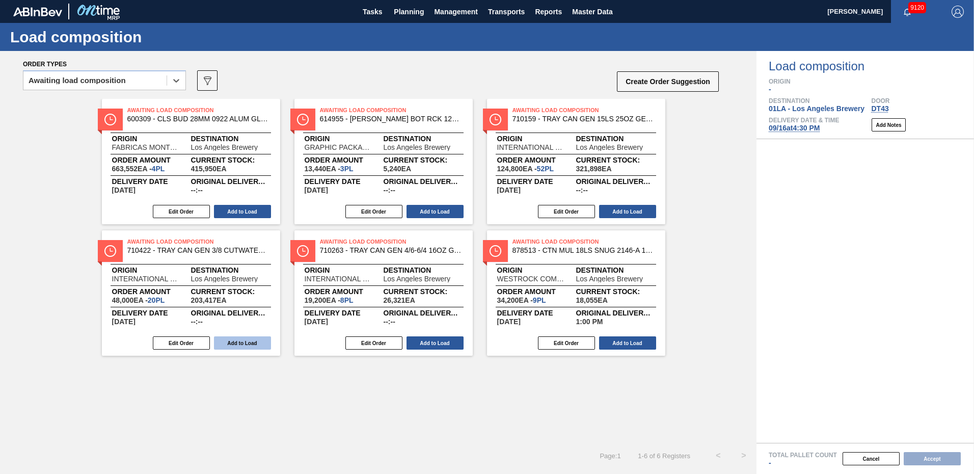
click at [251, 344] on button "Add to Load" at bounding box center [242, 342] width 57 height 13
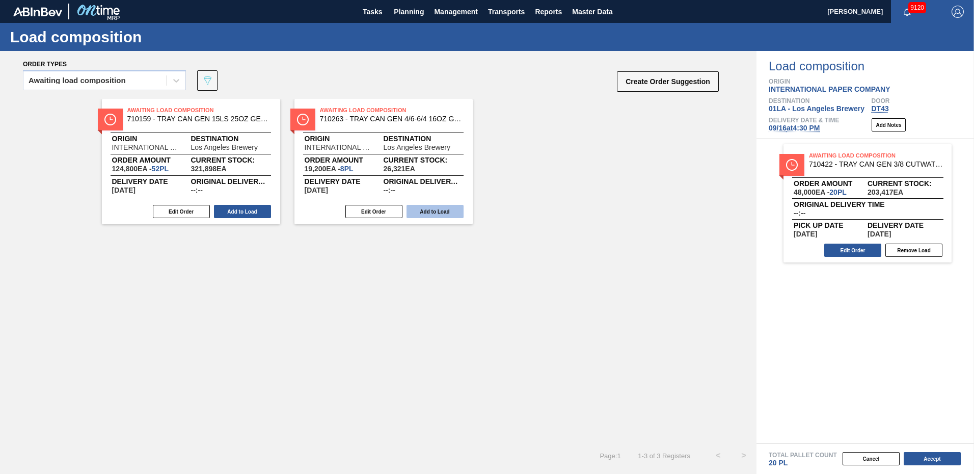
click at [438, 208] on button "Add to Load" at bounding box center [434, 211] width 57 height 13
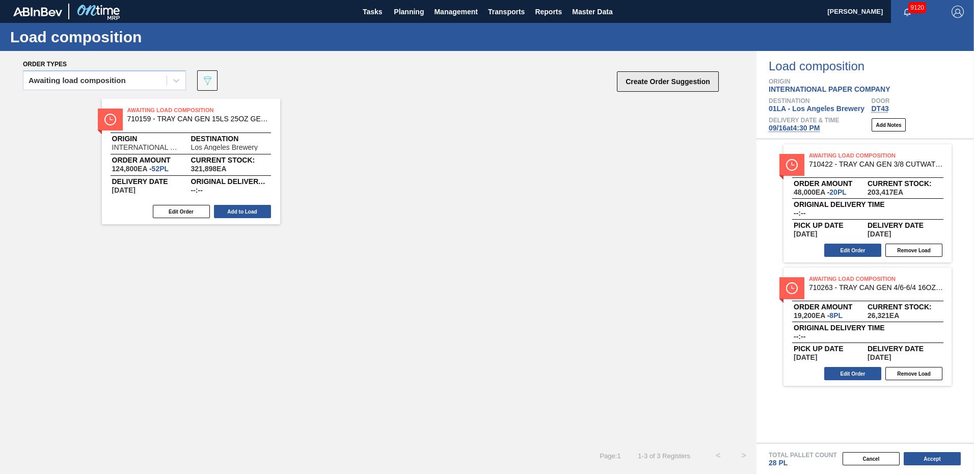
click at [653, 85] on button "Create Order Suggestion" at bounding box center [668, 81] width 102 height 20
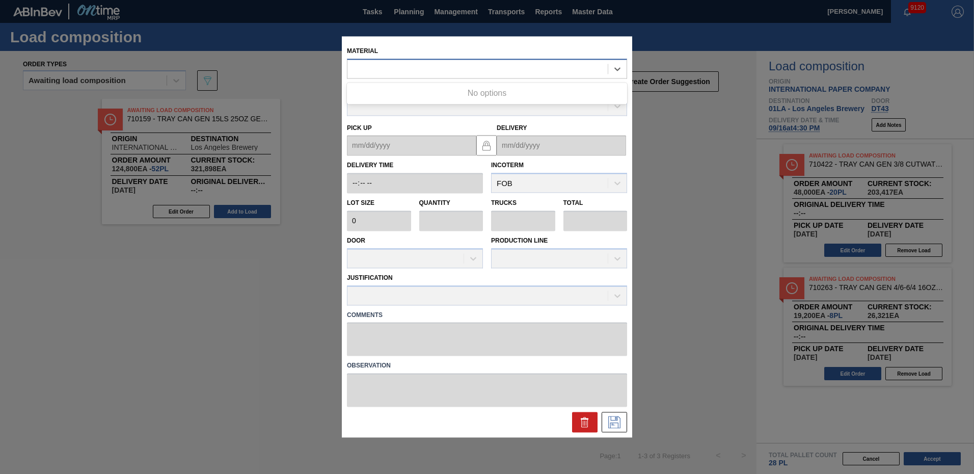
click at [439, 68] on div at bounding box center [477, 69] width 260 height 15
type input "710194"
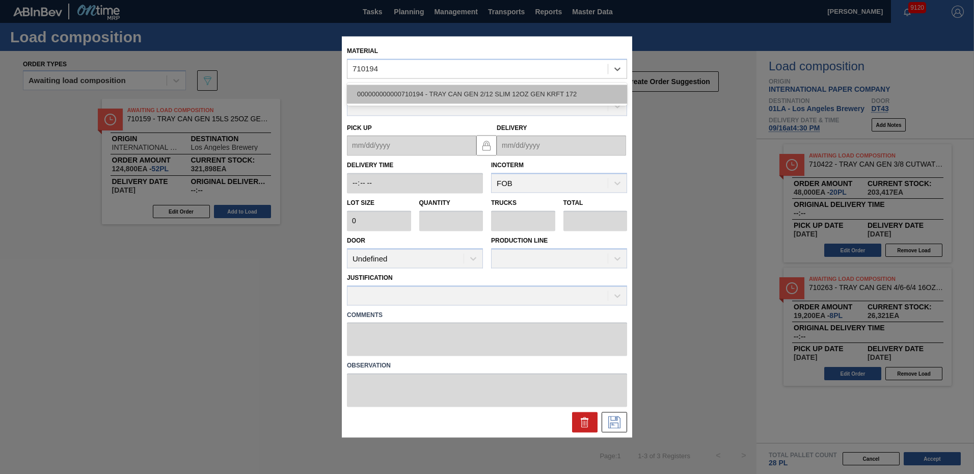
click at [470, 98] on div "000000000000710194 - TRAY CAN GEN 2/12 SLIM 12OZ GEN KRFT 172" at bounding box center [487, 94] width 280 height 19
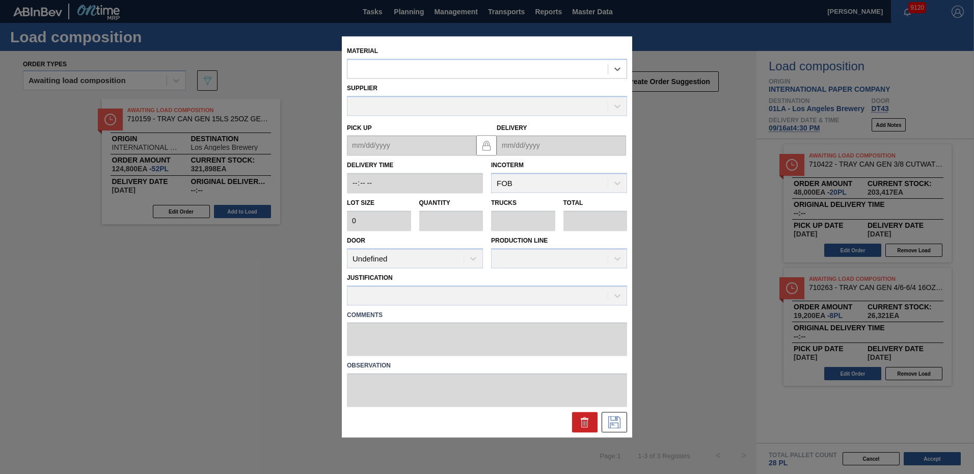
type input "2,800"
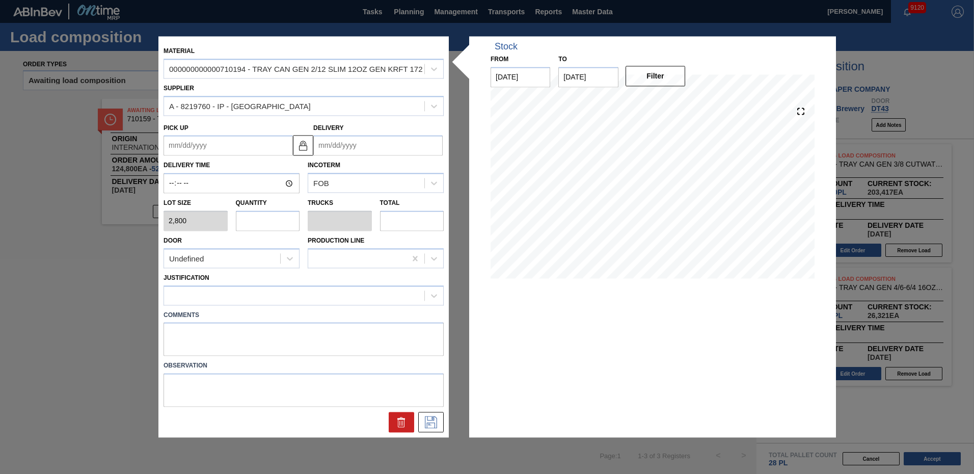
click at [255, 224] on input "text" at bounding box center [268, 220] width 64 height 20
type input "1"
type input "0.02"
type input "2,800"
type input "10"
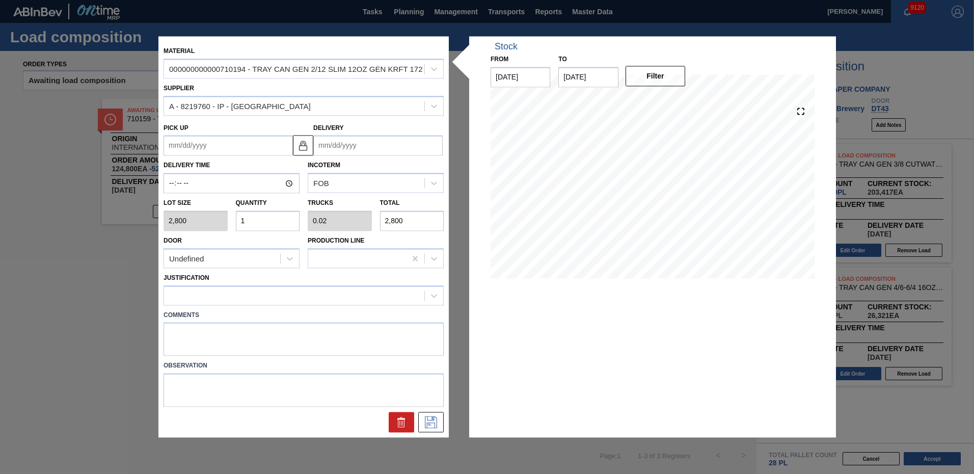
type input "0.2"
type input "28,000"
type input "10"
click at [259, 299] on div at bounding box center [294, 295] width 260 height 15
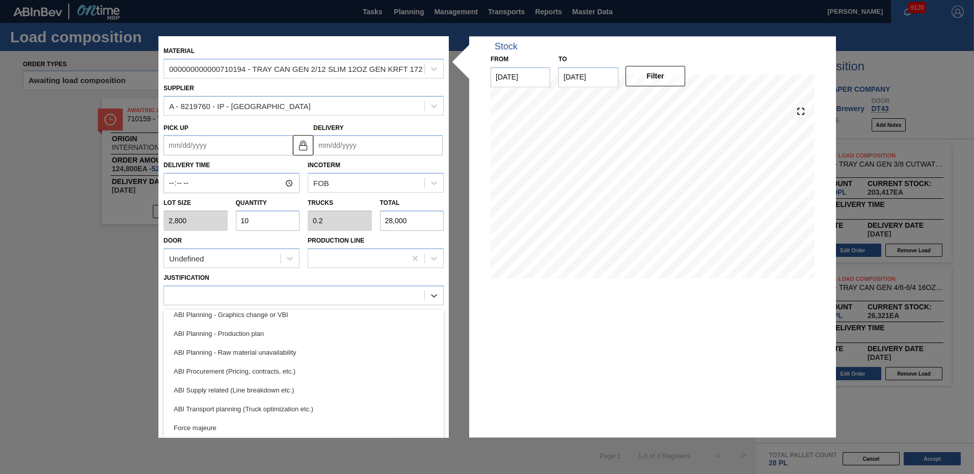
scroll to position [89, 0]
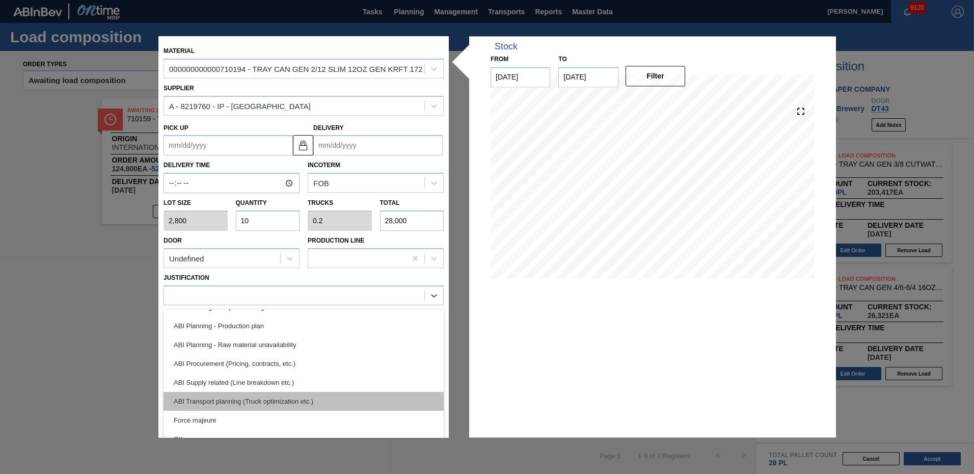
click at [317, 392] on div "ABI Transport planning (Truck optimization etc.)" at bounding box center [303, 401] width 280 height 19
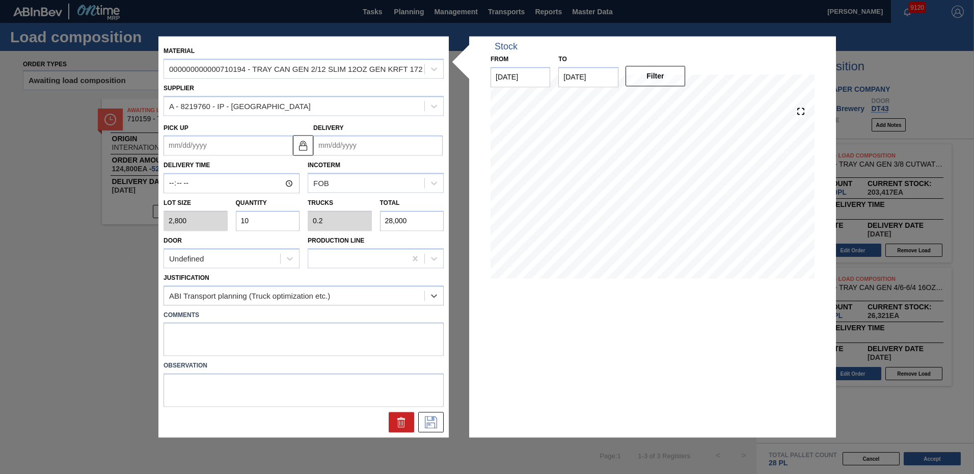
drag, startPoint x: 427, startPoint y: 420, endPoint x: 453, endPoint y: 395, distance: 36.4
click at [430, 418] on icon at bounding box center [431, 422] width 16 height 12
click at [361, 144] on input "Delivery" at bounding box center [377, 145] width 129 height 20
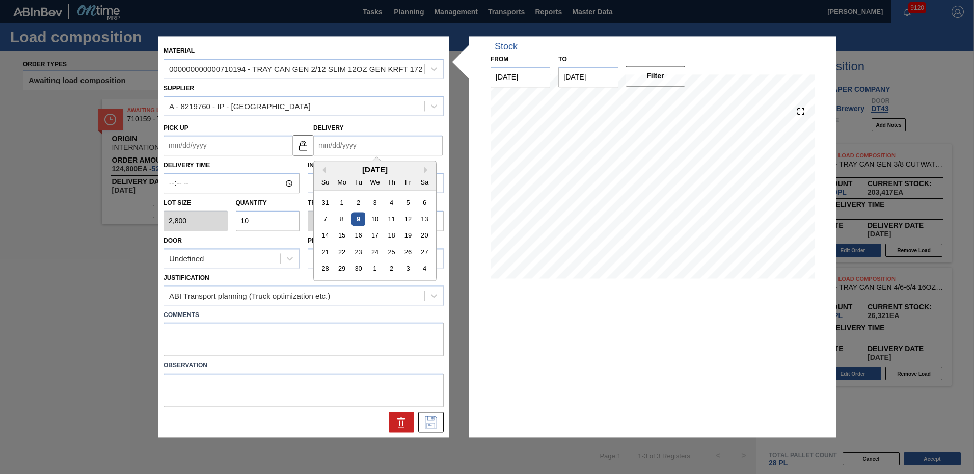
type input "9"
type up "08/31/2025"
type input "9/"
type up "08/31/2001"
type input "9/16"
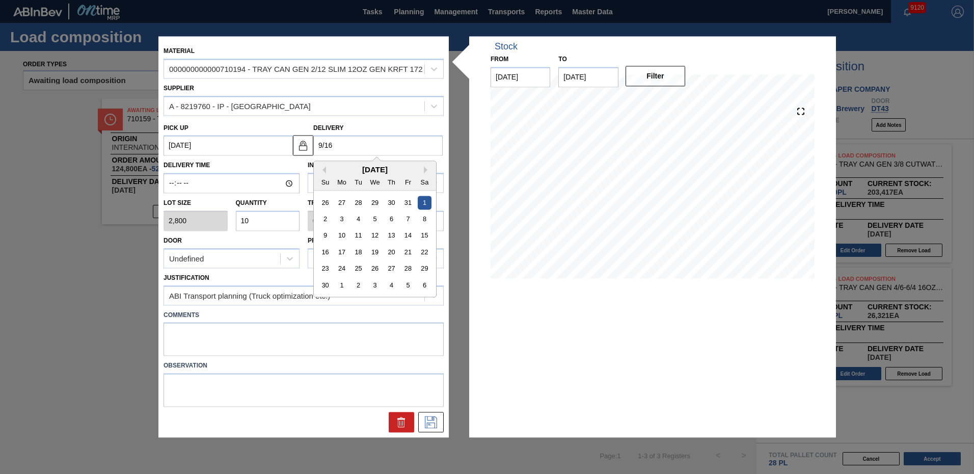
type up "[DATE]"
click at [359, 239] on div "16" at bounding box center [358, 236] width 14 height 14
type input "[DATE]"
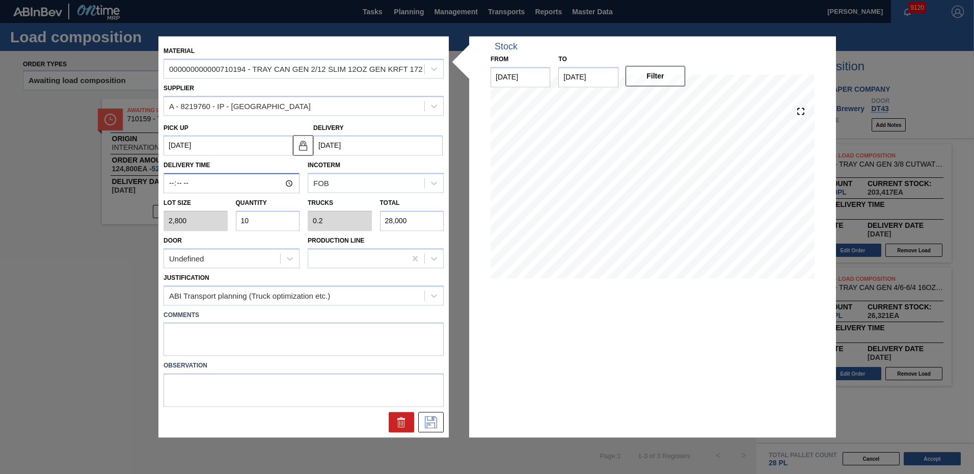
click at [169, 184] on input "Delivery Time" at bounding box center [231, 183] width 136 height 20
type input "16:00"
click at [428, 422] on icon at bounding box center [431, 422] width 16 height 12
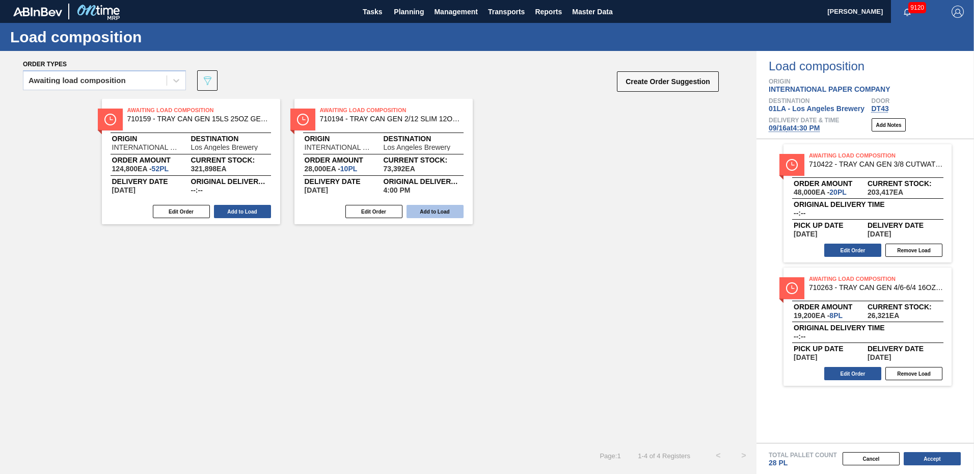
click at [432, 212] on button "Add to Load" at bounding box center [434, 211] width 57 height 13
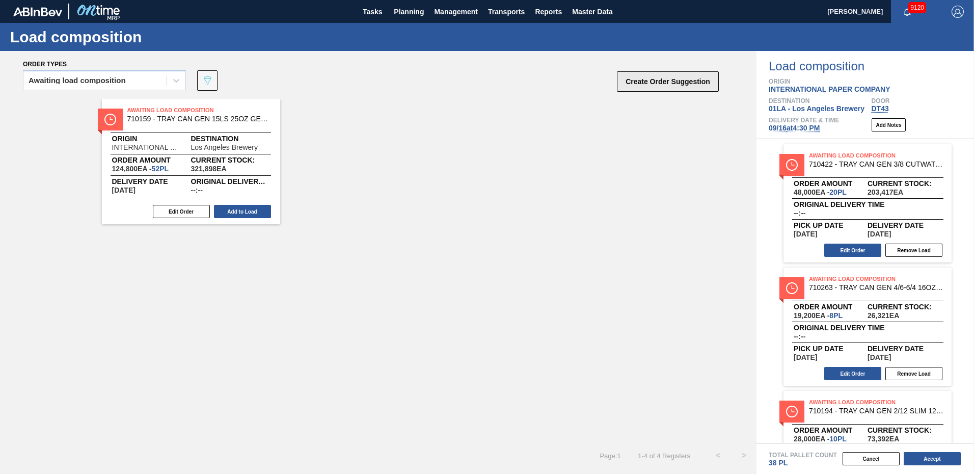
click at [649, 77] on button "Create Order Suggestion" at bounding box center [668, 81] width 102 height 20
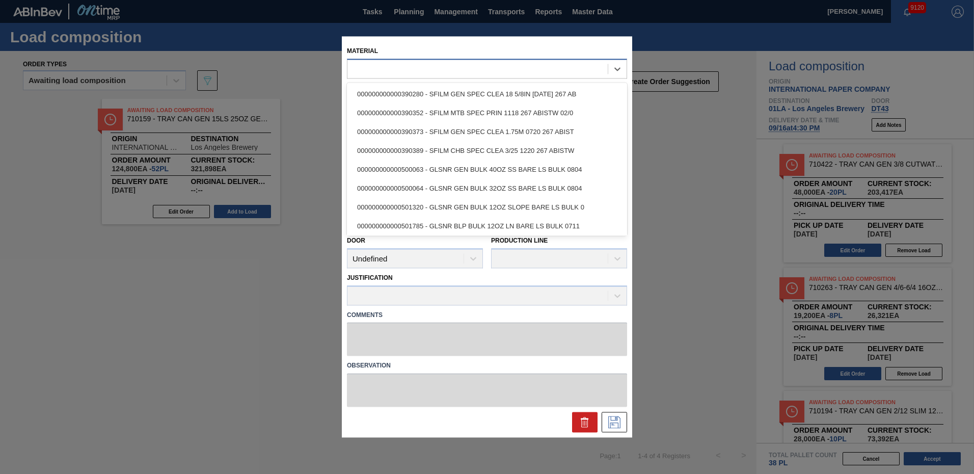
click at [416, 67] on div at bounding box center [477, 69] width 260 height 15
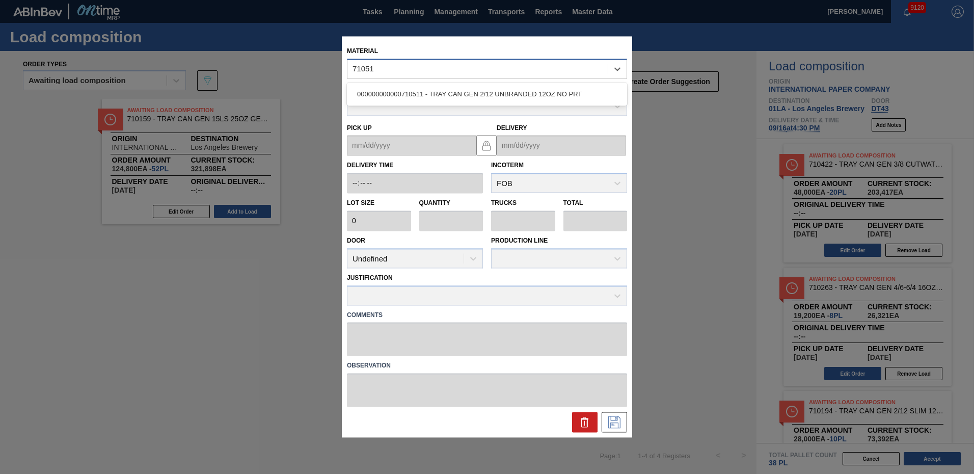
type input "710511"
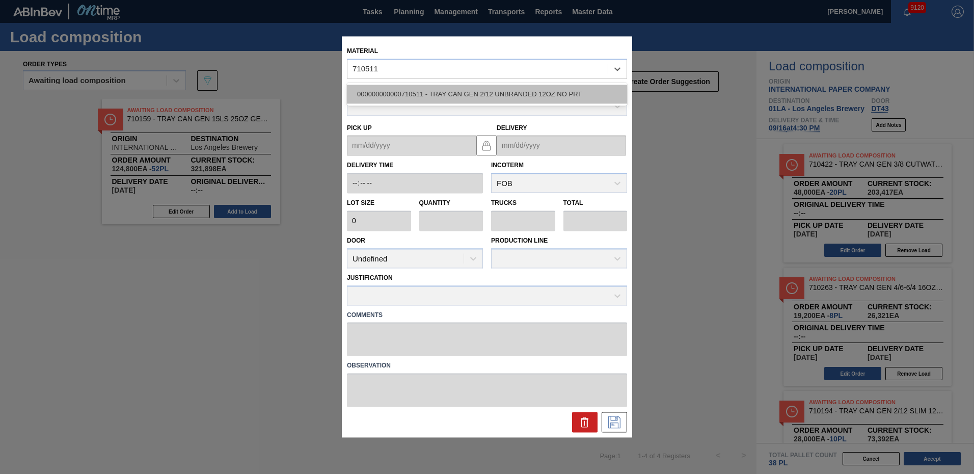
click at [519, 94] on div "000000000000710511 - TRAY CAN GEN 2/12 UNBRANDED 12OZ NO PRT" at bounding box center [487, 94] width 280 height 19
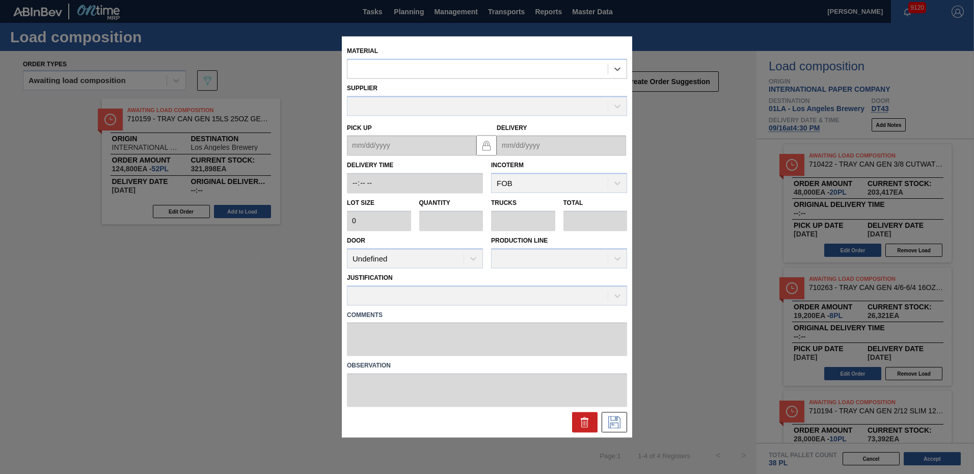
type input "2,400"
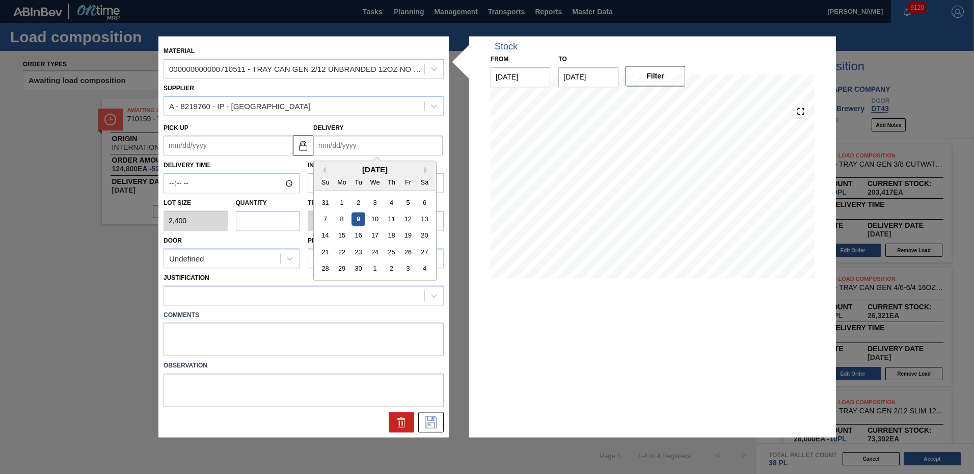
click at [351, 143] on input "Delivery" at bounding box center [377, 145] width 129 height 20
type input "9"
type up "08/31/2025"
type input "9/"
type up "08/31/2001"
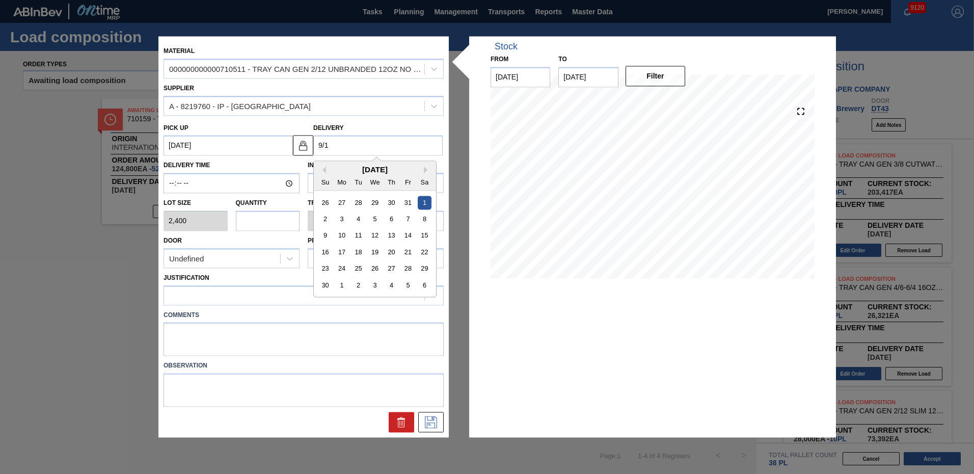
type input "9/16"
type up "[DATE]"
click at [356, 234] on div "16" at bounding box center [358, 236] width 14 height 14
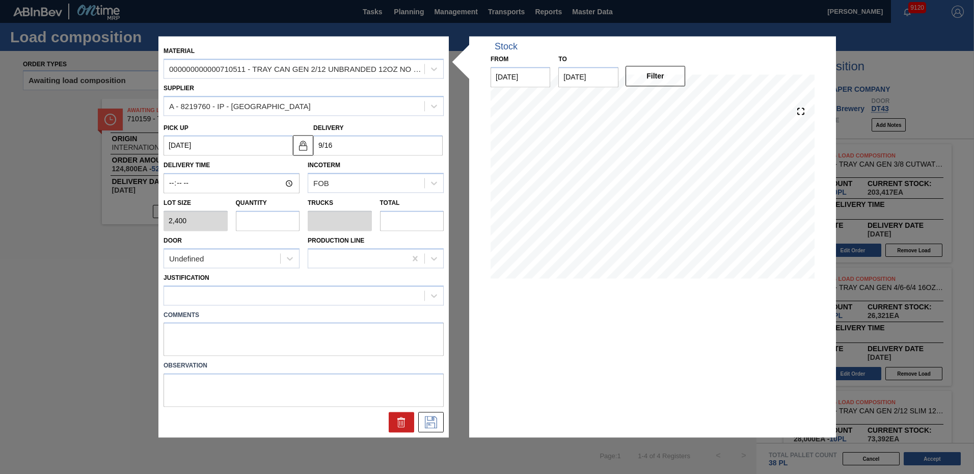
type input "[DATE]"
click at [171, 184] on input "Delivery Time" at bounding box center [231, 183] width 136 height 20
type input "16:30"
click at [259, 218] on input "text" at bounding box center [268, 220] width 64 height 20
type input "1"
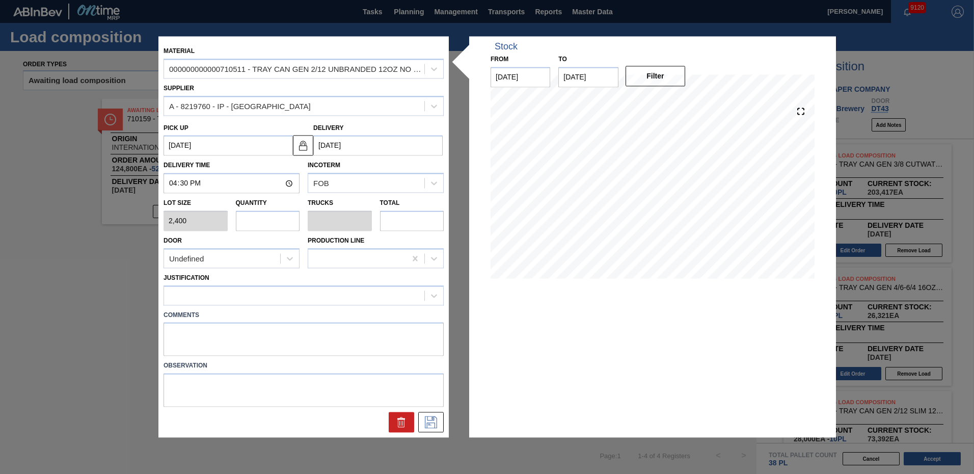
type input "0.019"
type input "2,400"
type input "14"
type input "0.269"
type input "33,600"
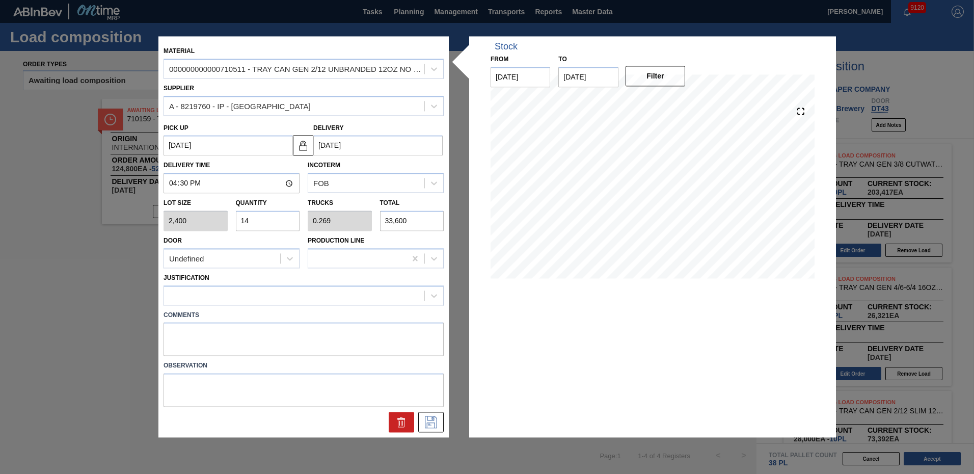
type input "14"
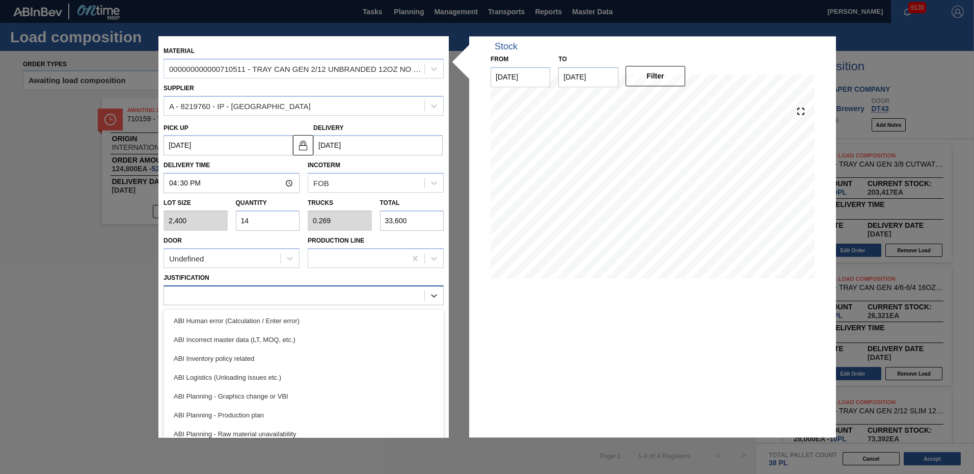
click at [246, 295] on div at bounding box center [294, 295] width 260 height 15
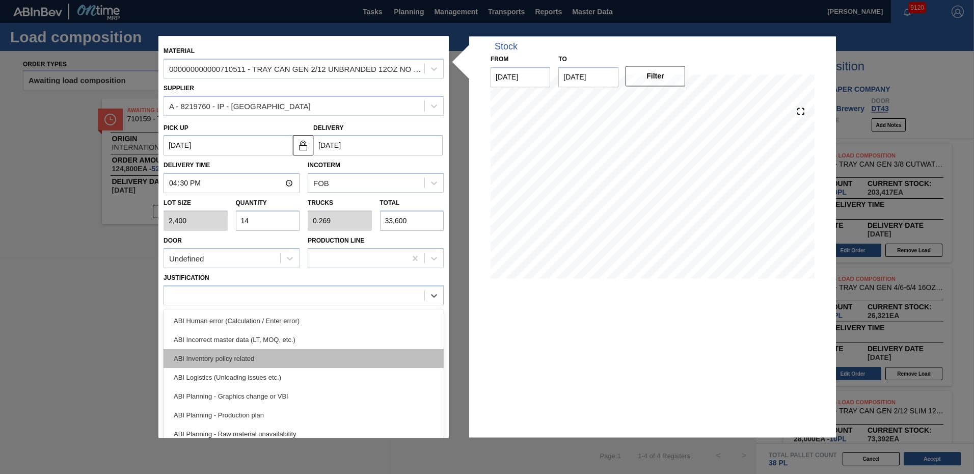
scroll to position [102, 0]
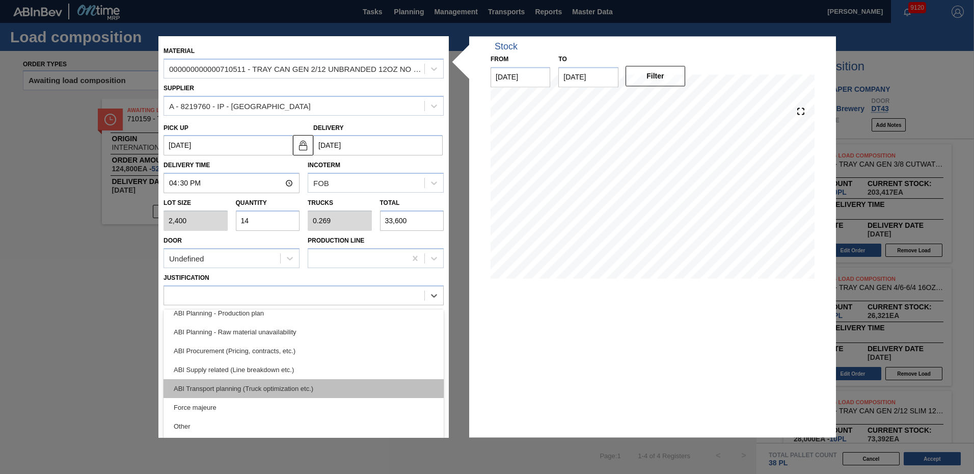
click at [254, 386] on div "ABI Transport planning (Truck optimization etc.)" at bounding box center [303, 388] width 280 height 19
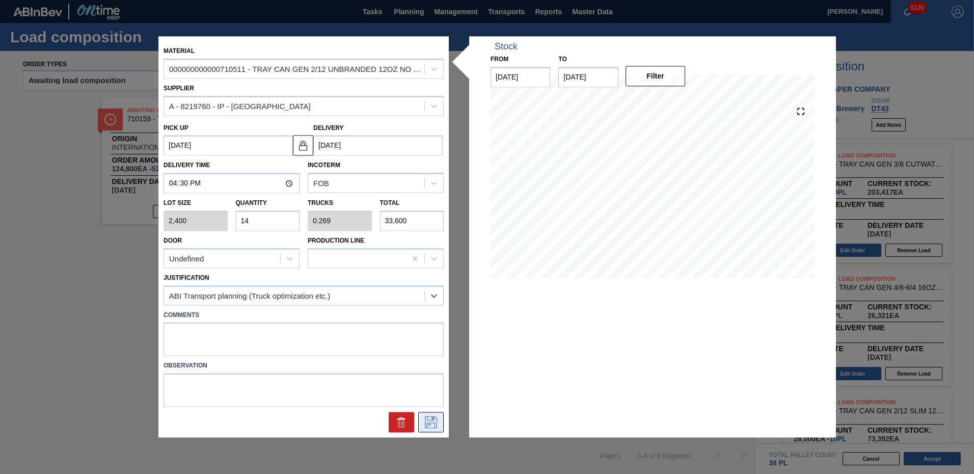
click at [430, 422] on icon at bounding box center [431, 422] width 16 height 12
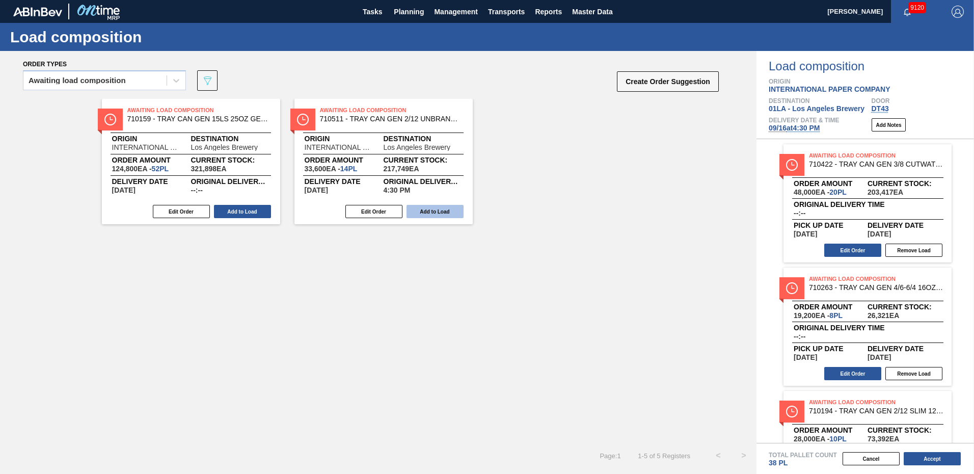
click at [426, 212] on button "Add to Load" at bounding box center [434, 211] width 57 height 13
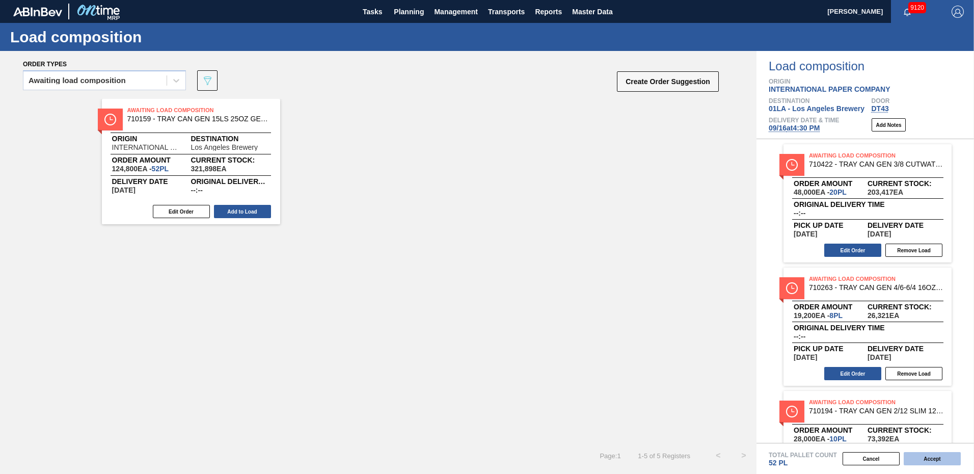
click at [939, 457] on button "Accept" at bounding box center [931, 458] width 57 height 13
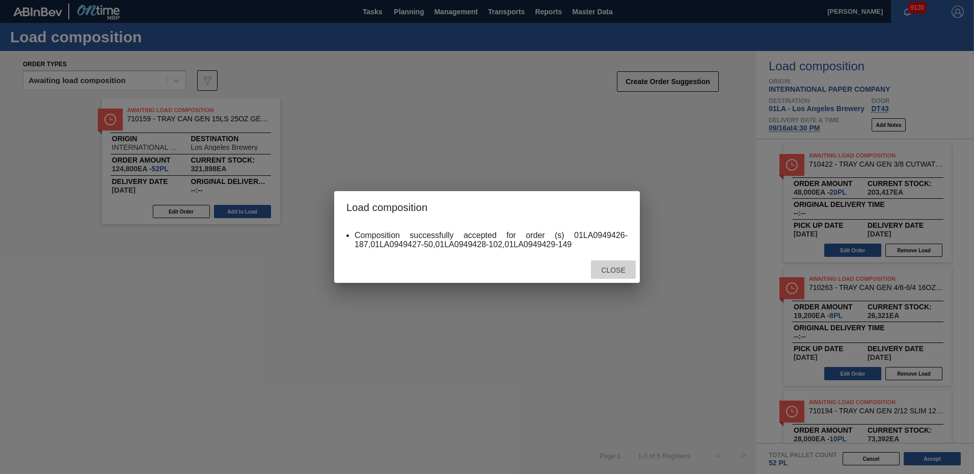
click at [610, 266] on span "Close" at bounding box center [613, 270] width 40 height 8
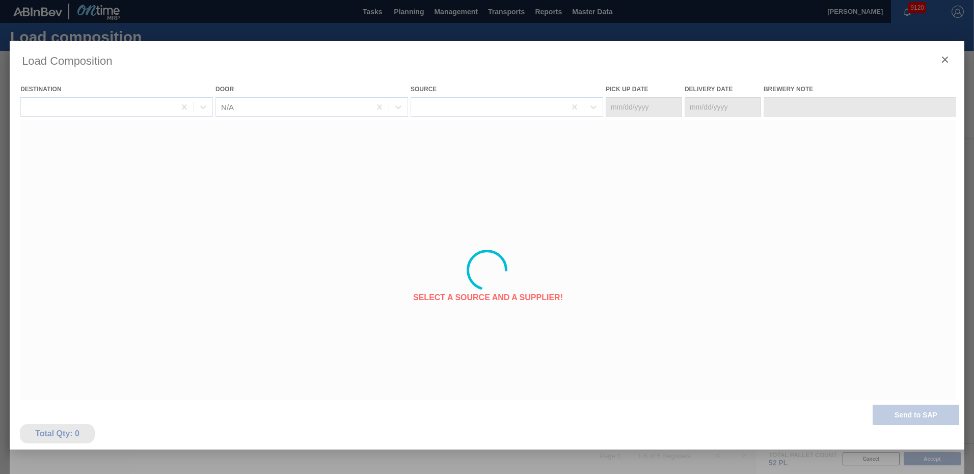
type Date "[DATE]"
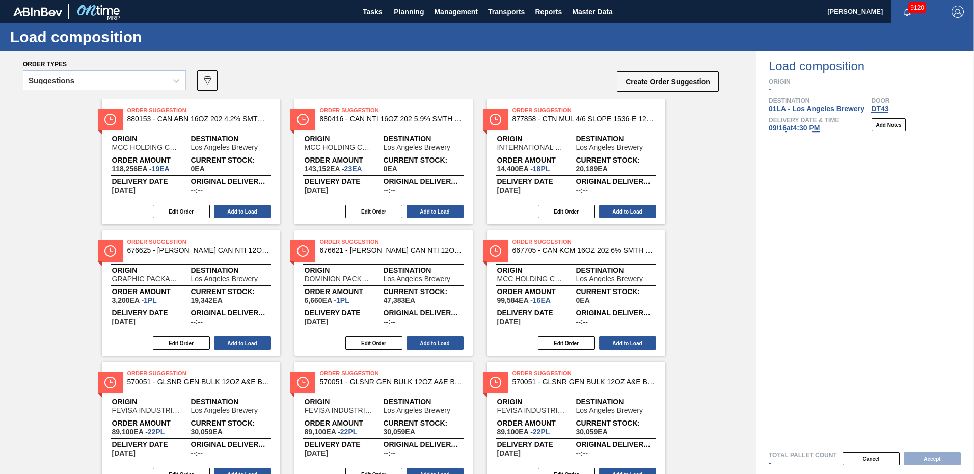
click at [454, 71] on div "Suggestions 089F7B8B-B2A5-4AFE-B5C0-19BA573D28AC Create Order Suggestion" at bounding box center [371, 83] width 697 height 31
click at [417, 10] on span "Planning" at bounding box center [409, 12] width 30 height 12
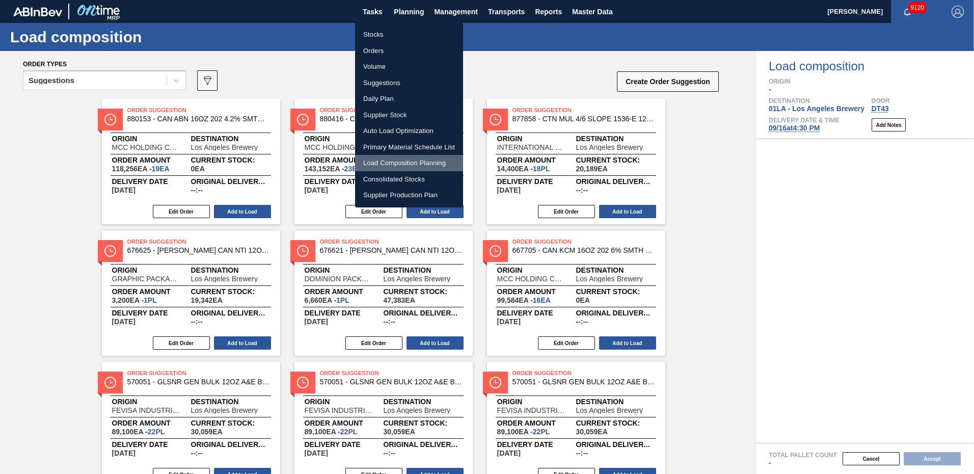
click at [397, 162] on li "Load Composition Planning" at bounding box center [409, 163] width 108 height 16
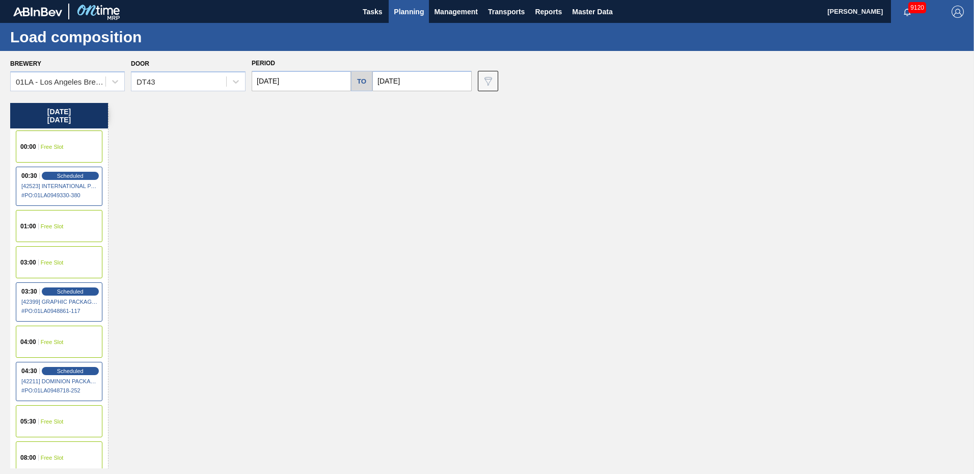
click at [336, 81] on input "09/16/2025" at bounding box center [301, 81] width 99 height 20
click at [308, 186] on div "24" at bounding box center [313, 188] width 14 height 14
type input "[DATE]"
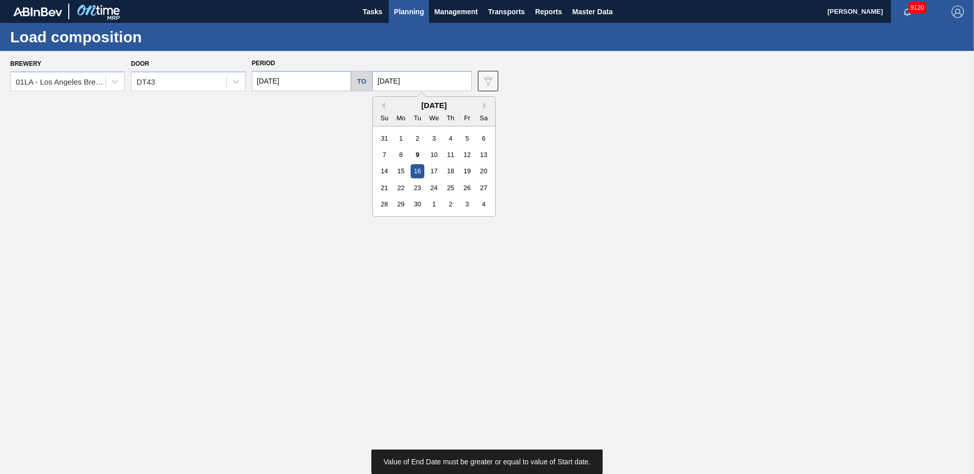
click at [411, 84] on input "[DATE]" at bounding box center [421, 81] width 99 height 20
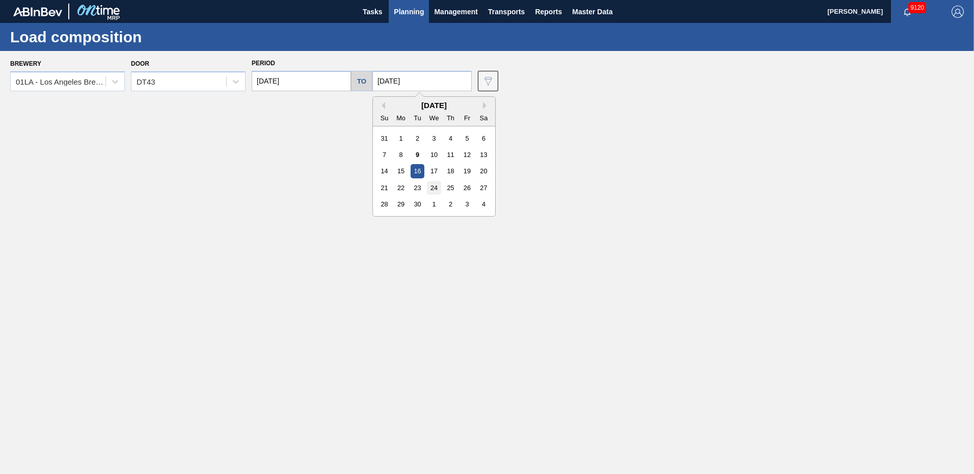
click at [430, 182] on div "24" at bounding box center [434, 188] width 14 height 14
type input "[DATE]"
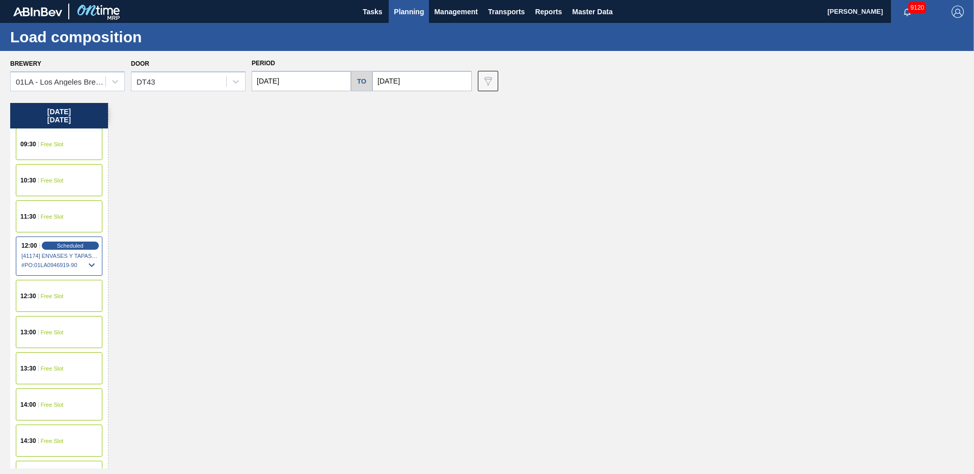
scroll to position [458, 0]
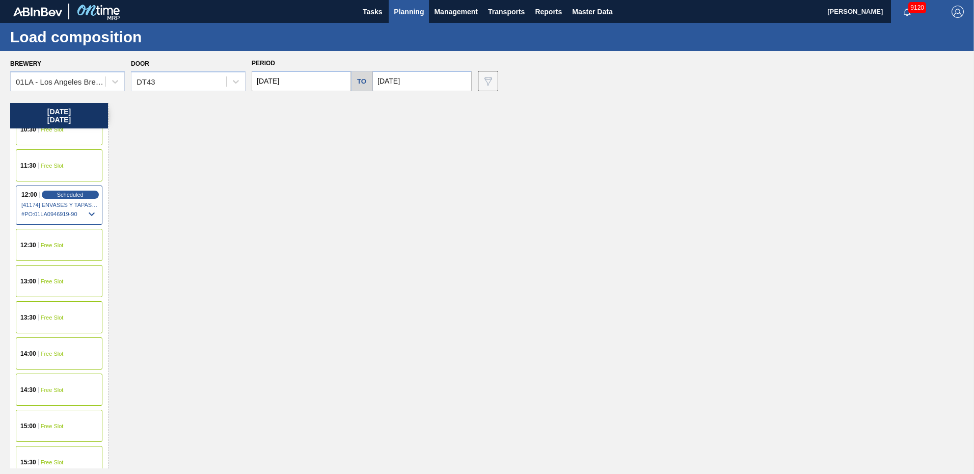
click at [35, 421] on div "15:00 Free Slot" at bounding box center [59, 425] width 87 height 32
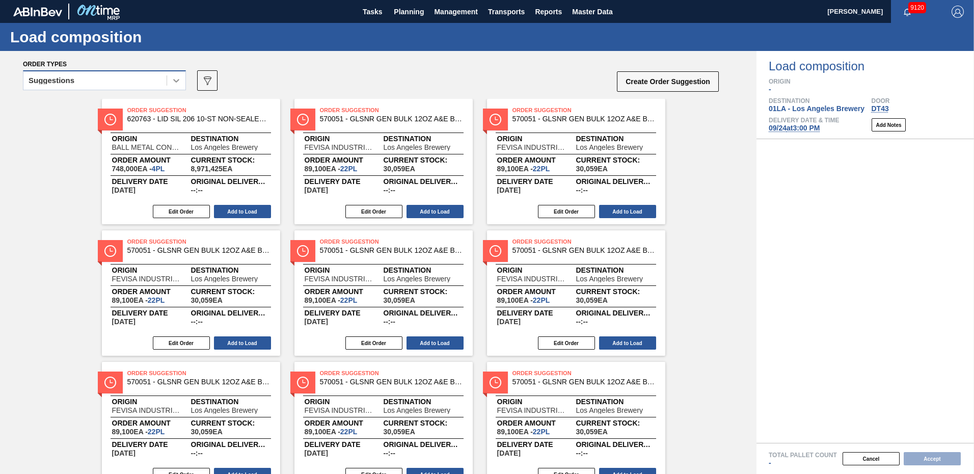
click at [169, 75] on div at bounding box center [176, 80] width 18 height 18
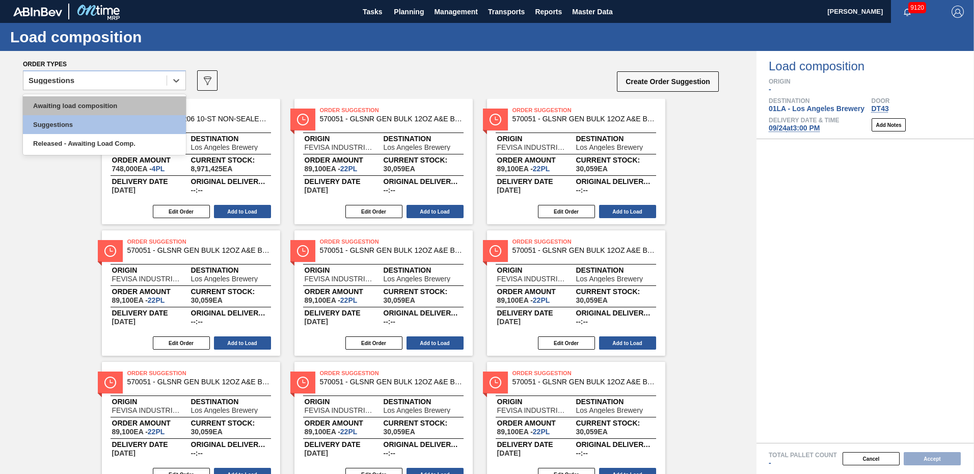
click at [89, 110] on div "Awaiting load composition" at bounding box center [104, 105] width 163 height 19
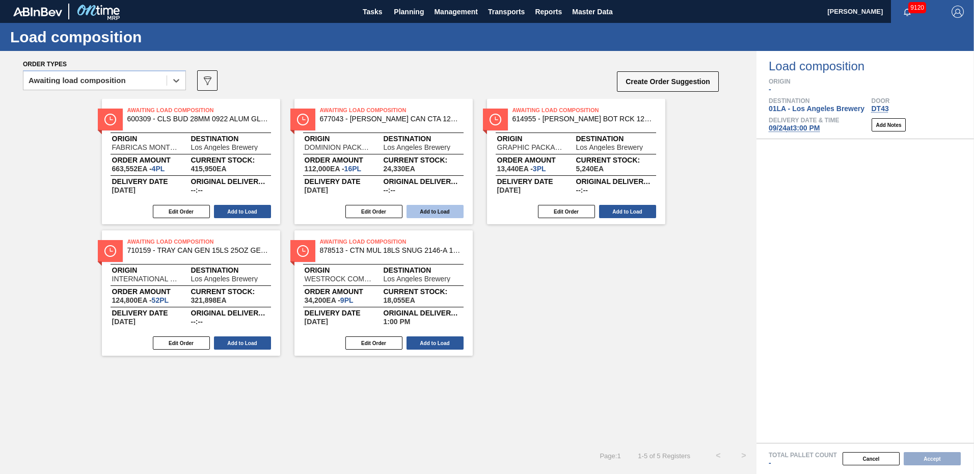
click at [436, 210] on button "Add to Load" at bounding box center [434, 211] width 57 height 13
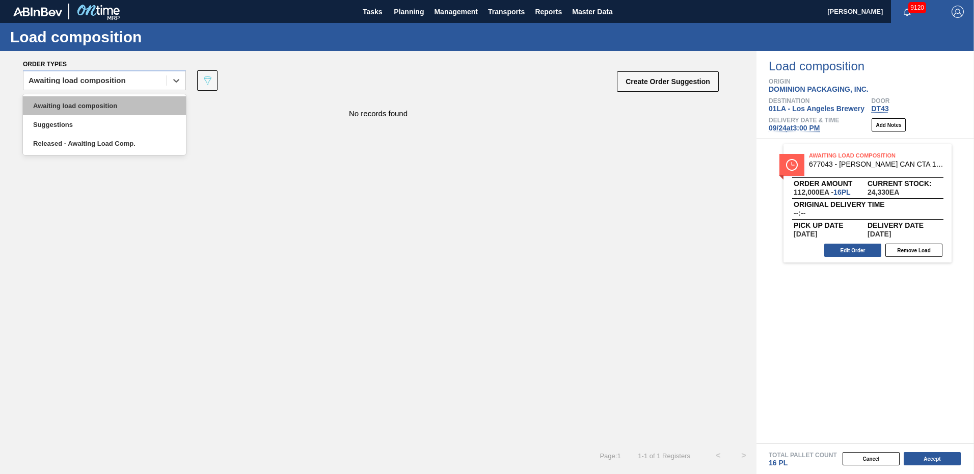
drag, startPoint x: 175, startPoint y: 79, endPoint x: 117, endPoint y: 104, distance: 63.4
click at [174, 80] on icon at bounding box center [176, 80] width 10 height 10
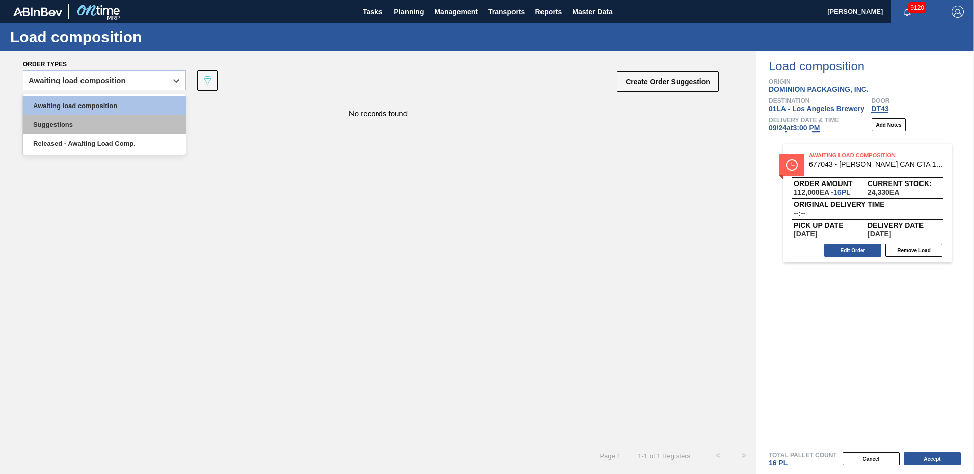
click at [73, 123] on div "Suggestions" at bounding box center [104, 124] width 163 height 19
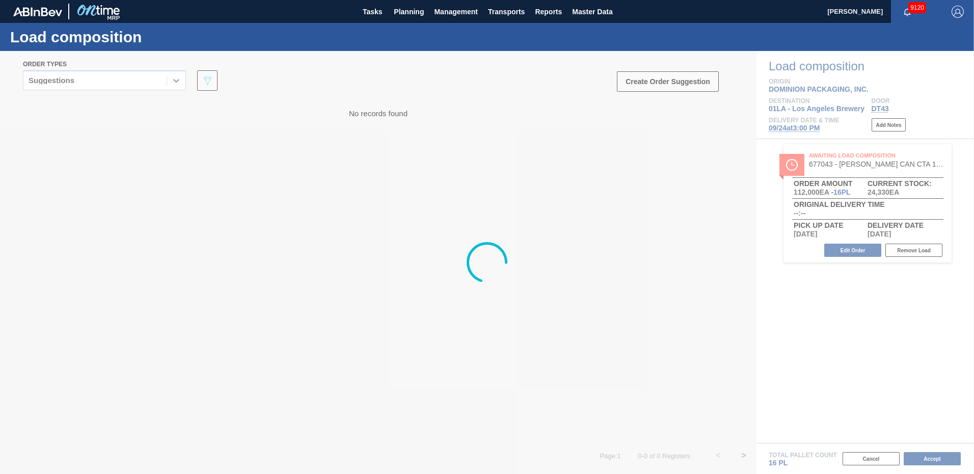
click at [172, 80] on div at bounding box center [487, 262] width 974 height 423
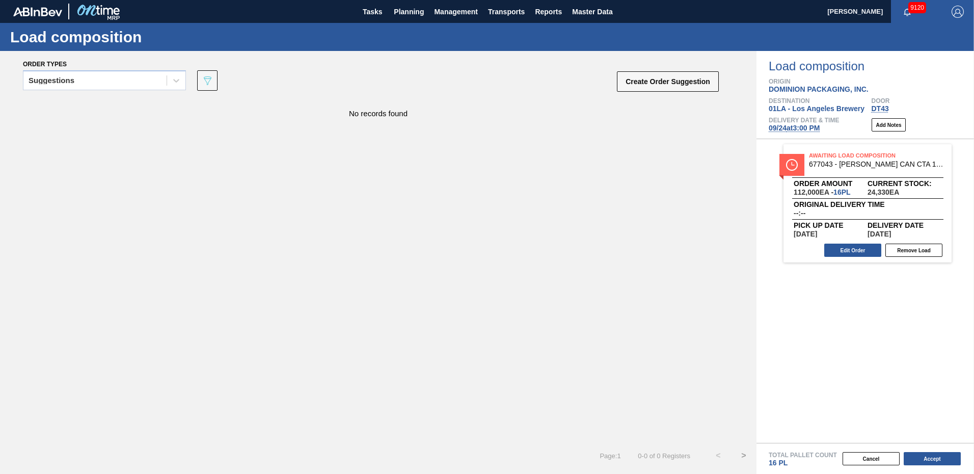
drag, startPoint x: 173, startPoint y: 144, endPoint x: 179, endPoint y: 96, distance: 47.8
click at [174, 79] on icon at bounding box center [176, 80] width 10 height 10
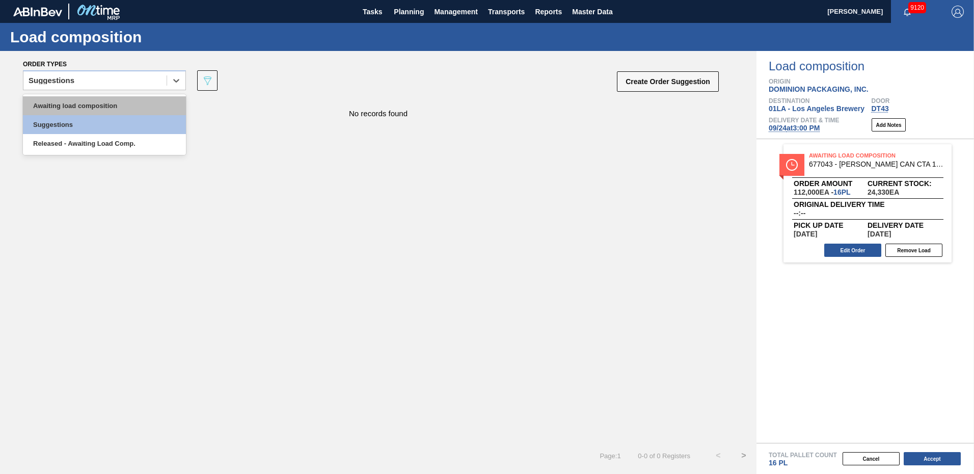
click at [79, 105] on div "Awaiting load composition" at bounding box center [104, 105] width 163 height 19
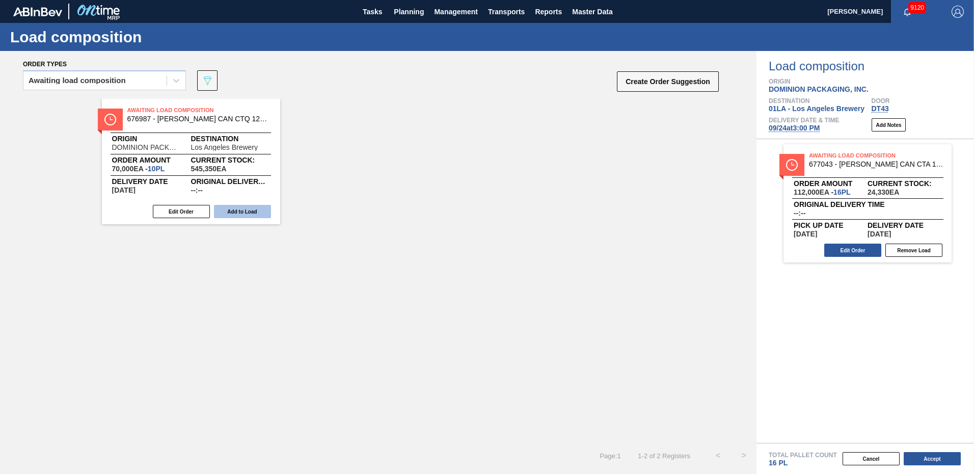
click at [251, 214] on button "Add to Load" at bounding box center [242, 211] width 57 height 13
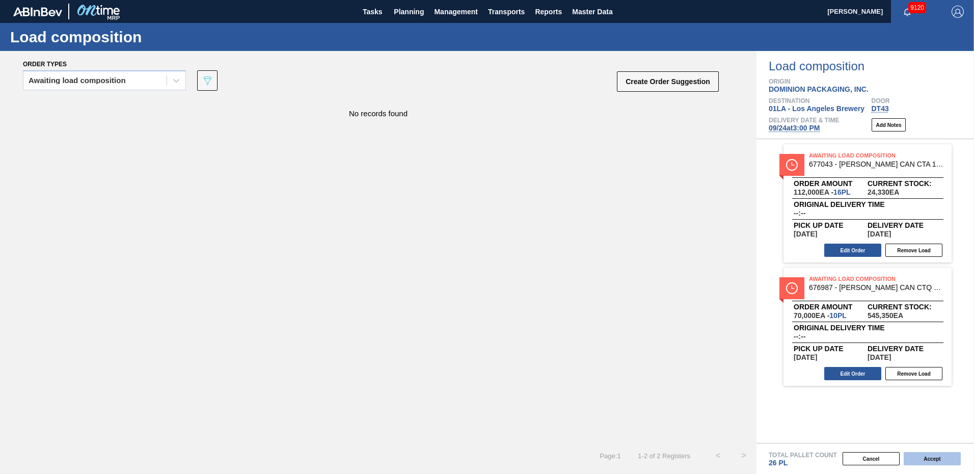
click at [930, 457] on button "Accept" at bounding box center [931, 458] width 57 height 13
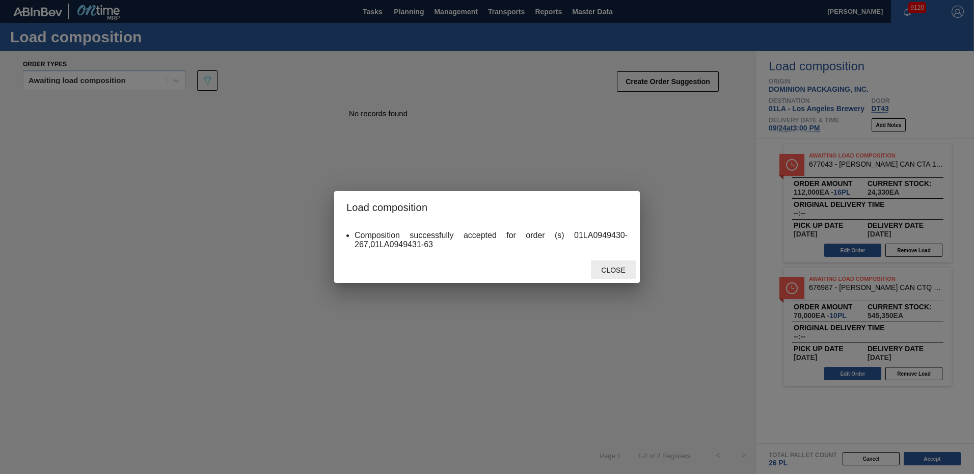
click at [608, 273] on span "Close" at bounding box center [613, 270] width 40 height 8
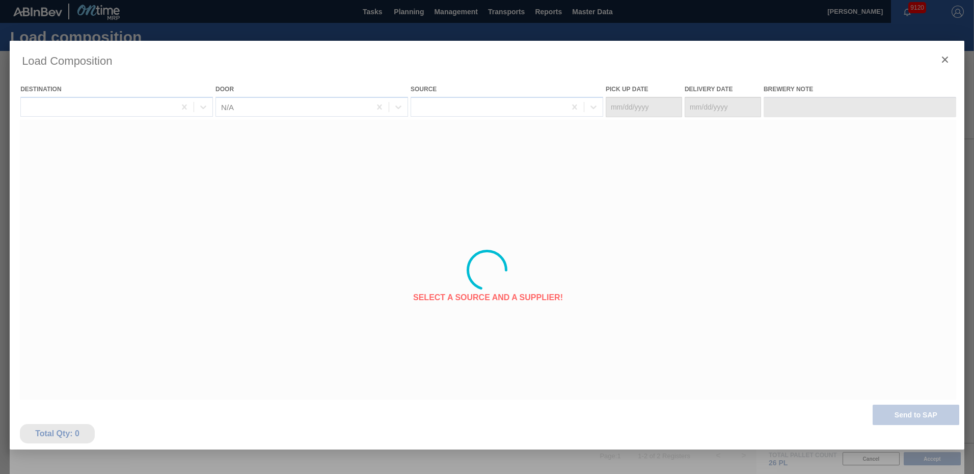
type Date "[DATE]"
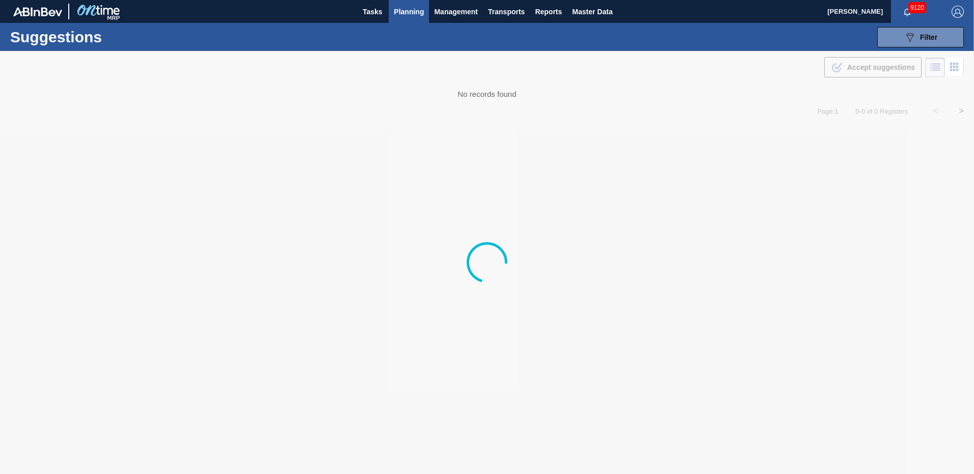
type from "[DATE]"
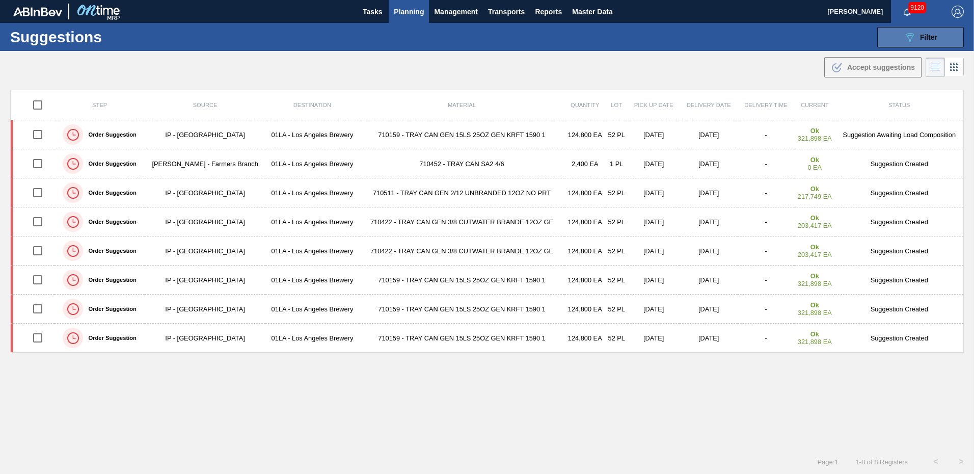
click at [929, 36] on span "Filter" at bounding box center [928, 37] width 17 height 8
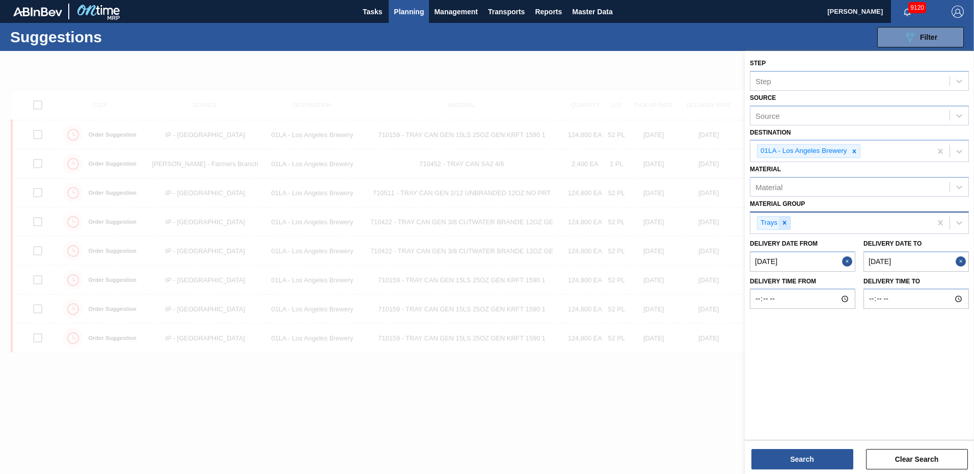
click at [785, 223] on icon at bounding box center [784, 222] width 7 height 7
click at [959, 223] on icon at bounding box center [959, 222] width 6 height 4
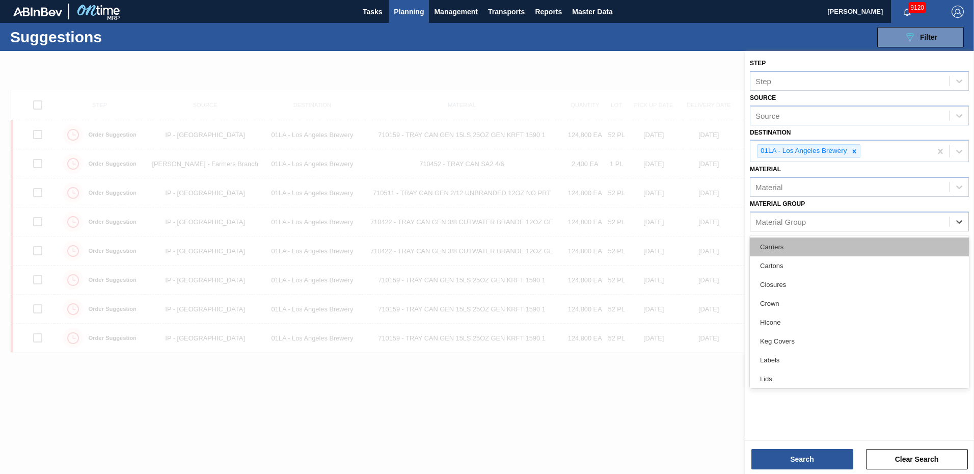
click at [772, 244] on div "Carriers" at bounding box center [859, 246] width 219 height 19
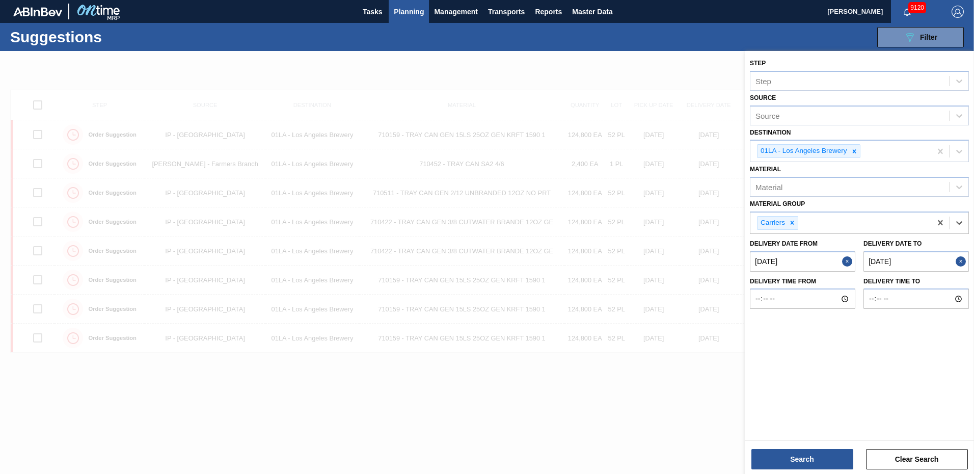
click at [927, 265] on to "[DATE]" at bounding box center [915, 261] width 105 height 20
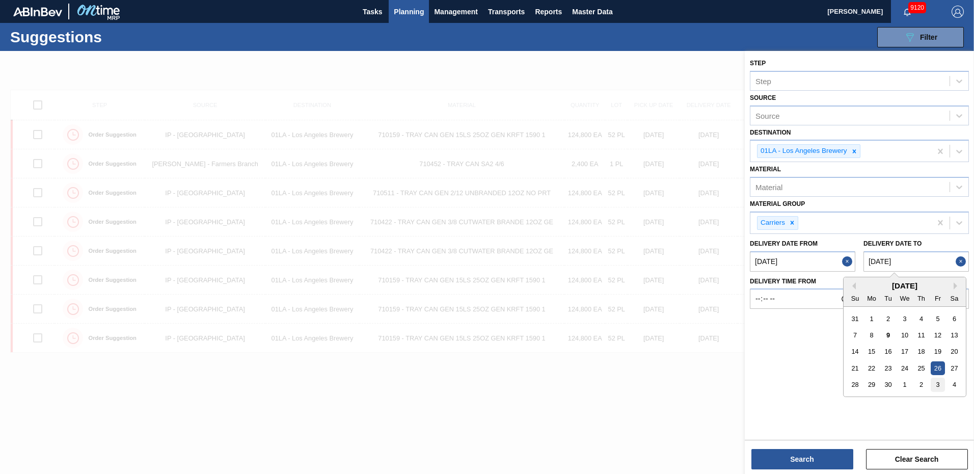
click at [939, 384] on div "3" at bounding box center [937, 384] width 14 height 14
type to "[DATE]"
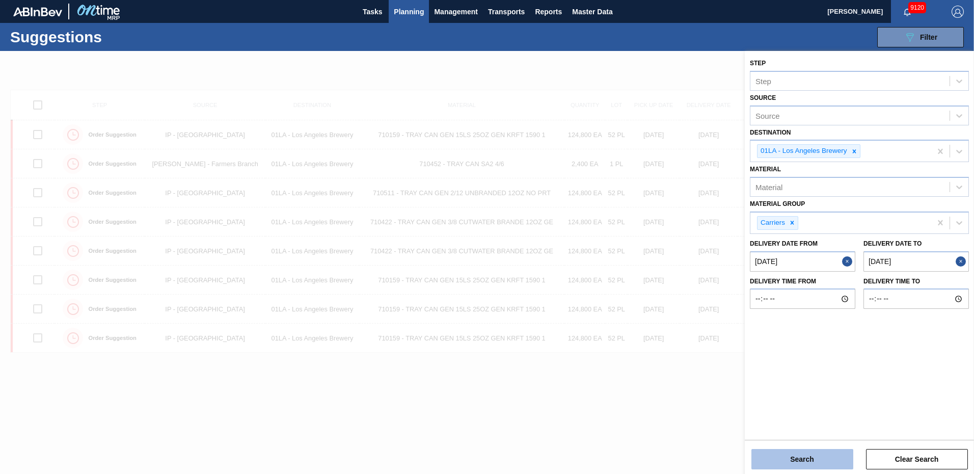
click at [806, 458] on button "Search" at bounding box center [802, 459] width 102 height 20
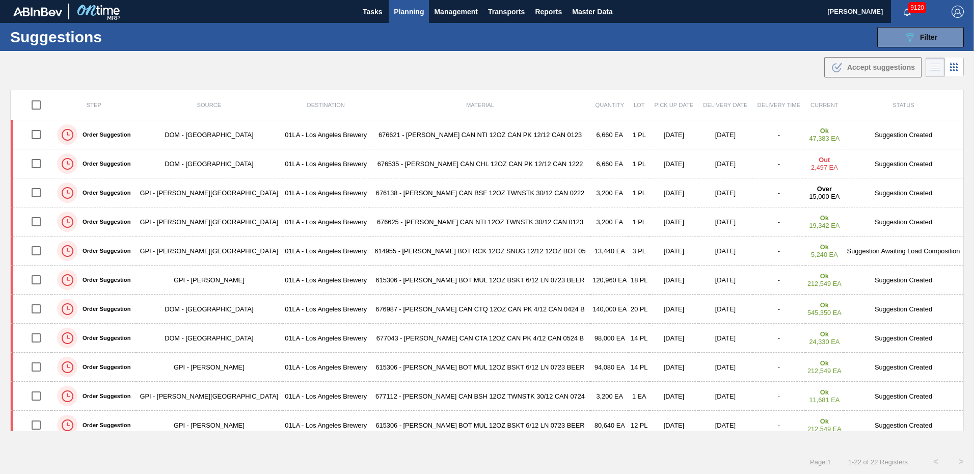
click at [646, 43] on div "Suggestions 089F7B8B-B2A5-4AFE-B5C0-19BA573D28AC Filter Step Step Source Source…" at bounding box center [487, 37] width 974 height 28
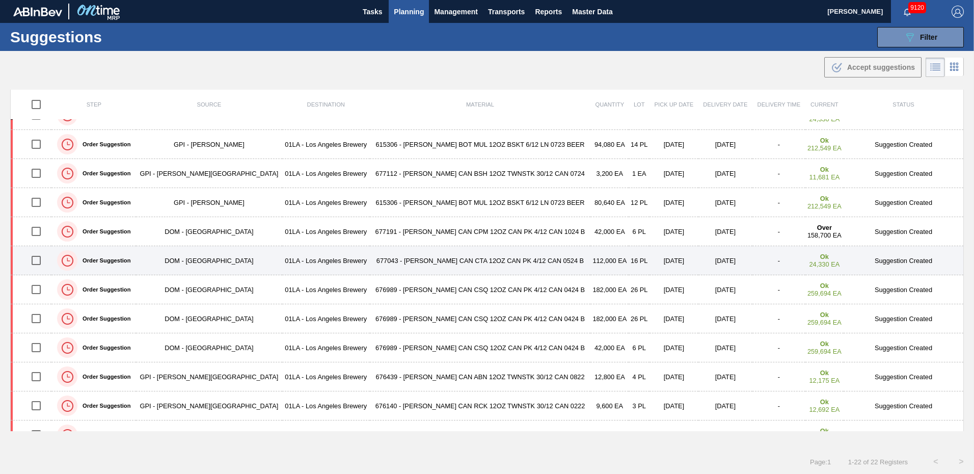
click at [884, 263] on td "Suggestion Created" at bounding box center [903, 260] width 120 height 29
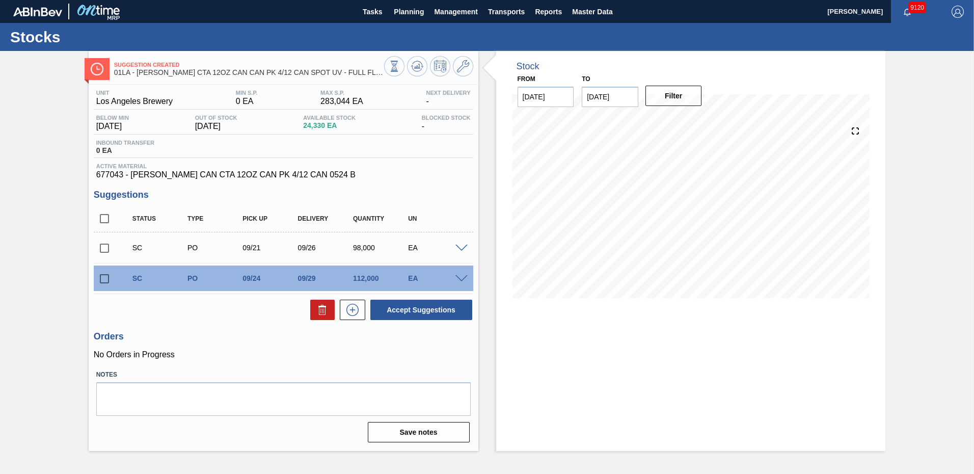
click at [462, 279] on span at bounding box center [461, 279] width 12 height 8
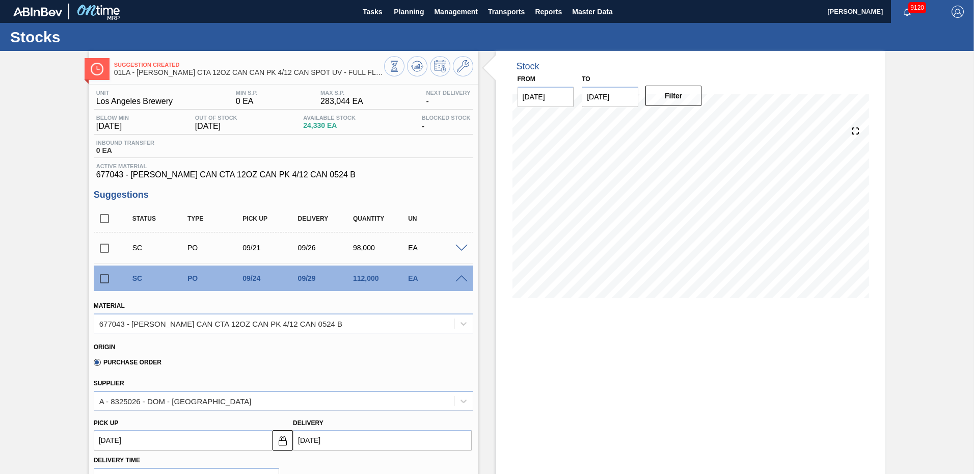
scroll to position [153, 0]
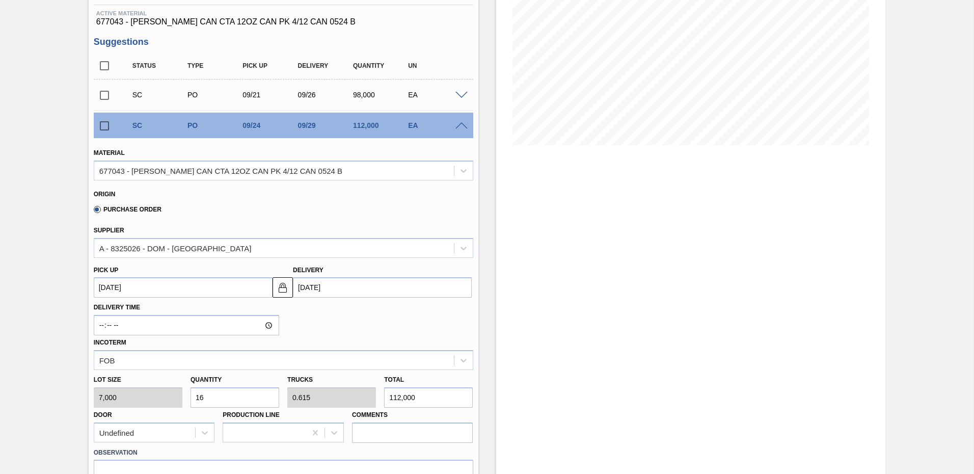
click at [351, 288] on input "[DATE]" at bounding box center [382, 287] width 179 height 20
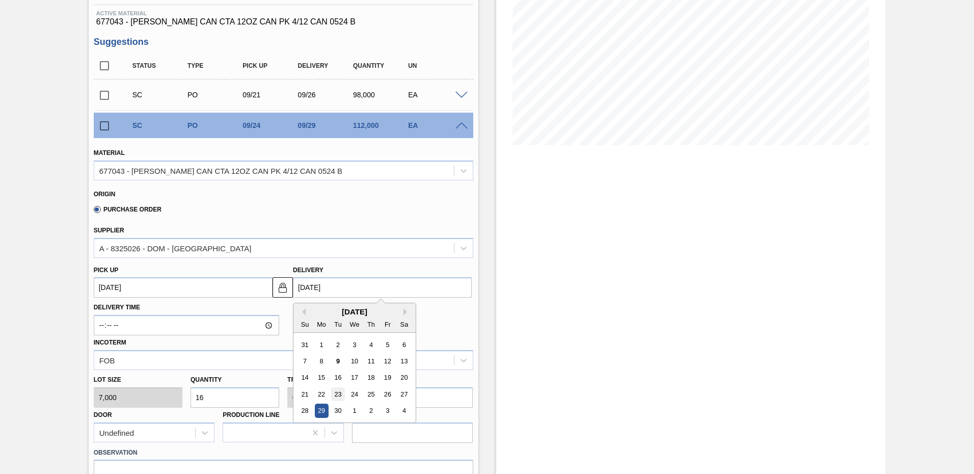
click at [340, 392] on div "23" at bounding box center [338, 394] width 14 height 14
type up103969458 "[DATE]"
type input "[DATE]"
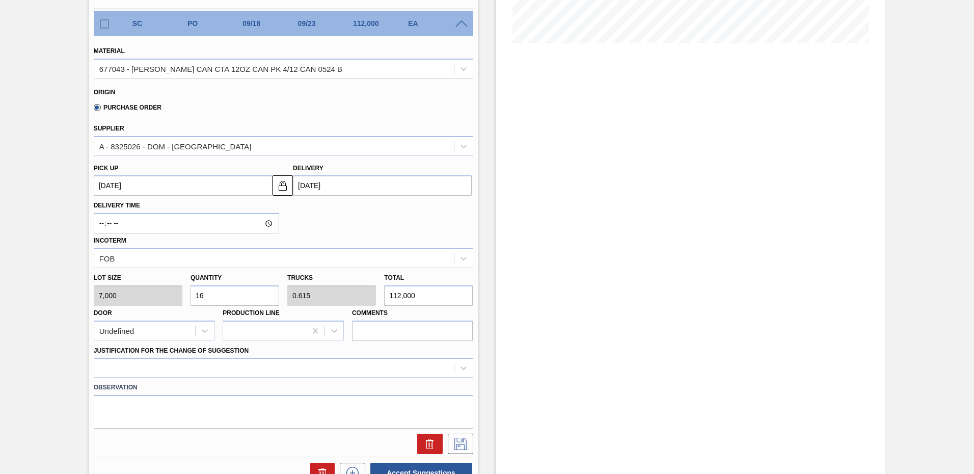
scroll to position [306, 0]
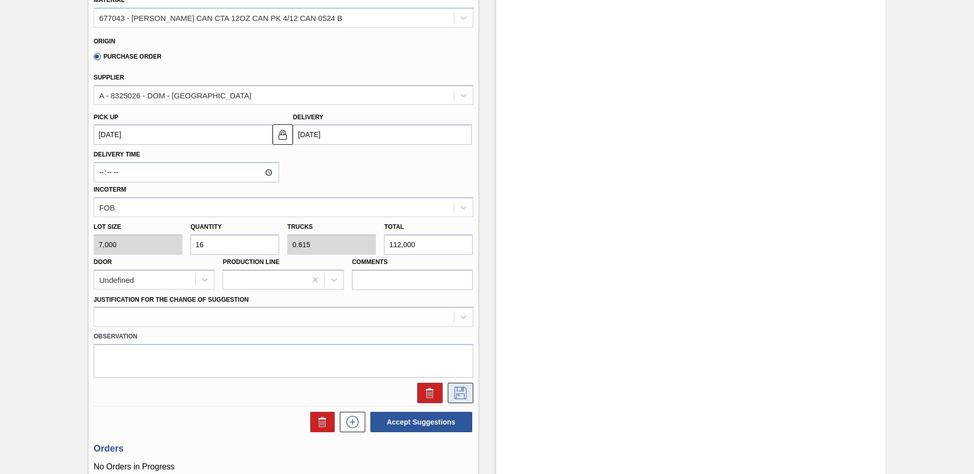
click at [466, 394] on icon at bounding box center [460, 393] width 16 height 12
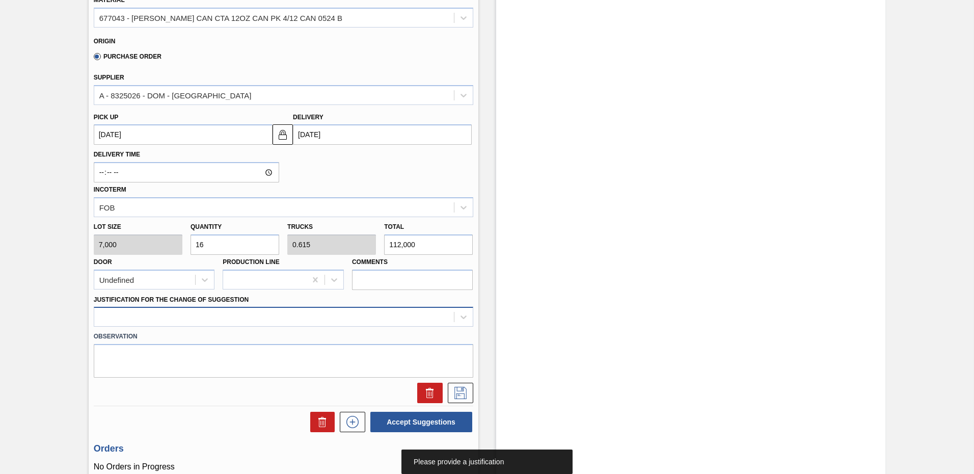
scroll to position [319, 0]
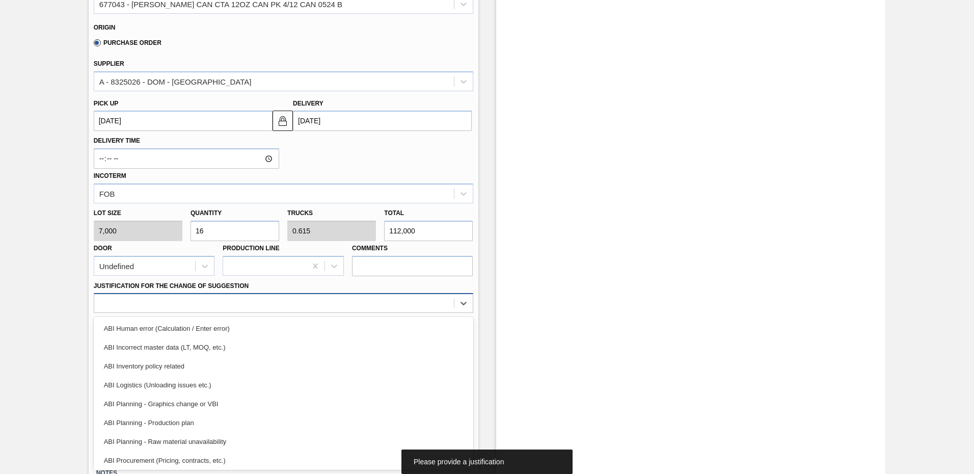
click at [207, 312] on div at bounding box center [283, 303] width 379 height 20
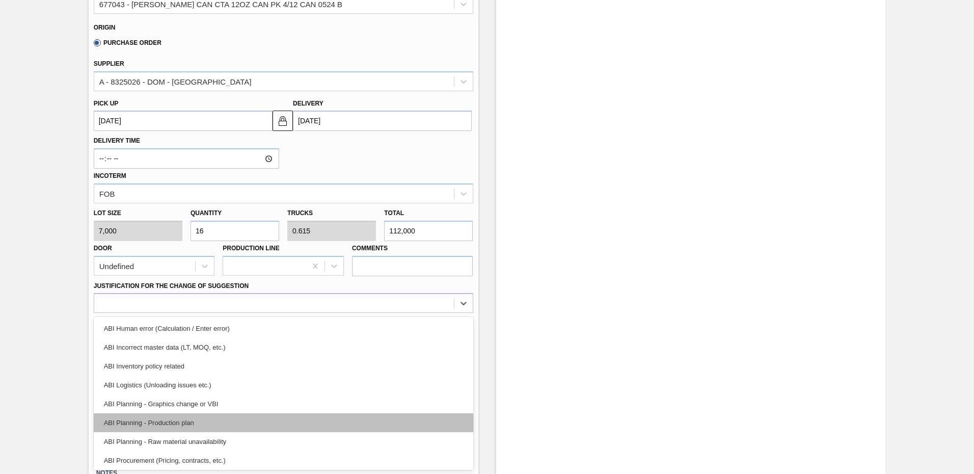
click at [176, 424] on div "ABI Planning - Production plan" at bounding box center [283, 422] width 379 height 19
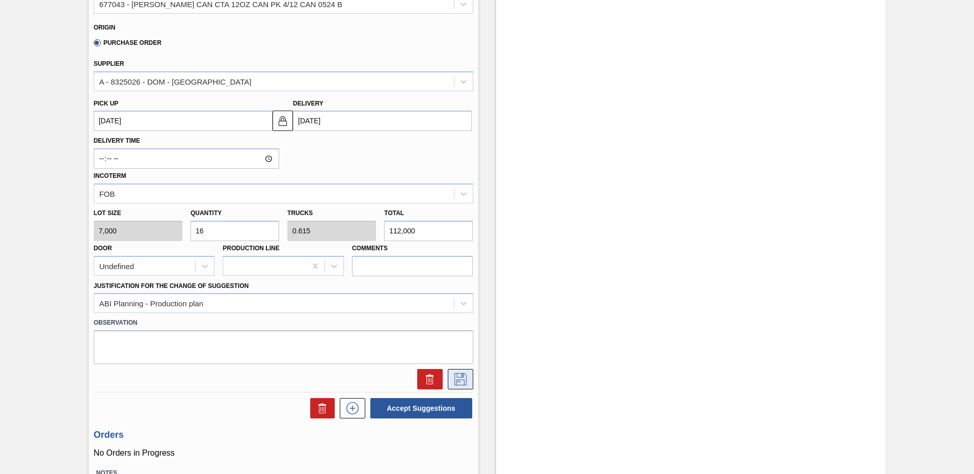
click at [460, 377] on icon at bounding box center [460, 379] width 16 height 12
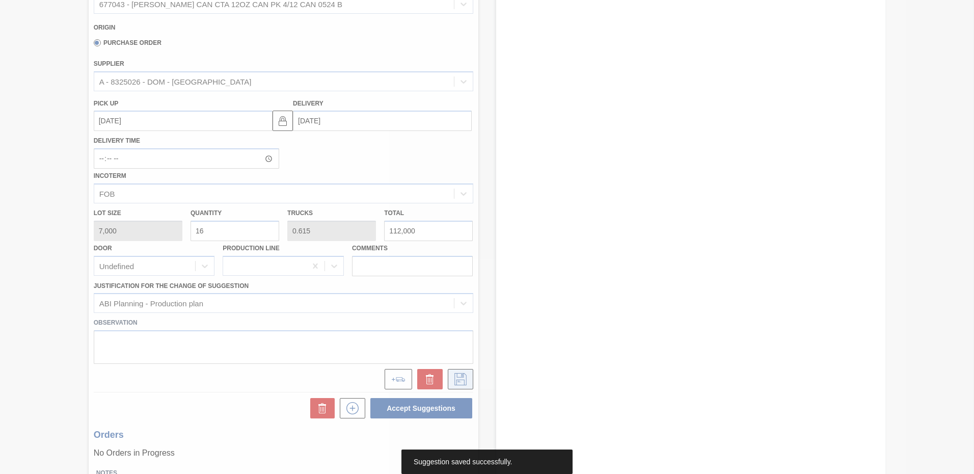
scroll to position [0, 0]
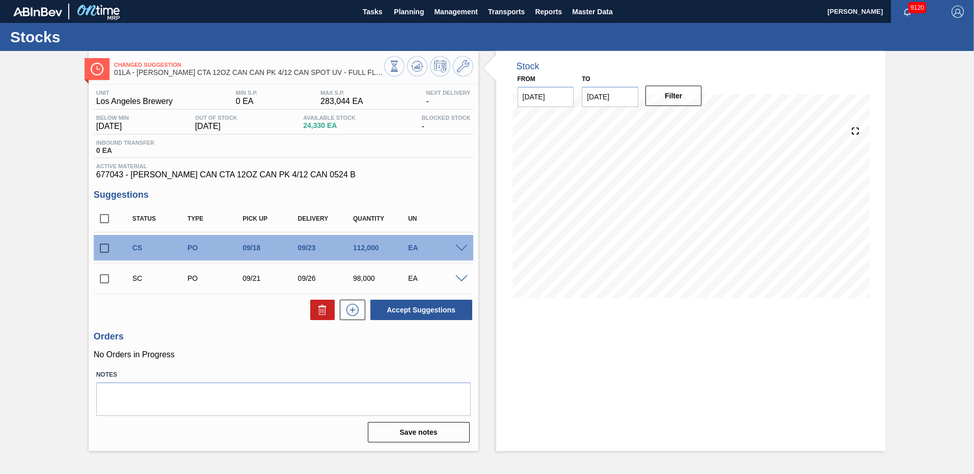
click at [103, 250] on input "checkbox" at bounding box center [104, 247] width 21 height 21
click at [417, 310] on button "Accept Suggestions" at bounding box center [421, 309] width 102 height 20
checkbox input "false"
click at [413, 10] on span "Planning" at bounding box center [409, 12] width 30 height 12
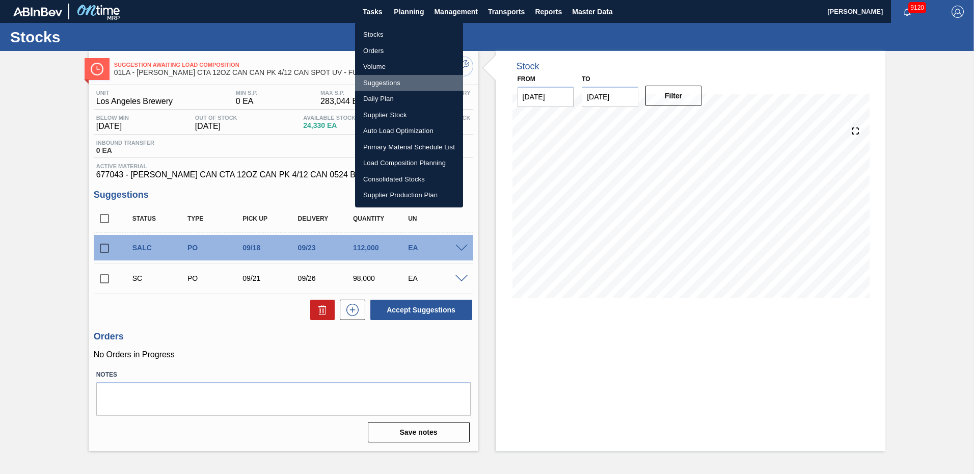
click at [395, 80] on li "Suggestions" at bounding box center [409, 83] width 108 height 16
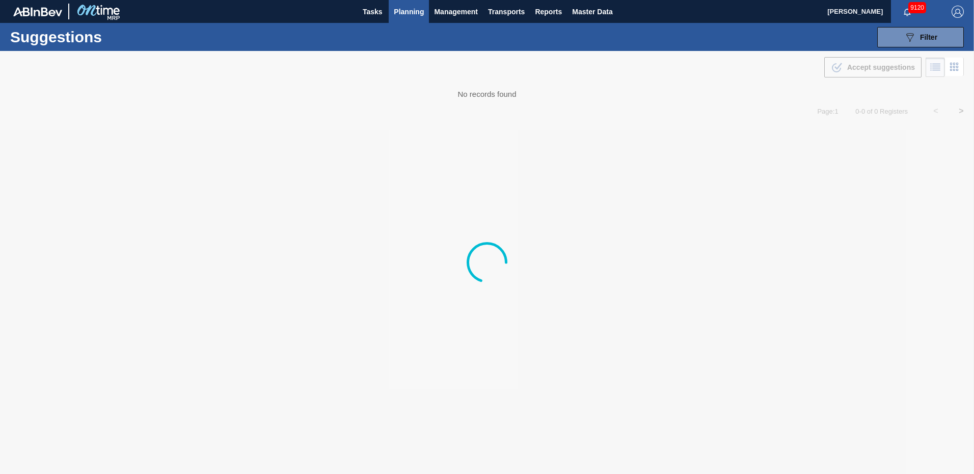
type from "[DATE]"
type to "[DATE]"
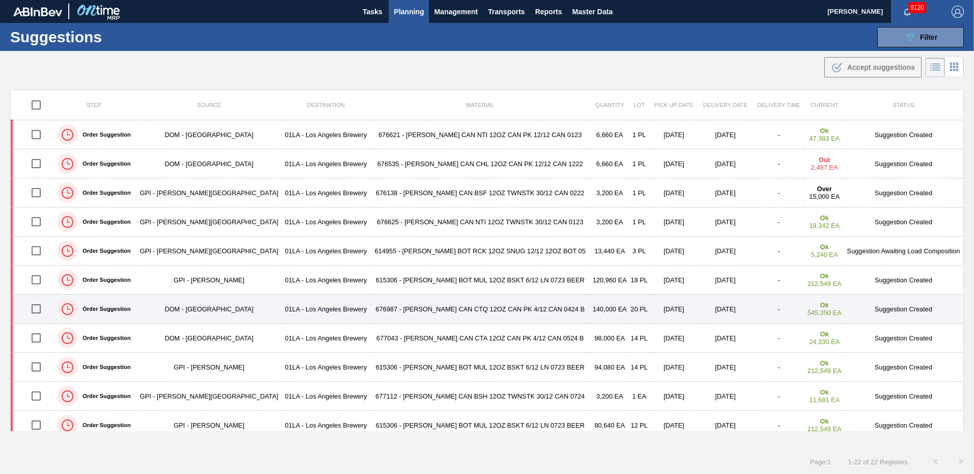
click at [904, 310] on td "Suggestion Created" at bounding box center [903, 308] width 120 height 29
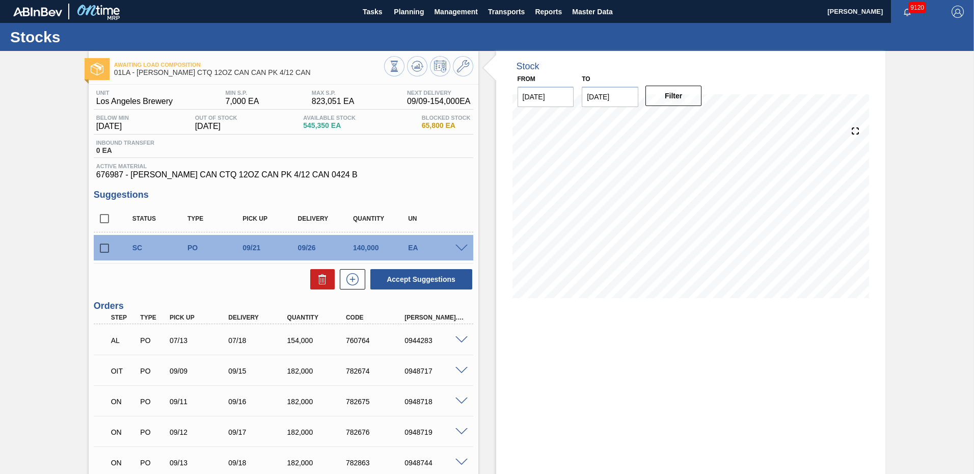
click at [461, 246] on span at bounding box center [461, 248] width 12 height 8
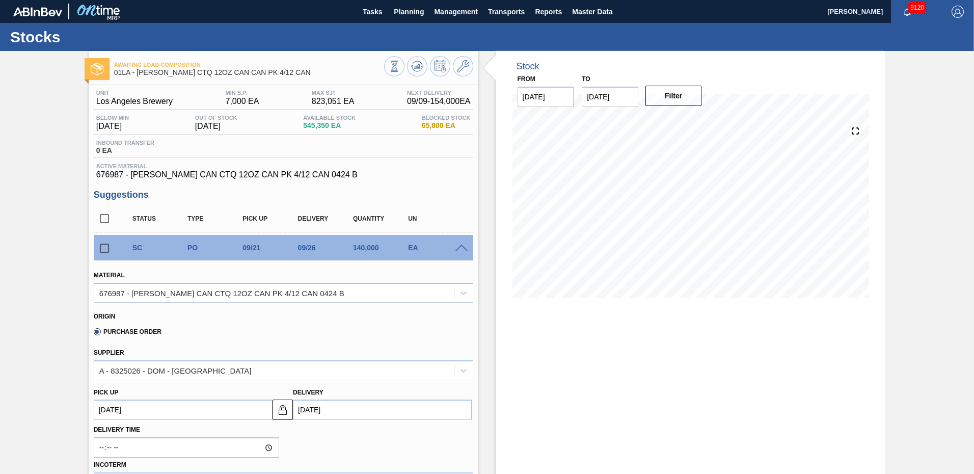
scroll to position [204, 0]
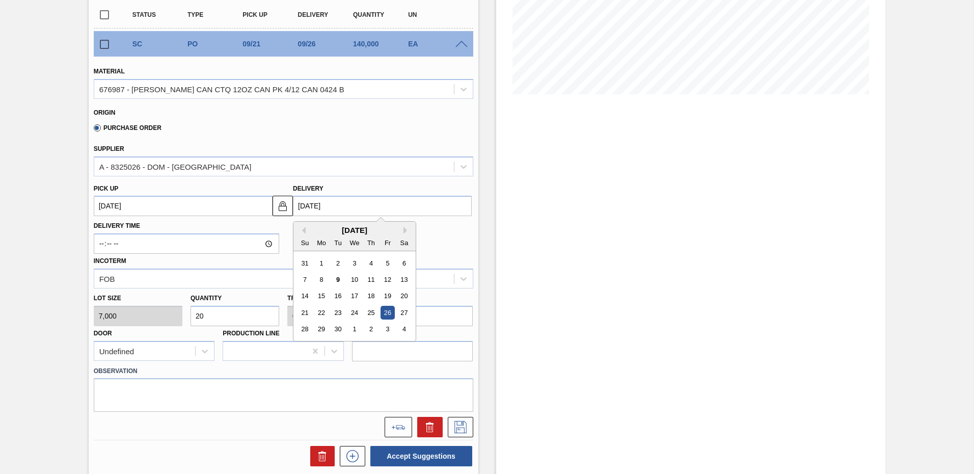
click at [346, 209] on input "[DATE]" at bounding box center [382, 206] width 179 height 20
click at [353, 310] on div "24" at bounding box center [355, 313] width 14 height 14
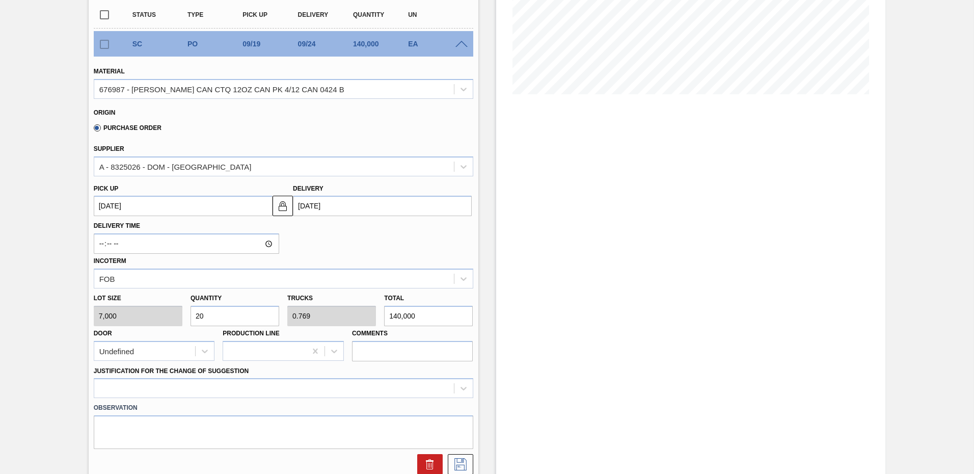
type up103969279 "[DATE]"
type input "[DATE]"
drag, startPoint x: 217, startPoint y: 310, endPoint x: 0, endPoint y: 299, distance: 217.7
click at [0, 0] on html "Tasks Planning Management Transports Reports Master Data [PERSON_NAME] 9120 Mar…" at bounding box center [487, 0] width 974 height 0
type input "1"
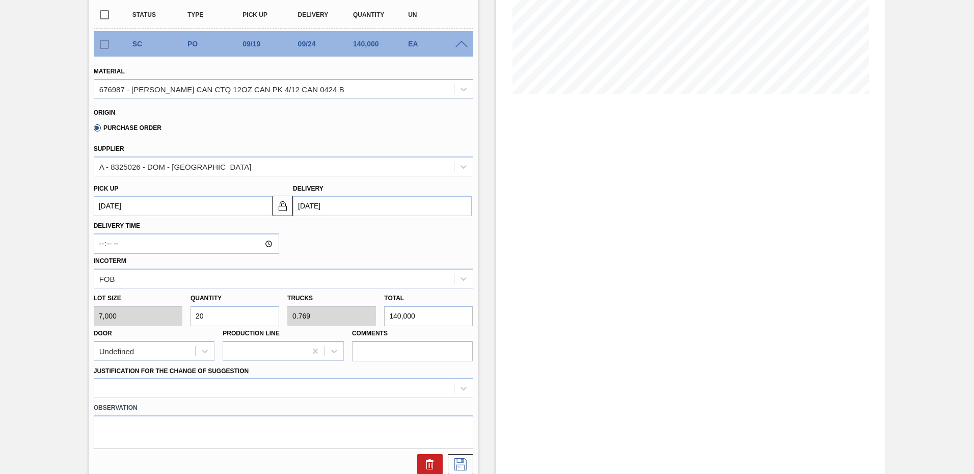
type input "0.038"
type input "7,000"
type input "10"
type input "0.385"
type input "70,000"
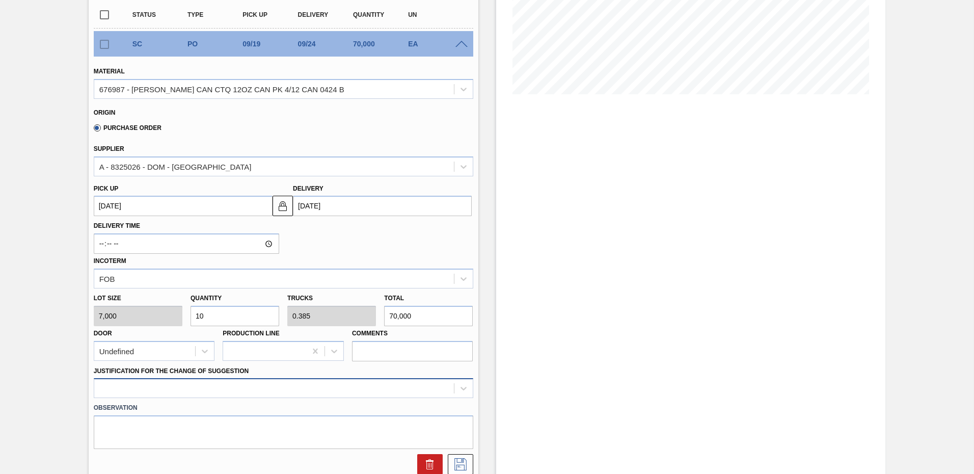
type input "10"
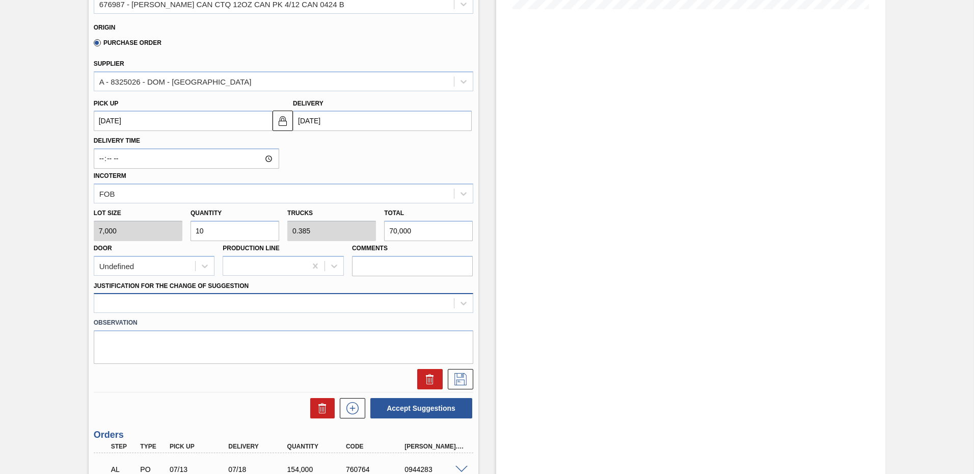
click at [213, 313] on div at bounding box center [283, 303] width 379 height 20
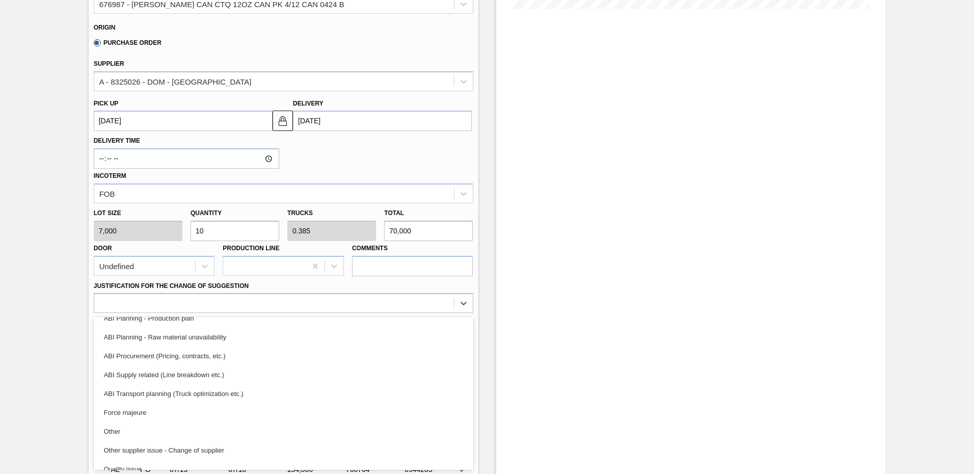
scroll to position [106, 0]
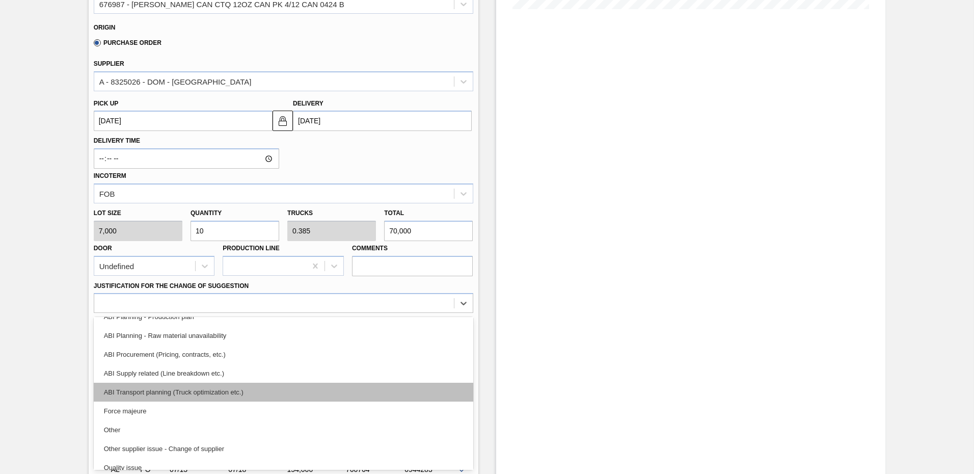
click at [205, 391] on div "ABI Transport planning (Truck optimization etc.)" at bounding box center [283, 391] width 379 height 19
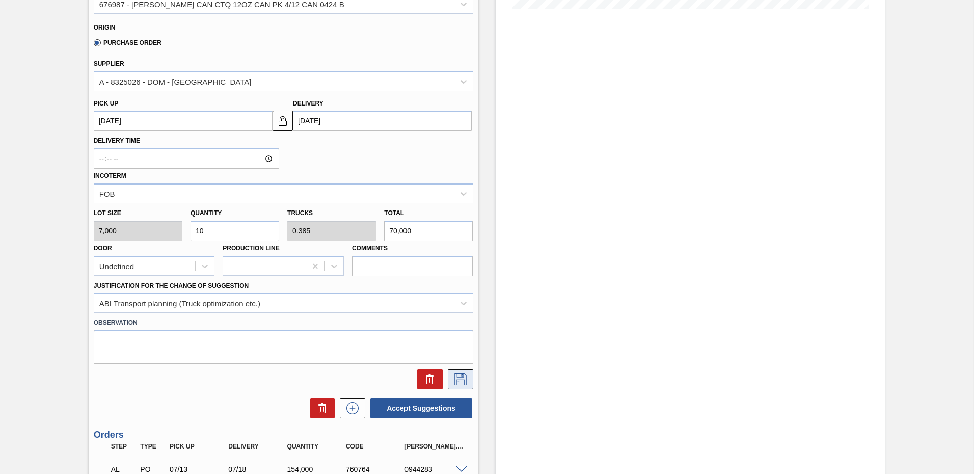
click at [459, 379] on icon at bounding box center [460, 379] width 16 height 12
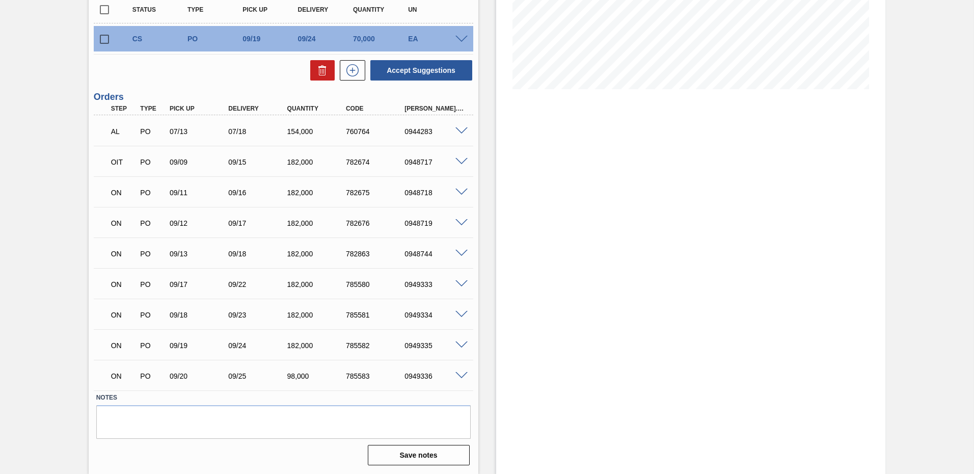
scroll to position [56, 0]
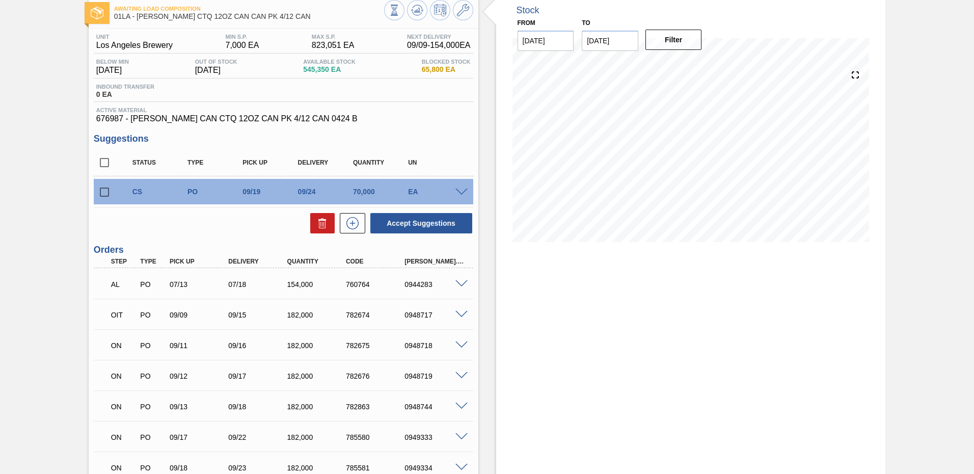
click at [99, 163] on input "checkbox" at bounding box center [104, 162] width 21 height 21
checkbox input "true"
click at [440, 222] on button "Accept Suggestions" at bounding box center [421, 223] width 102 height 20
drag, startPoint x: 416, startPoint y: 222, endPoint x: 118, endPoint y: 189, distance: 299.7
click at [121, 193] on div "Status Type Pick up Delivery Quantity UN SALC PO 09/19 09/24 70,000 EA Material…" at bounding box center [283, 191] width 379 height 85
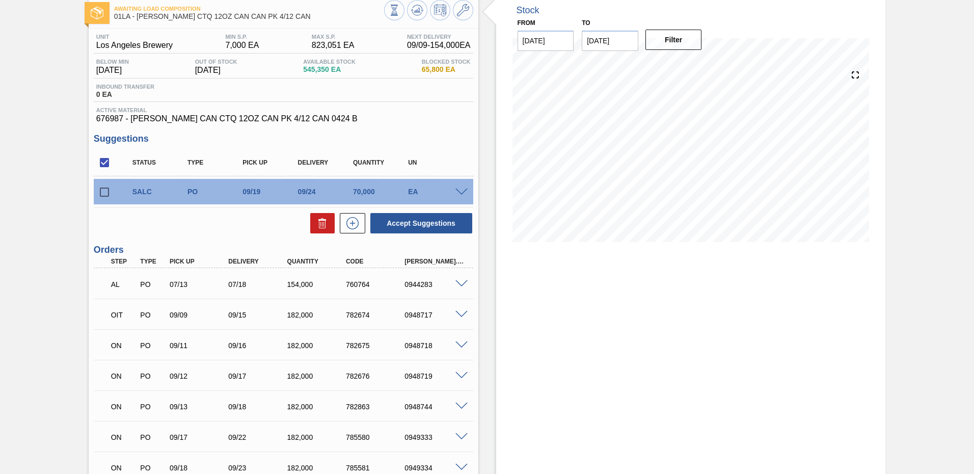
click at [103, 193] on input "checkbox" at bounding box center [104, 191] width 21 height 21
click at [414, 218] on button "Accept Suggestions" at bounding box center [421, 223] width 102 height 20
checkbox input "false"
click at [485, 311] on div "Stock From [DATE] to [DATE] Filter 09/09 Stock Projection 699,350 SAP Planning …" at bounding box center [681, 310] width 407 height 631
